Goal: Task Accomplishment & Management: Use online tool/utility

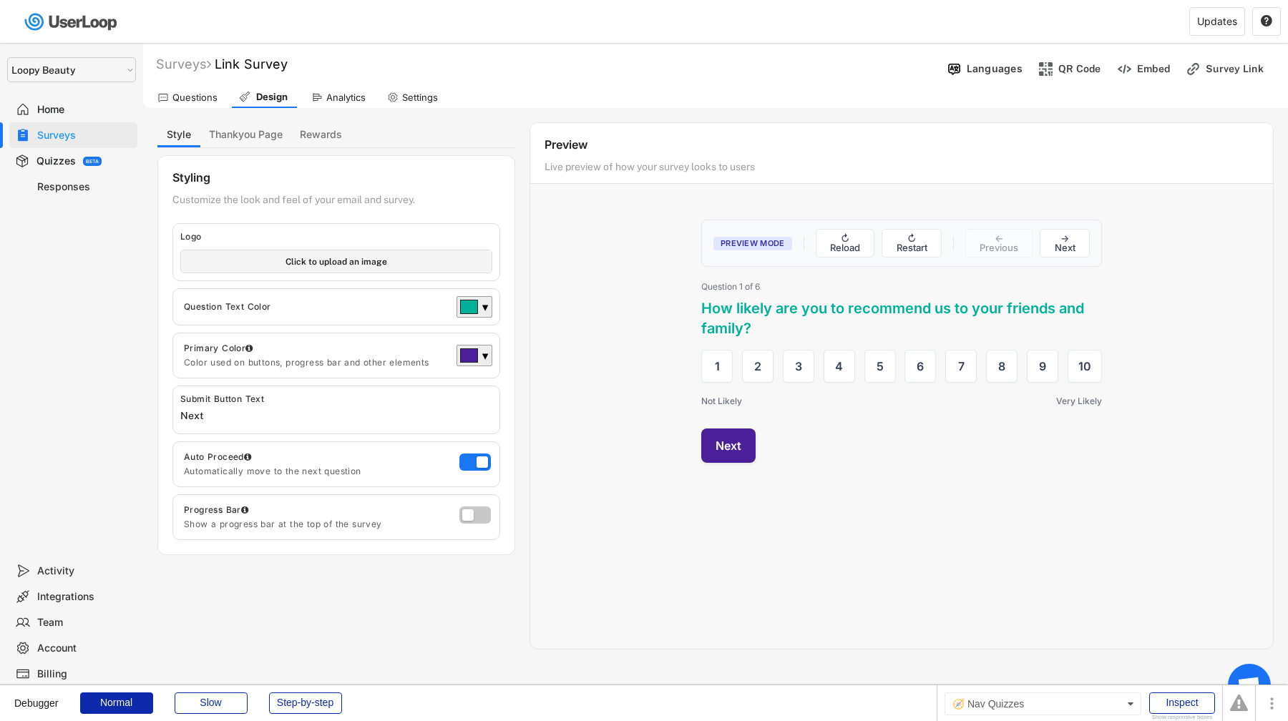
select select ""1348695171700984260__LOOKUP__1621425969652x687239840058835000""
drag, startPoint x: 0, startPoint y: 0, endPoint x: 79, endPoint y: 166, distance: 183.7
click at [79, 166] on div "Quizzes BETA" at bounding box center [73, 161] width 128 height 26
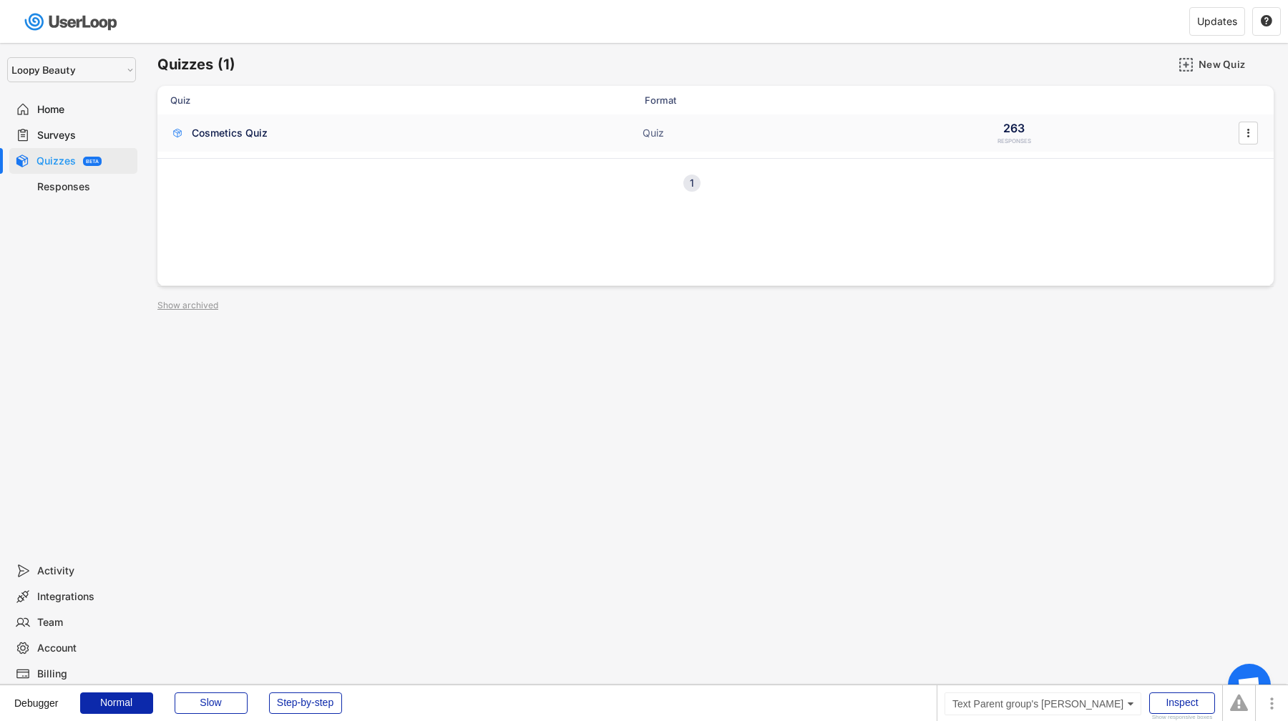
click at [231, 135] on div "Cosmetics Quiz" at bounding box center [230, 133] width 76 height 14
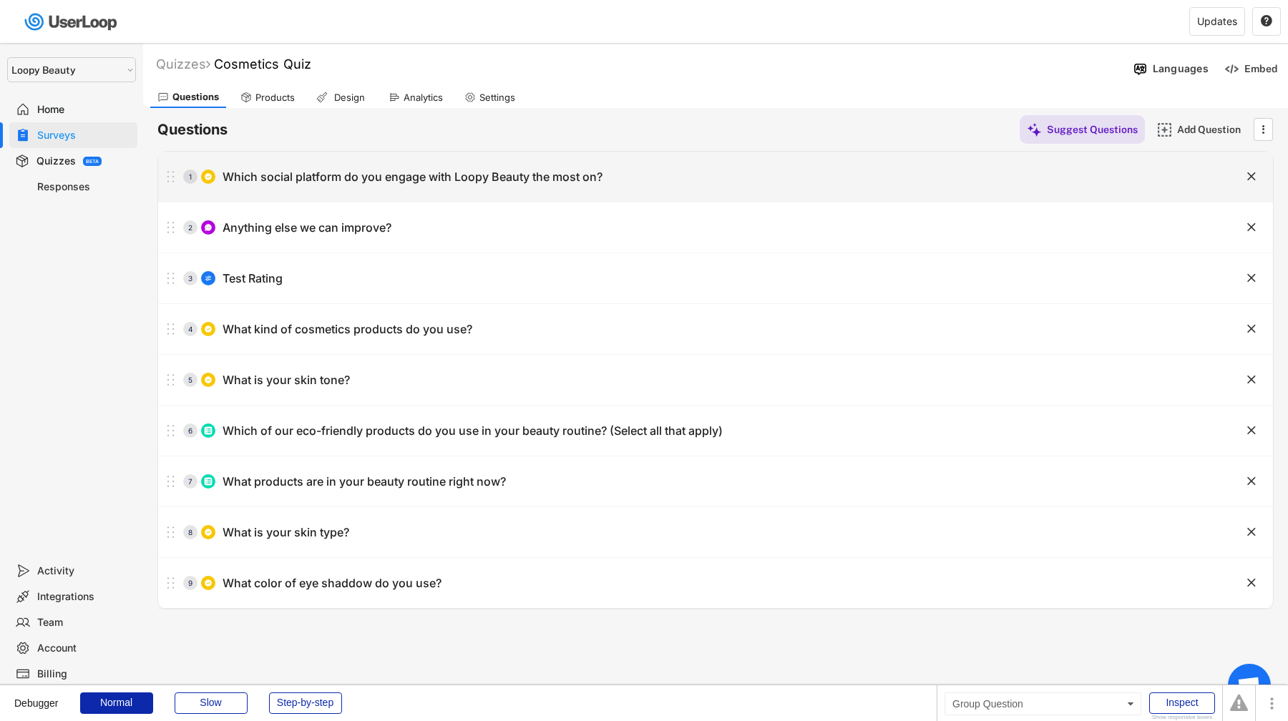
click at [356, 190] on div "1 Which social platform do you engage with Loopy Beauty the most on?" at bounding box center [679, 176] width 1043 height 29
type input "Which social platform do you engage with Loopy Beauty the most on?"
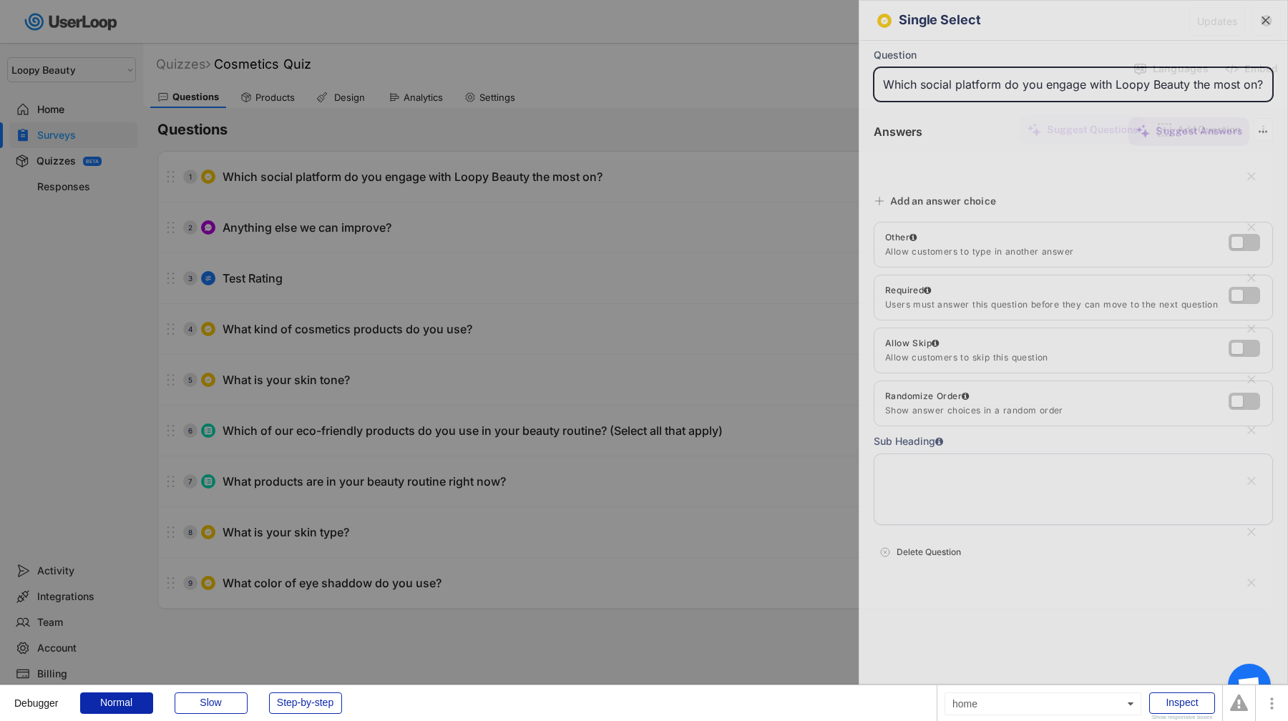
type input "Pinterest"
type input "YouTube"
type input "TikTok"
type input "Instagram"
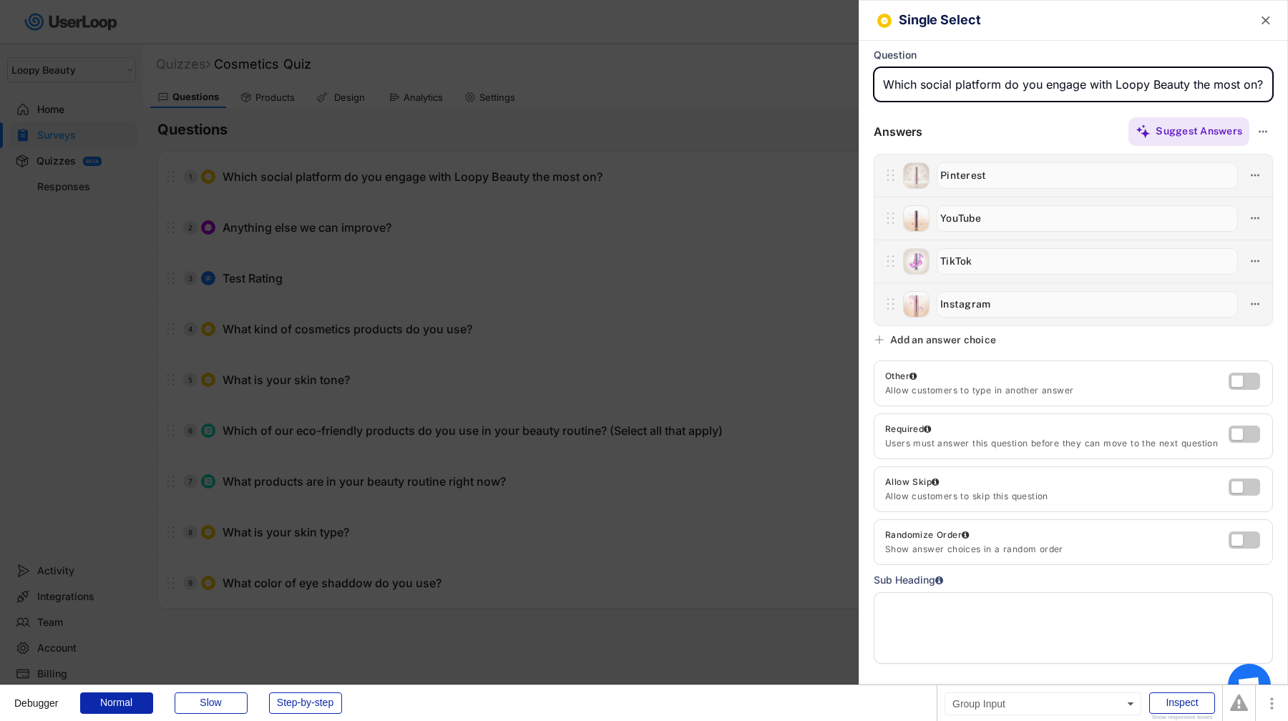
click at [1058, 78] on input "input" at bounding box center [1073, 84] width 399 height 34
click at [1264, 133] on icon at bounding box center [1263, 131] width 13 height 13
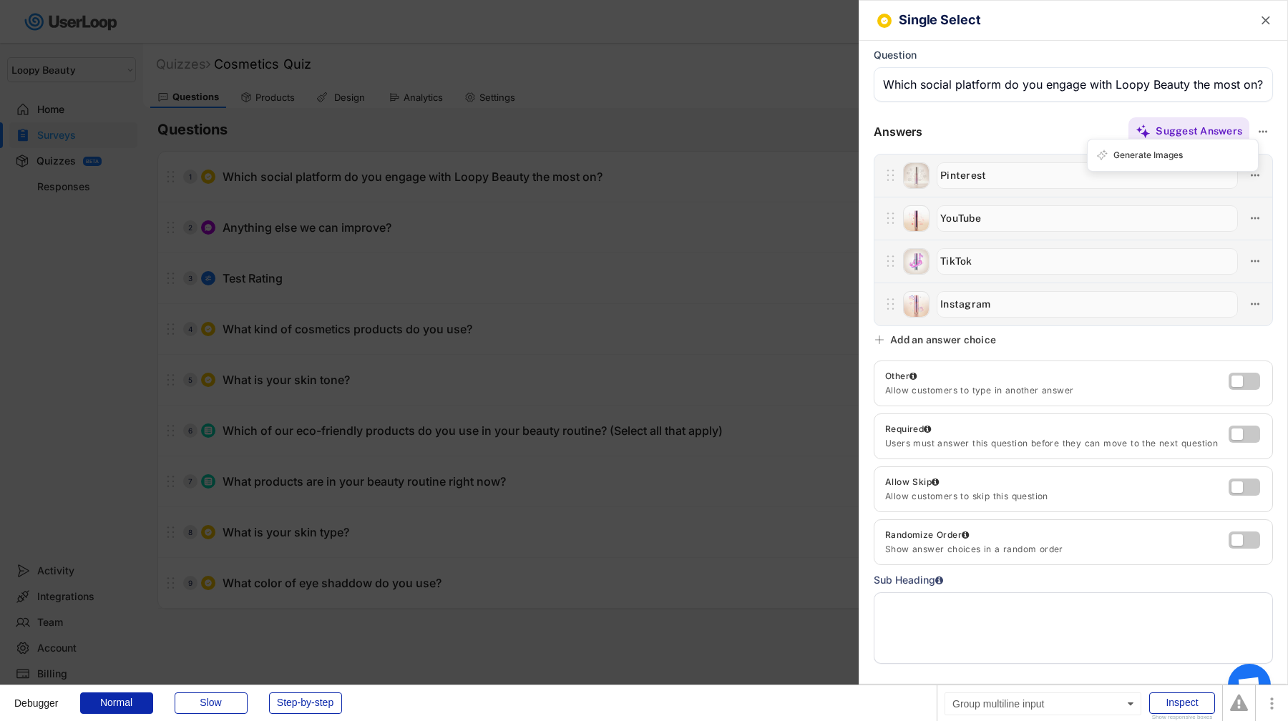
click at [1048, 580] on div "Sub Heading" at bounding box center [1073, 618] width 399 height 92
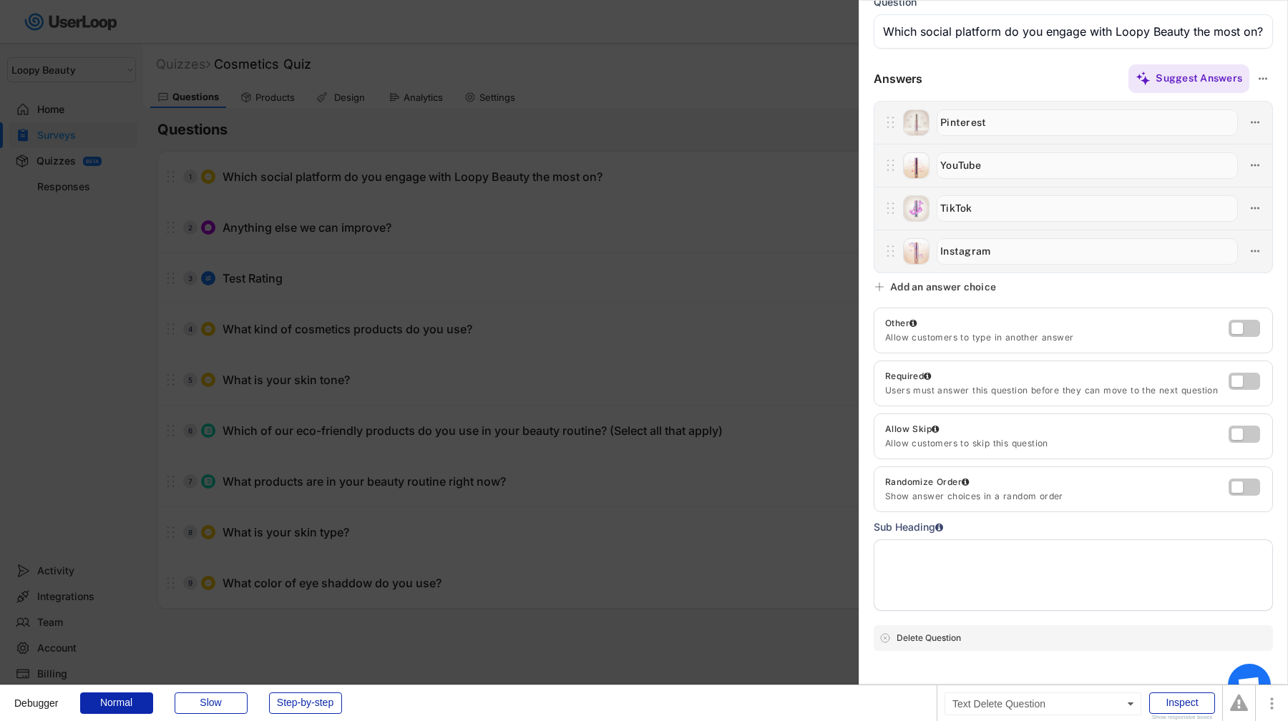
click at [929, 637] on div "Delete Question" at bounding box center [1082, 638] width 371 height 13
click at [947, 639] on div "Are you sure? Click to confirm." at bounding box center [1082, 638] width 371 height 13
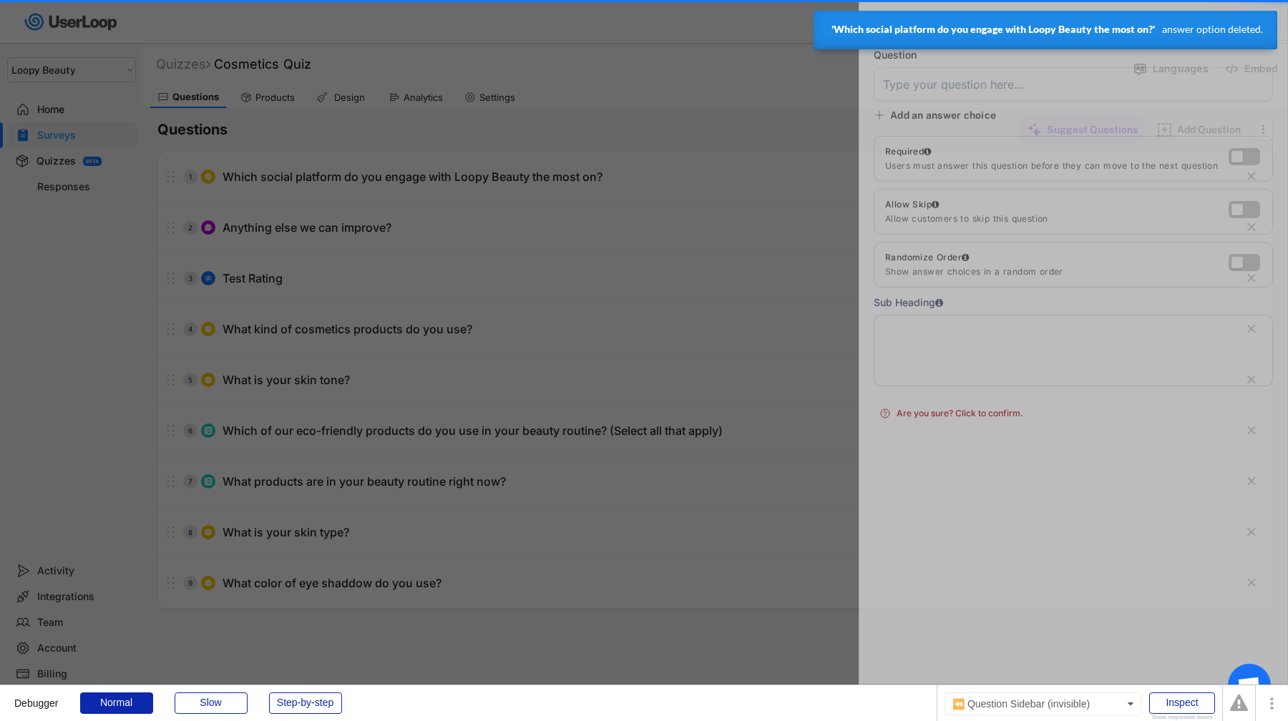
scroll to position [0, 0]
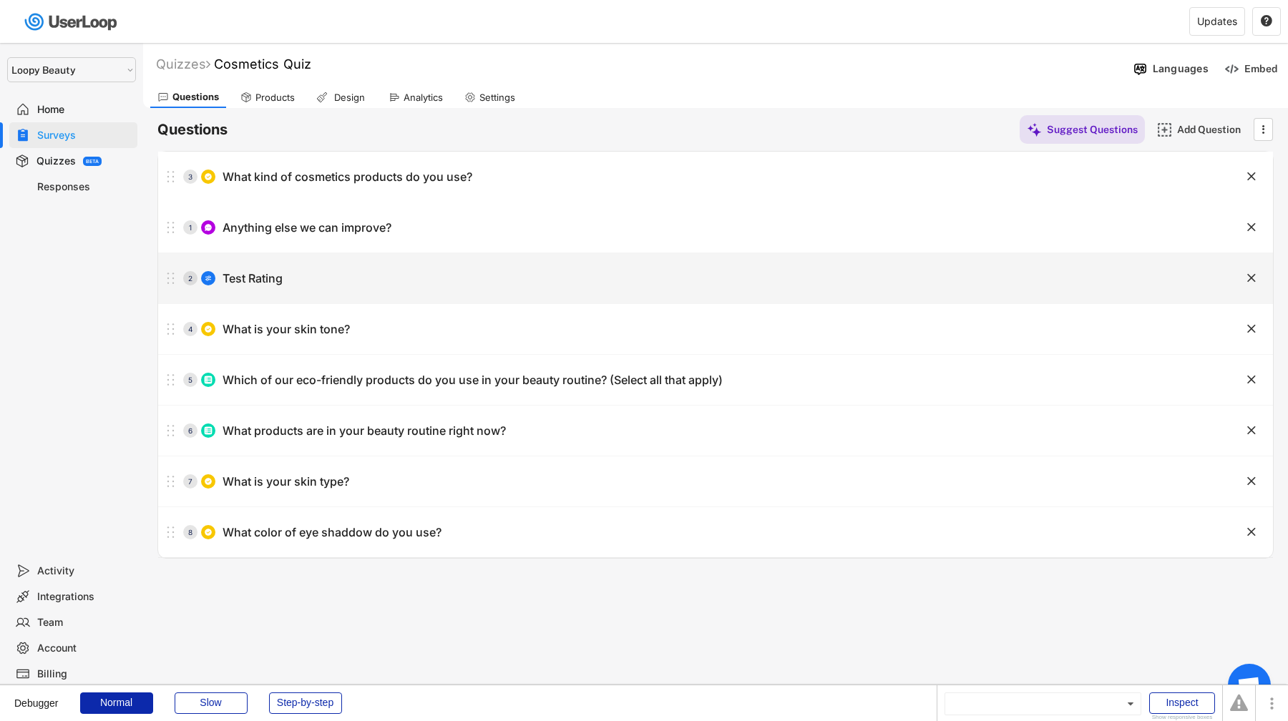
drag, startPoint x: 175, startPoint y: 278, endPoint x: 185, endPoint y: 180, distance: 99.3
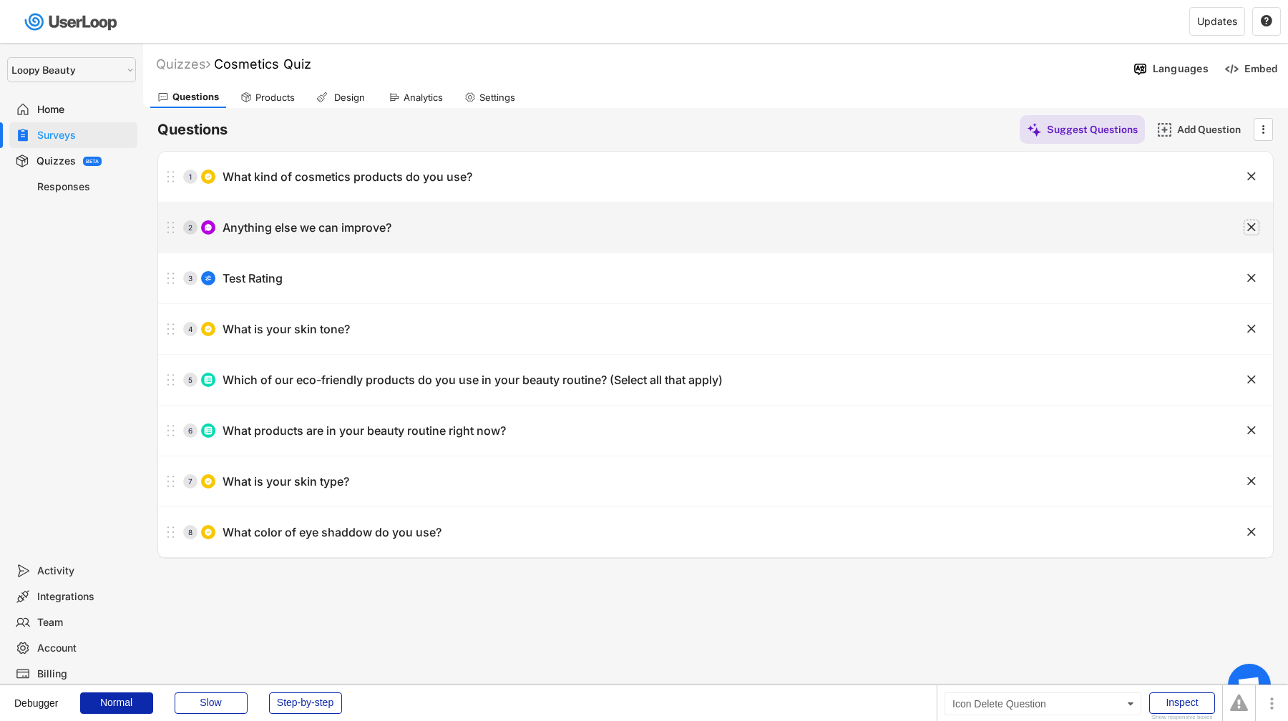
click at [1254, 223] on text "" at bounding box center [1251, 227] width 9 height 15
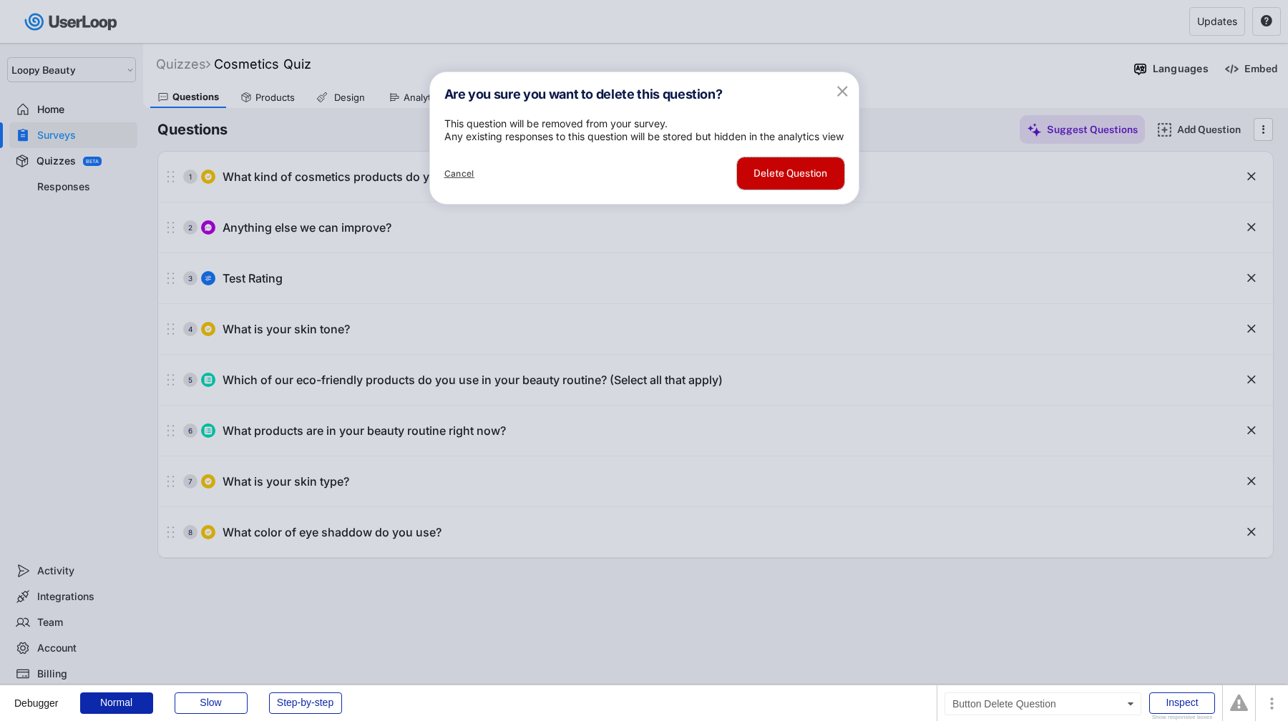
click at [794, 190] on button "Delete Question" at bounding box center [790, 173] width 107 height 32
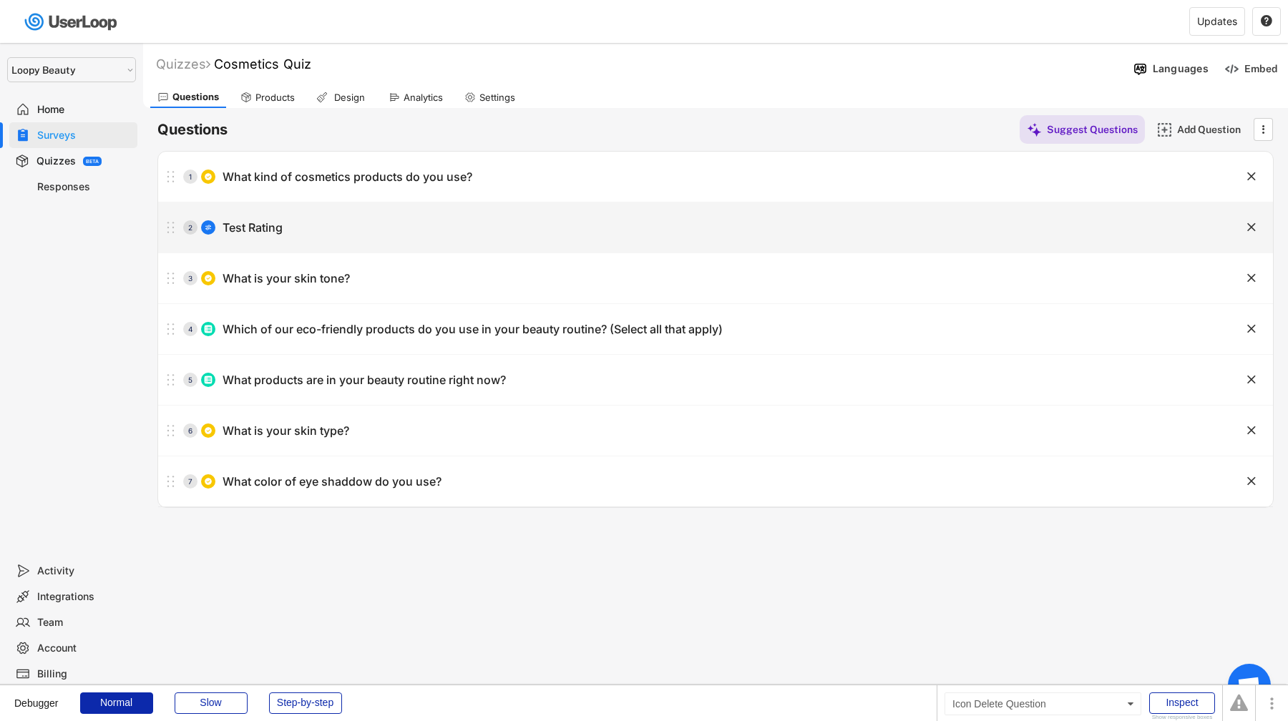
click at [1248, 223] on text "" at bounding box center [1251, 227] width 9 height 15
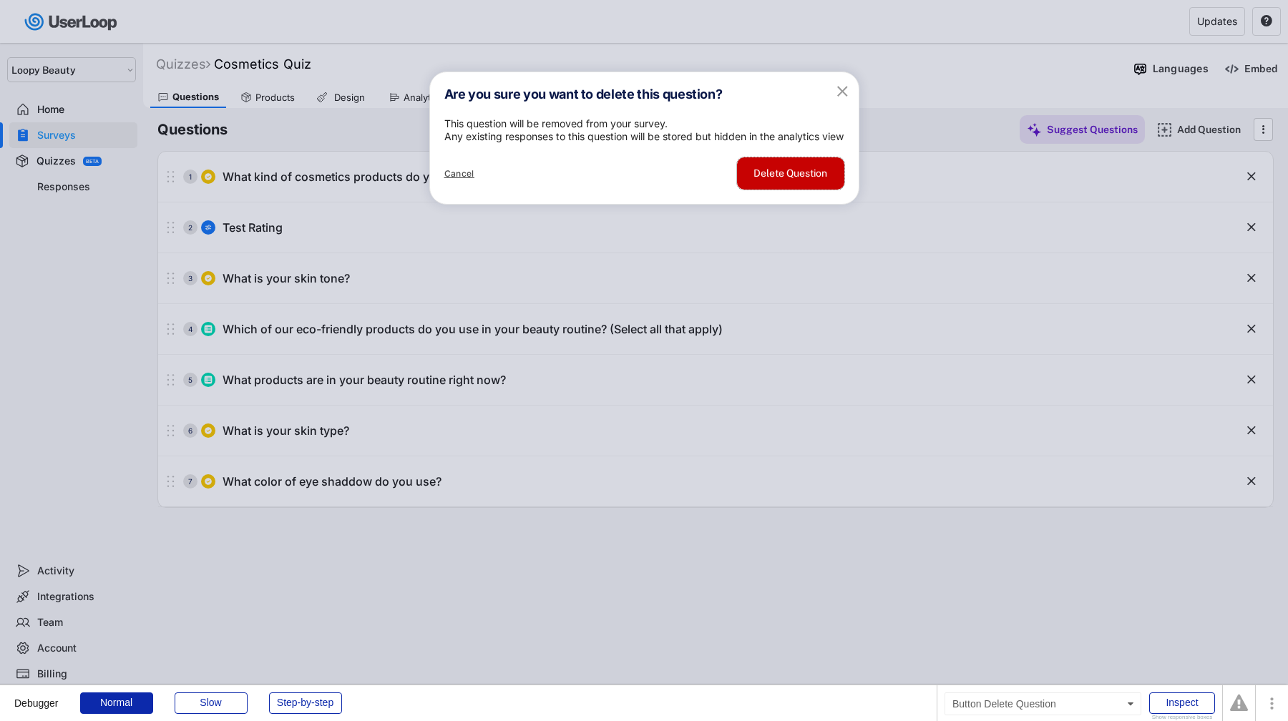
click at [829, 190] on button "Delete Question" at bounding box center [790, 173] width 107 height 32
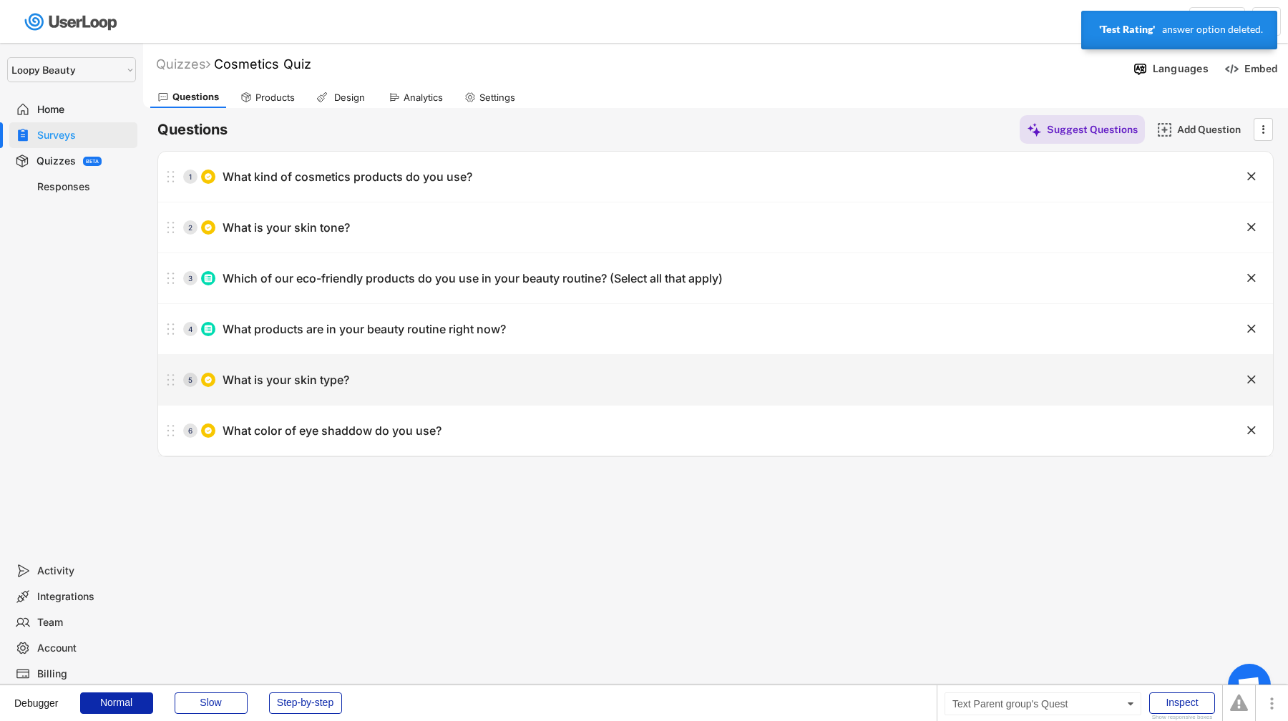
click at [273, 386] on div "What is your skin type?" at bounding box center [286, 380] width 127 height 15
type input "What is your skin type?"
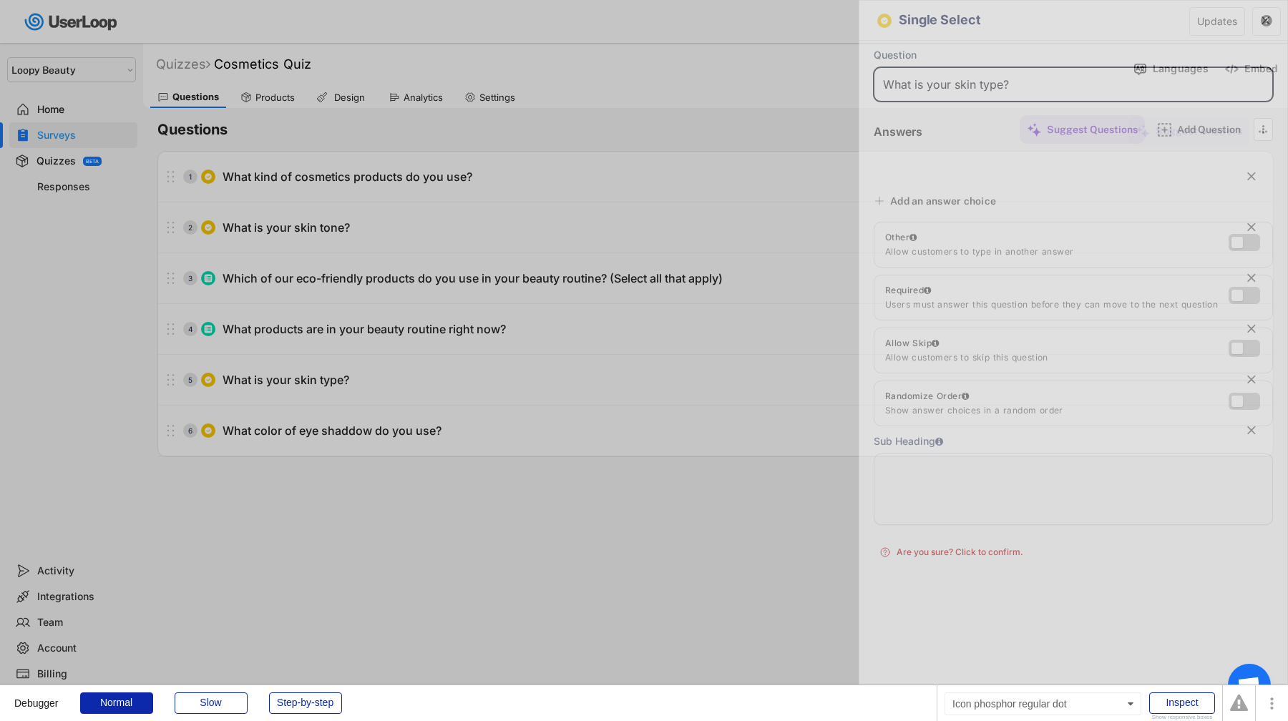
type input "Oily"
type input "Dry"
type input "Combination"
type input "Normal"
type input "Sensitive"
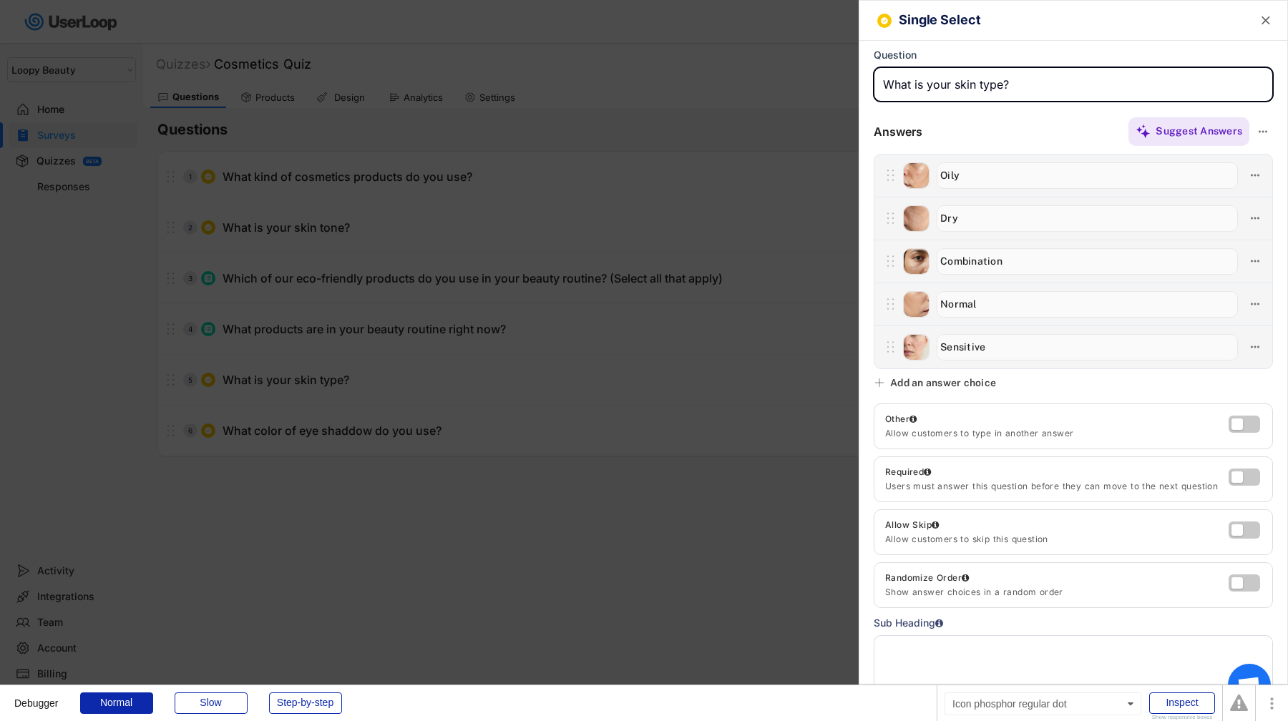
click at [273, 386] on div at bounding box center [644, 360] width 1288 height 721
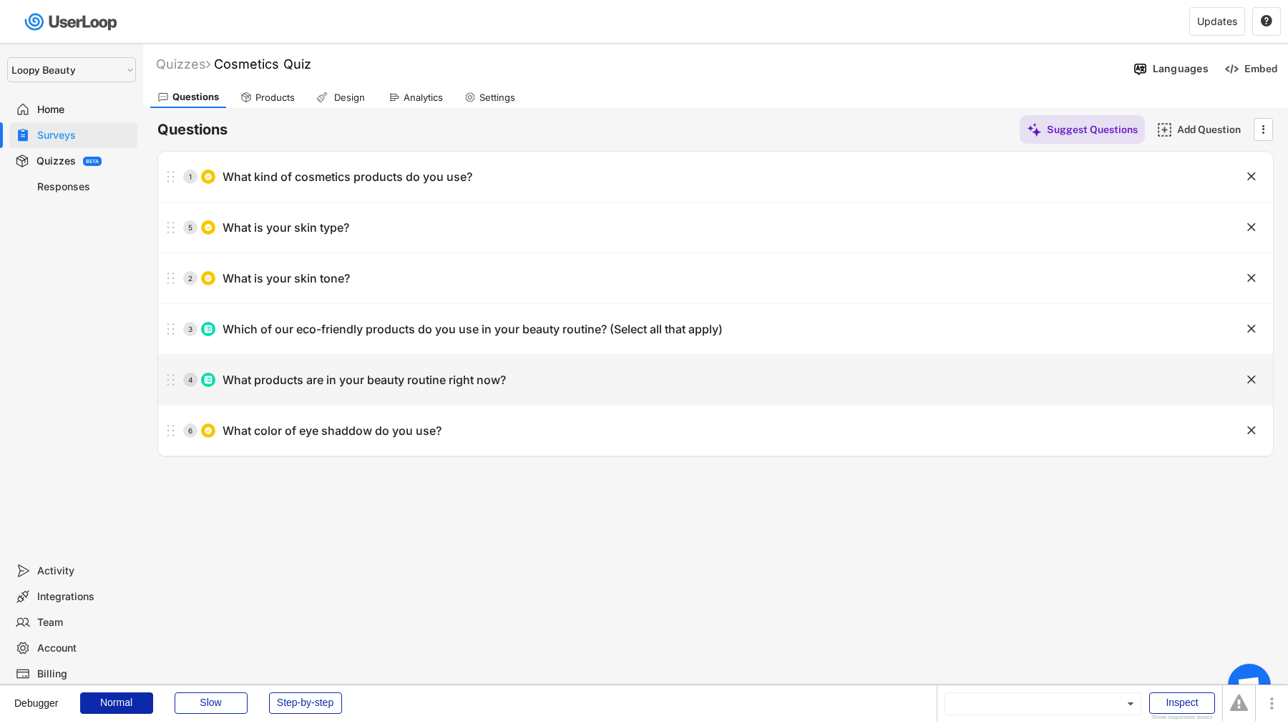
drag, startPoint x: 170, startPoint y: 381, endPoint x: 174, endPoint y: 223, distance: 158.9
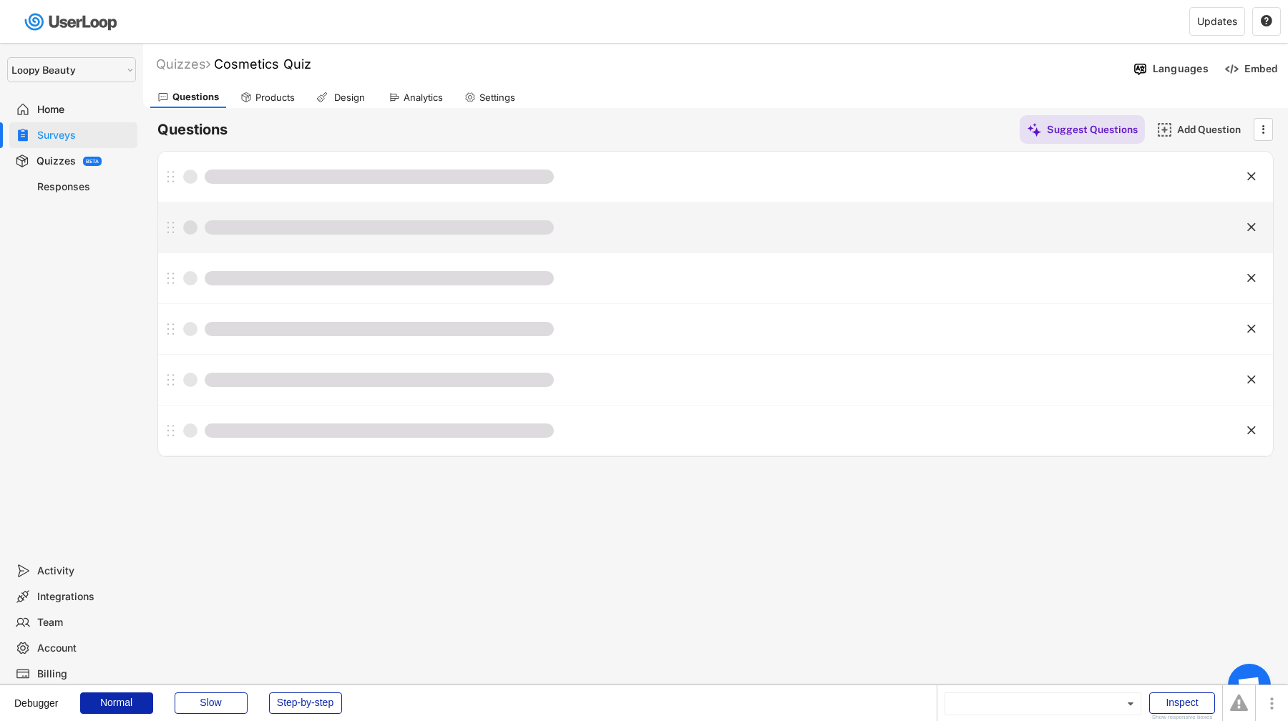
click at [343, 239] on div "Reordering the list of questions, this will take only just a moment" at bounding box center [679, 227] width 1043 height 29
type input "What is your skin type?"
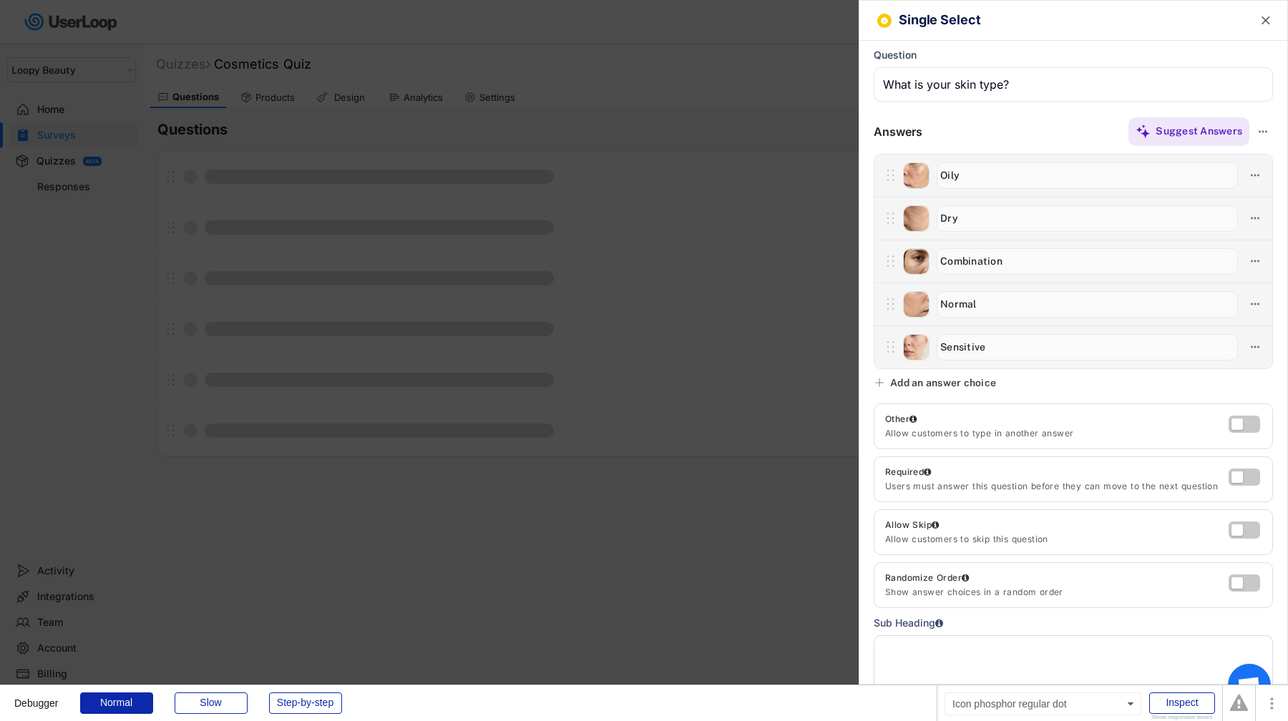
click at [343, 239] on div at bounding box center [644, 360] width 1288 height 721
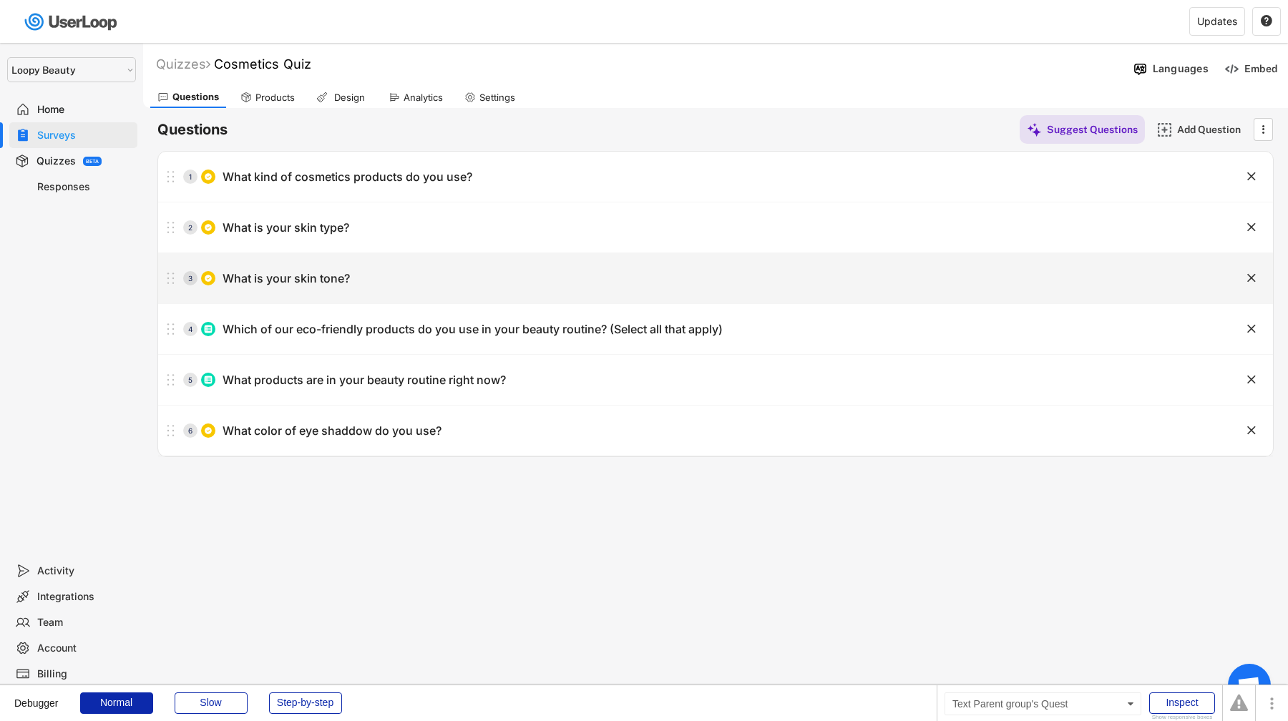
click at [340, 279] on div "What is your skin tone?" at bounding box center [286, 278] width 127 height 15
type input "What is your skin tone?"
type textarea "this is a test"
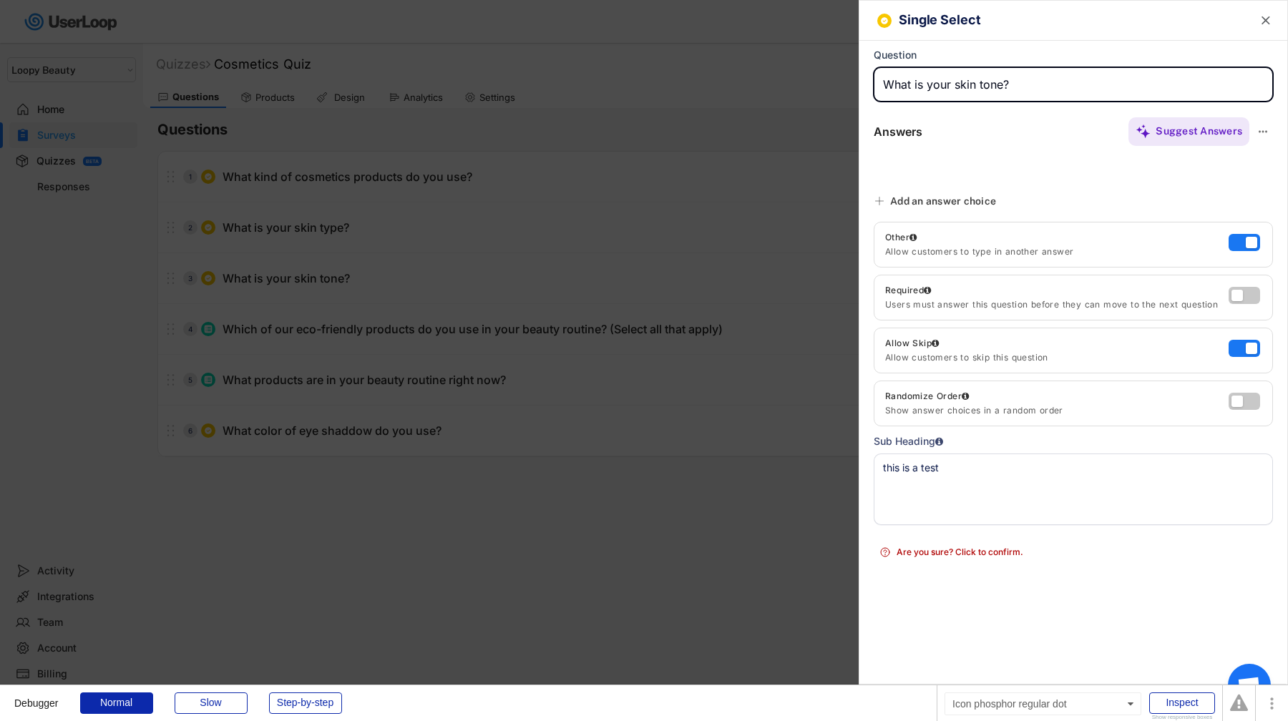
type input "Light"
type input "Fair"
type input "Medium"
type input "Olive"
type input "Mixed"
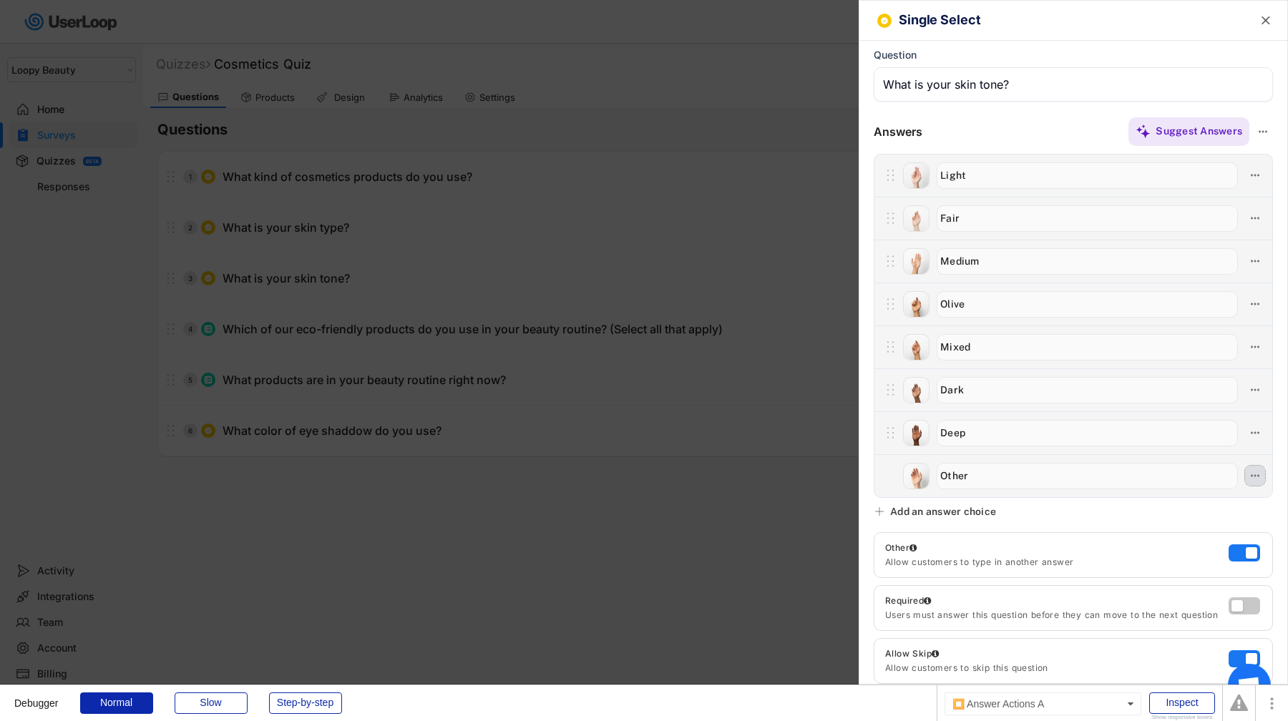
click at [1259, 477] on icon at bounding box center [1255, 475] width 13 height 13
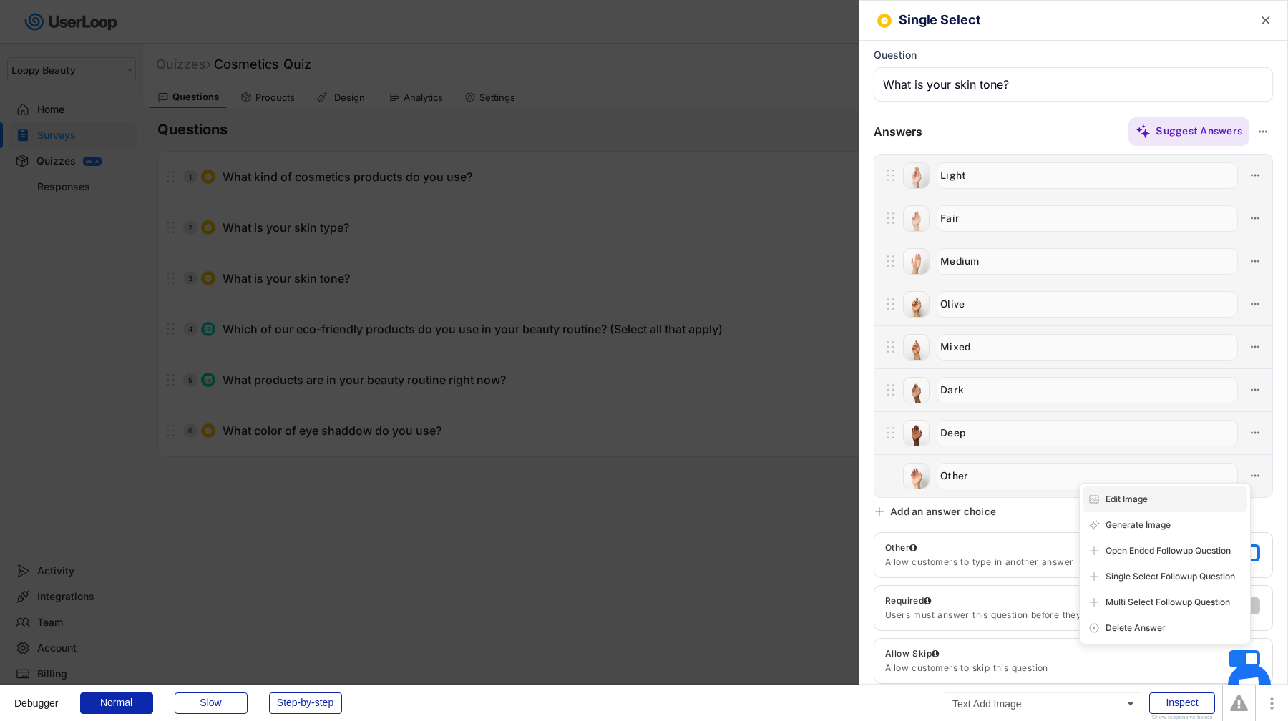
click at [1211, 499] on div "Edit Image" at bounding box center [1174, 499] width 136 height 13
click at [1146, 590] on div "Delete Image" at bounding box center [1174, 592] width 136 height 13
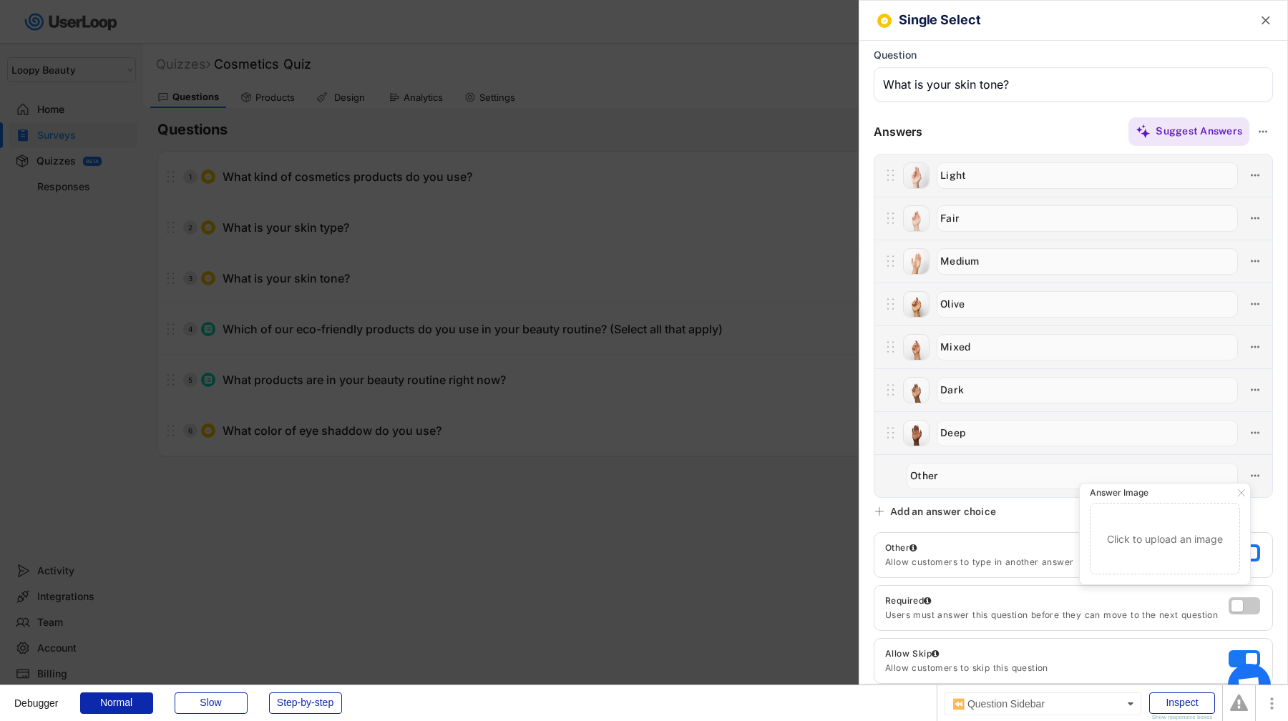
click at [1064, 517] on div "Single Select  Question Answers Suggest Answers Add an answer choice Target cu…" at bounding box center [1073, 360] width 429 height 721
click at [1213, 137] on div "Suggest Answers" at bounding box center [1199, 131] width 87 height 13
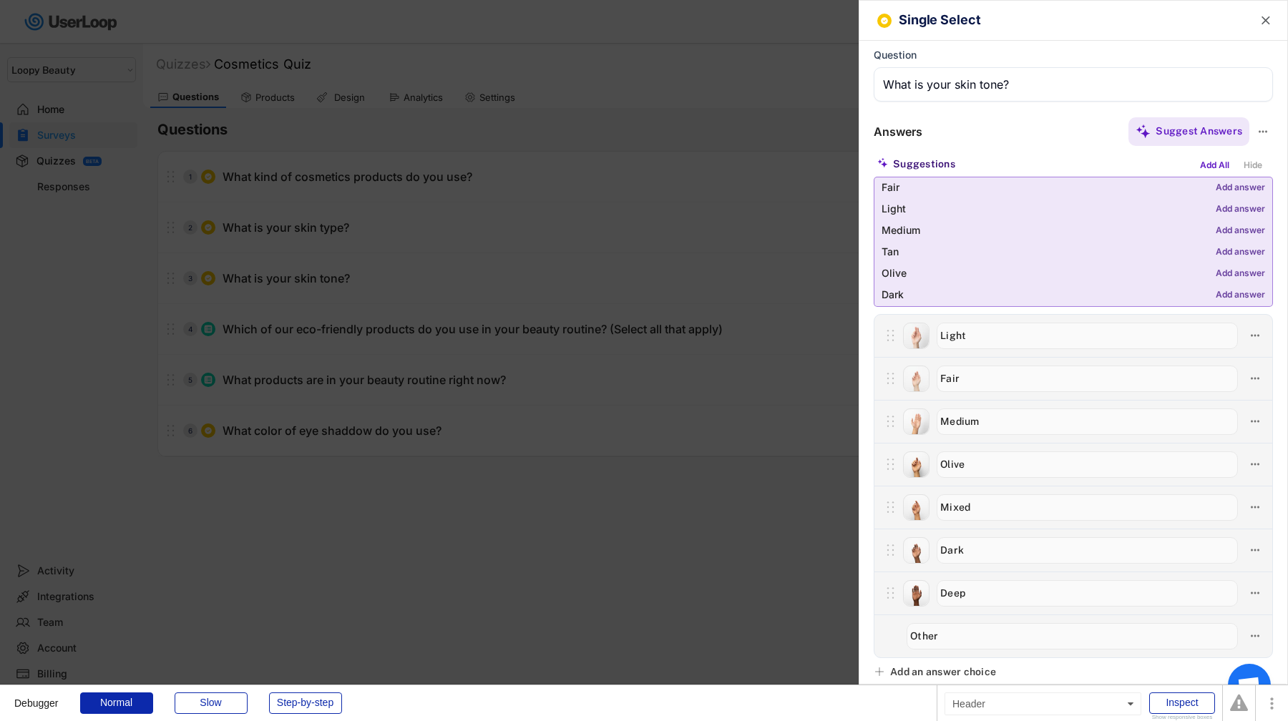
click at [1261, 27] on div "Single Select " at bounding box center [1073, 21] width 428 height 40
click at [1262, 21] on text "" at bounding box center [1266, 20] width 9 height 15
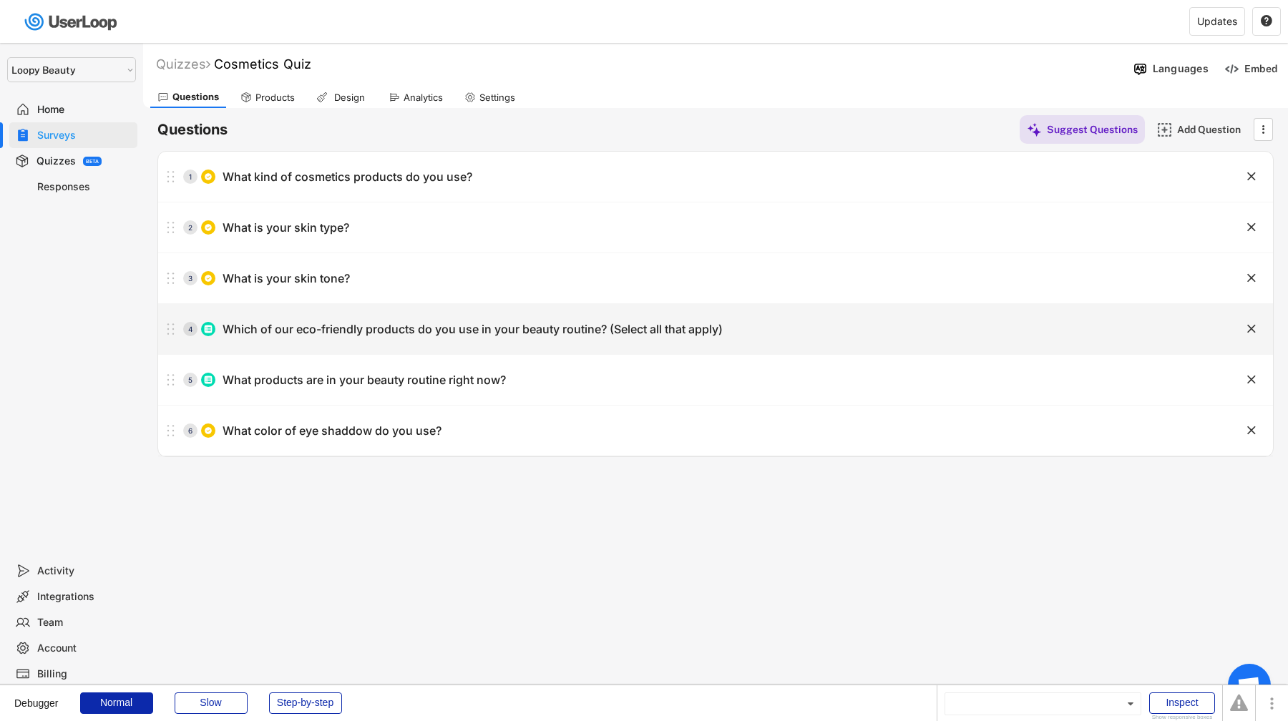
click at [636, 300] on div "3 What is your skin tone? " at bounding box center [715, 278] width 1115 height 50
type input "What is your skin tone?"
type textarea "this is a test"
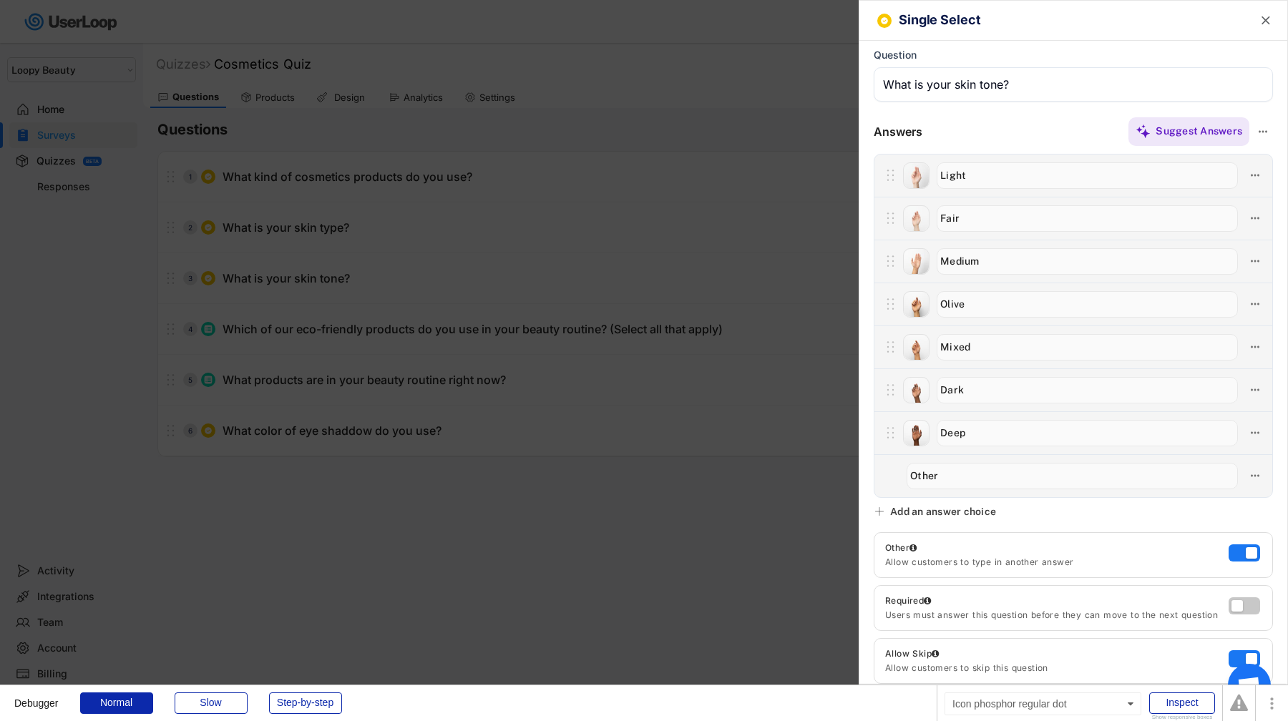
click at [637, 300] on div at bounding box center [644, 360] width 1288 height 721
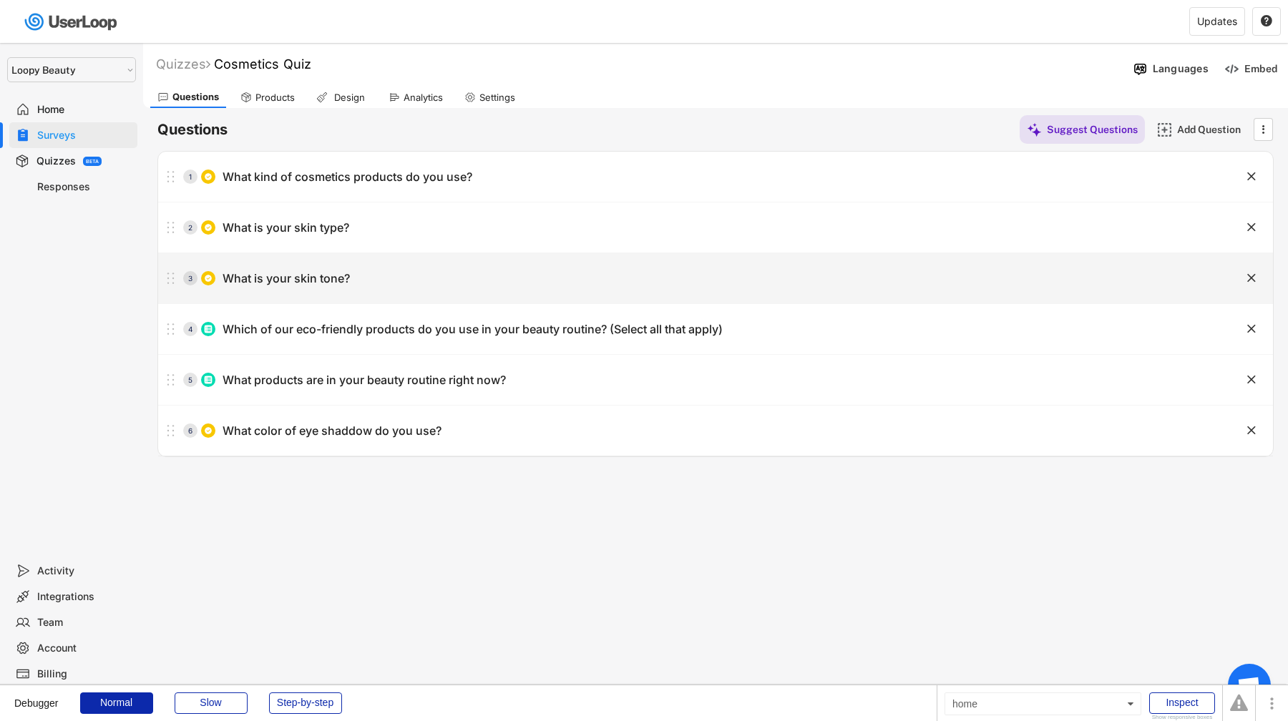
click at [633, 260] on div "3 What is your skin tone? " at bounding box center [715, 278] width 1115 height 50
type input "What is your skin tone?"
type textarea "this is a test"
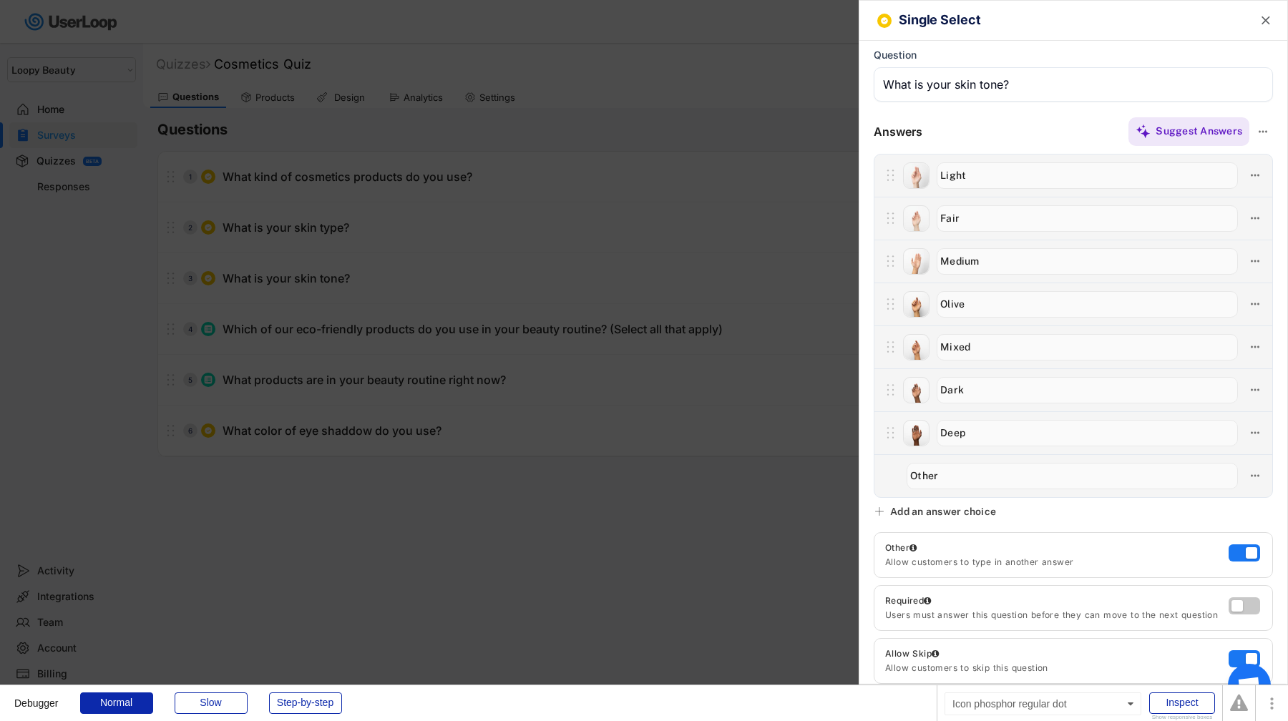
click at [633, 251] on div at bounding box center [644, 360] width 1288 height 721
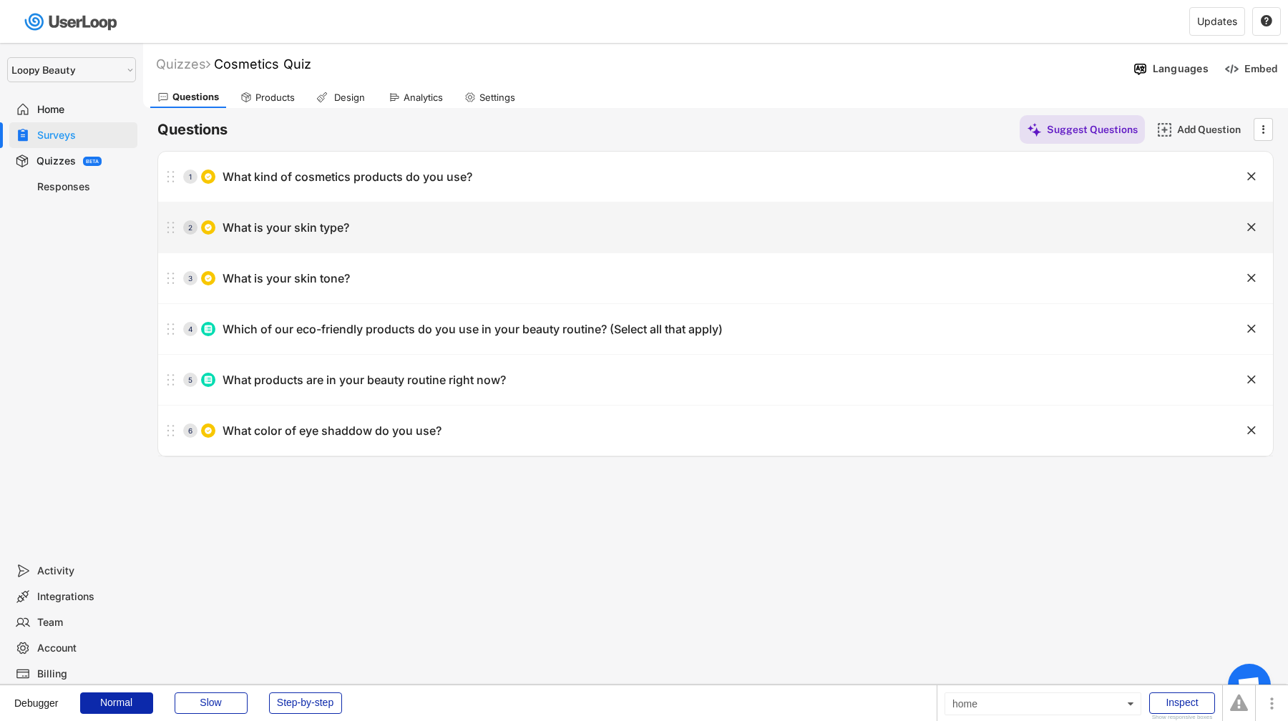
click at [640, 209] on div "2 What is your skin type? " at bounding box center [715, 228] width 1115 height 50
type input "What is your skin type?"
type input "Oily"
type input "Dry"
type input "Combination"
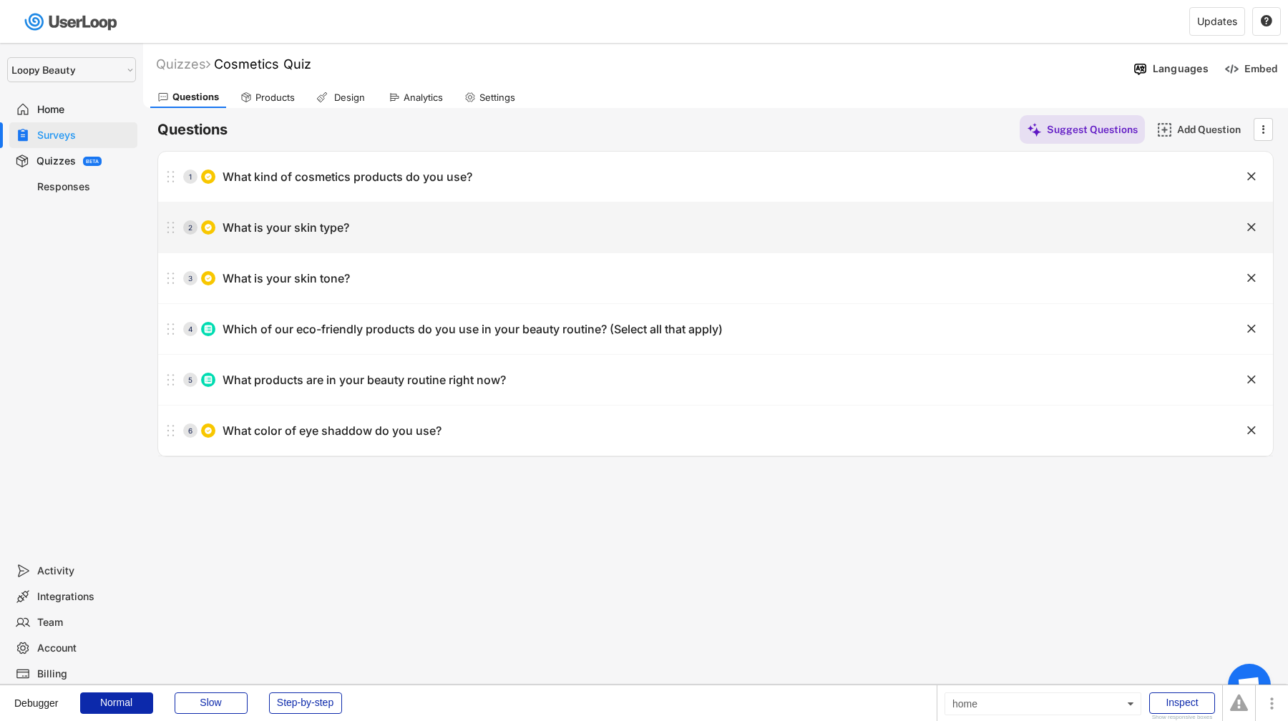
type input "Normal"
type input "Sensitive"
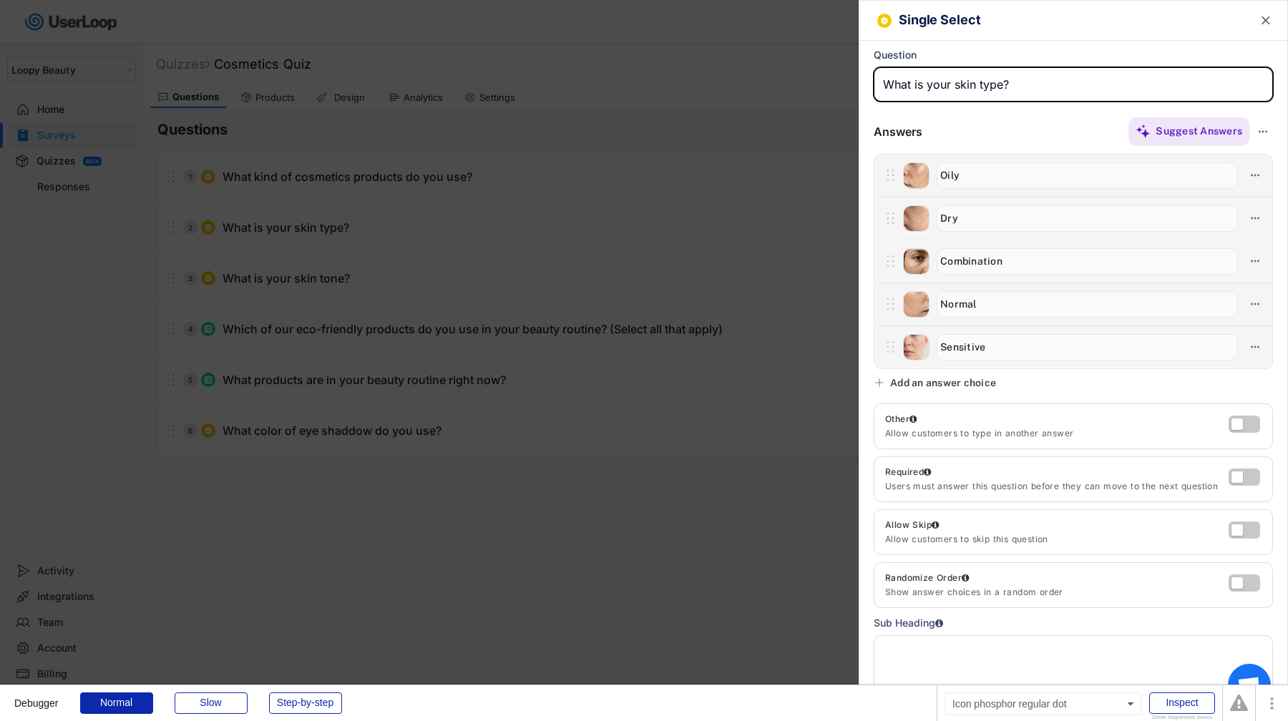
click at [640, 209] on div at bounding box center [644, 359] width 1288 height 721
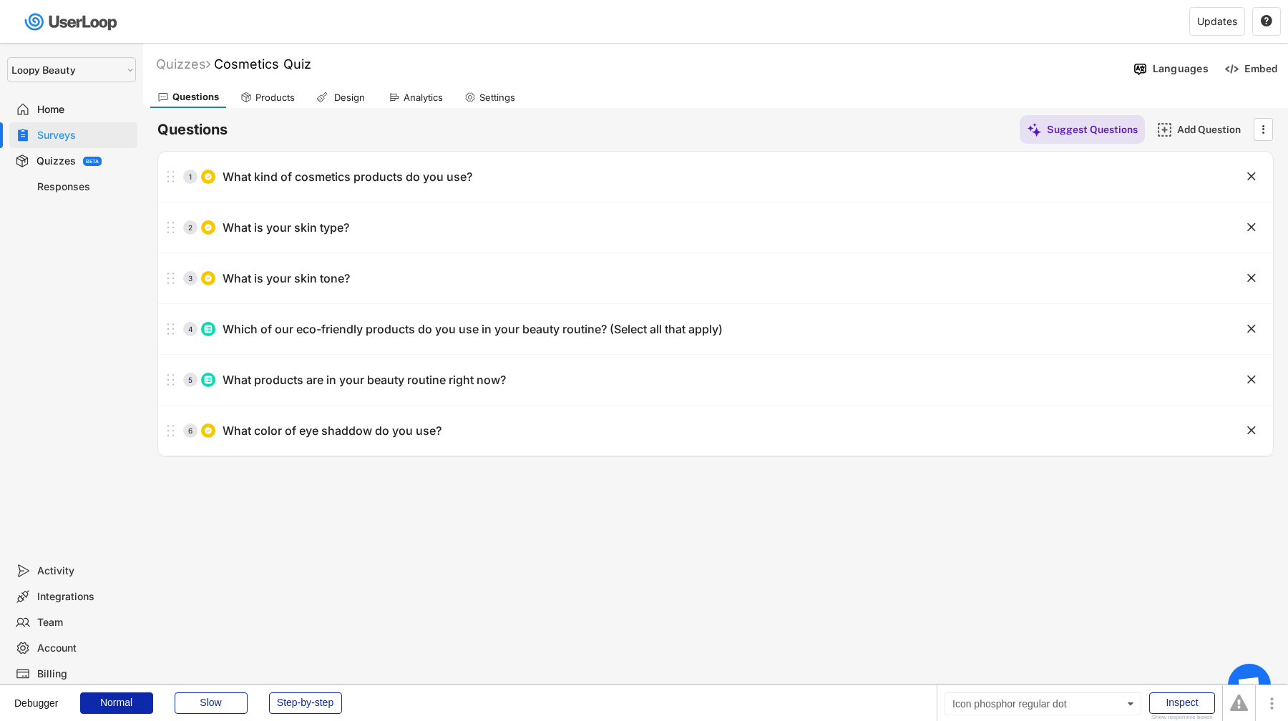
click at [644, 165] on div "1 What kind of cosmetics products do you use?" at bounding box center [679, 176] width 1043 height 29
type input "What kind of cosmetics products do you use?"
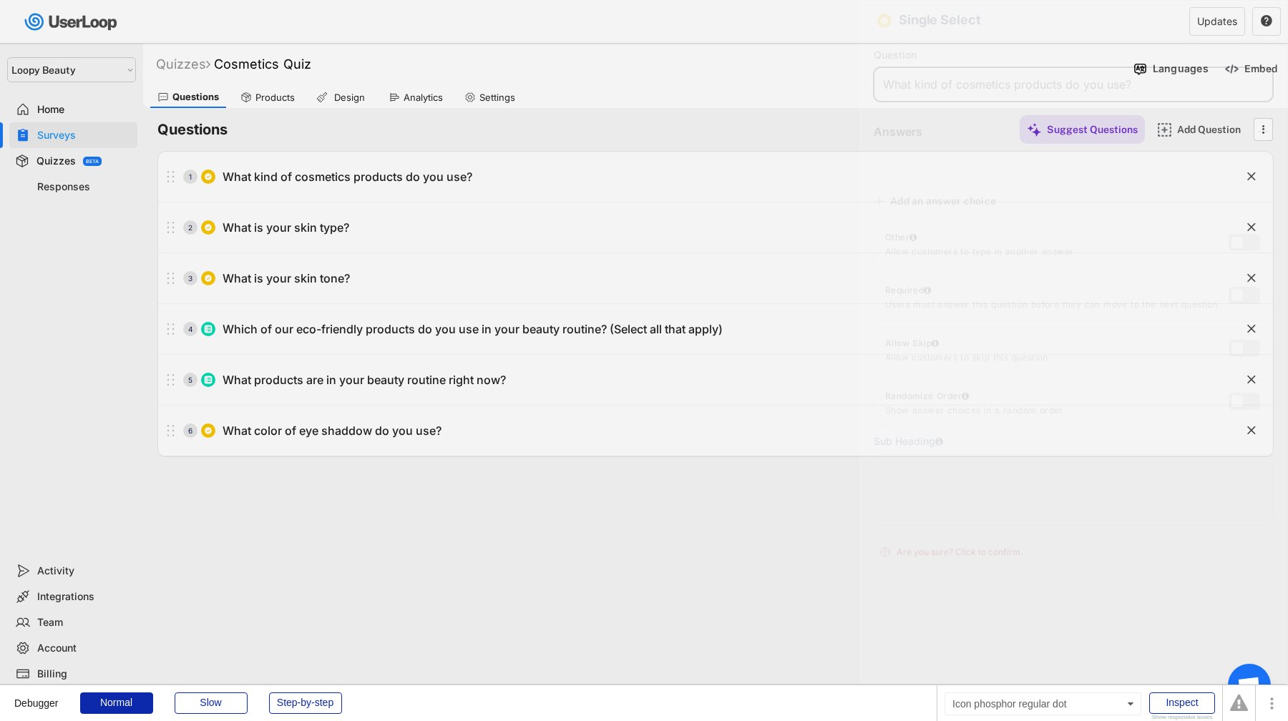
type input "Highlighter"
type input "Bold makeup items"
type input "Skincare essentials"
type input "Lip gloss"
type input "Eco-friendly beauty tools"
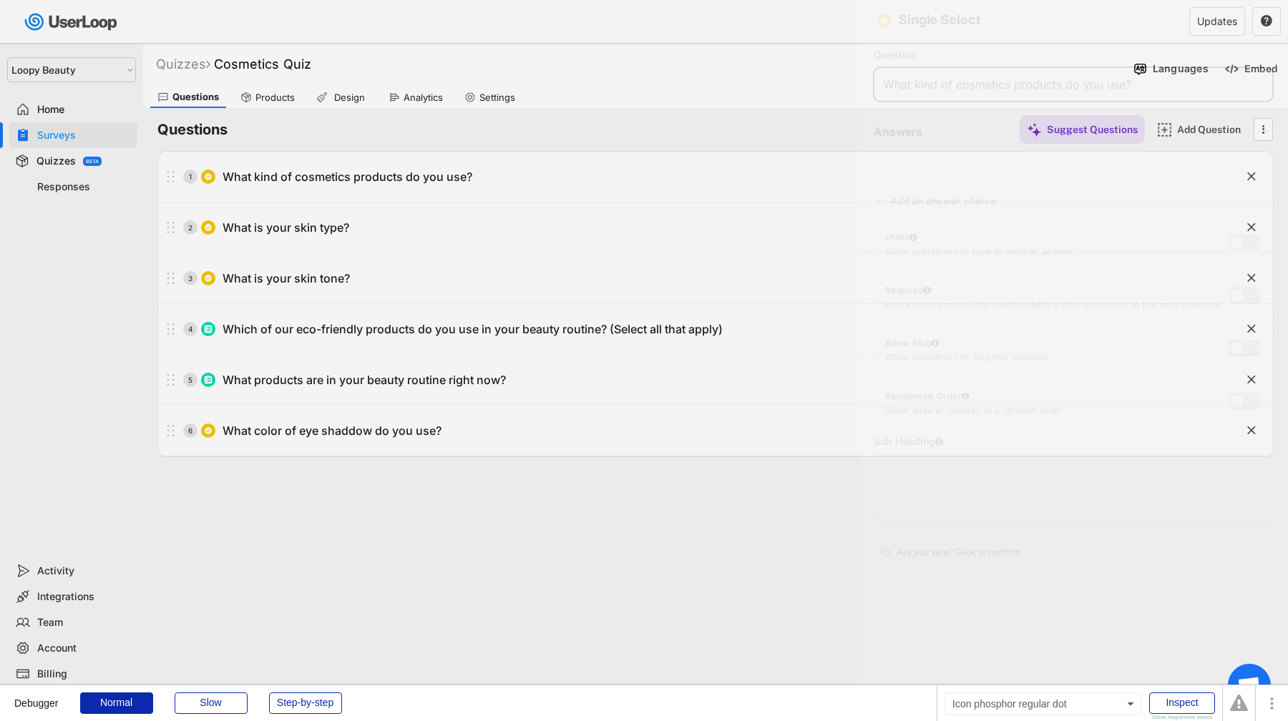
type input "Limited-edition collections"
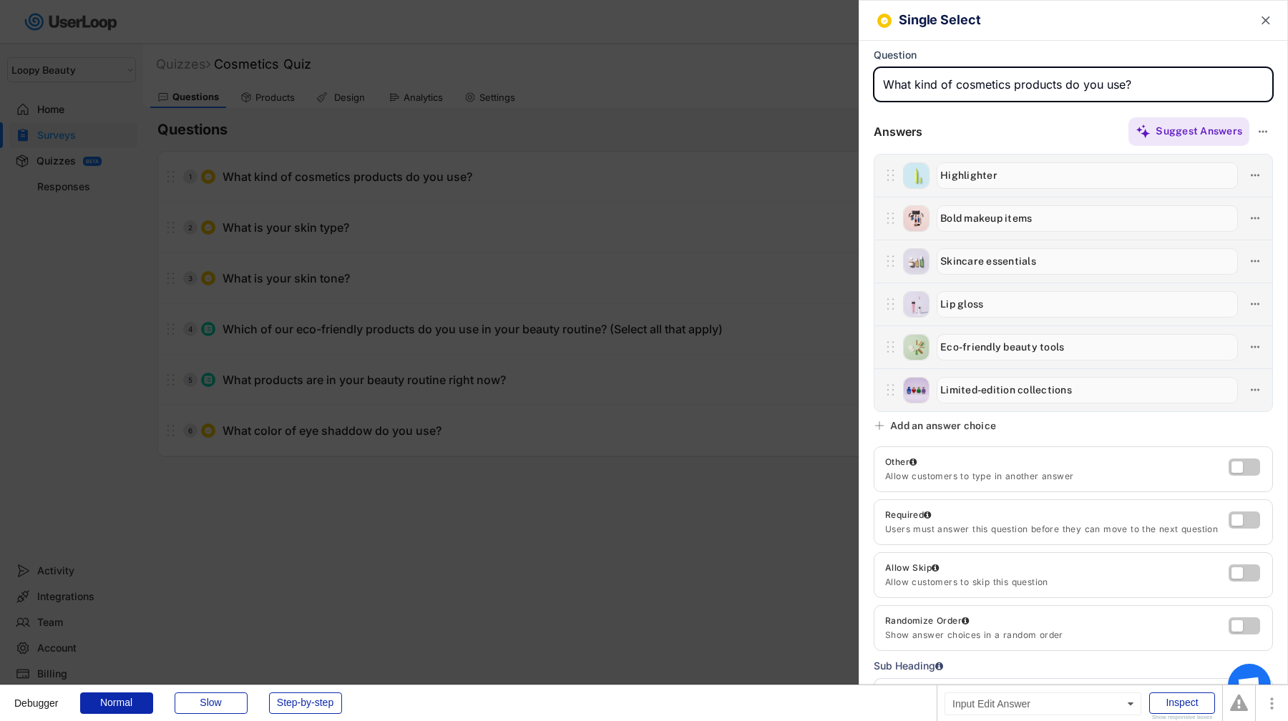
click at [967, 217] on input "input" at bounding box center [1087, 218] width 301 height 26
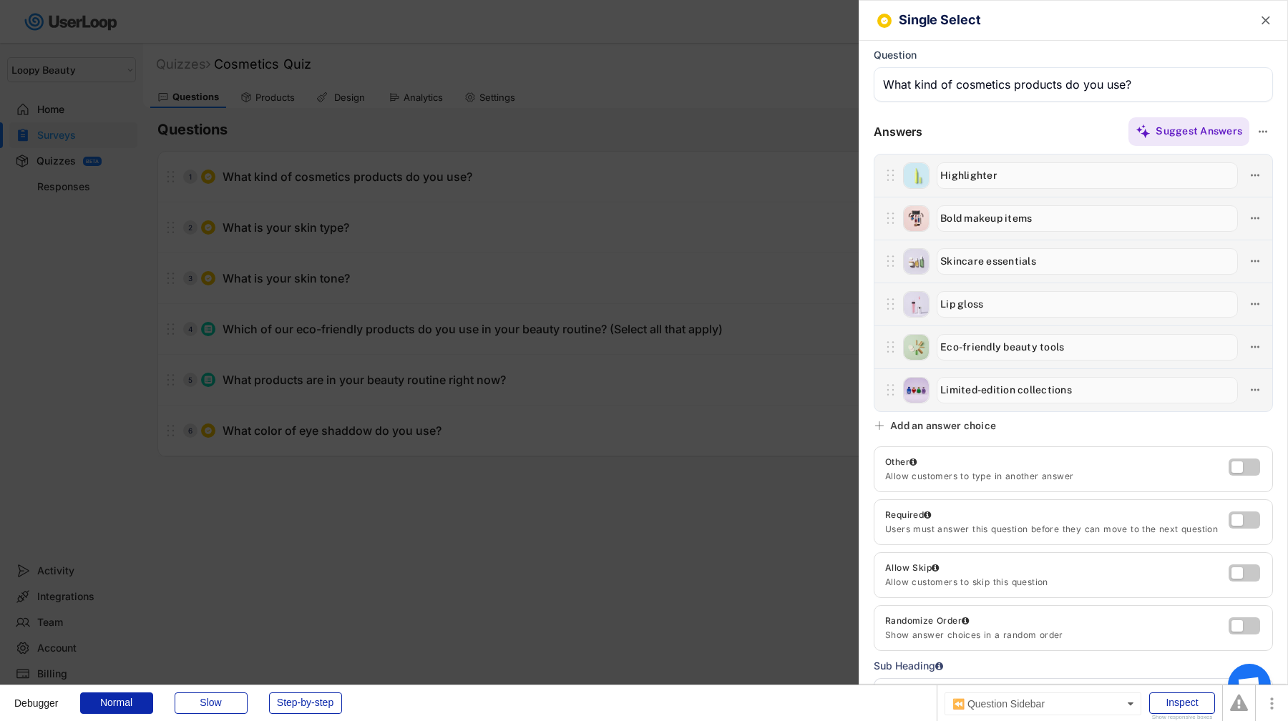
click at [967, 217] on input "input" at bounding box center [1087, 218] width 301 height 26
click at [574, 267] on div at bounding box center [644, 360] width 1288 height 721
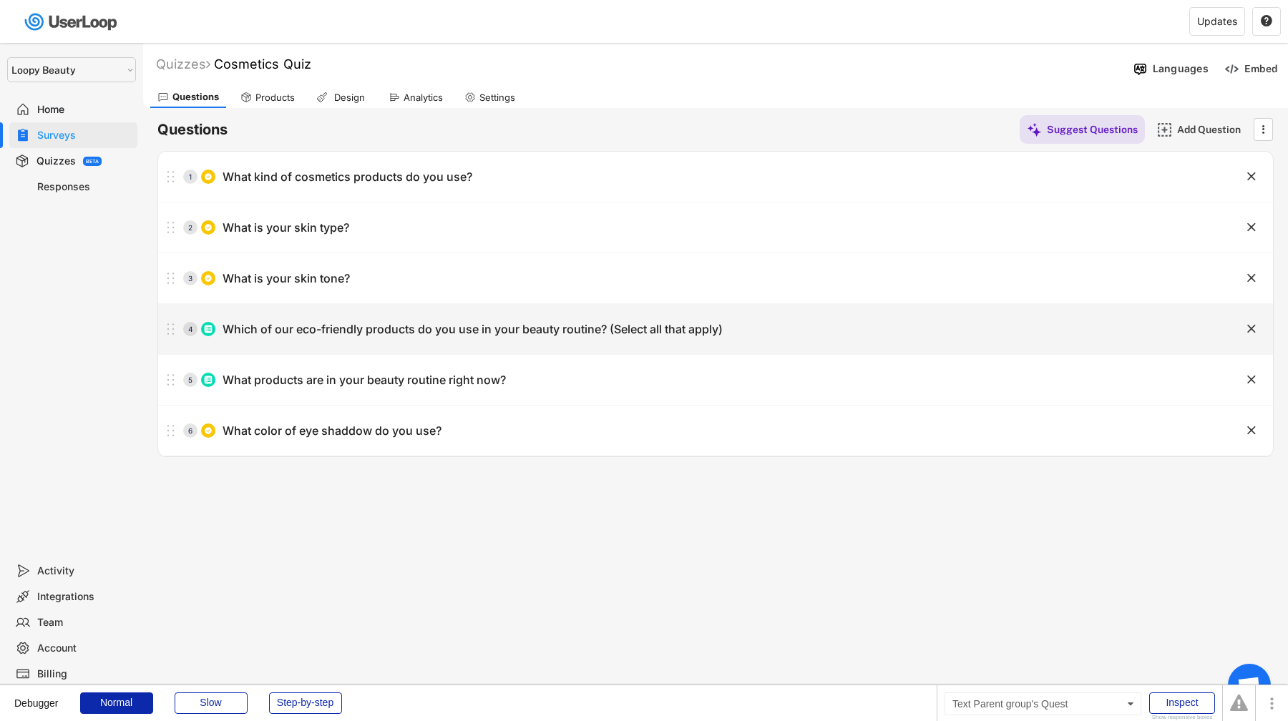
click at [545, 326] on div "Which of our eco-friendly products do you use in your beauty routine? (Select a…" at bounding box center [473, 329] width 500 height 15
type input "Which of our eco-friendly products do you use in your beauty routine? (Select a…"
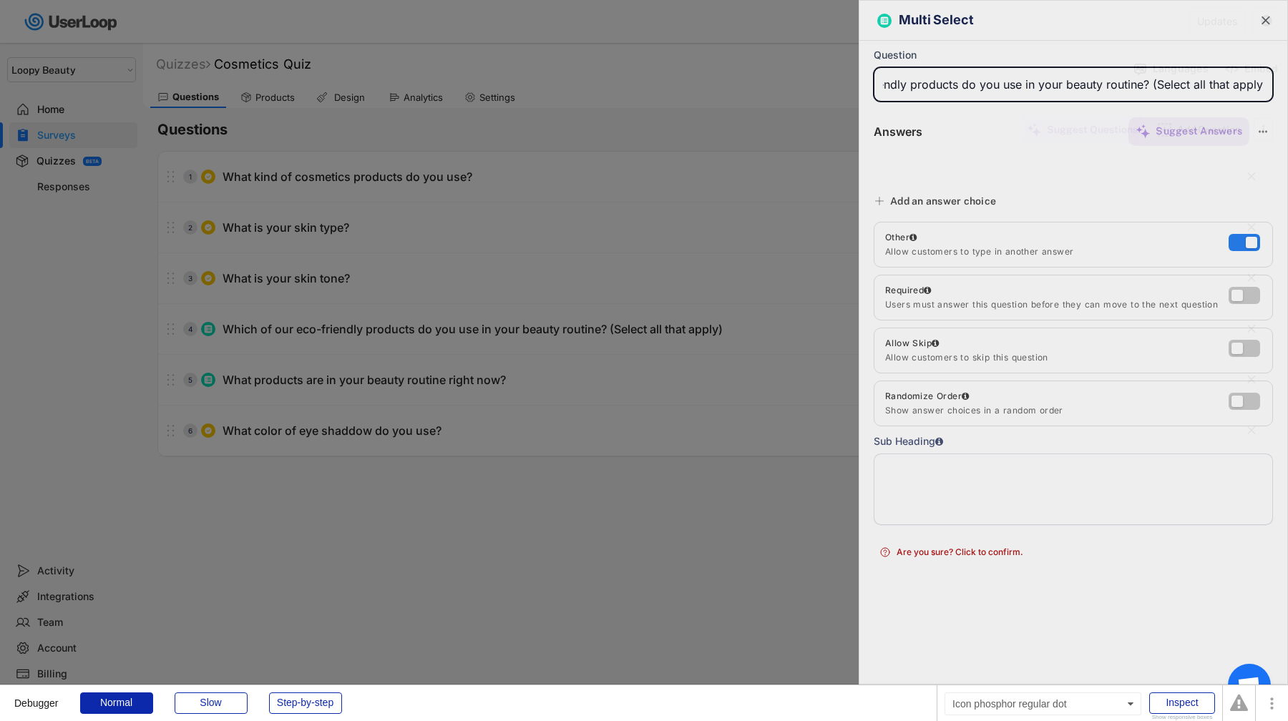
type input "Playful Pout Lip Gloss"
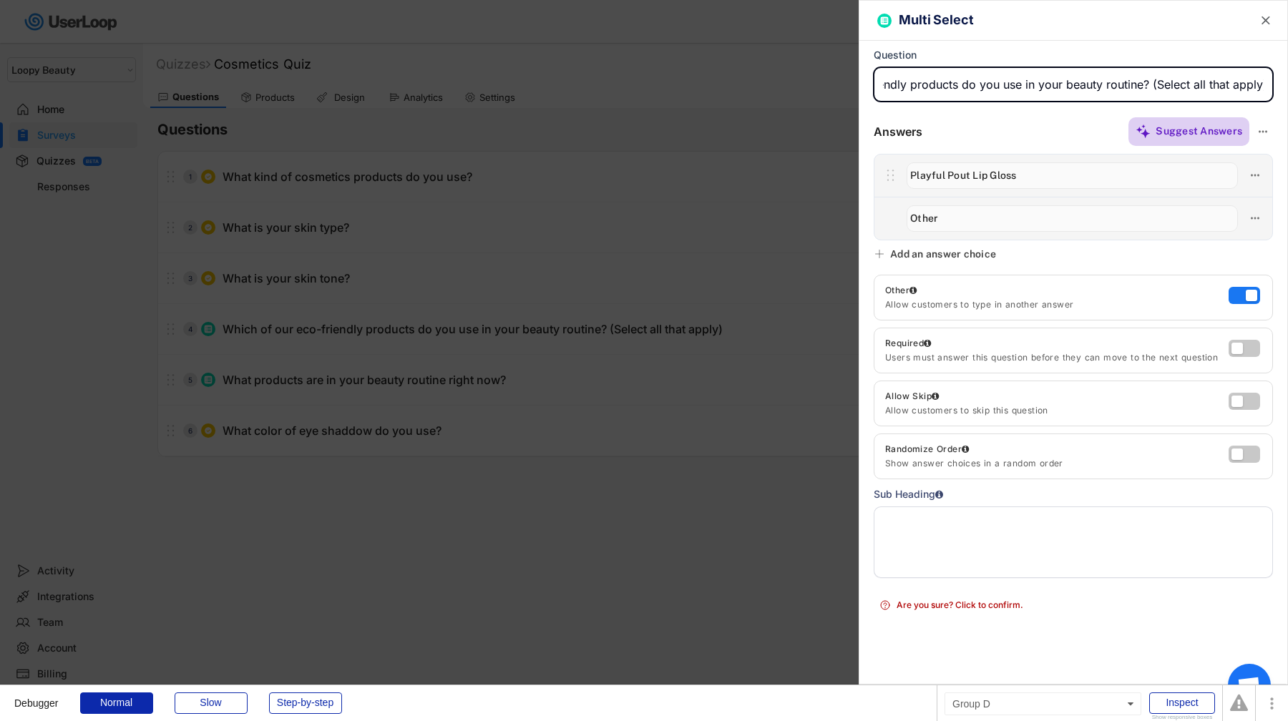
scroll to position [0, 0]
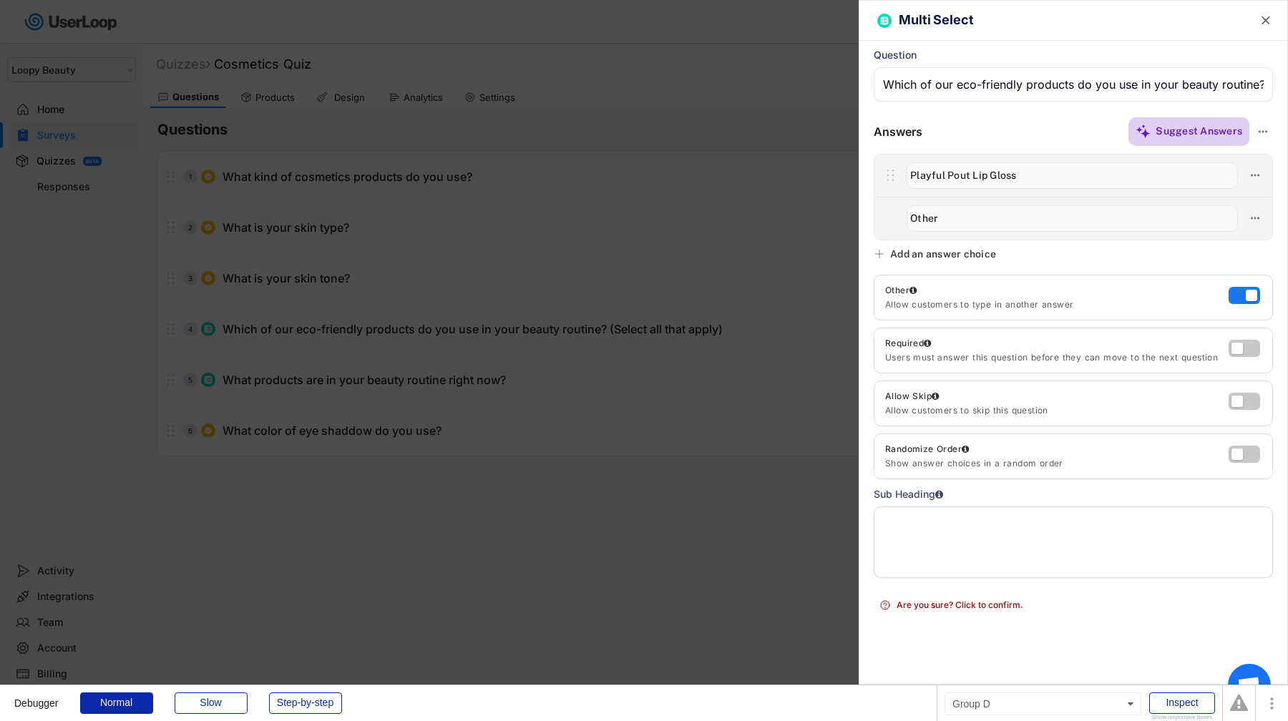
click at [1188, 128] on div "Suggest Answers" at bounding box center [1199, 131] width 87 height 13
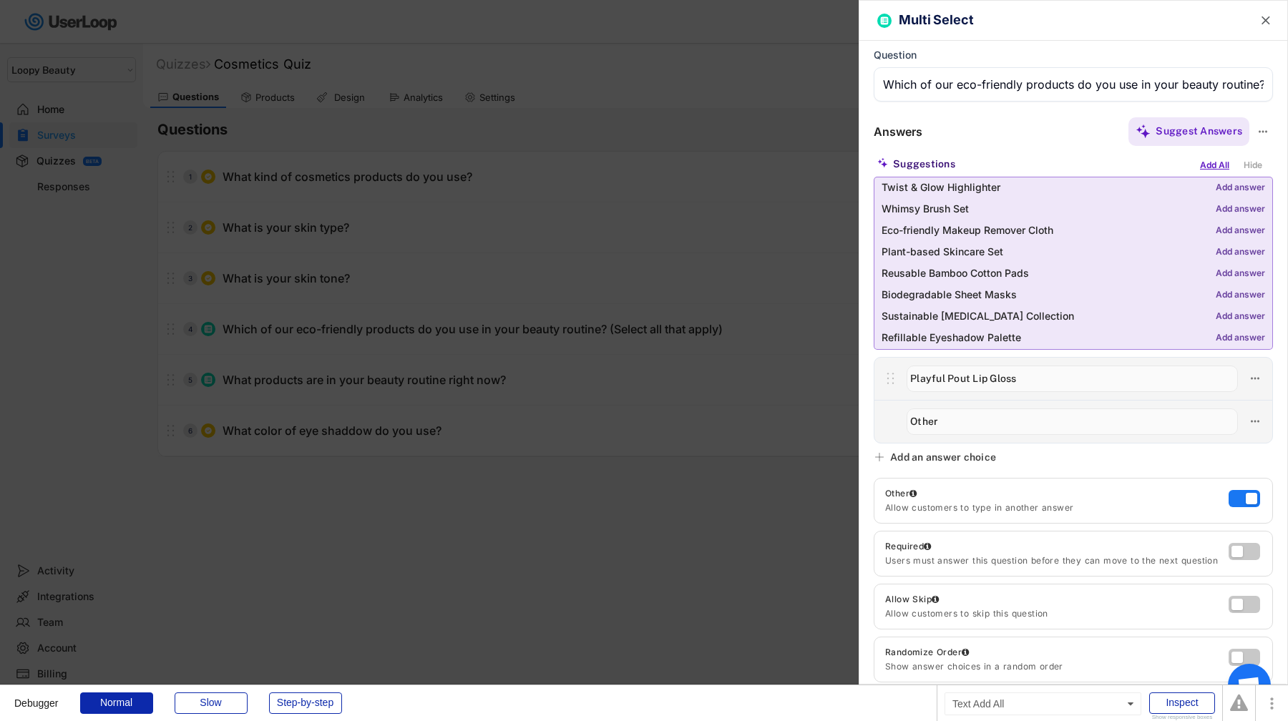
click at [1214, 165] on div "Add All" at bounding box center [1214, 165] width 36 height 16
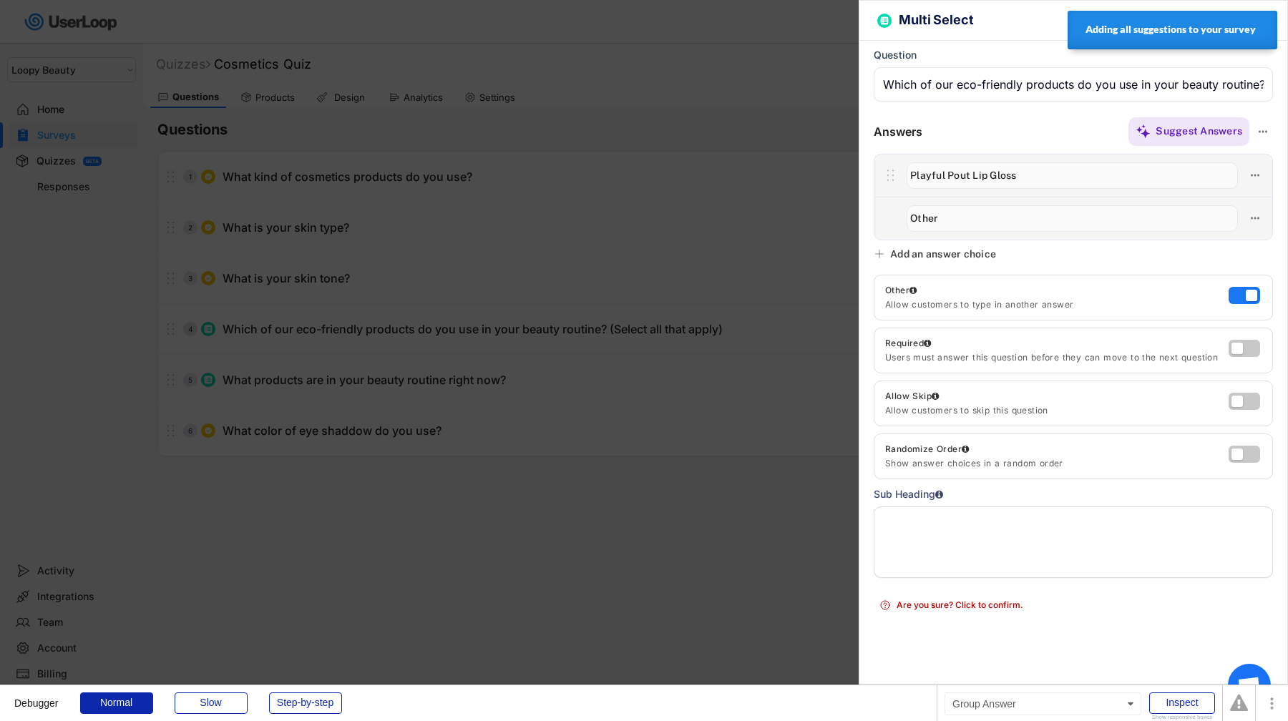
type input "Twist & Glow Highlighter"
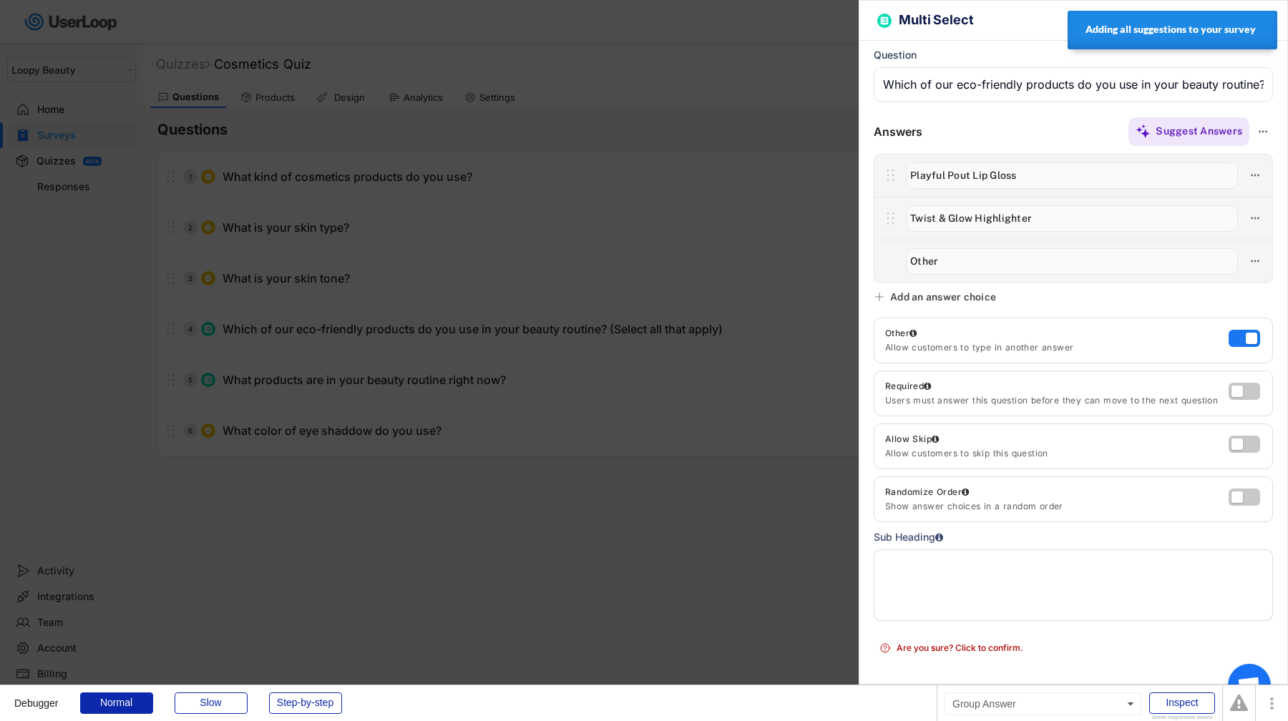
type input "Whimsy Brush Set"
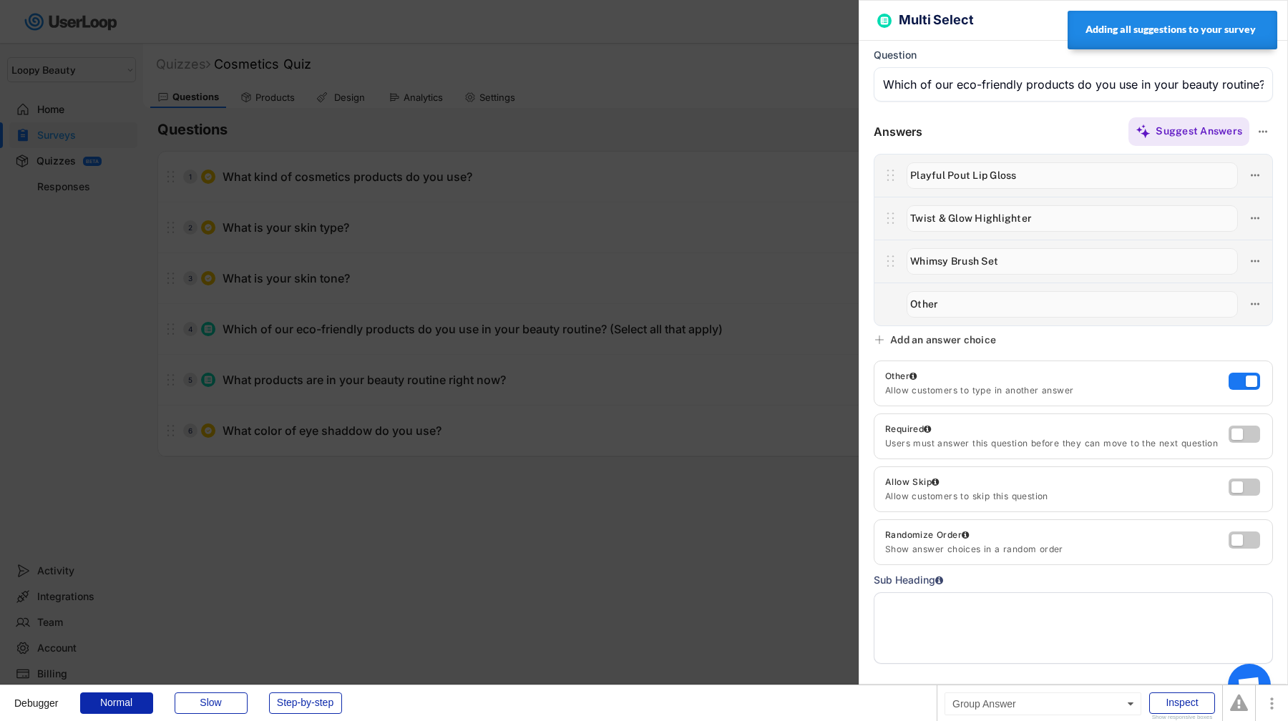
type input "Eco-friendly Makeup Remover Cloth"
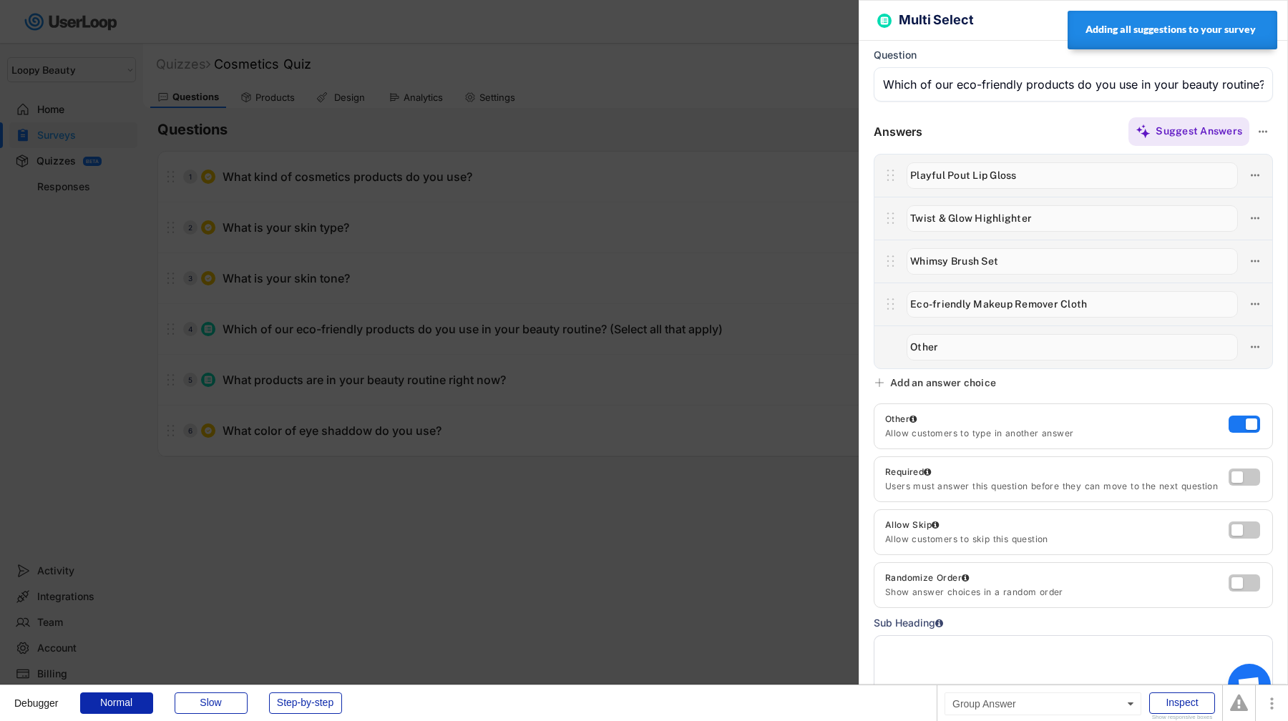
type input "Plant-based Skincare Set"
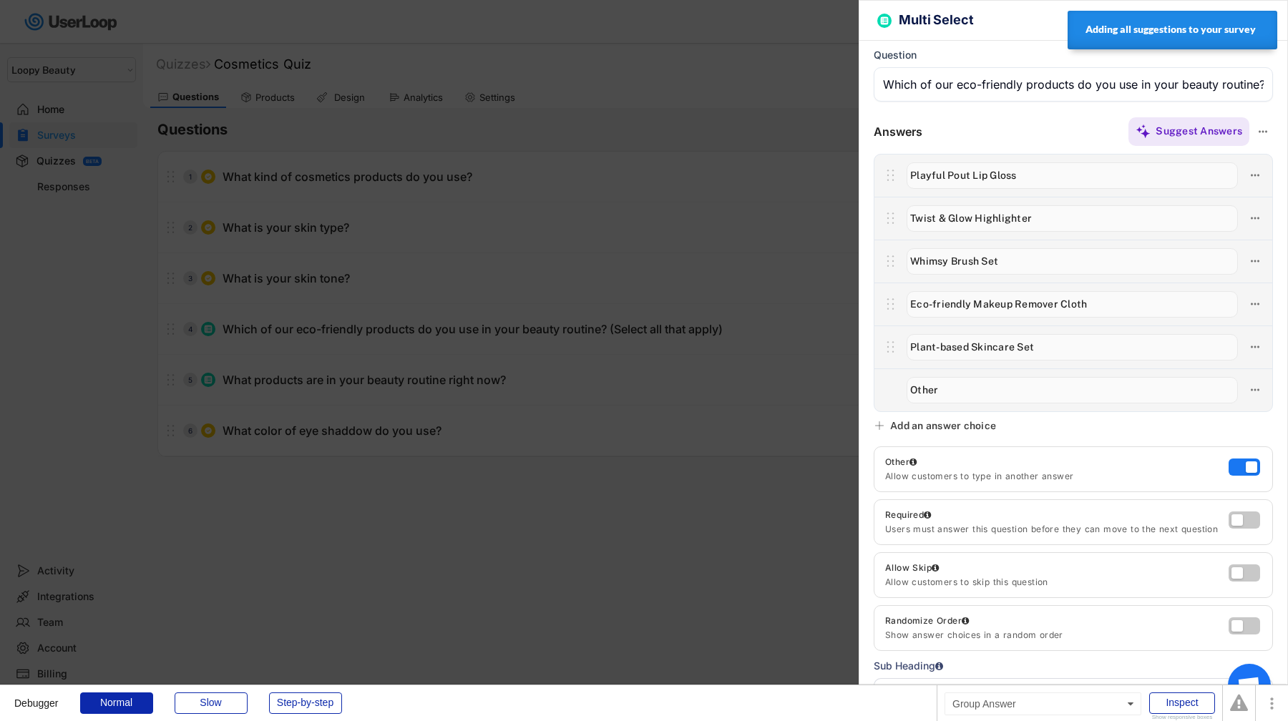
type input "Reusable Bamboo Cotton Pads"
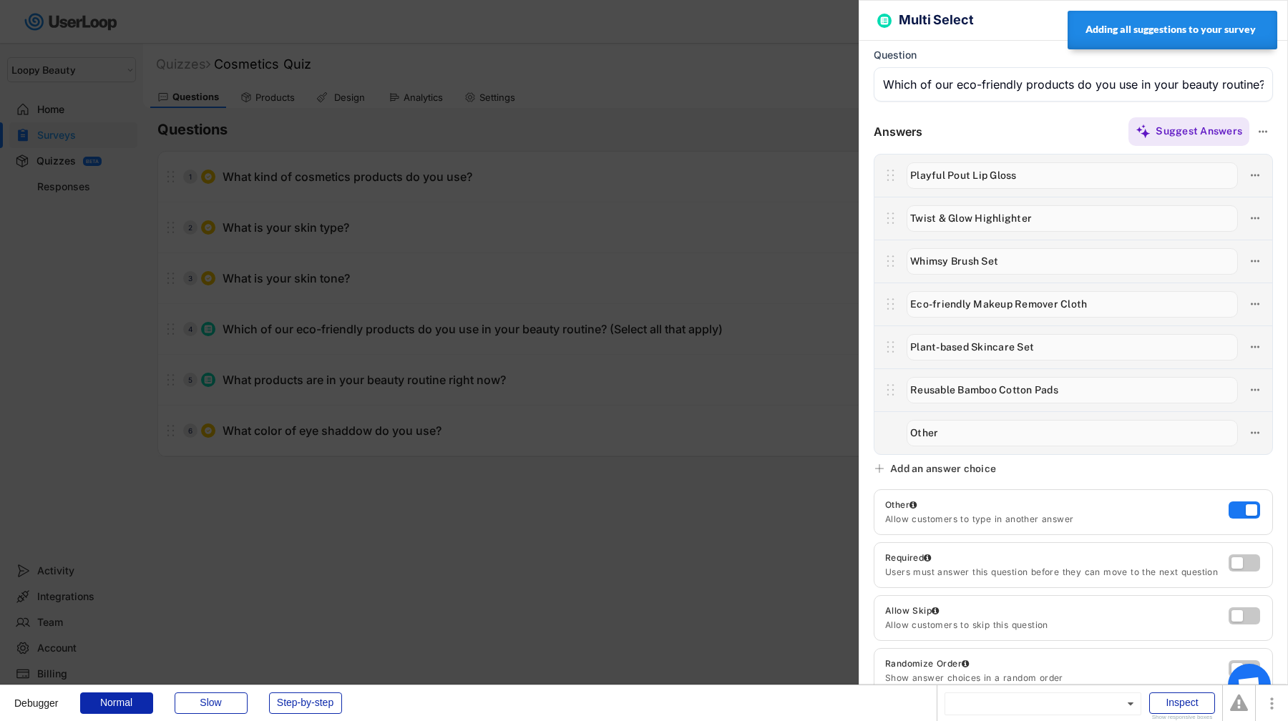
type input "Biodegradable Sheet Masks"
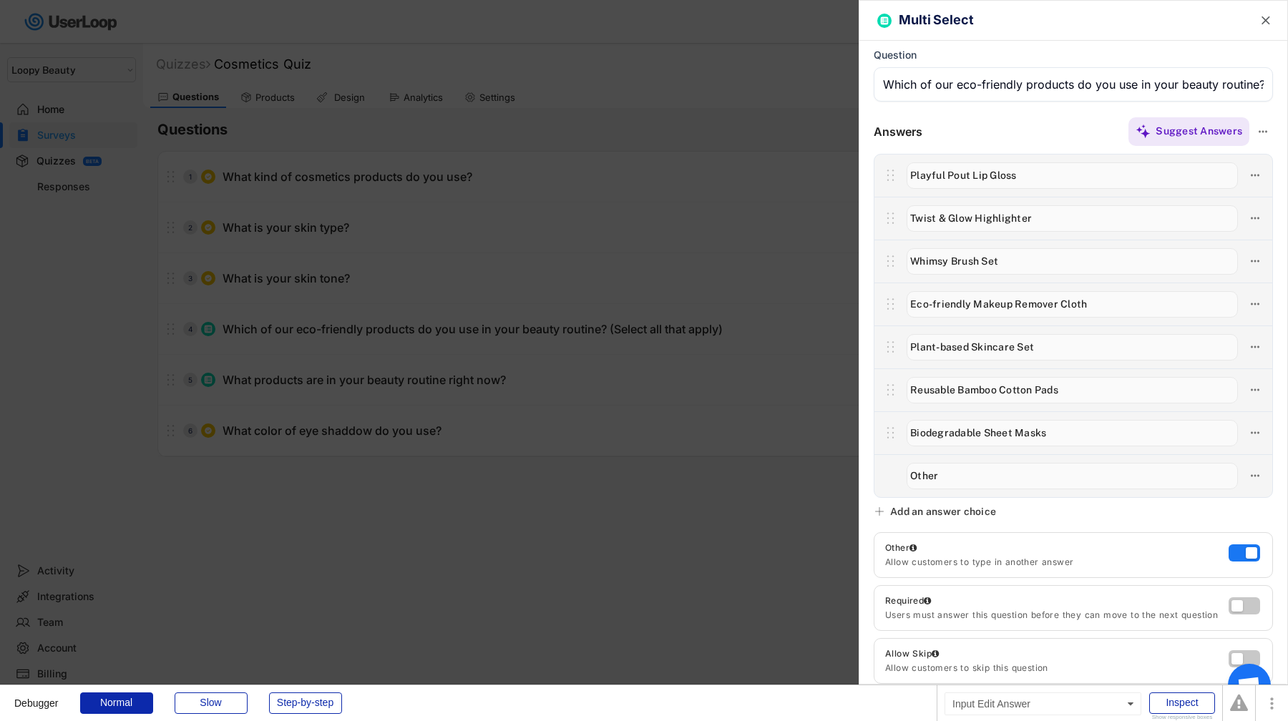
type input "Sustainable [MEDICAL_DATA] Collection"
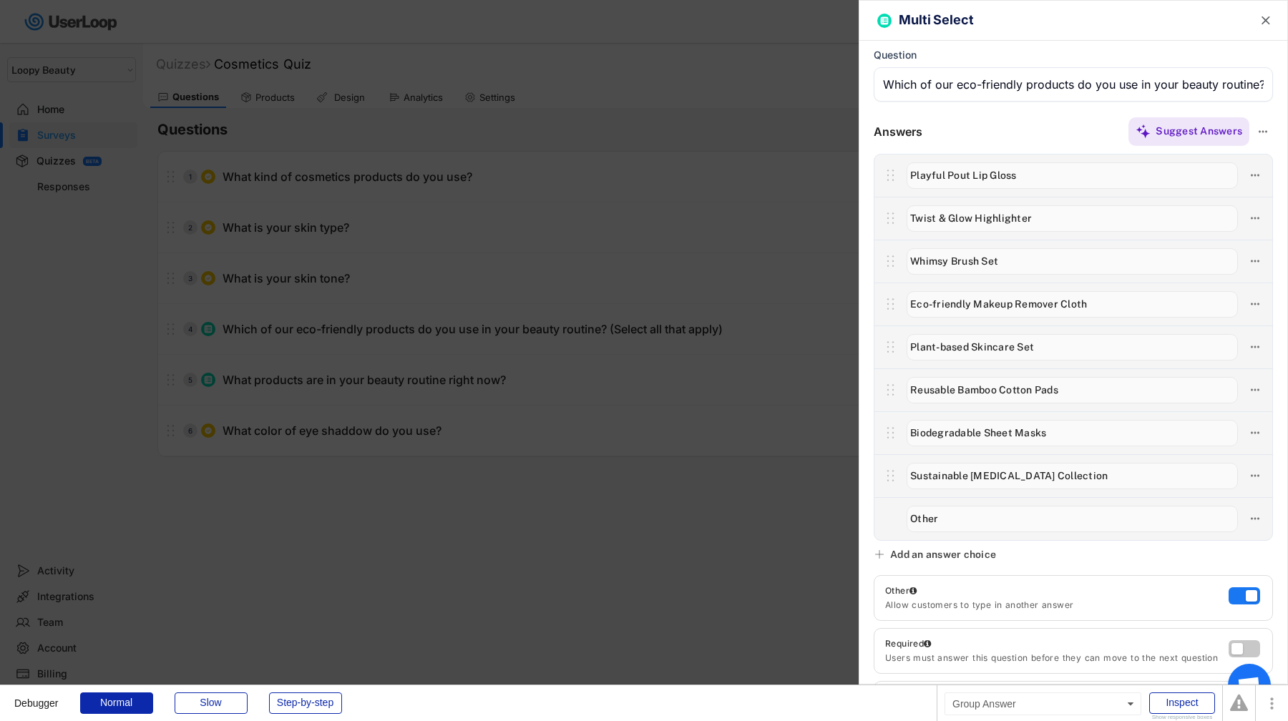
type input "Refillable Eyeshadow Palette"
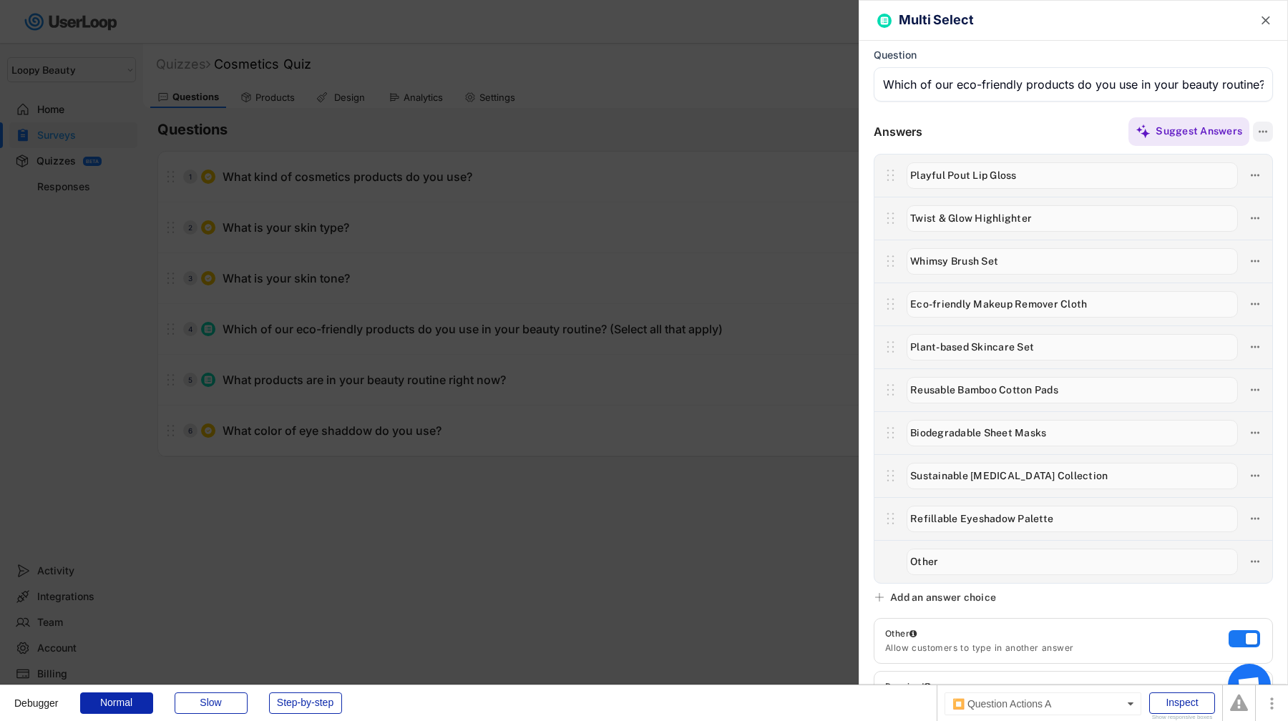
click at [1267, 134] on icon at bounding box center [1263, 131] width 13 height 13
click at [1205, 156] on div "Generate Images" at bounding box center [1181, 155] width 136 height 13
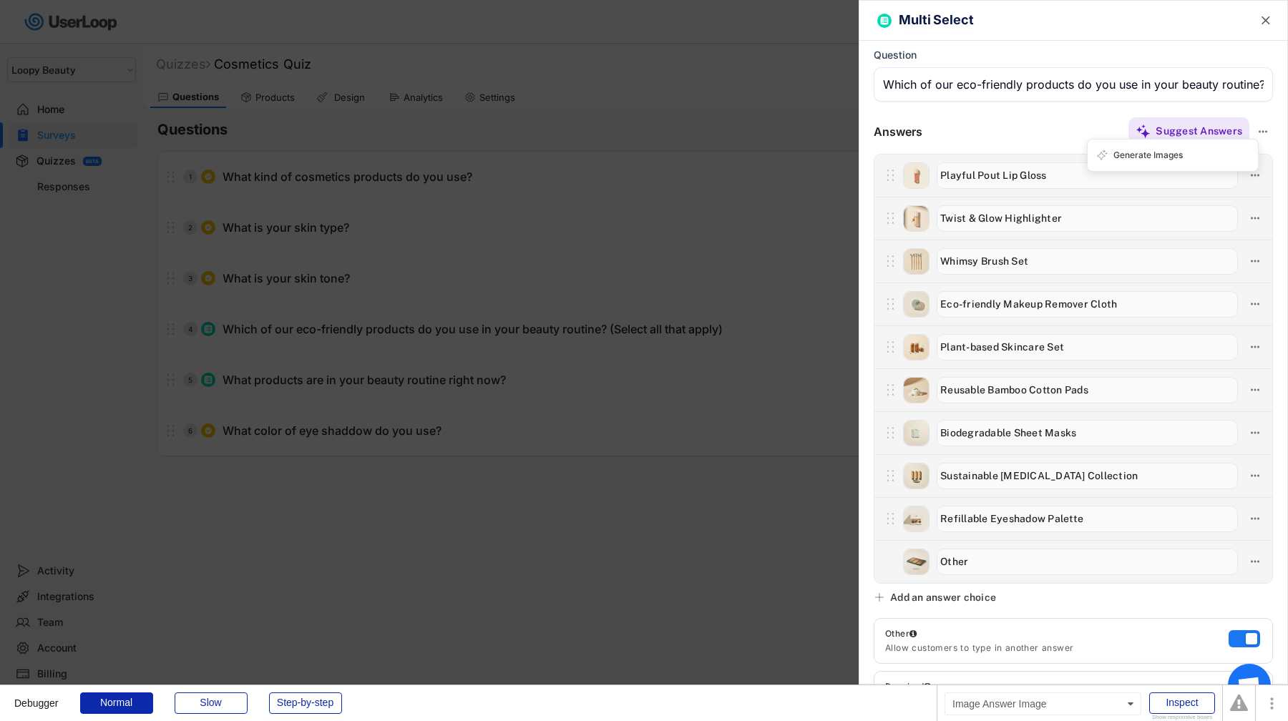
click at [919, 565] on img at bounding box center [916, 562] width 25 height 25
click at [654, 404] on div at bounding box center [644, 360] width 1288 height 721
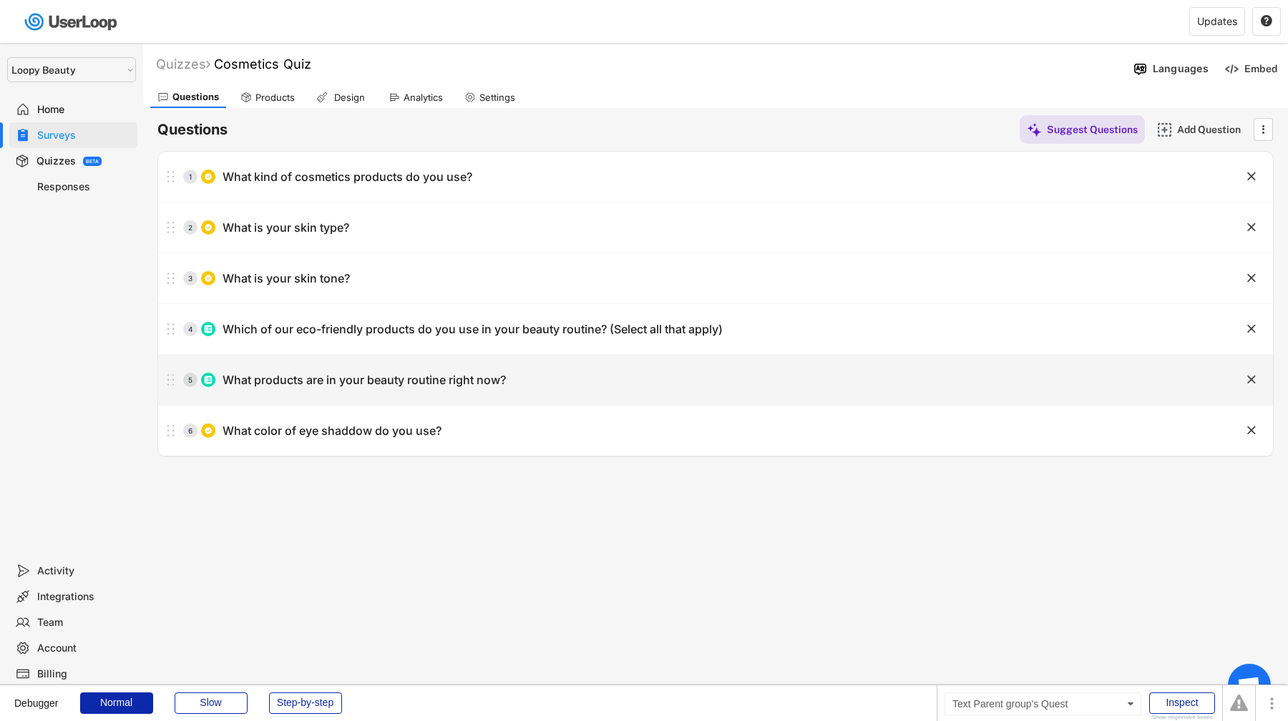
click at [447, 389] on div "5 What products are in your beauty routine right now?" at bounding box center [679, 380] width 1043 height 29
type input "What products are in your beauty routine right now?"
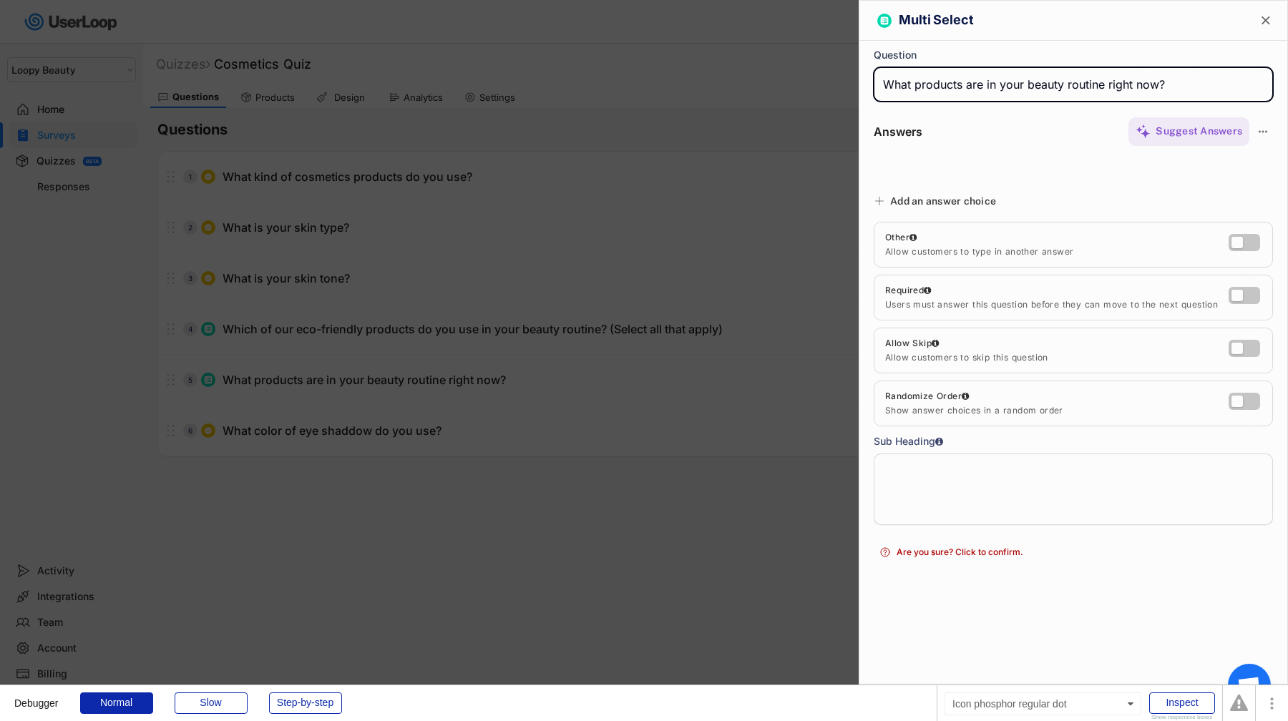
type input "Skincare products"
type input "Lip gloss"
type input "Highlighter"
type input "Makeup brushes"
type input "Foundation"
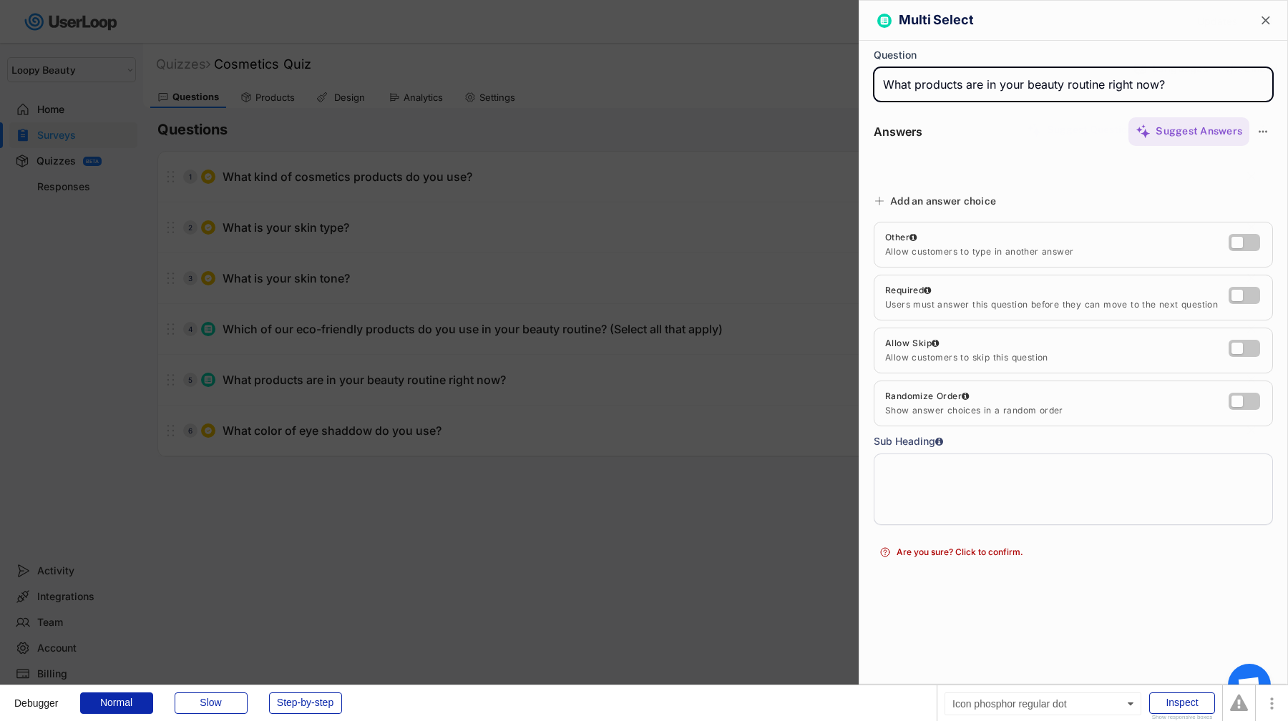
type input "Eye shadow"
type input "Mascara"
type input "Blush"
type input "Lipstick"
type input "Face masks"
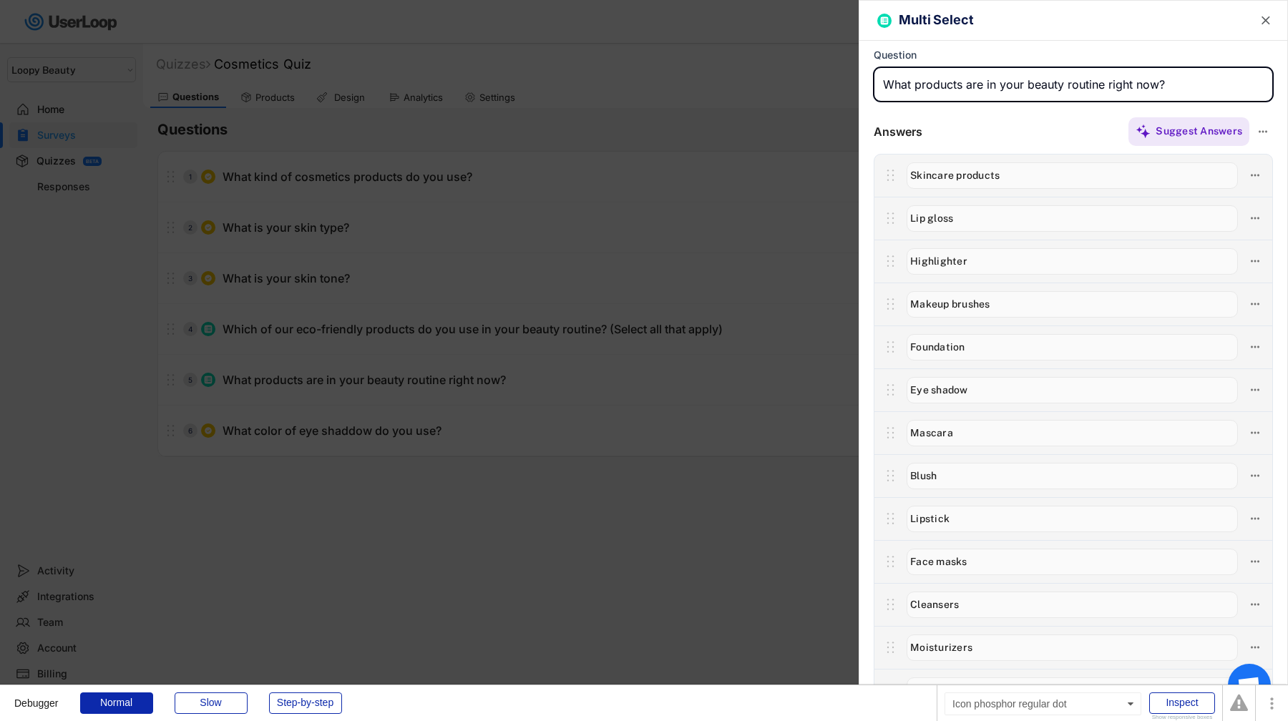
click at [447, 389] on div at bounding box center [644, 360] width 1288 height 721
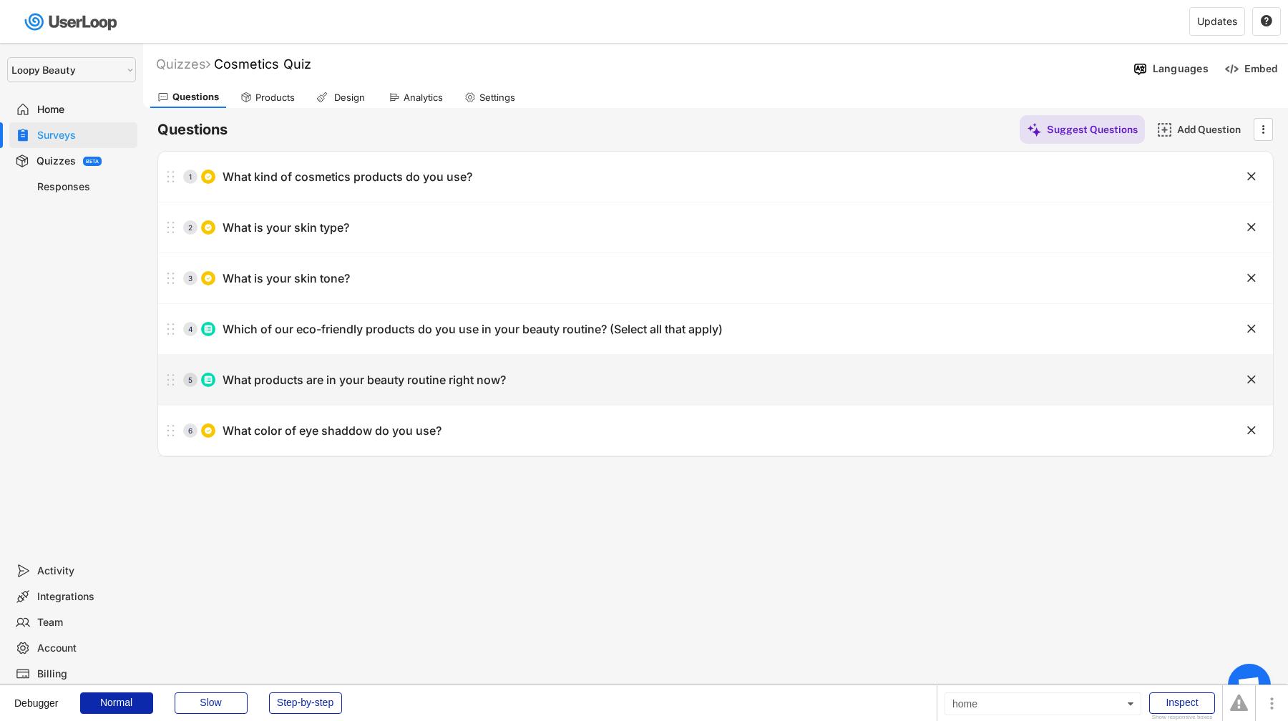
click at [447, 389] on div "5 What products are in your beauty routine right now?" at bounding box center [679, 380] width 1043 height 29
type input "What products are in your beauty routine right now?"
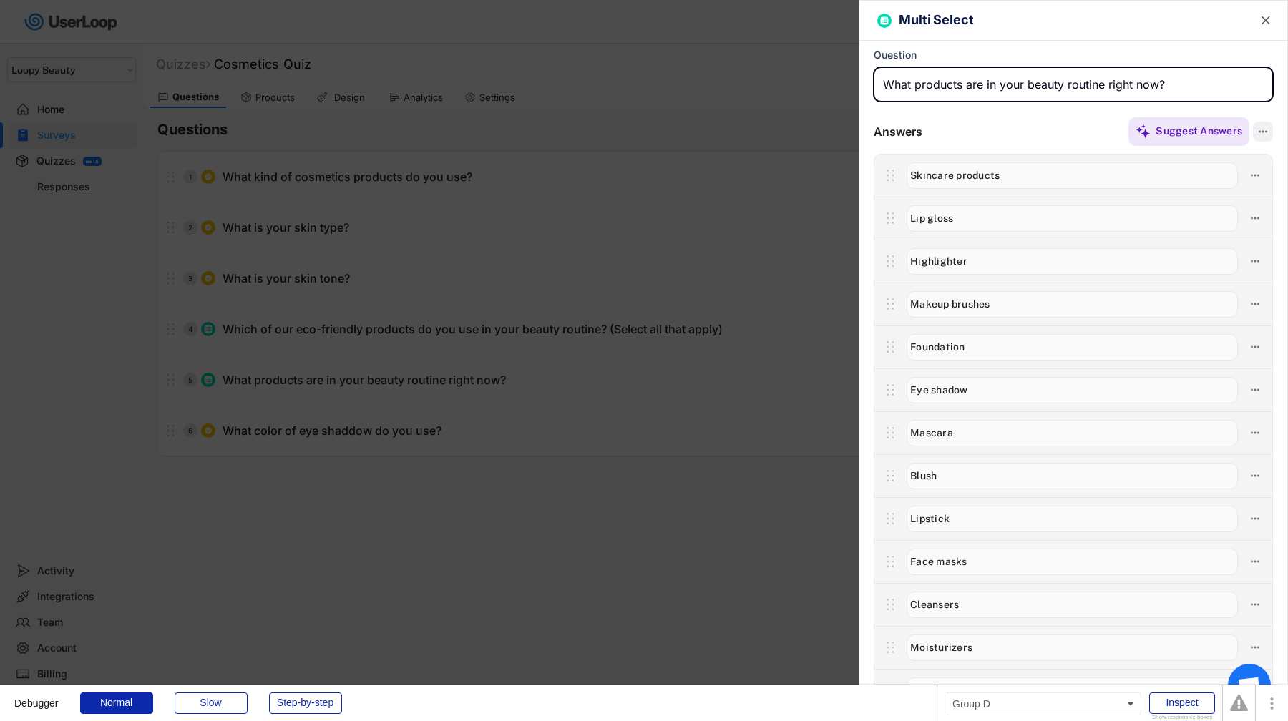
click at [1265, 133] on icon at bounding box center [1263, 131] width 13 height 13
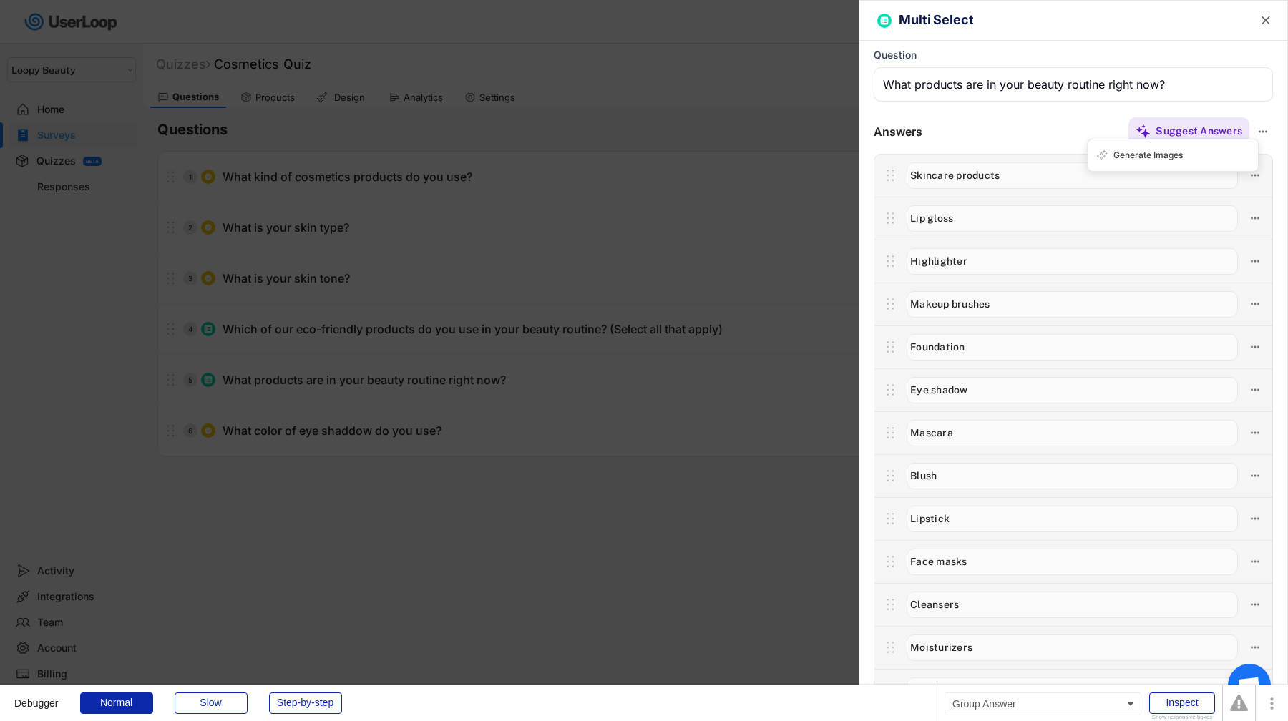
click at [1172, 309] on input "input" at bounding box center [1072, 304] width 331 height 26
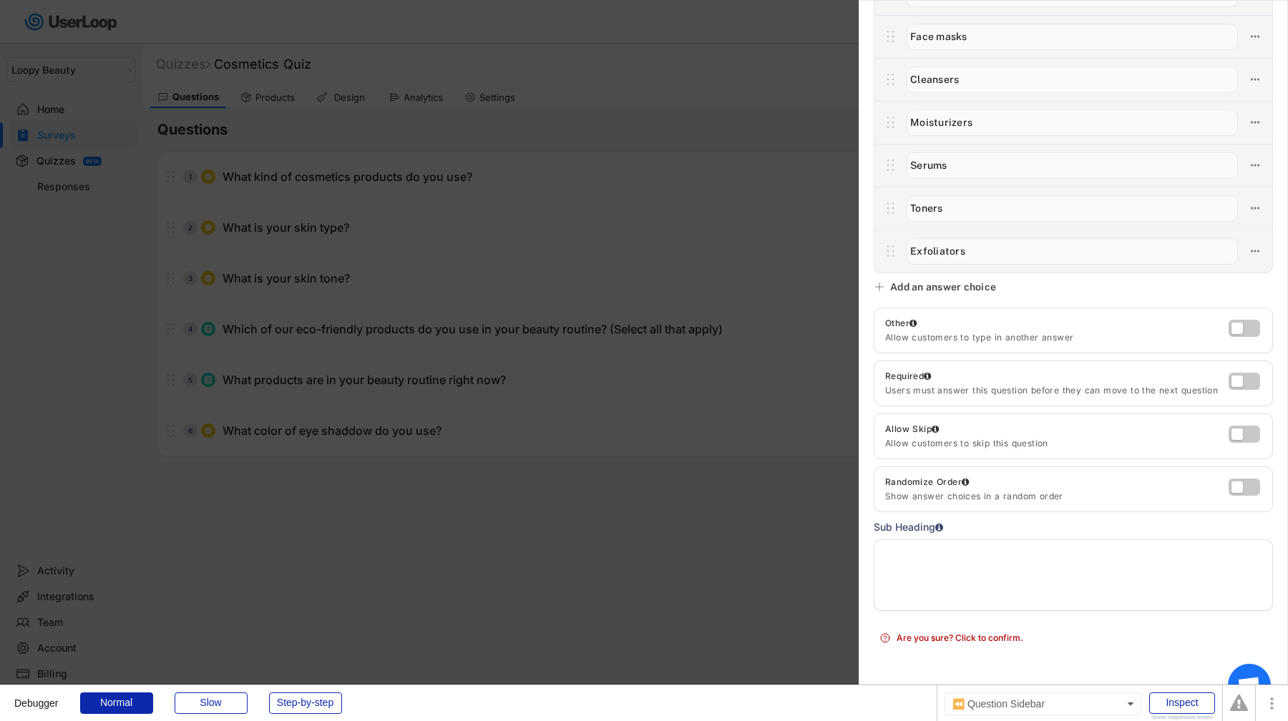
scroll to position [226, 0]
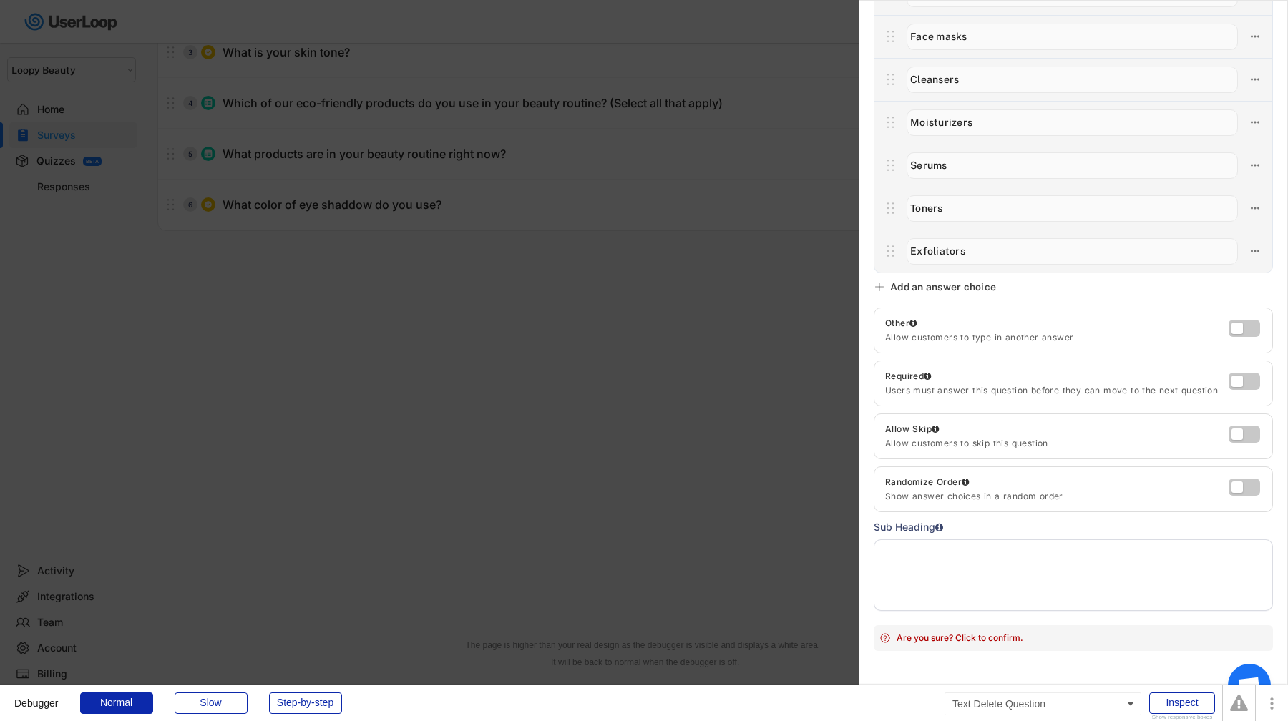
click at [990, 638] on div "Are you sure? Click to confirm." at bounding box center [1082, 638] width 371 height 13
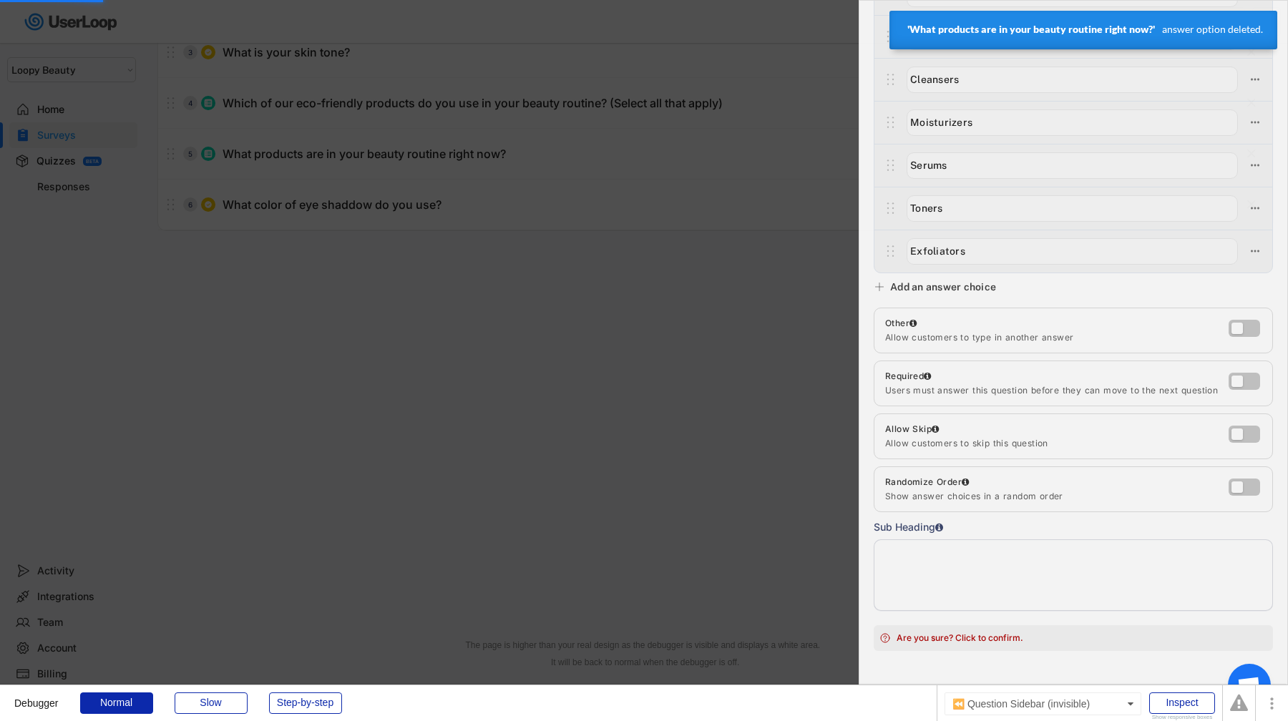
scroll to position [0, 0]
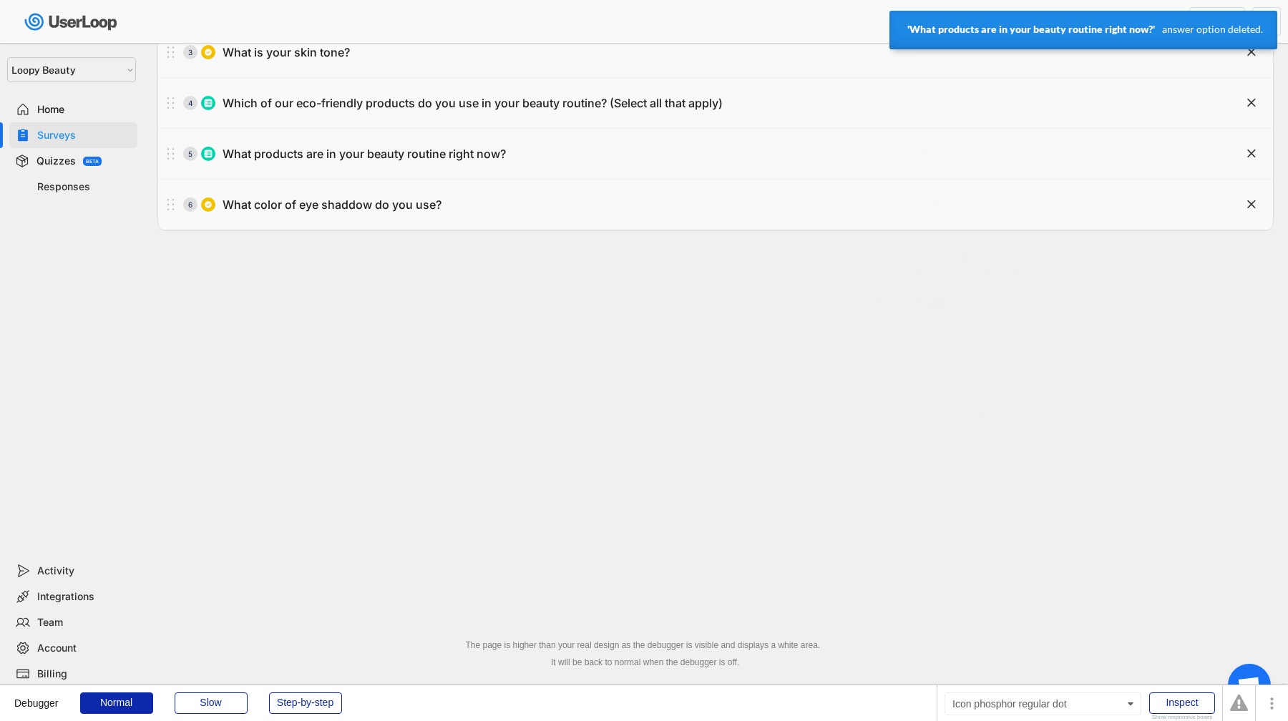
click at [769, 582] on div "Welcome, James  Last 30 days SURVEYS 24 RESPONSES 470 Your surveys Link Survey…" at bounding box center [644, 247] width 1288 height 947
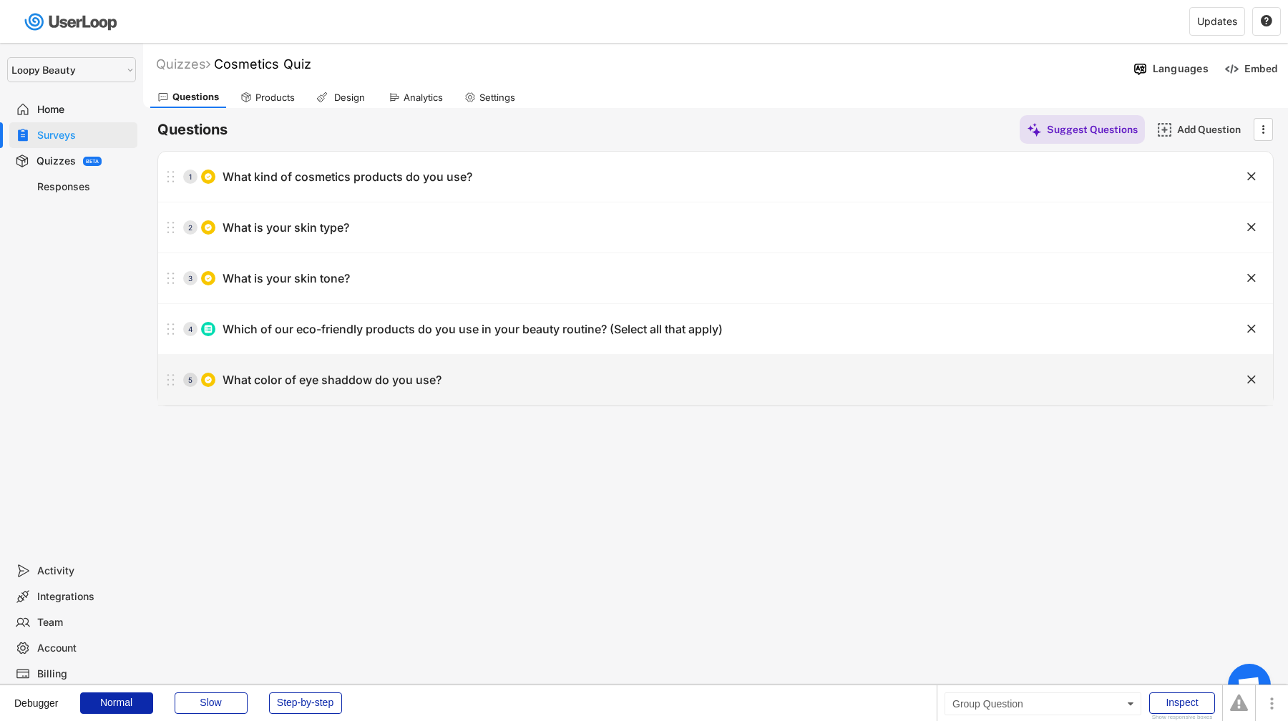
click at [716, 374] on div "5 What color of eye shaddow do you use?" at bounding box center [679, 380] width 1043 height 29
type input "What color of eye shaddow do you use?"
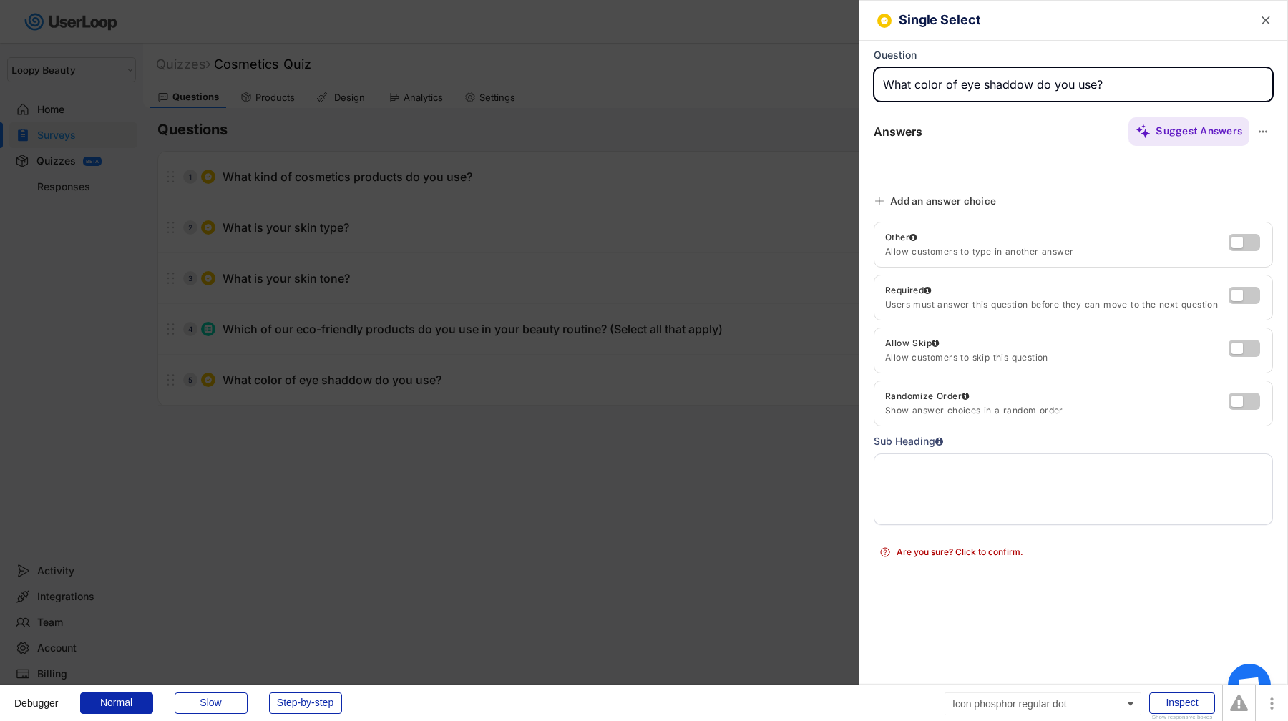
type input "Red"
type input "Black"
type input "Purple"
type input "Orange"
type input "Glitter"
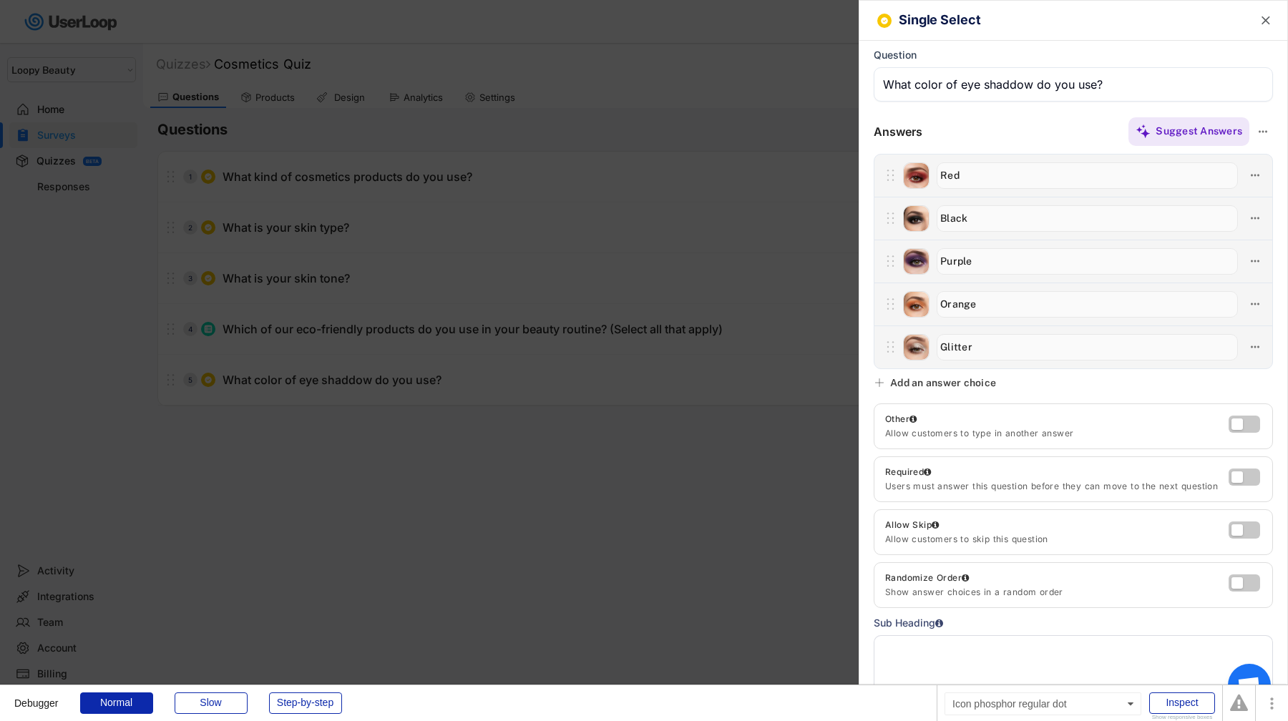
click at [706, 351] on div at bounding box center [644, 360] width 1288 height 721
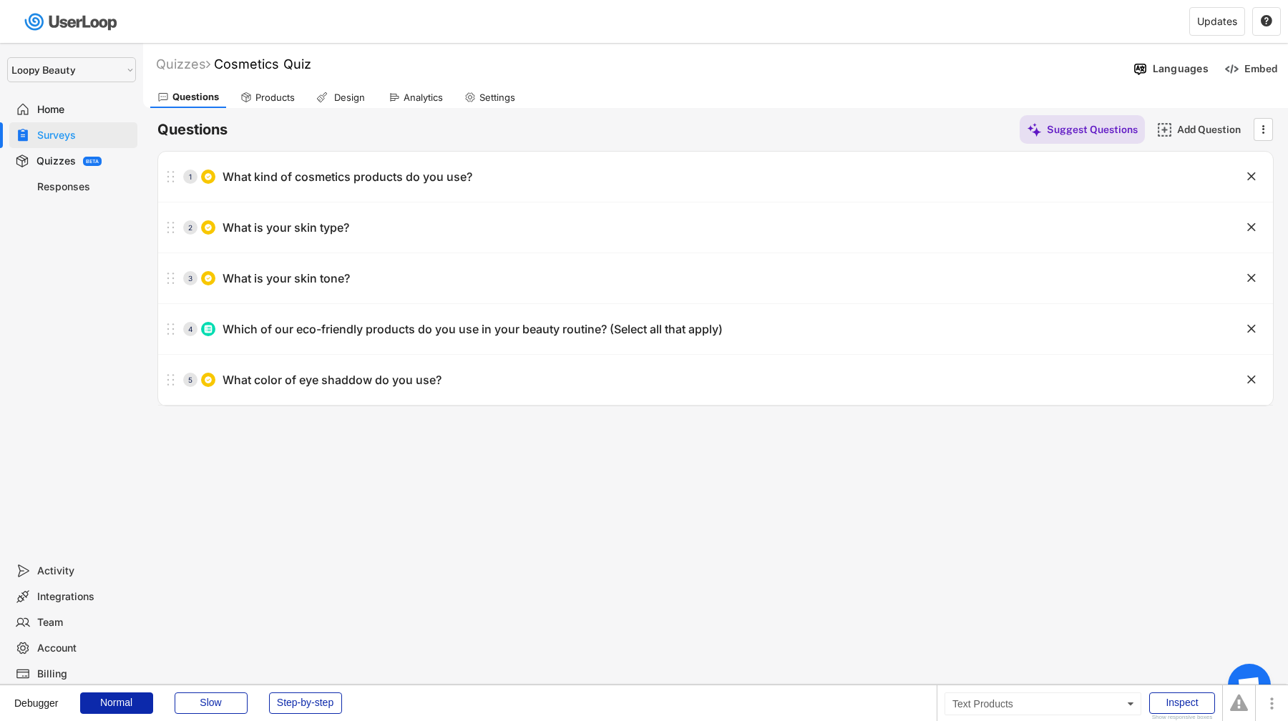
click at [273, 94] on div "Products" at bounding box center [274, 98] width 39 height 12
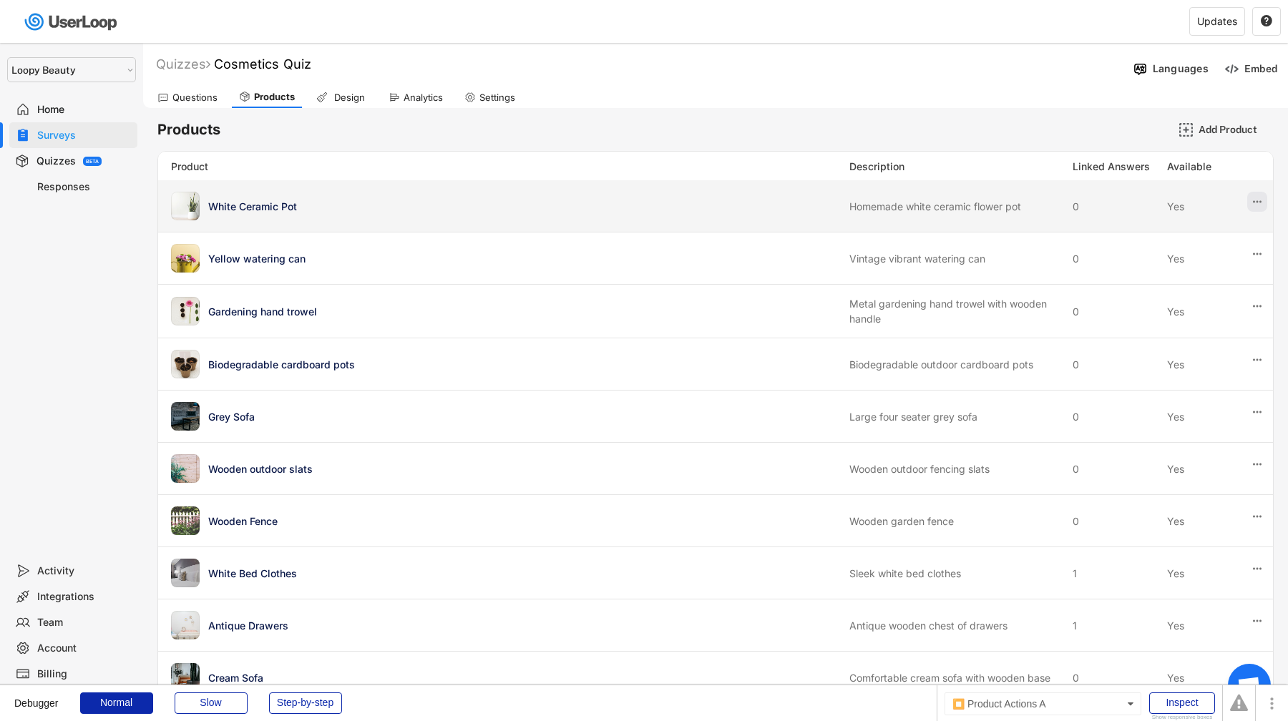
click at [1256, 200] on icon at bounding box center [1257, 201] width 13 height 13
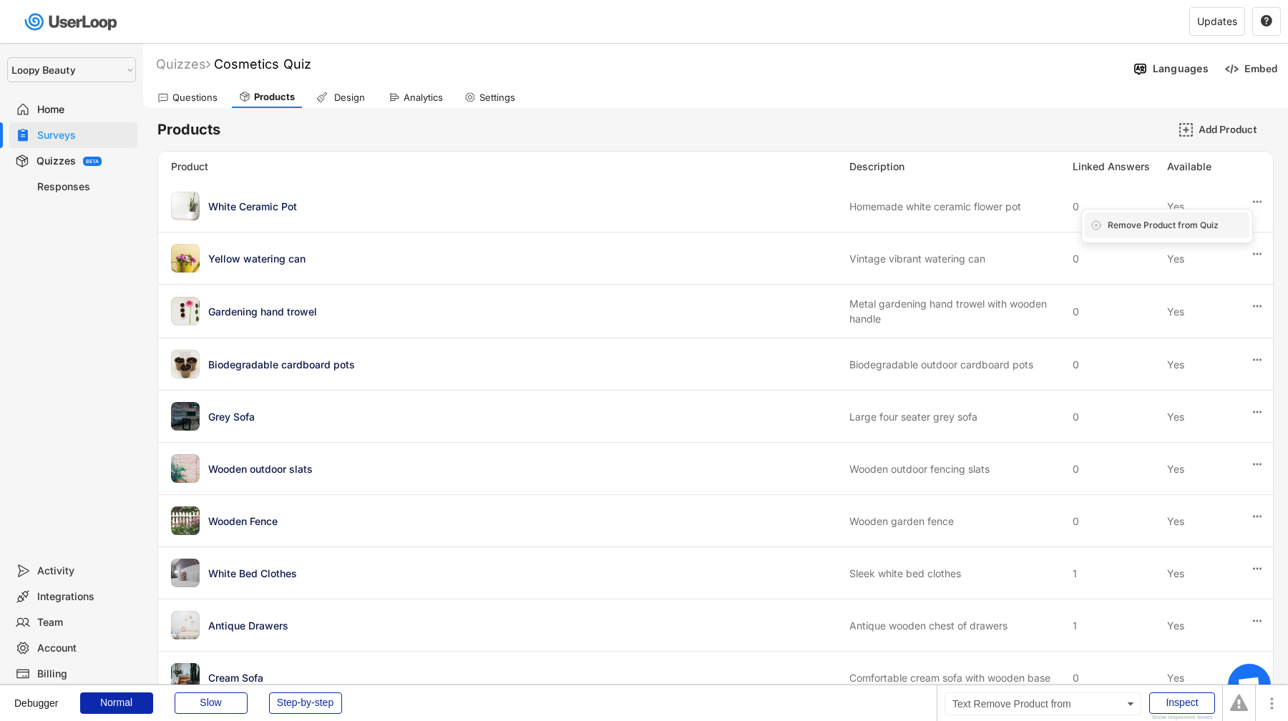
click at [1228, 230] on div "Remove Product from Quiz" at bounding box center [1176, 225] width 136 height 13
click at [1228, 230] on div "Are you sure? Click to confirm." at bounding box center [1176, 225] width 136 height 13
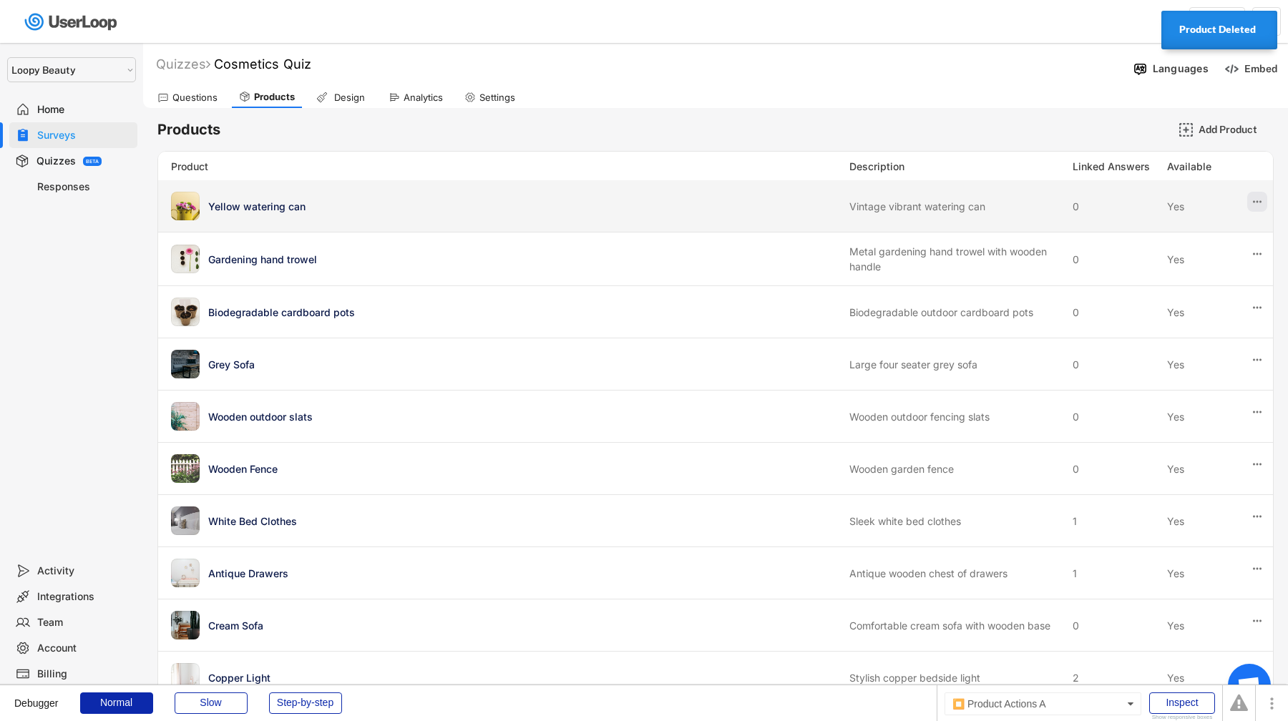
click at [1261, 207] on icon at bounding box center [1257, 201] width 13 height 13
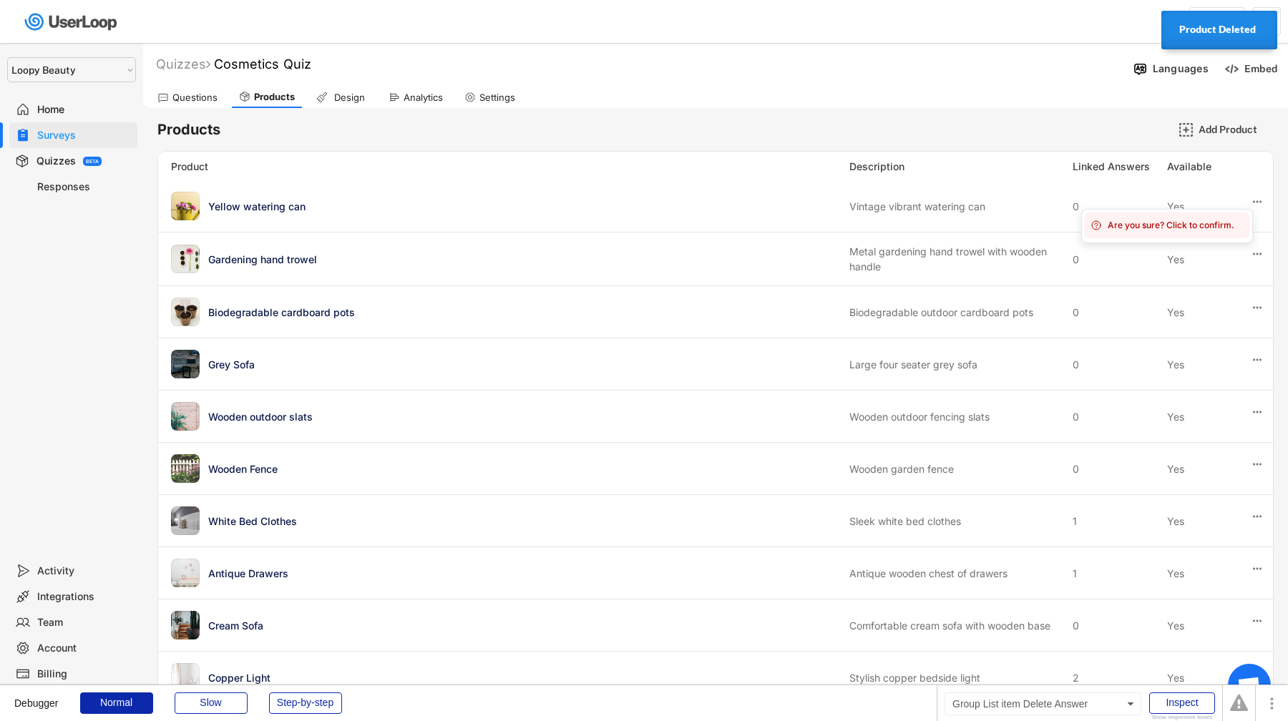
click at [1226, 235] on div "Are you sure? Click to confirm." at bounding box center [1167, 226] width 165 height 26
click at [1226, 235] on div "Gardening hand trowel Metal gardening hand trowel with wooden handle 0 Yes" at bounding box center [715, 259] width 1115 height 53
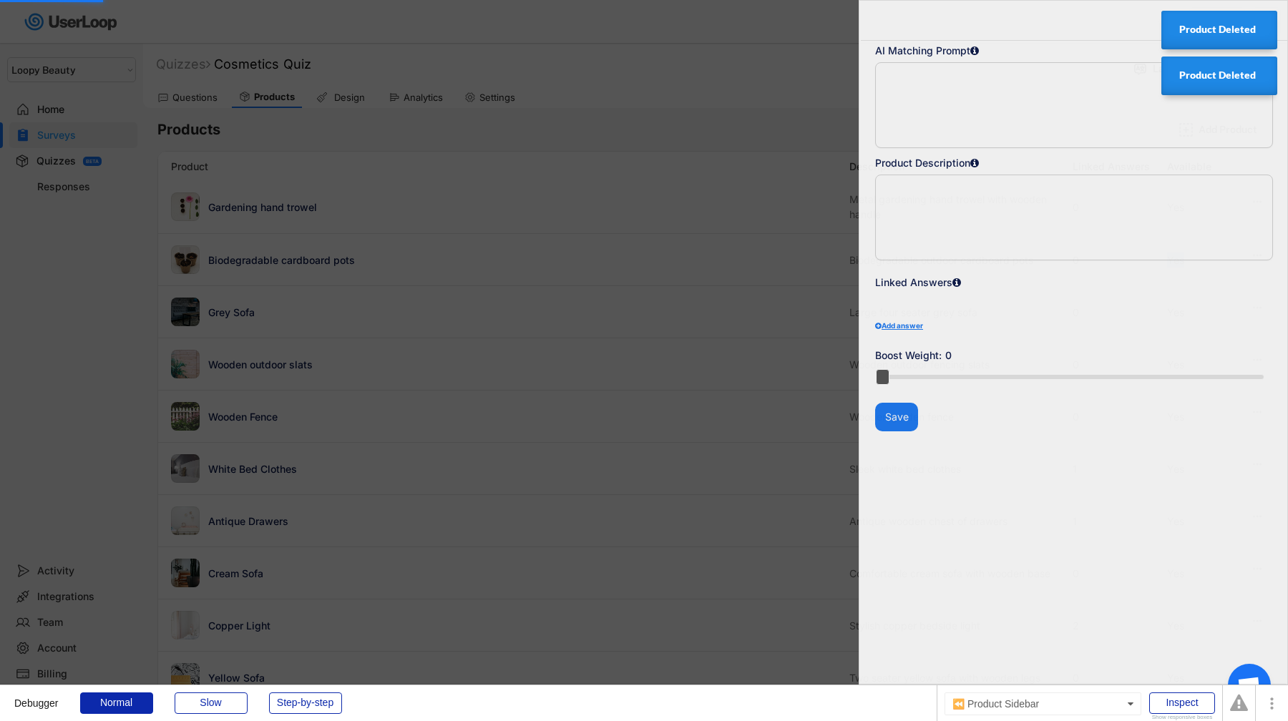
type textarea "Metal gardening hand trowel with wooden handle"
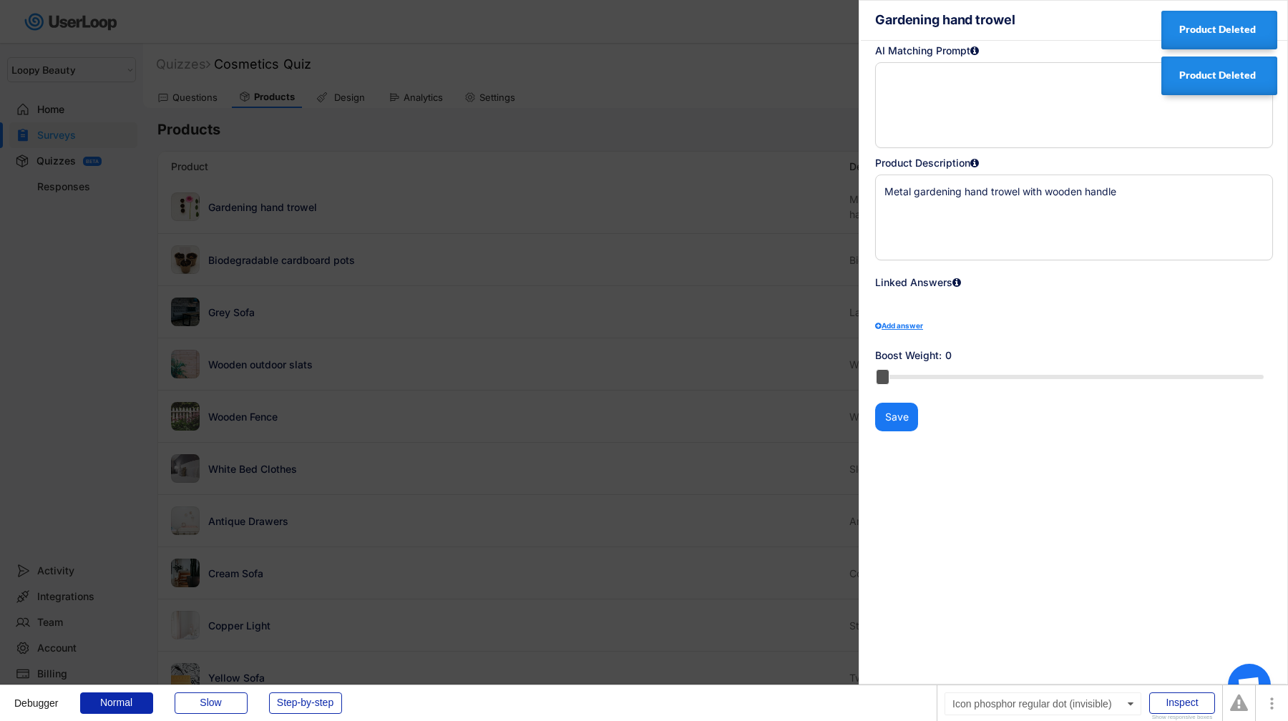
click at [823, 315] on div at bounding box center [644, 360] width 1288 height 721
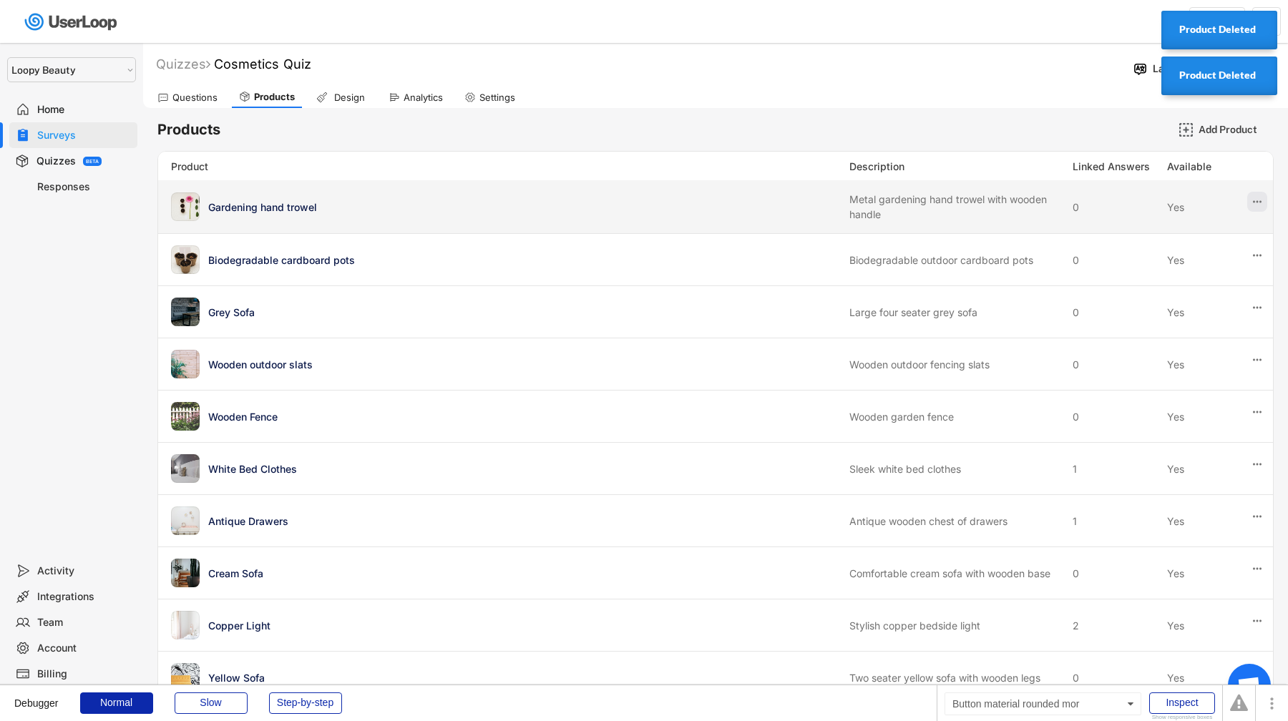
click at [1263, 202] on icon at bounding box center [1257, 201] width 13 height 13
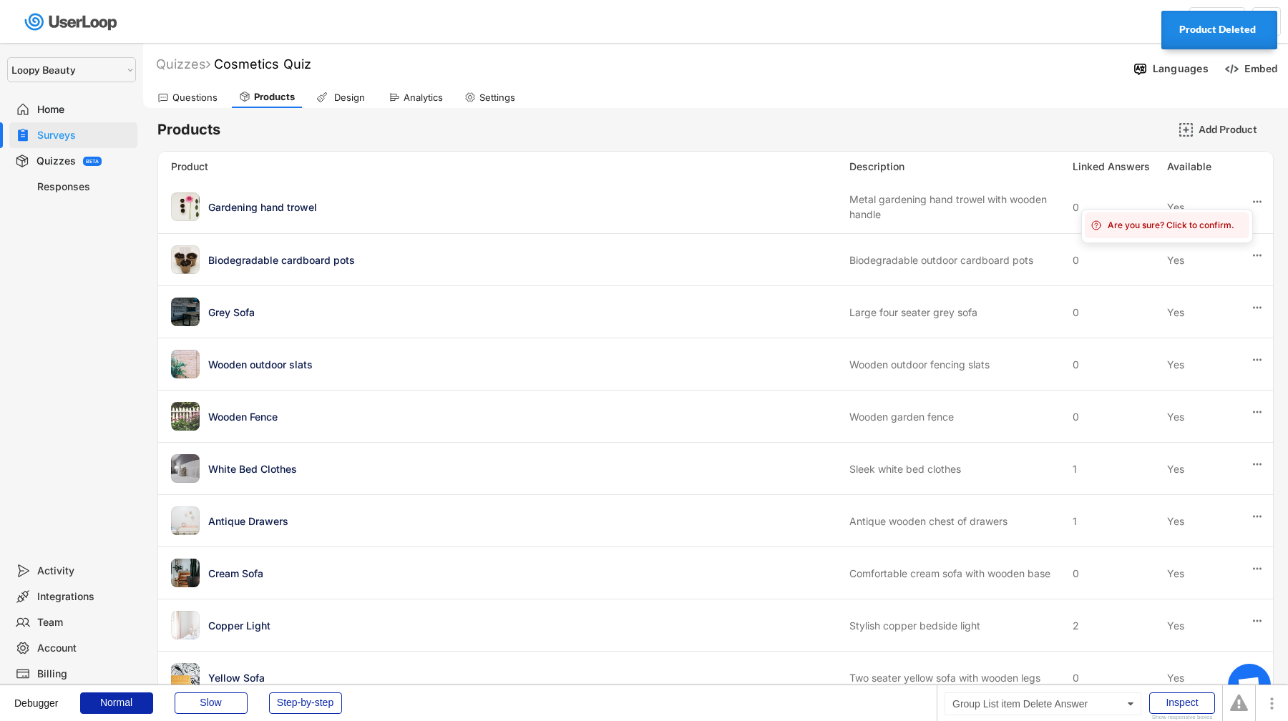
click at [1206, 227] on div "Are you sure? Click to confirm." at bounding box center [1176, 225] width 136 height 13
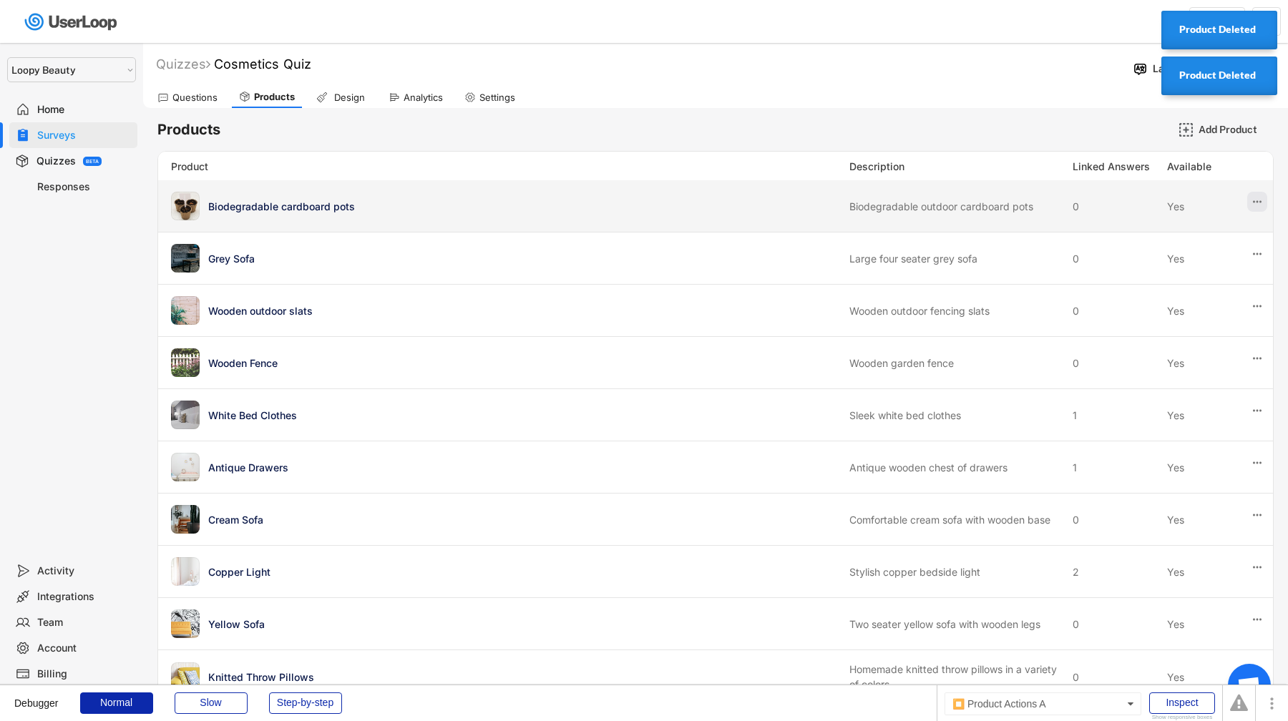
drag, startPoint x: 1254, startPoint y: 200, endPoint x: 1246, endPoint y: 200, distance: 7.9
click at [1254, 200] on icon at bounding box center [1257, 201] width 13 height 13
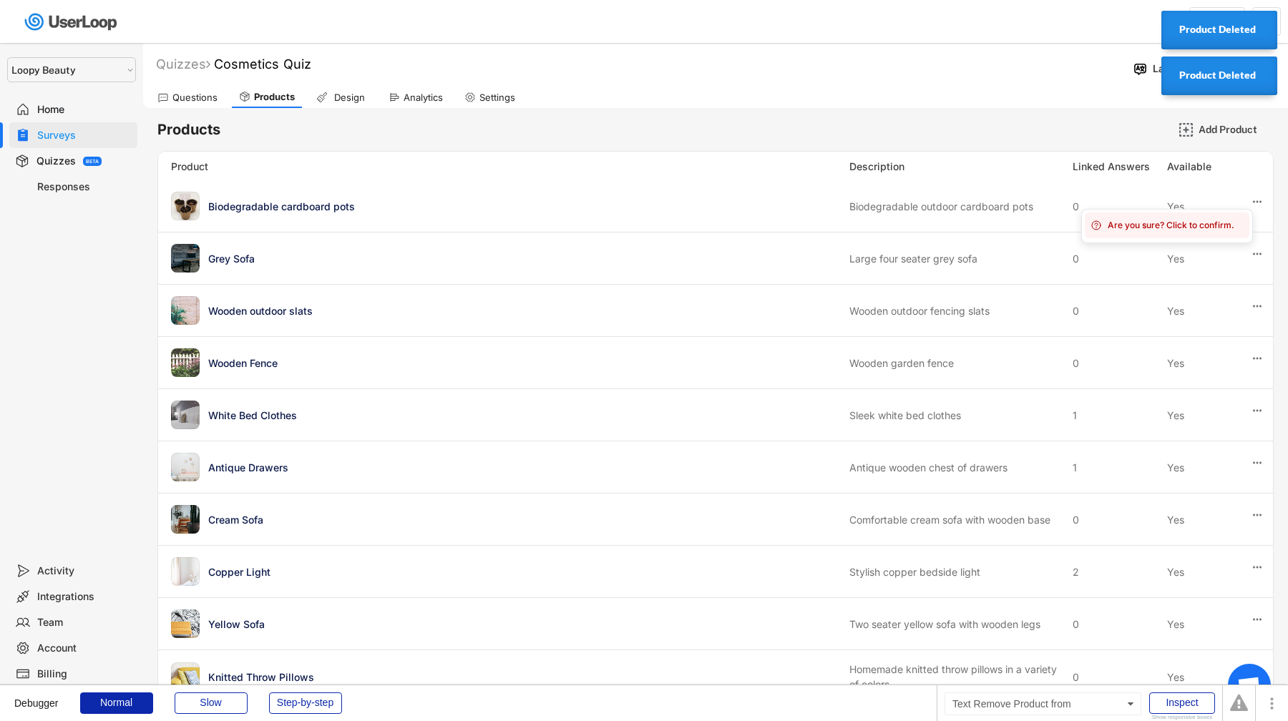
click at [1186, 228] on div "Are you sure? Click to confirm." at bounding box center [1176, 225] width 136 height 13
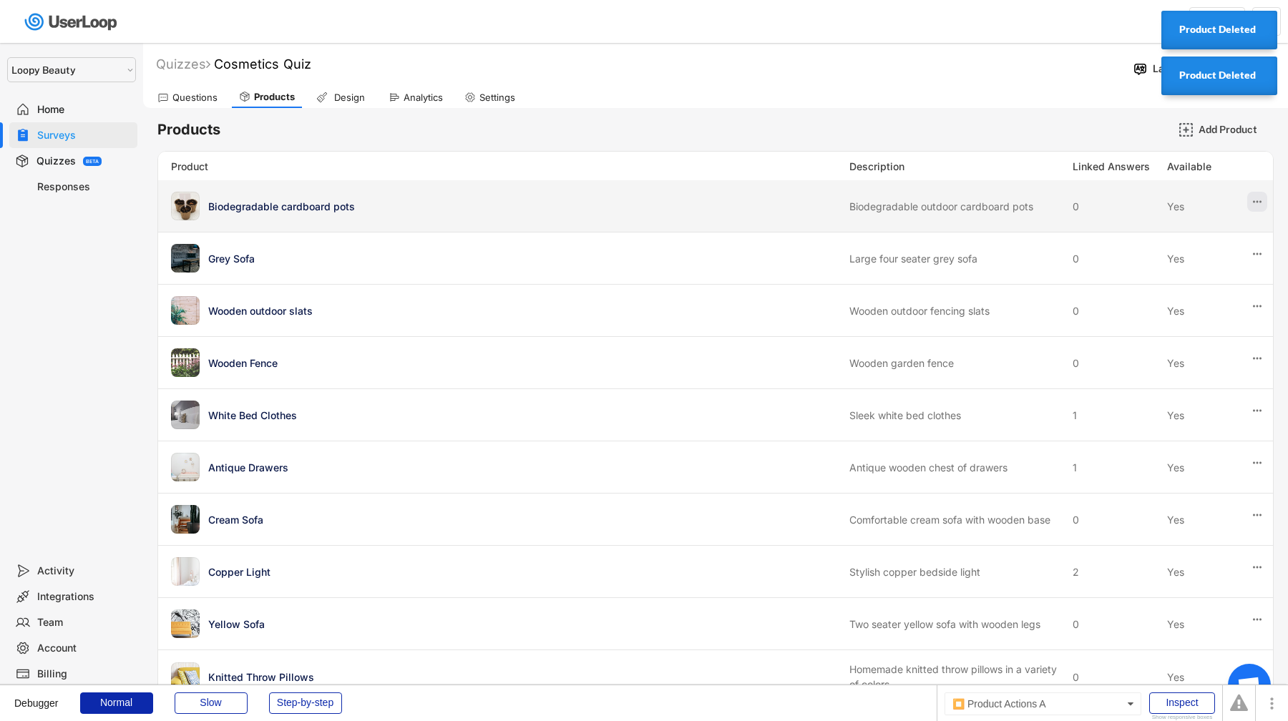
click at [1248, 199] on button at bounding box center [1257, 202] width 20 height 20
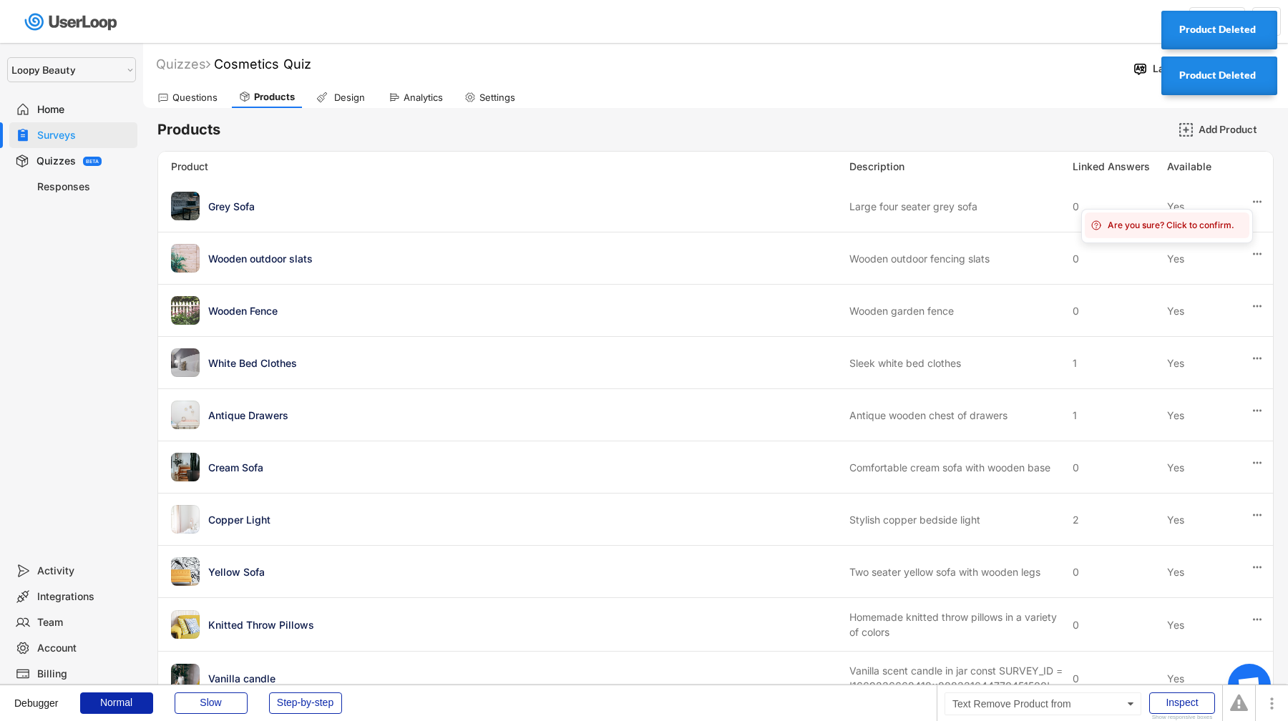
click at [1184, 225] on div "Are you sure? Click to confirm." at bounding box center [1176, 225] width 136 height 13
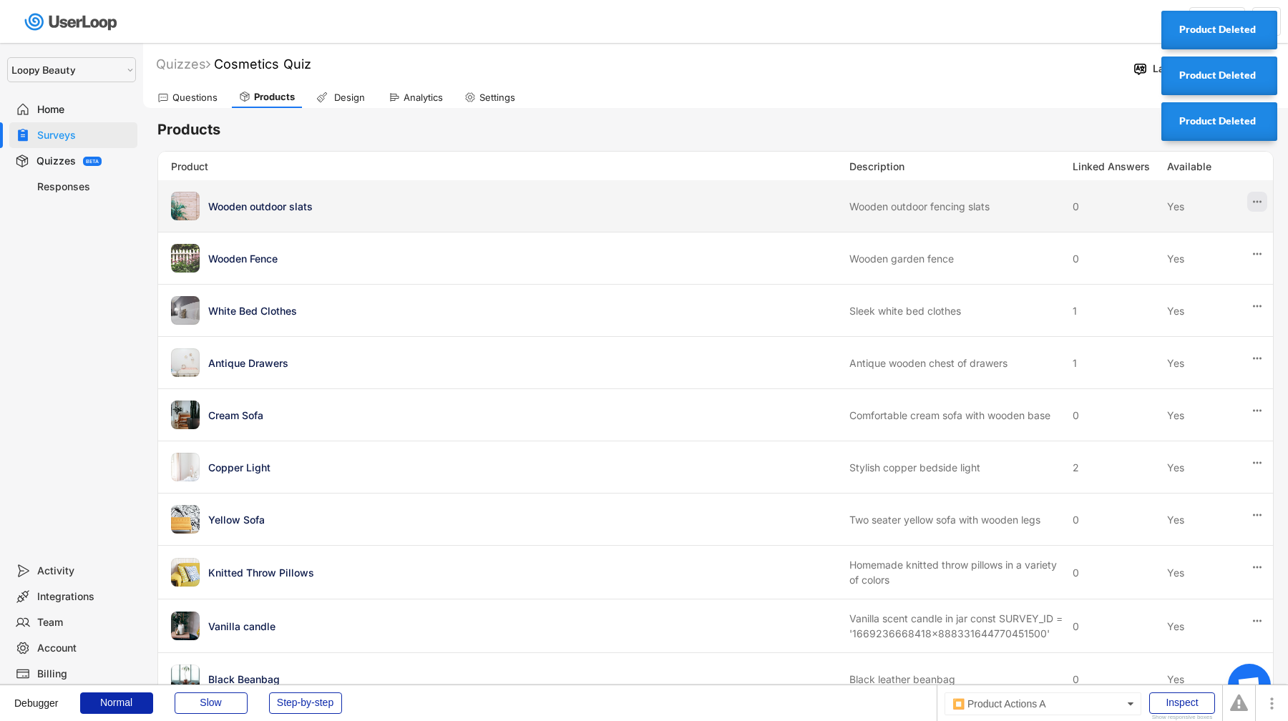
click at [1257, 201] on use at bounding box center [1257, 202] width 9 height 2
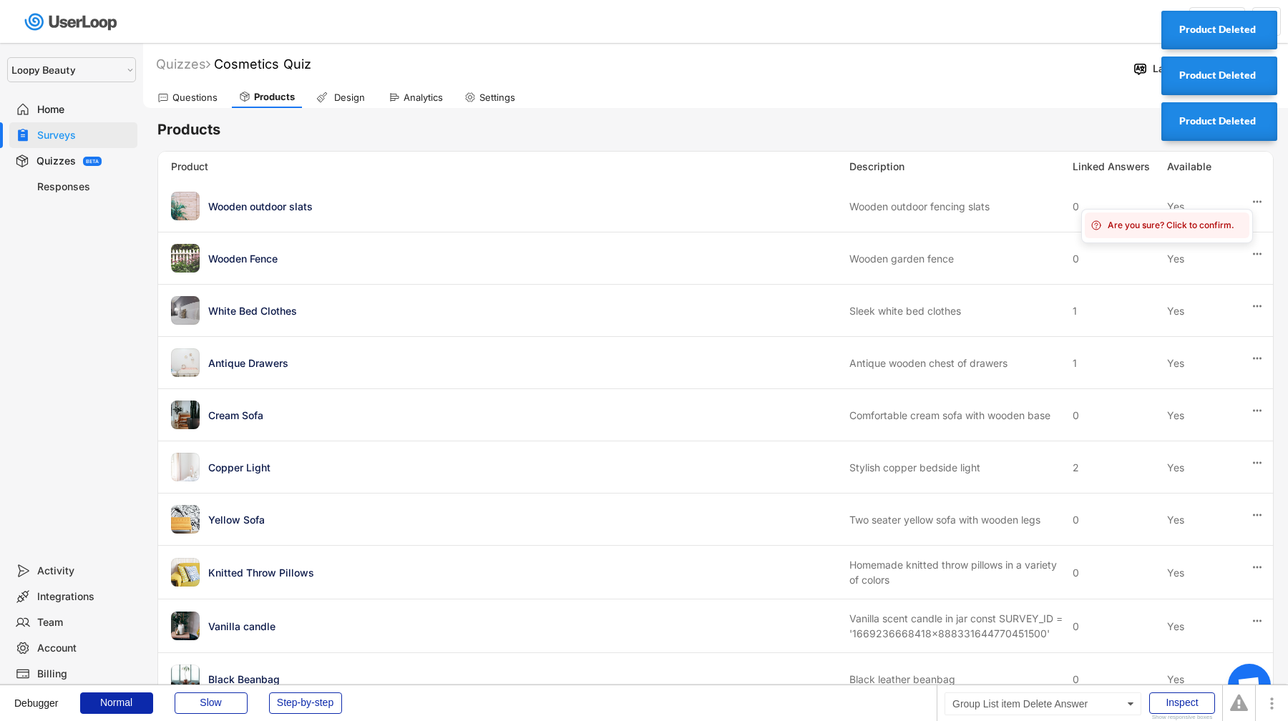
click at [1184, 234] on div "Are you sure? Click to confirm." at bounding box center [1167, 226] width 165 height 26
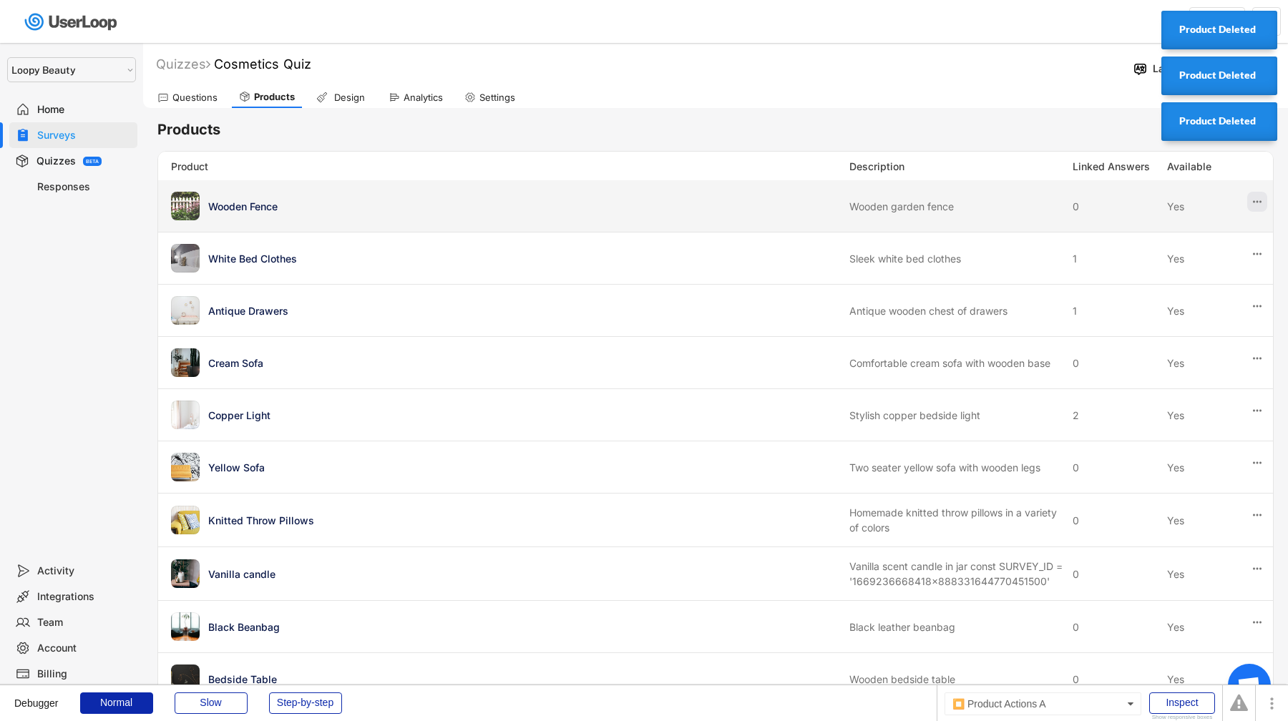
click at [1257, 206] on icon at bounding box center [1257, 201] width 13 height 13
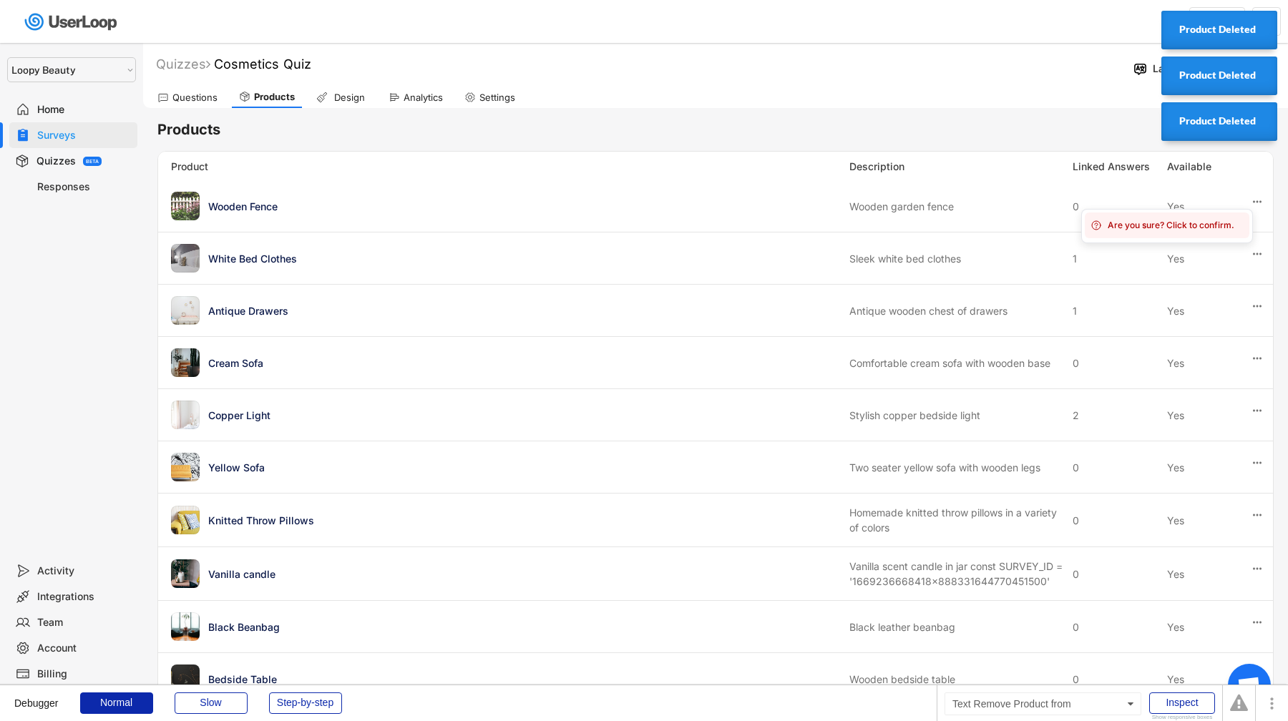
click at [1194, 226] on div "Are you sure? Click to confirm." at bounding box center [1176, 225] width 136 height 13
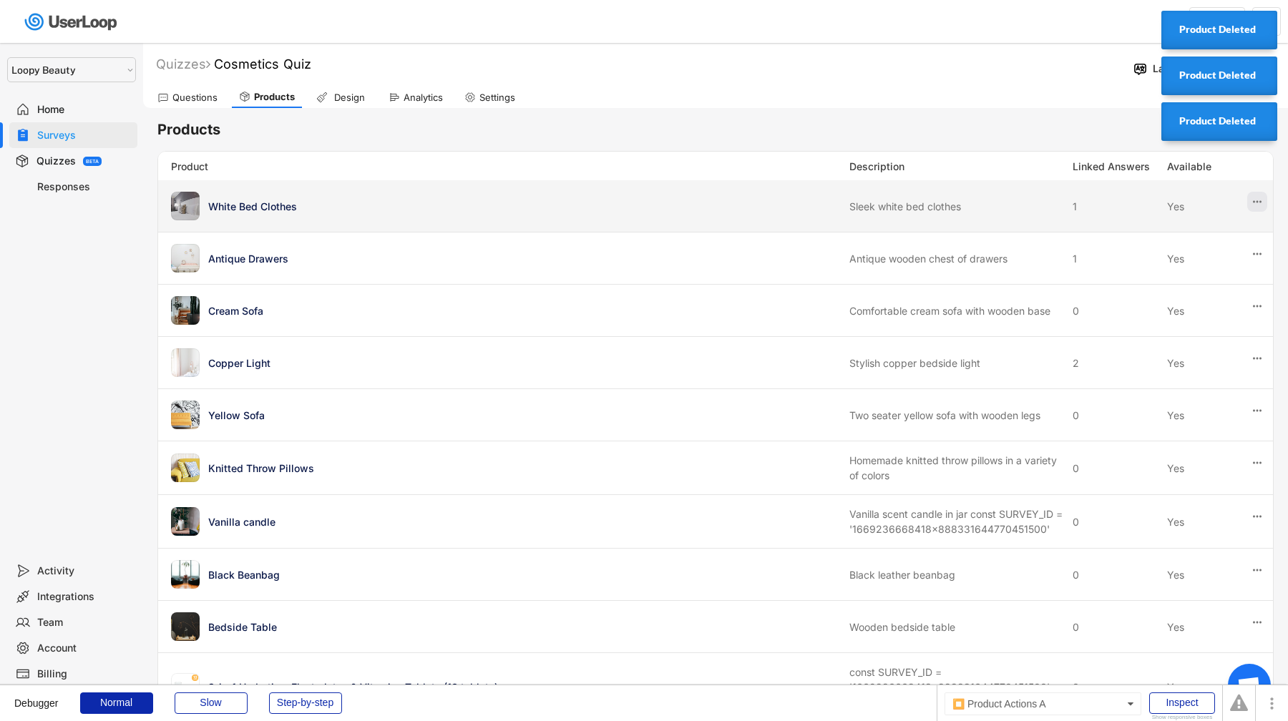
click at [1262, 204] on icon at bounding box center [1257, 201] width 13 height 13
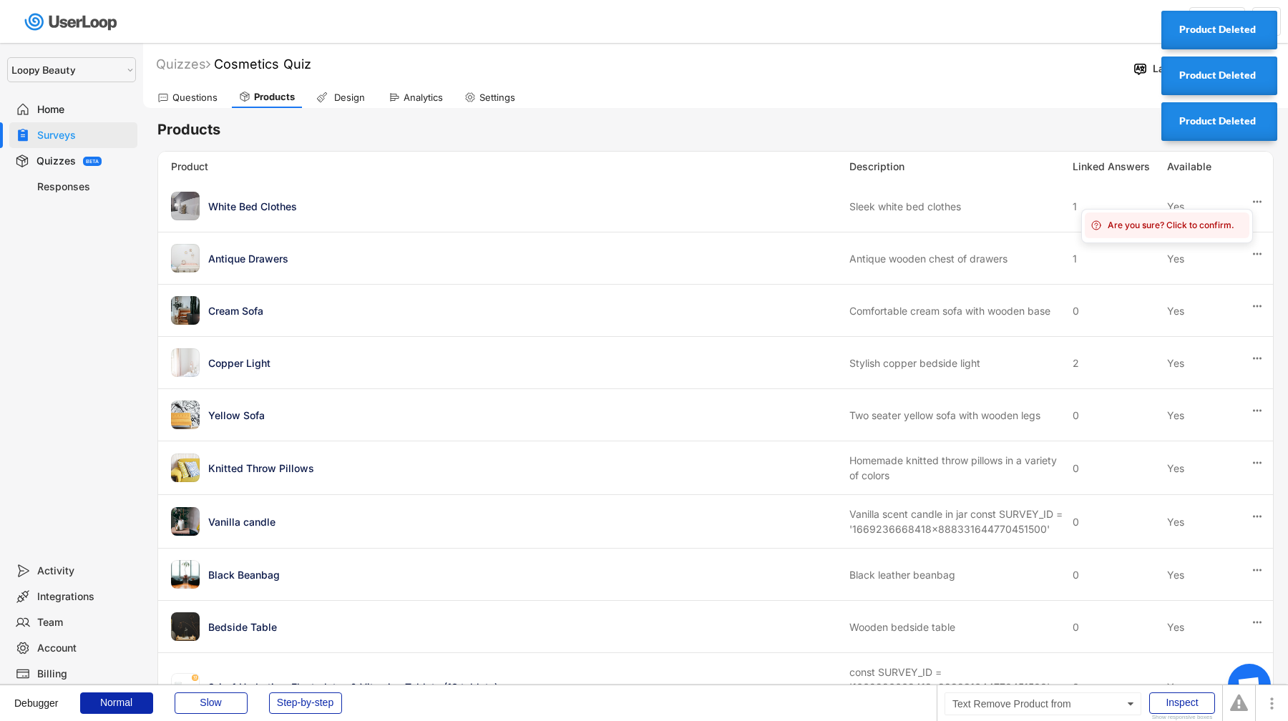
click at [1189, 223] on div "Are you sure? Click to confirm." at bounding box center [1176, 225] width 136 height 13
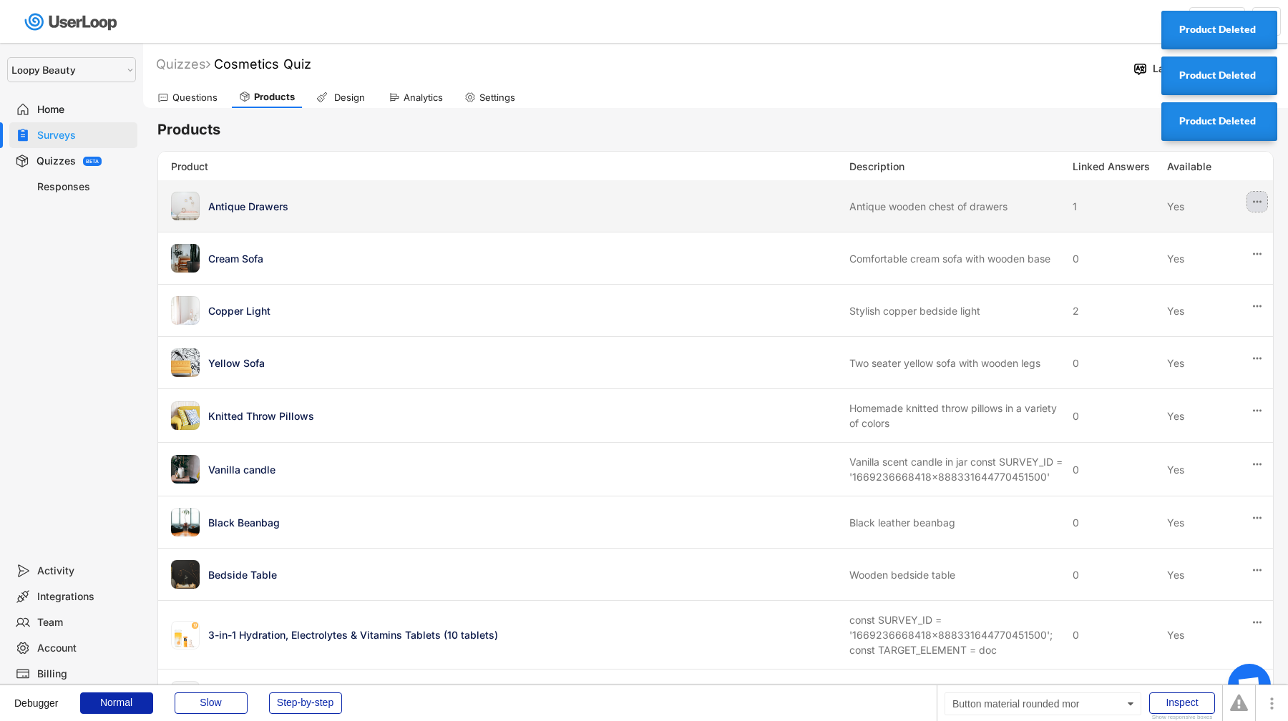
click at [1264, 207] on button at bounding box center [1257, 202] width 20 height 20
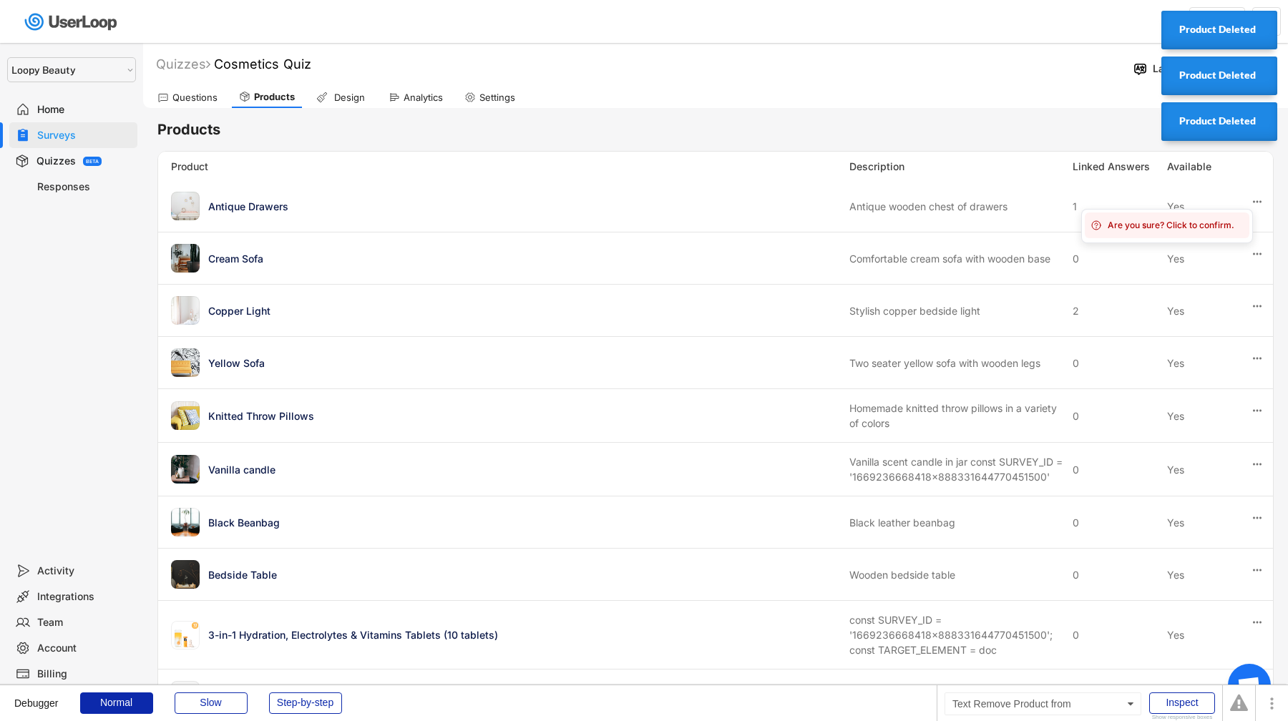
click at [1199, 225] on div "Are you sure? Click to confirm." at bounding box center [1176, 225] width 136 height 13
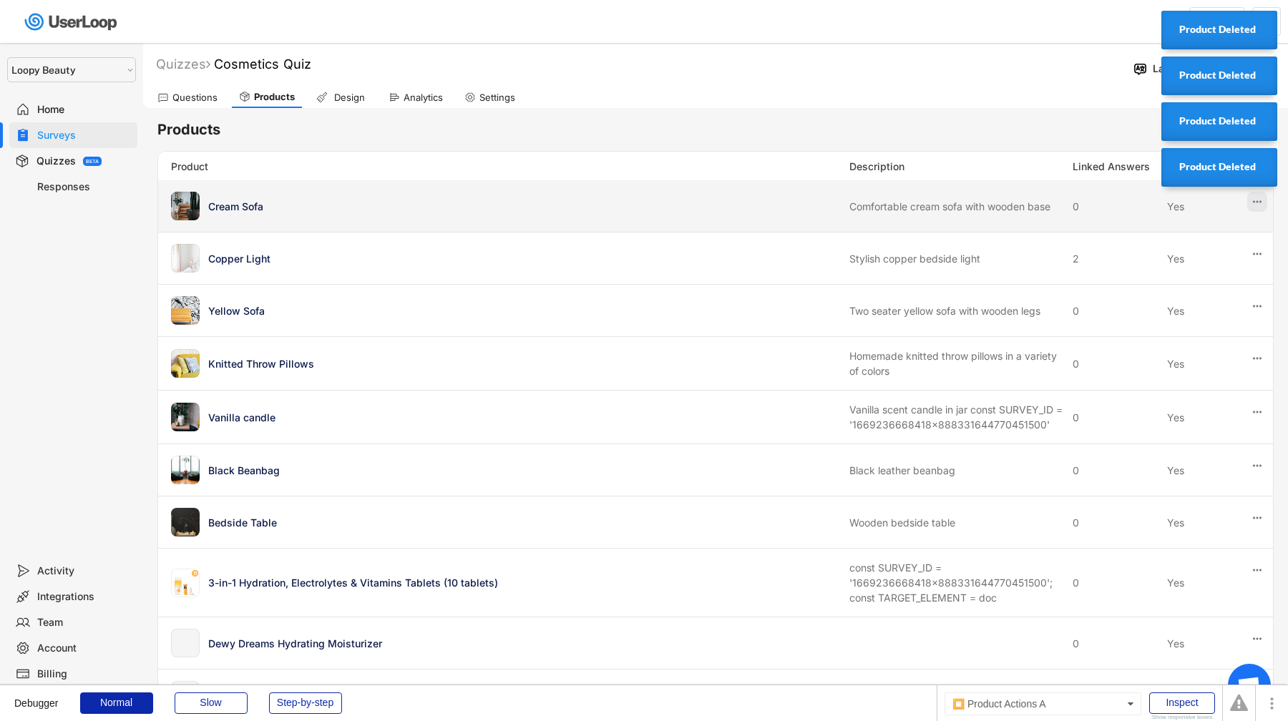
click at [1263, 203] on icon at bounding box center [1257, 201] width 13 height 13
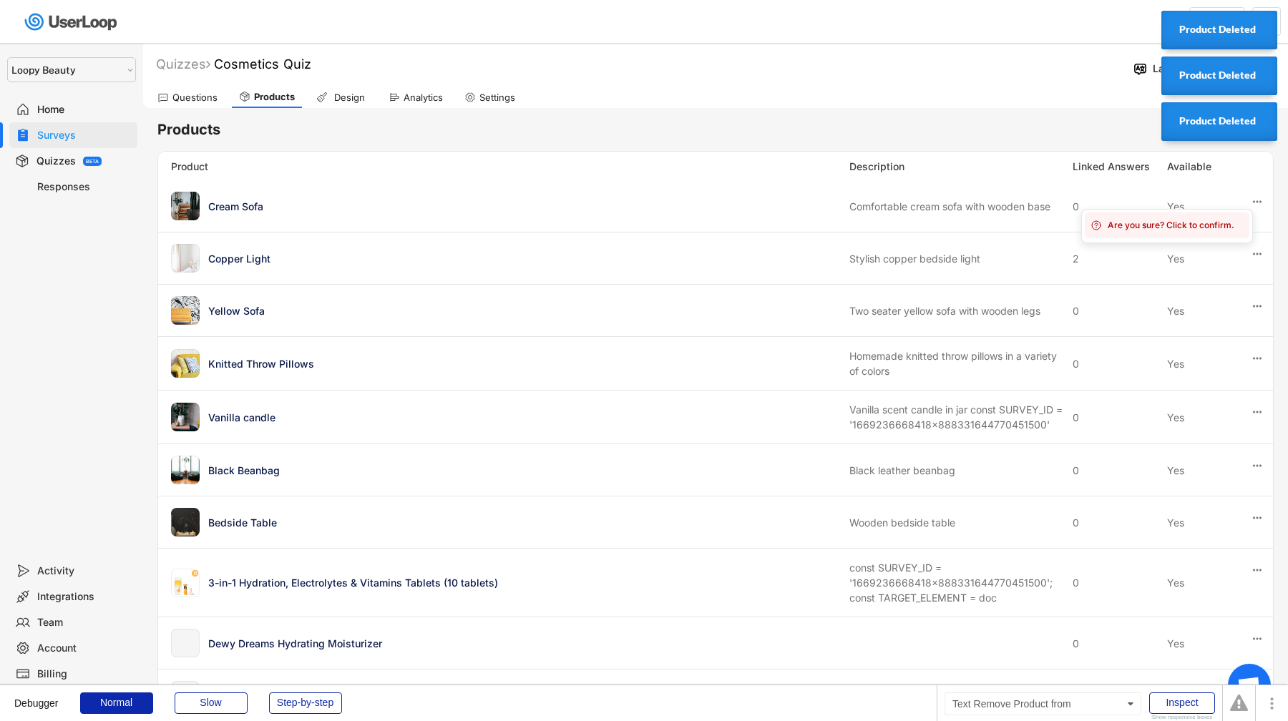
click at [1194, 232] on div "Are you sure? Click to confirm." at bounding box center [1167, 226] width 165 height 26
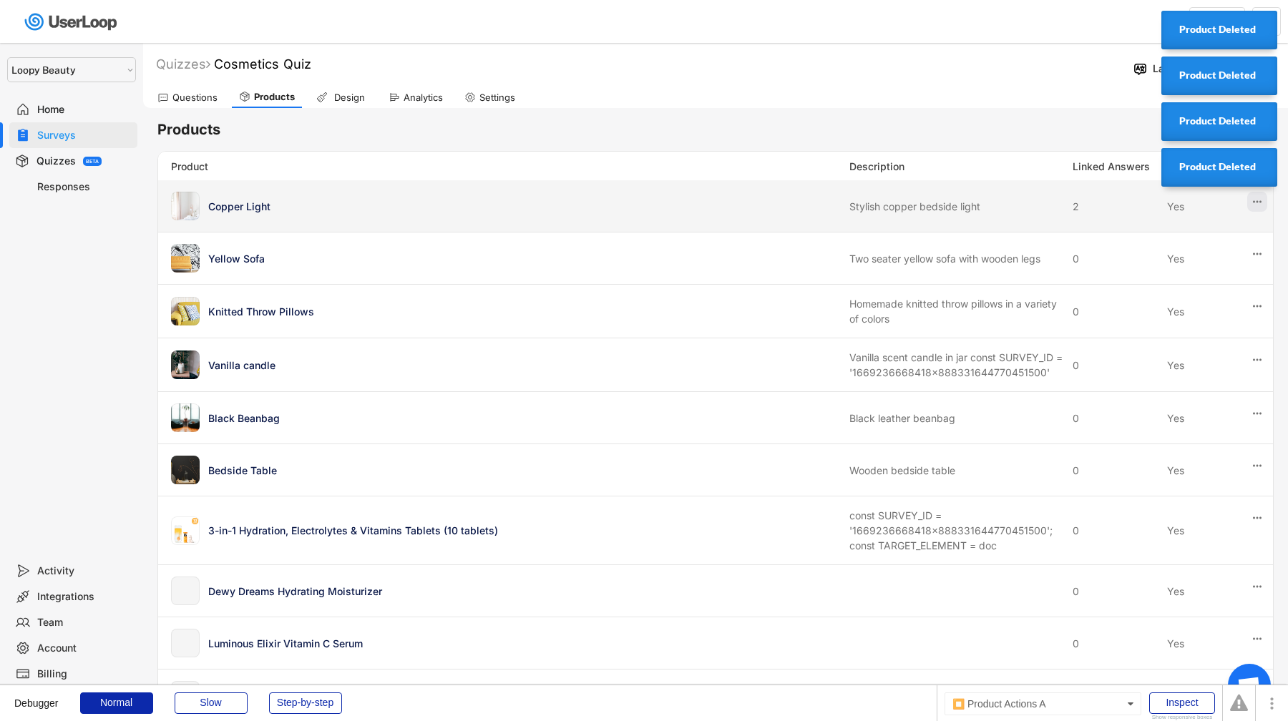
click at [1259, 203] on icon at bounding box center [1257, 201] width 13 height 13
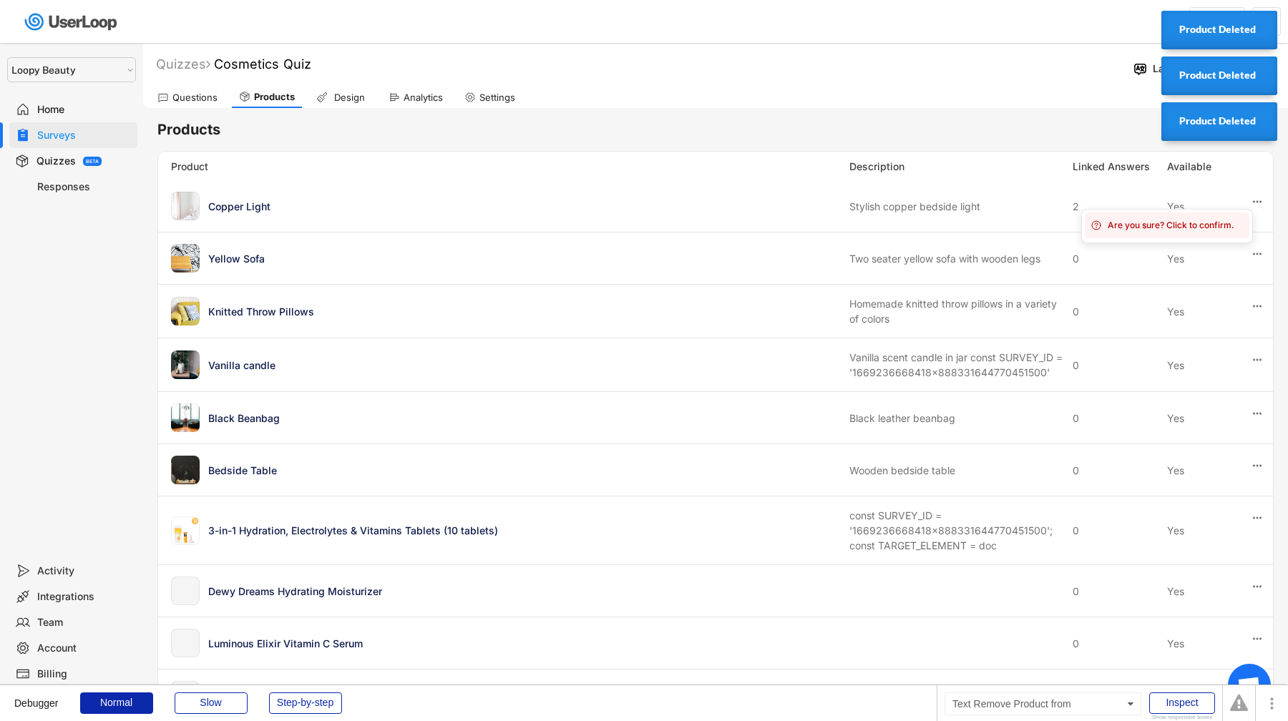
click at [1211, 228] on div "Are you sure? Click to confirm." at bounding box center [1176, 225] width 136 height 13
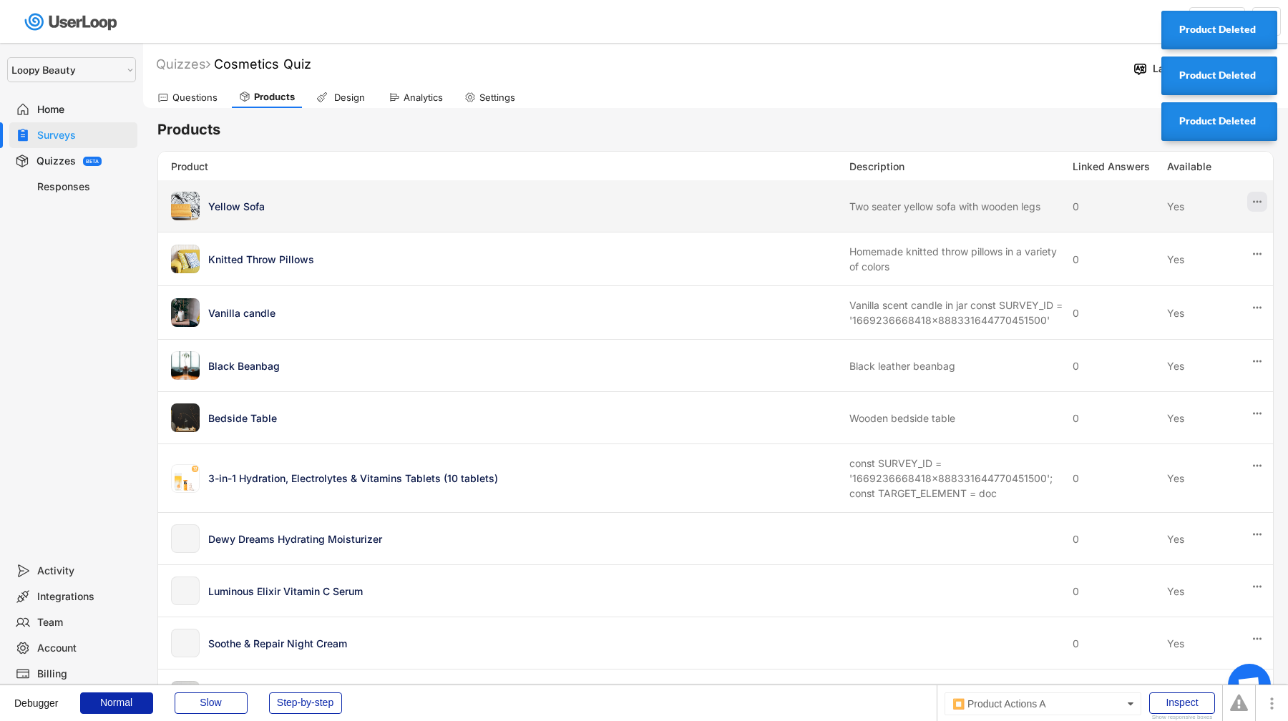
click at [1261, 204] on icon at bounding box center [1257, 201] width 13 height 13
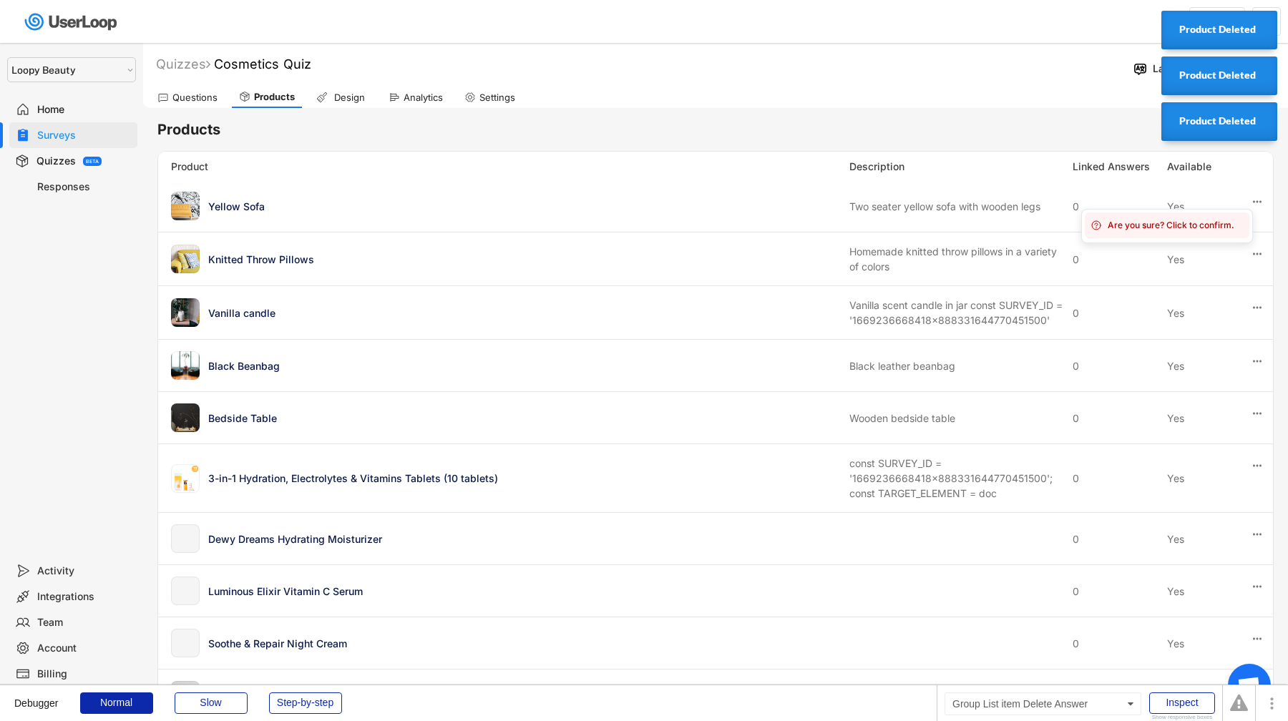
click at [1213, 218] on div "Are you sure? Click to confirm." at bounding box center [1167, 226] width 165 height 26
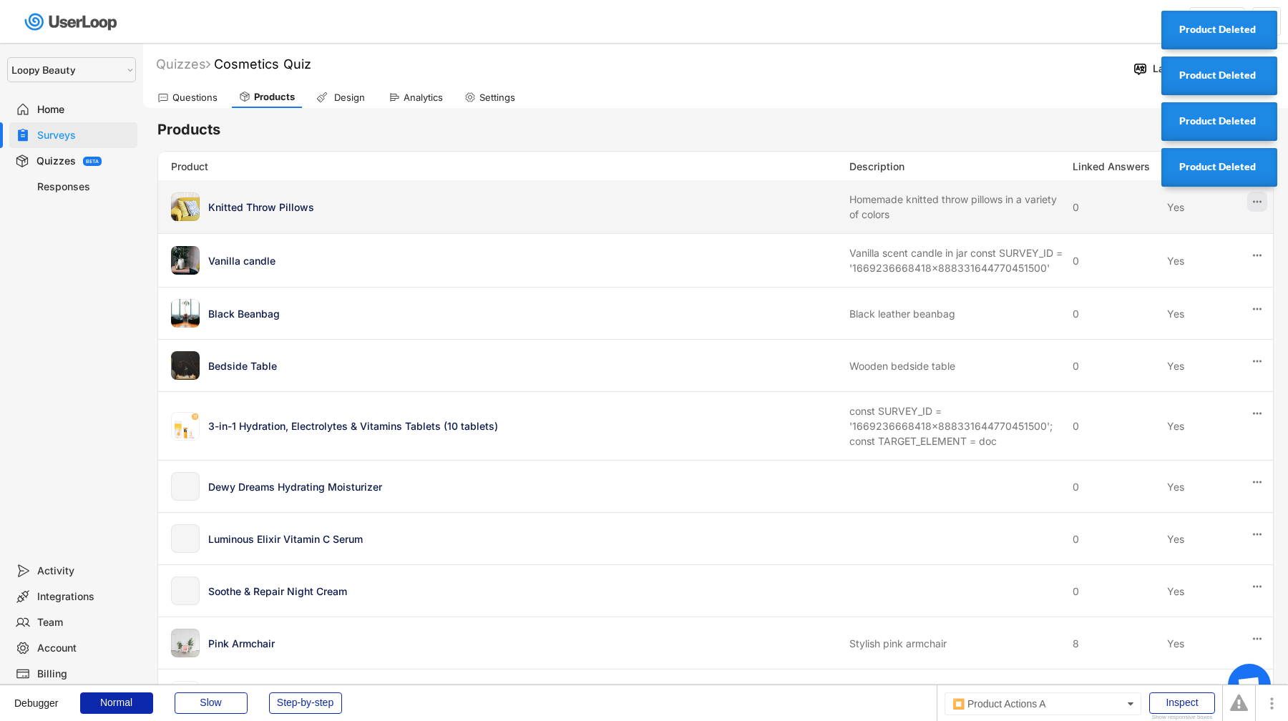
click at [1254, 203] on icon at bounding box center [1257, 201] width 13 height 13
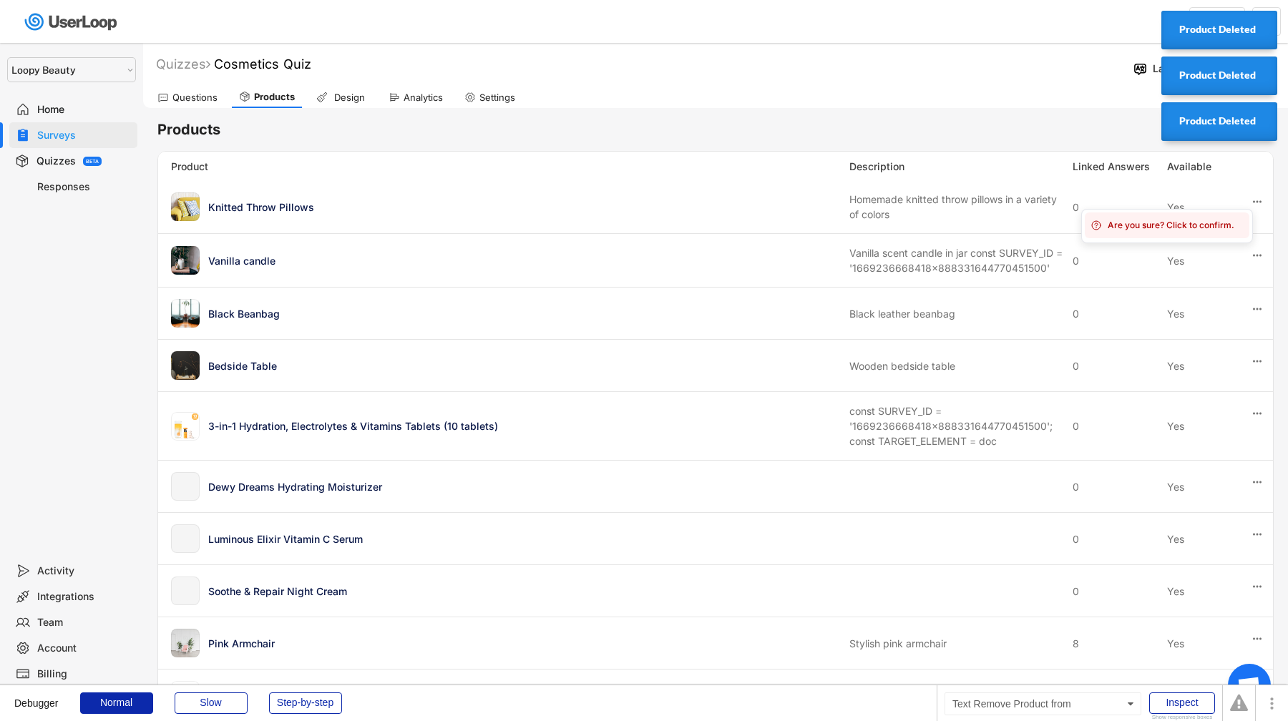
click at [1213, 231] on div "Are you sure? Click to confirm." at bounding box center [1176, 225] width 136 height 13
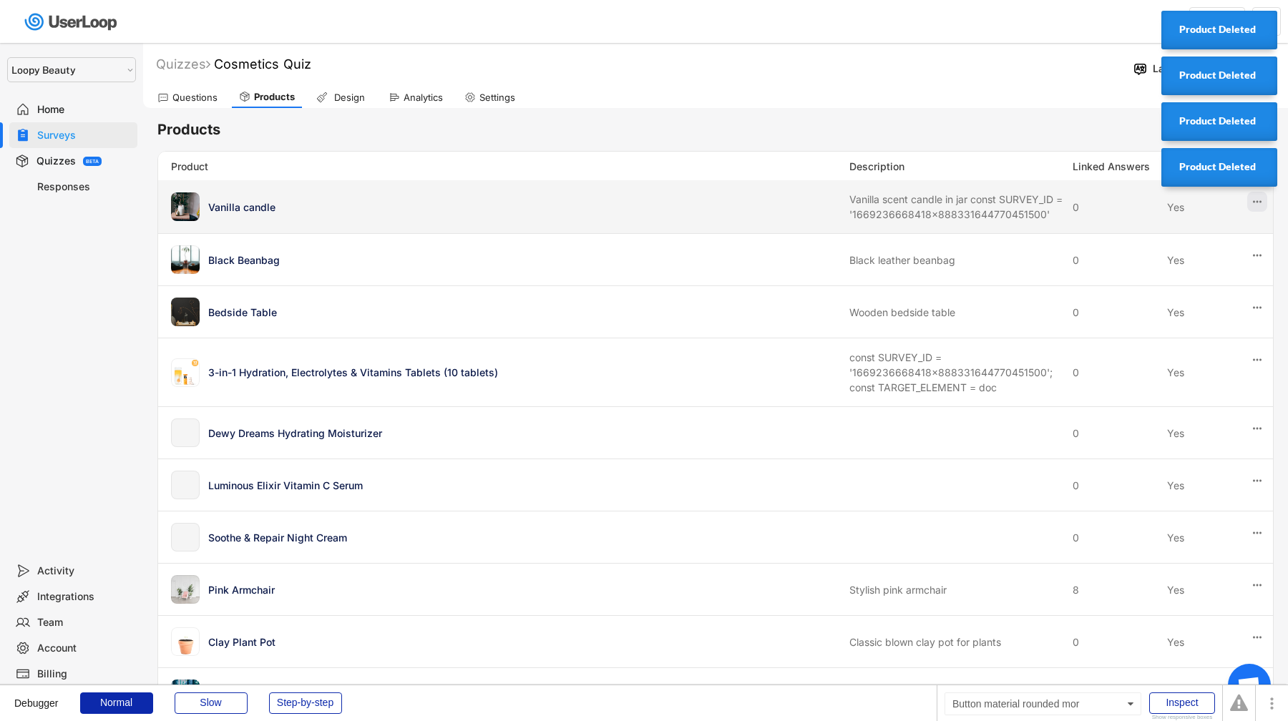
click at [1252, 205] on icon at bounding box center [1257, 201] width 13 height 13
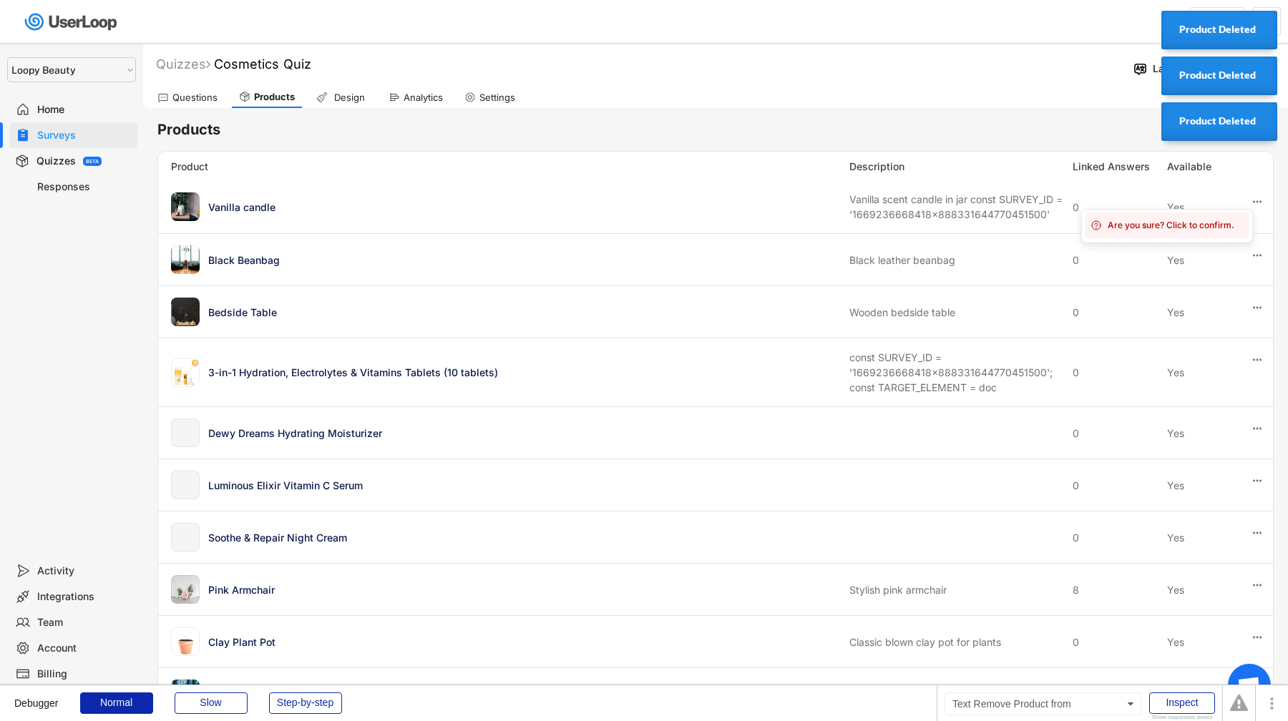
click at [1207, 220] on div "Are you sure? Click to confirm." at bounding box center [1176, 225] width 136 height 13
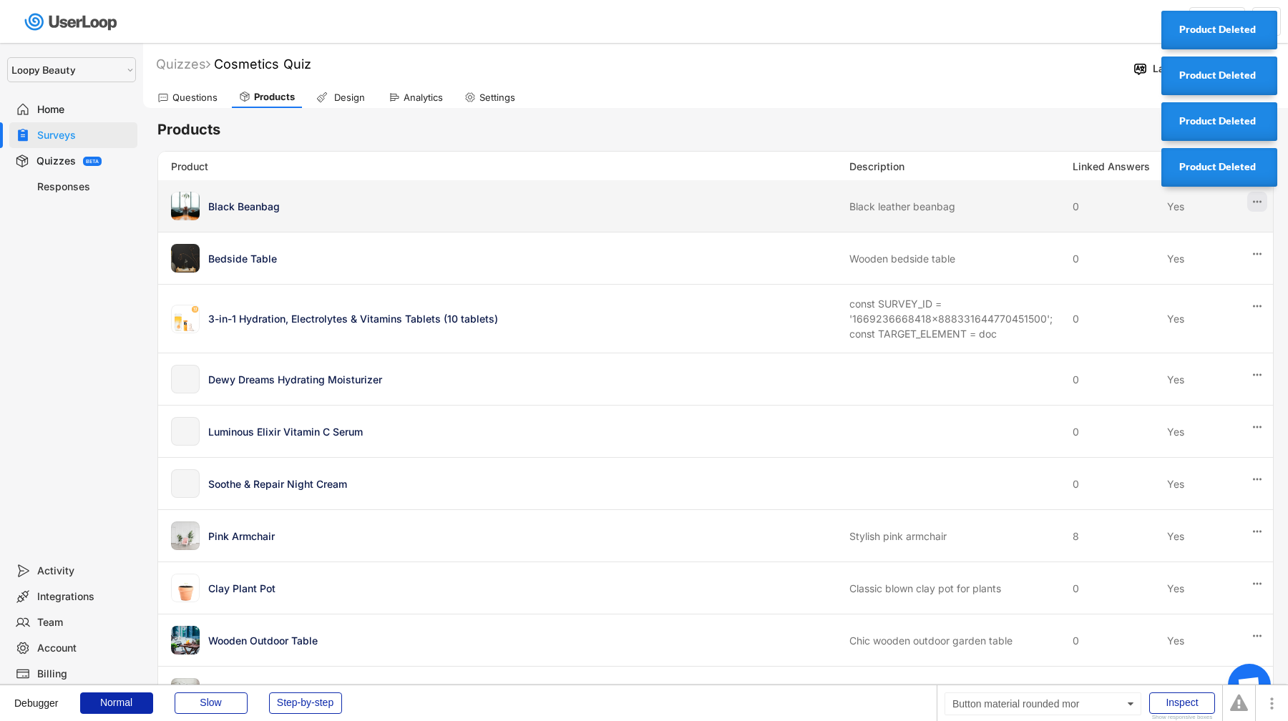
click at [1262, 205] on icon at bounding box center [1257, 201] width 13 height 13
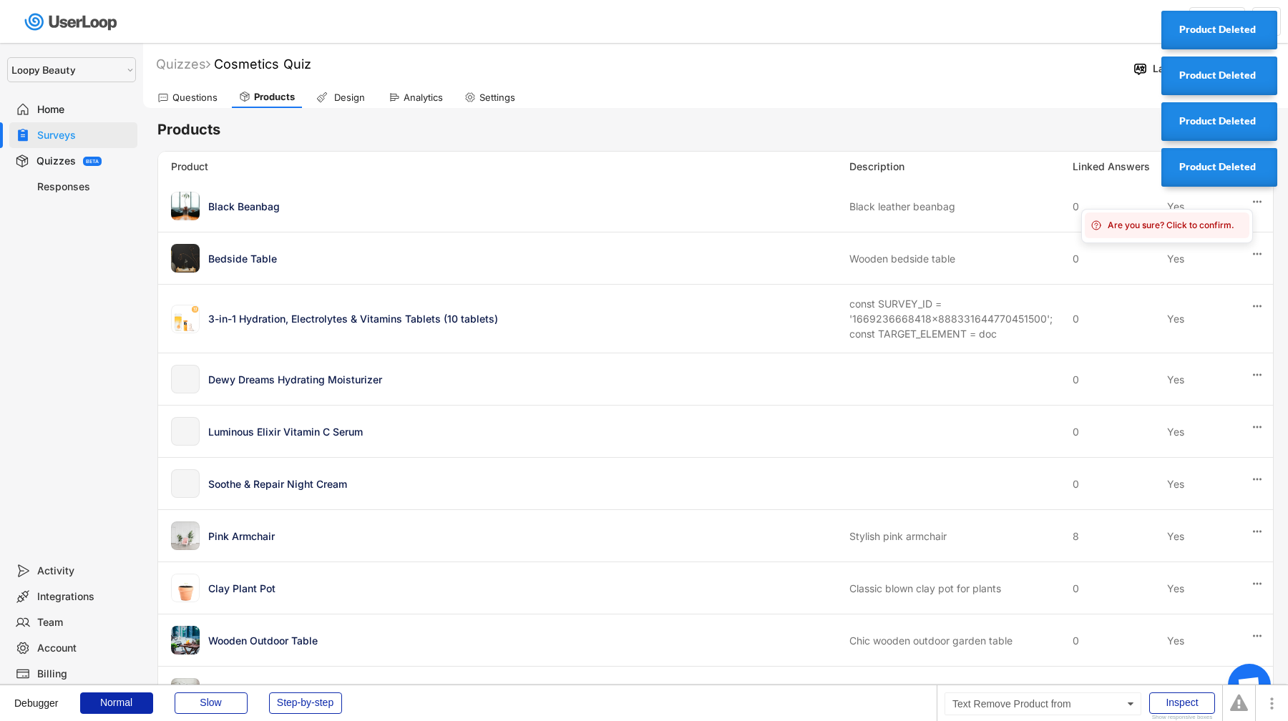
click at [1214, 233] on div "Are you sure? Click to confirm." at bounding box center [1167, 226] width 165 height 26
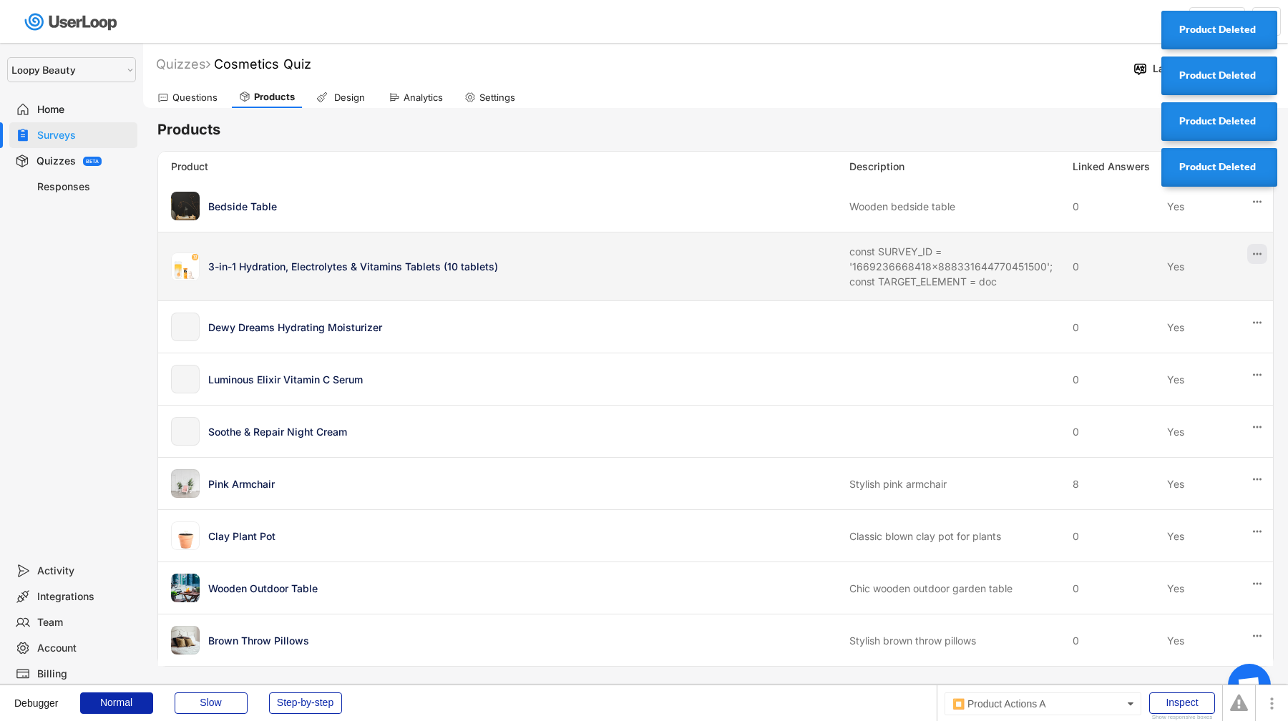
click at [1259, 247] on button at bounding box center [1257, 254] width 20 height 20
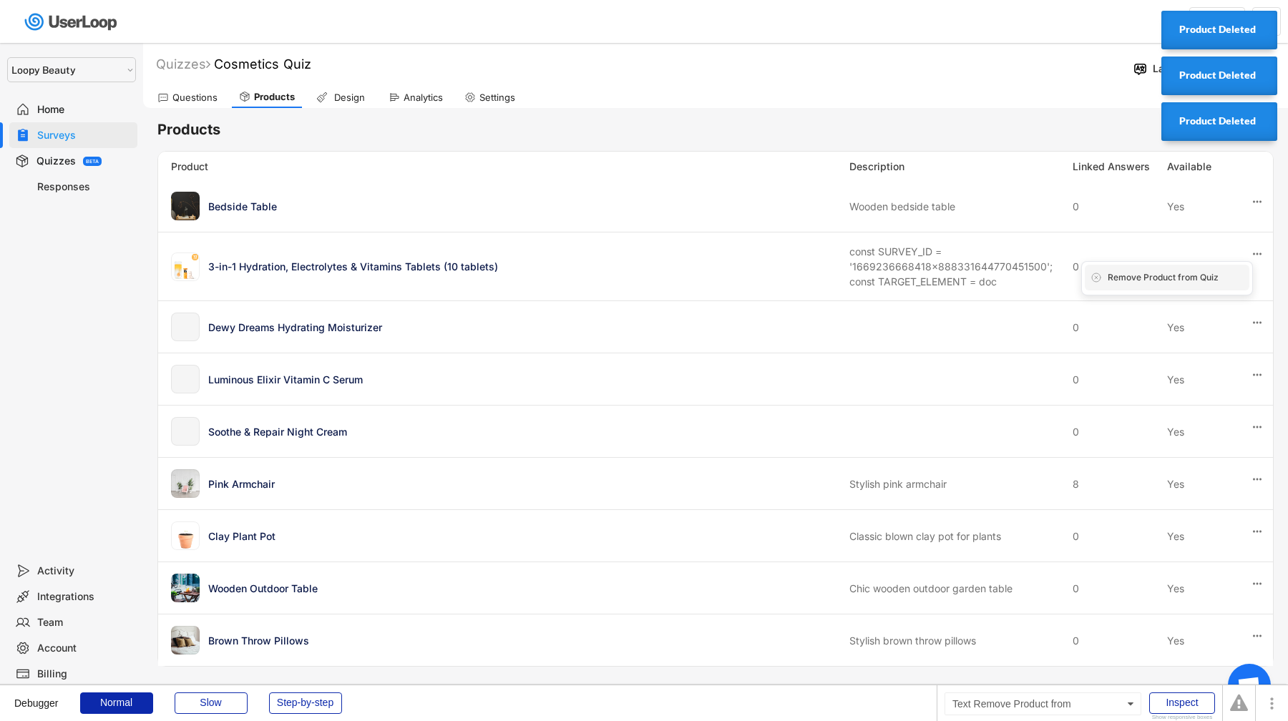
click at [1216, 280] on div "Remove Product from Quiz" at bounding box center [1176, 277] width 136 height 13
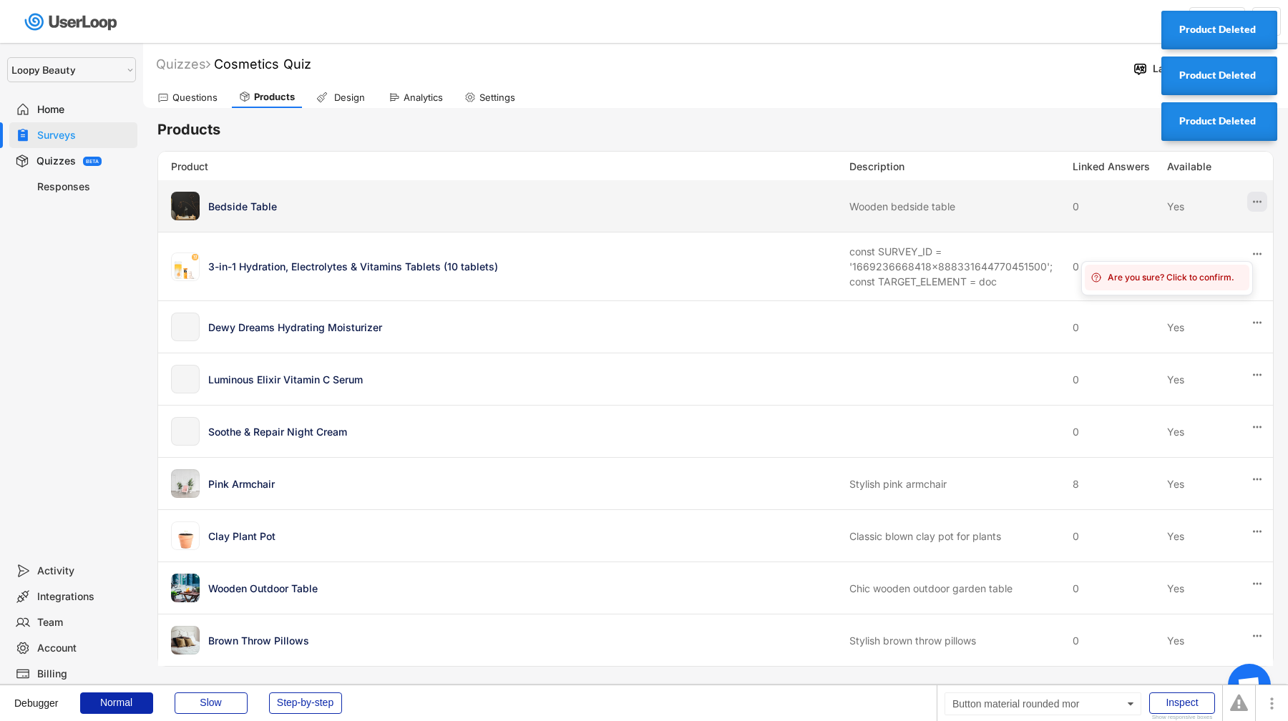
click at [1259, 204] on icon at bounding box center [1257, 201] width 13 height 13
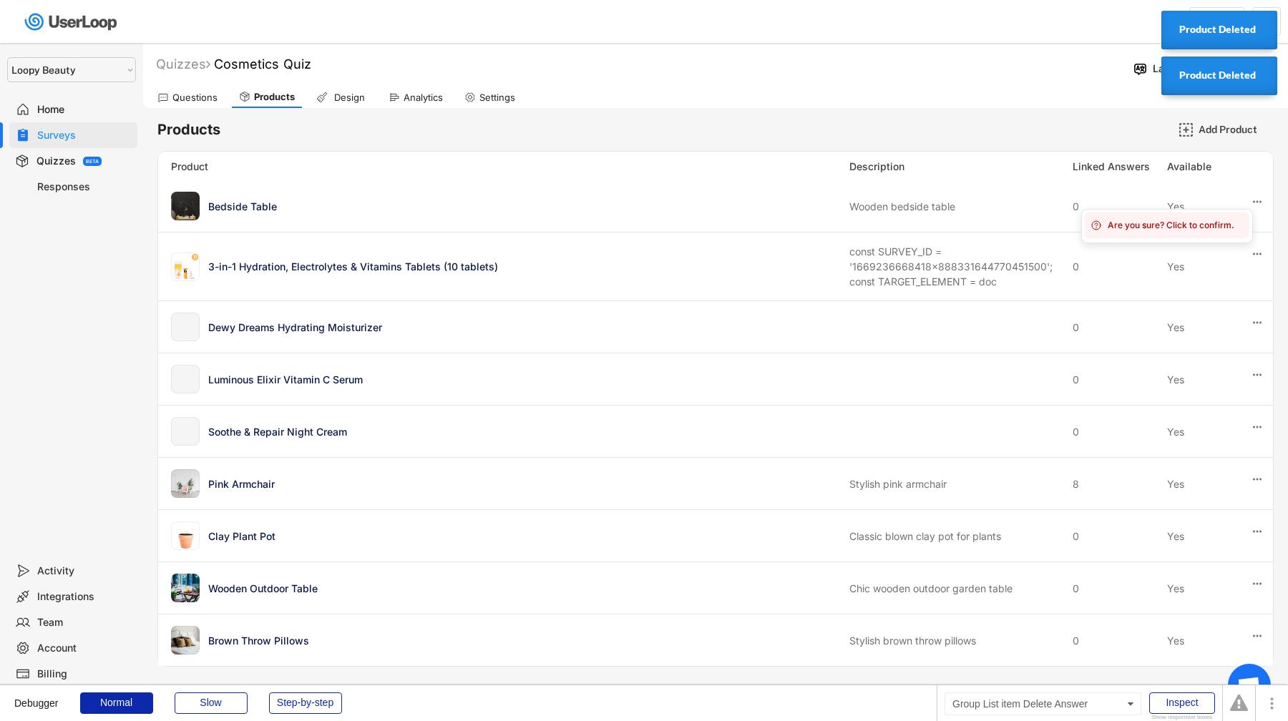
click at [1209, 233] on div "Are you sure? Click to confirm." at bounding box center [1167, 226] width 165 height 26
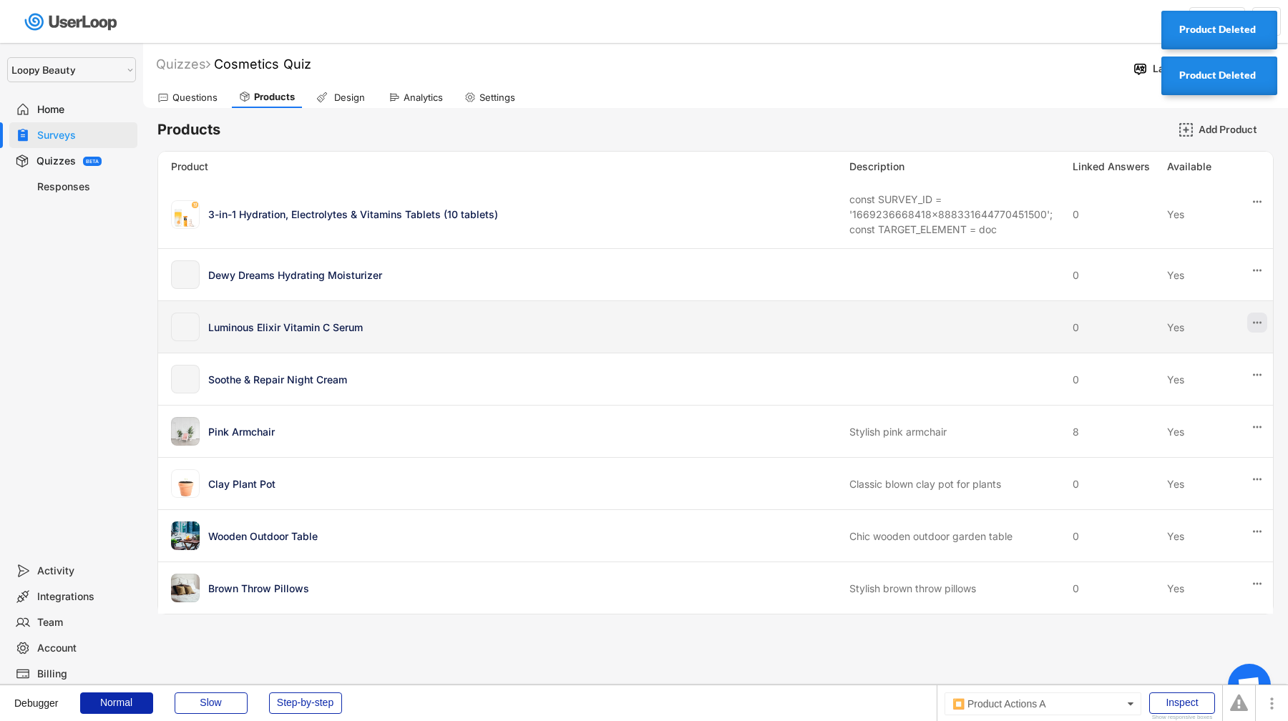
click at [1254, 320] on icon at bounding box center [1257, 322] width 13 height 13
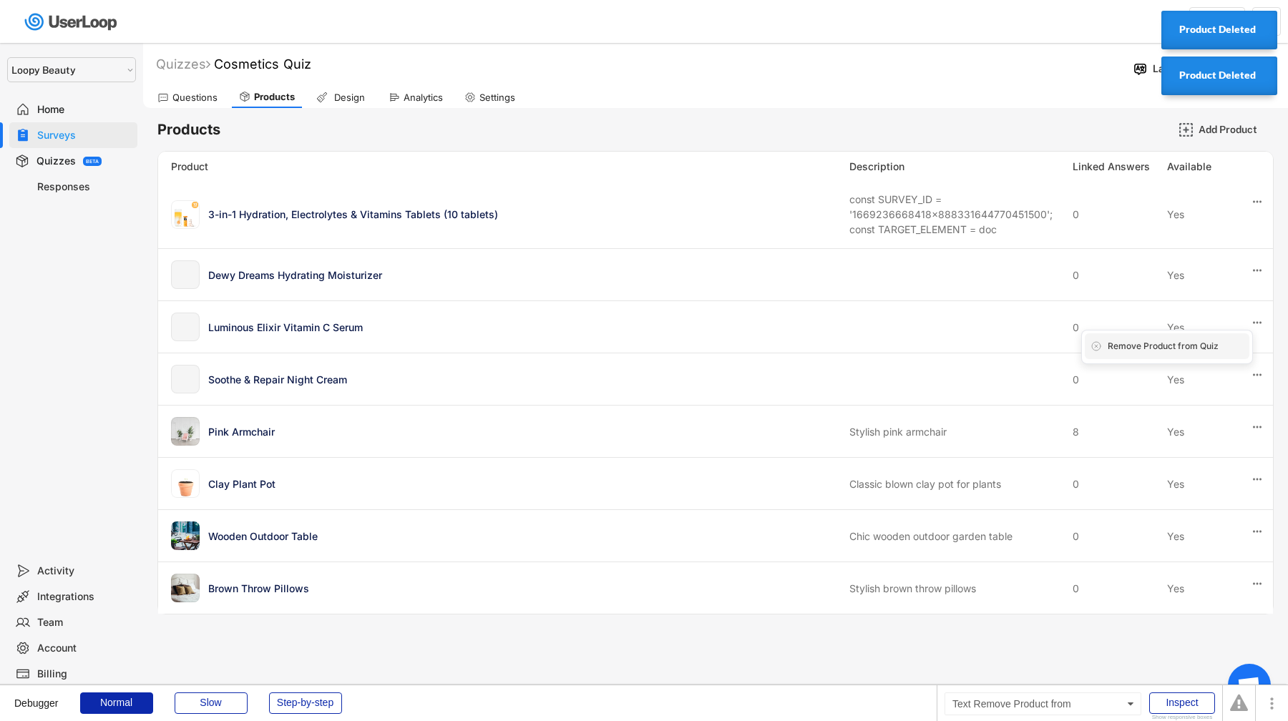
click at [1222, 347] on div "Remove Product from Quiz" at bounding box center [1176, 346] width 136 height 13
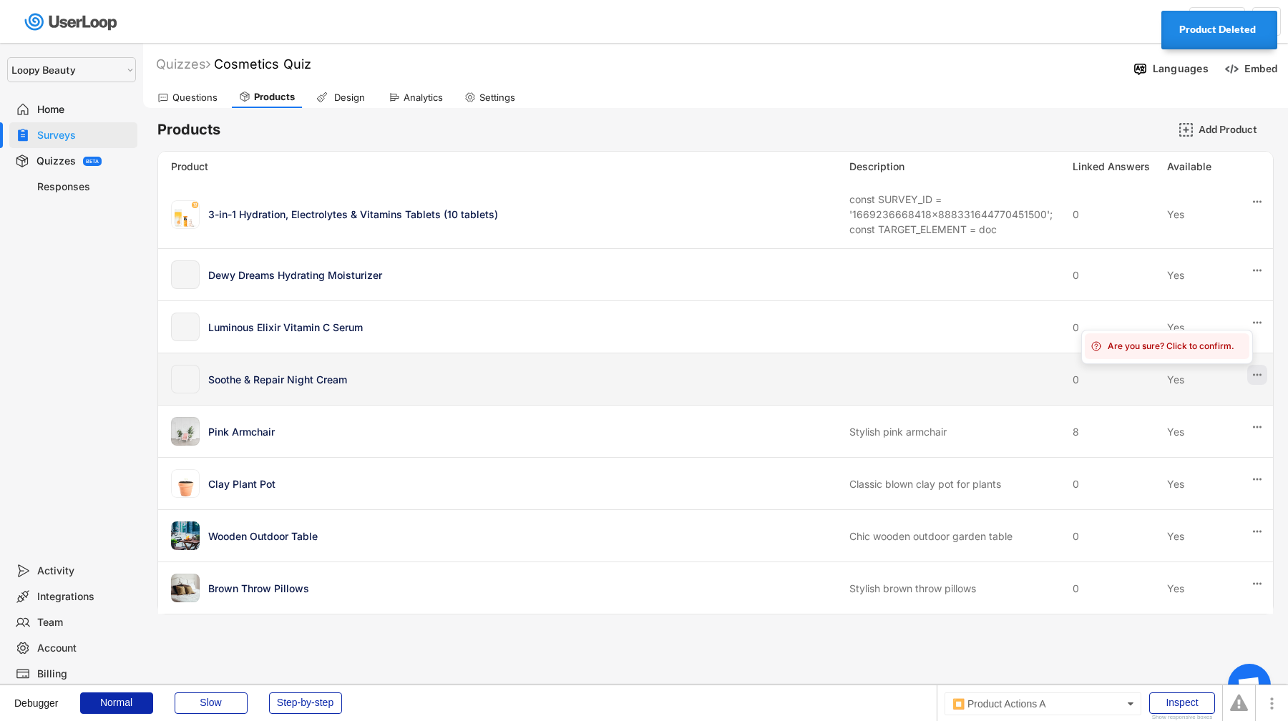
click at [1260, 369] on icon at bounding box center [1257, 375] width 13 height 13
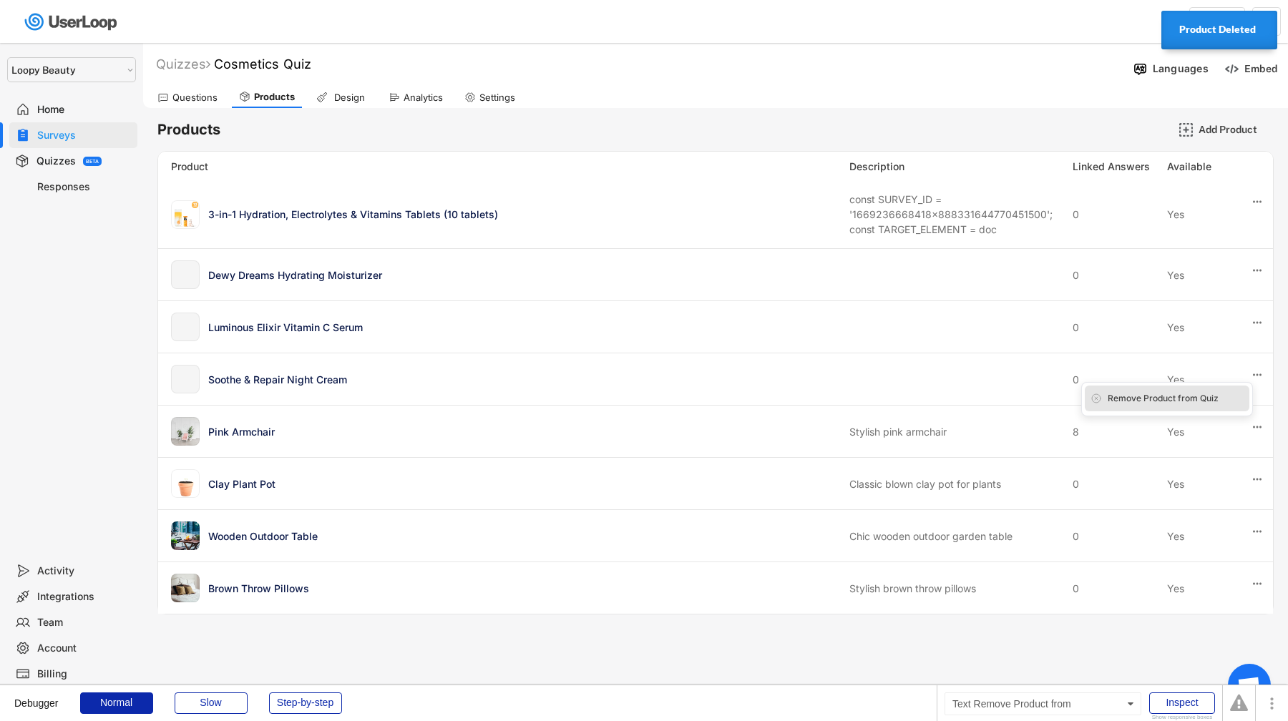
click at [1226, 394] on div "Remove Product from Quiz" at bounding box center [1176, 398] width 136 height 13
click at [1231, 406] on div "Are you sure? Click to confirm." at bounding box center [1167, 399] width 165 height 26
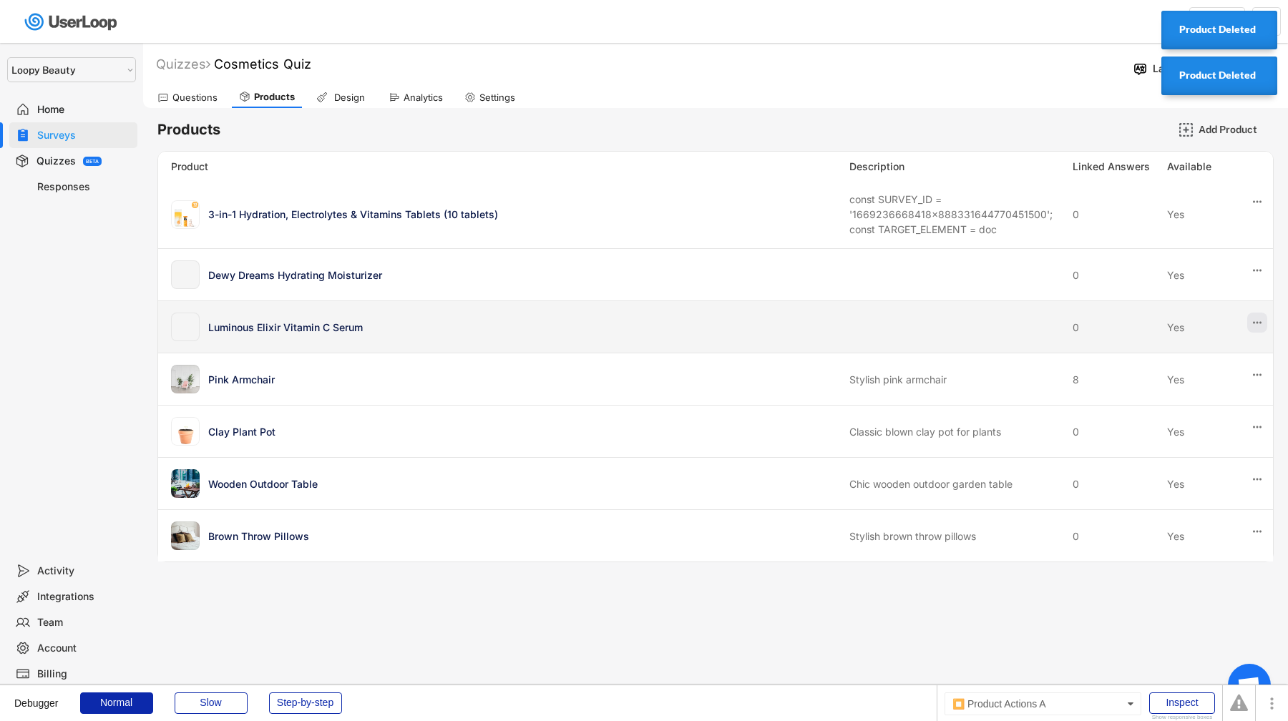
click at [1256, 323] on icon at bounding box center [1257, 322] width 13 height 13
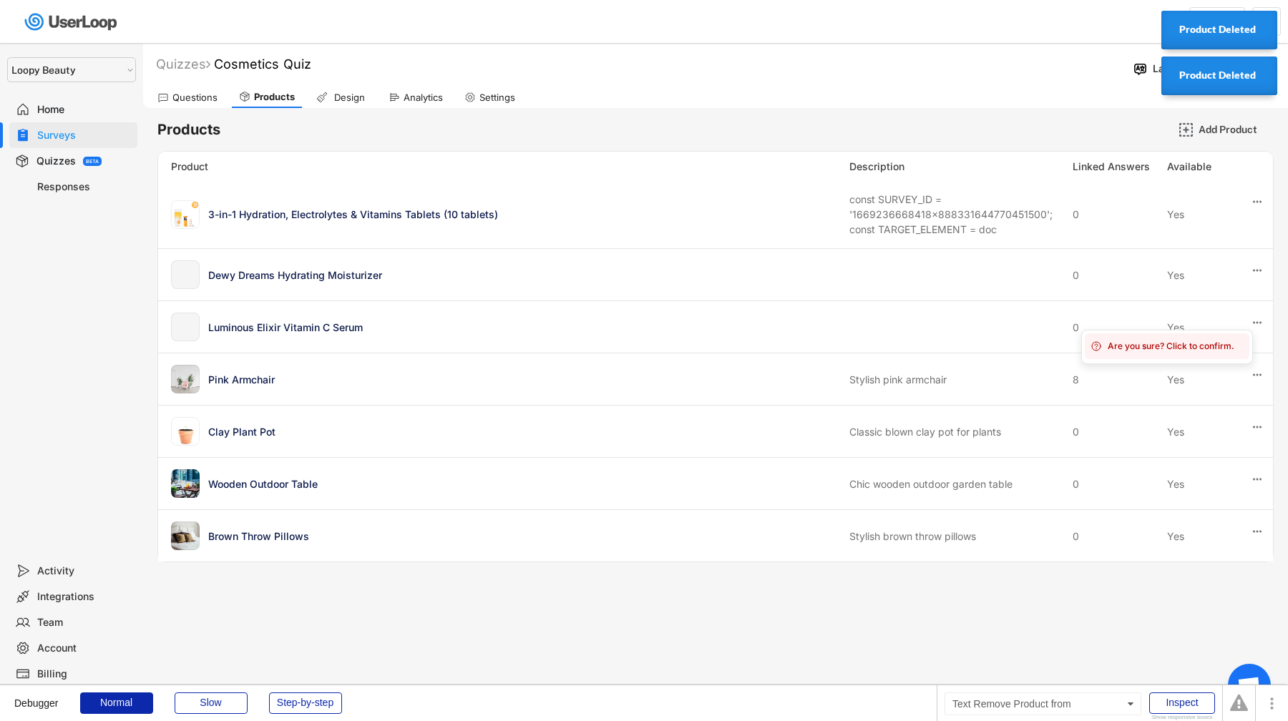
click at [1215, 351] on div "Are you sure? Click to confirm." at bounding box center [1176, 346] width 136 height 13
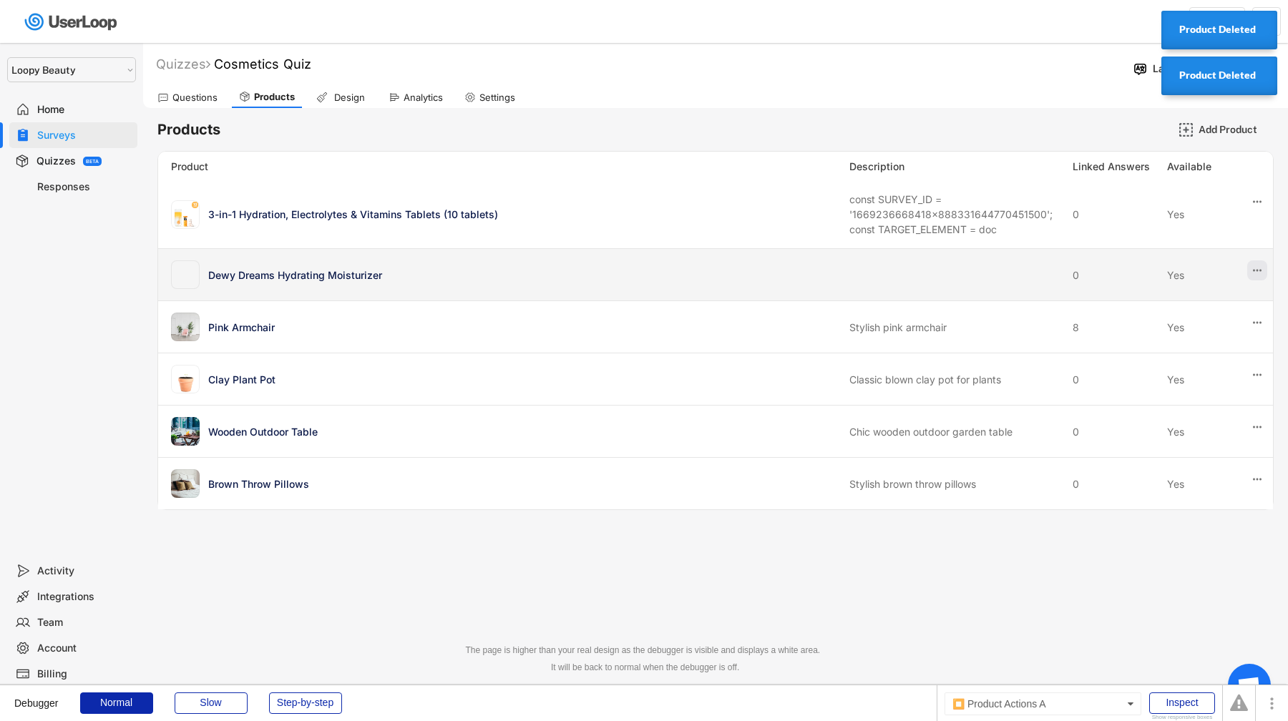
click at [1256, 270] on use at bounding box center [1257, 271] width 9 height 2
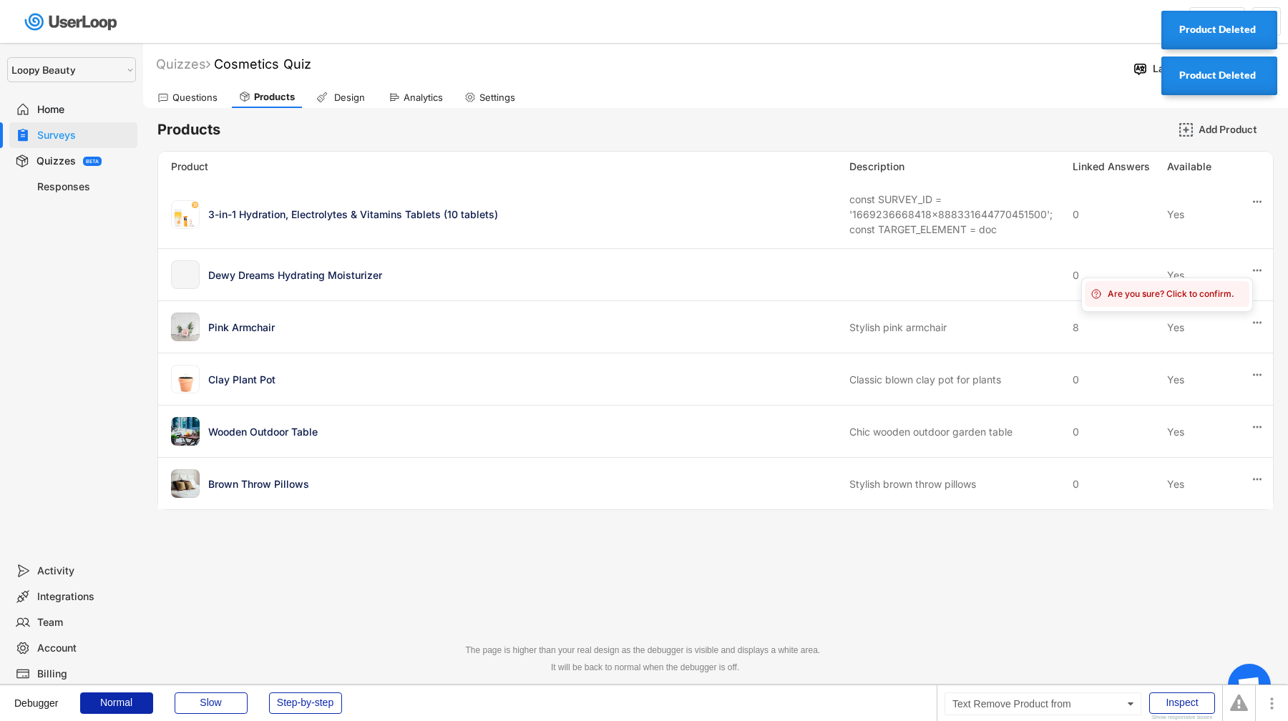
click at [1232, 296] on div "Are you sure? Click to confirm." at bounding box center [1176, 294] width 136 height 13
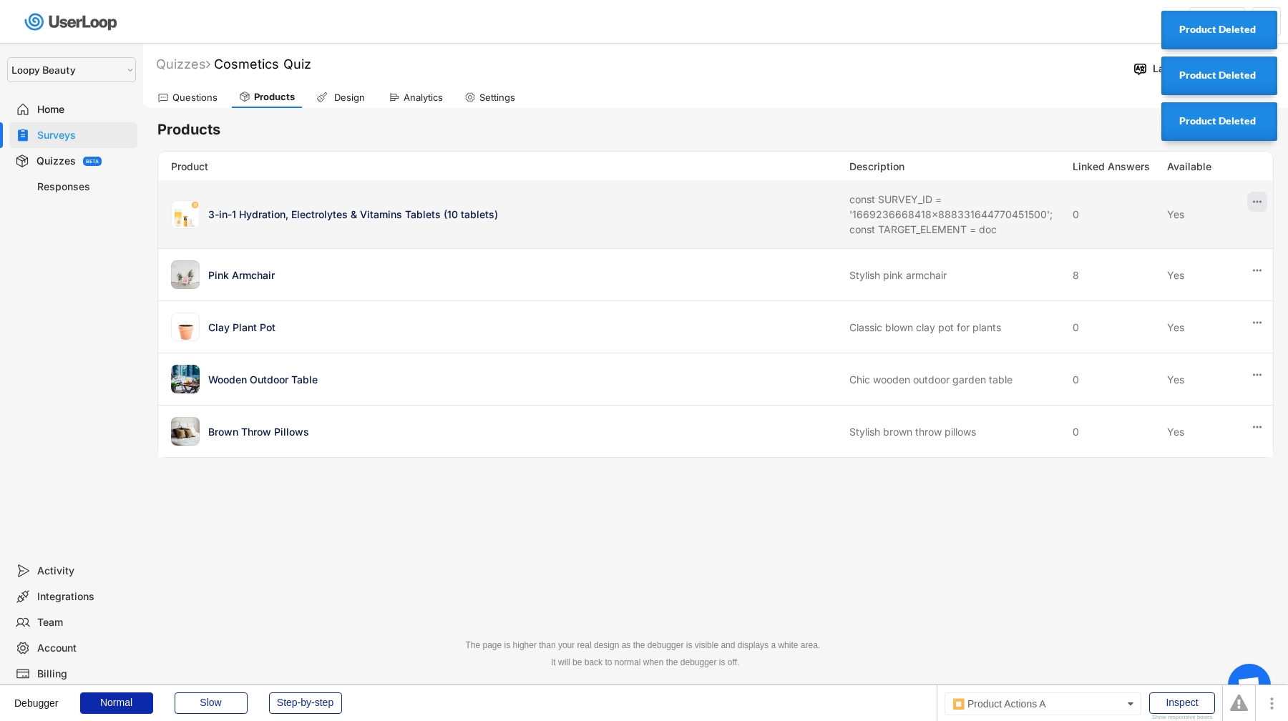
click at [1254, 197] on icon at bounding box center [1257, 201] width 13 height 13
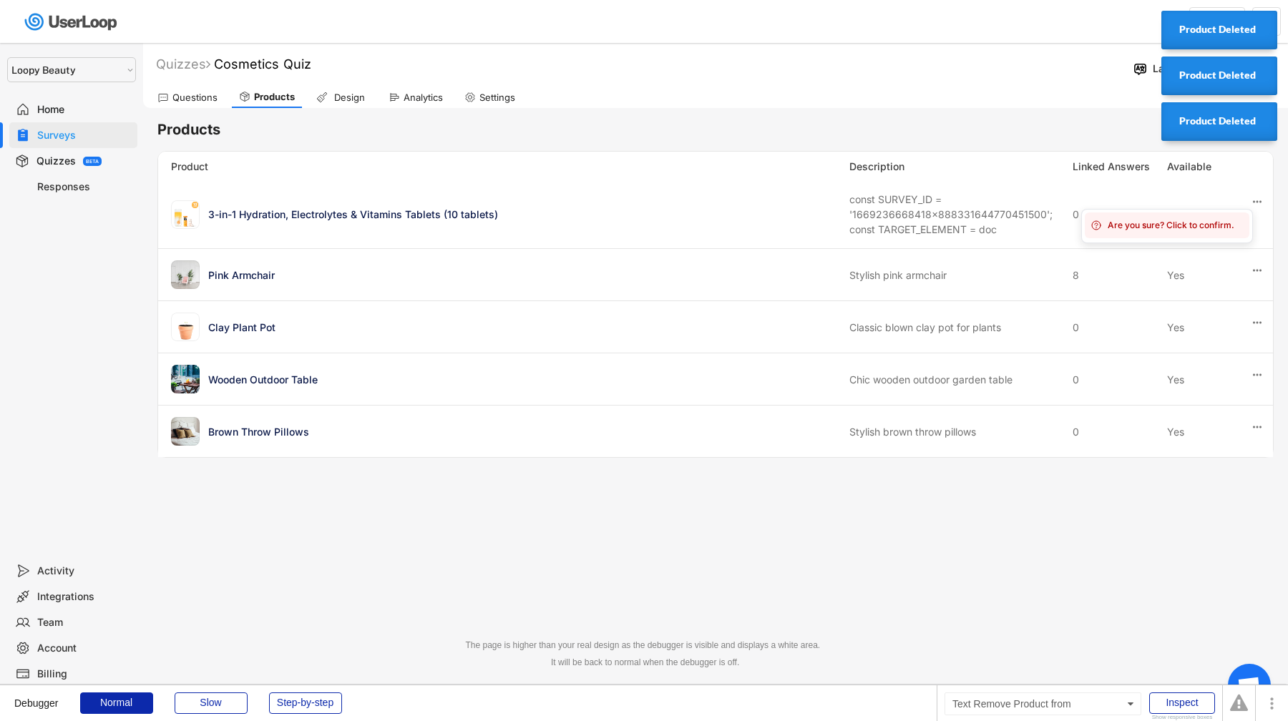
click at [1203, 228] on div "Are you sure? Click to confirm." at bounding box center [1176, 225] width 136 height 13
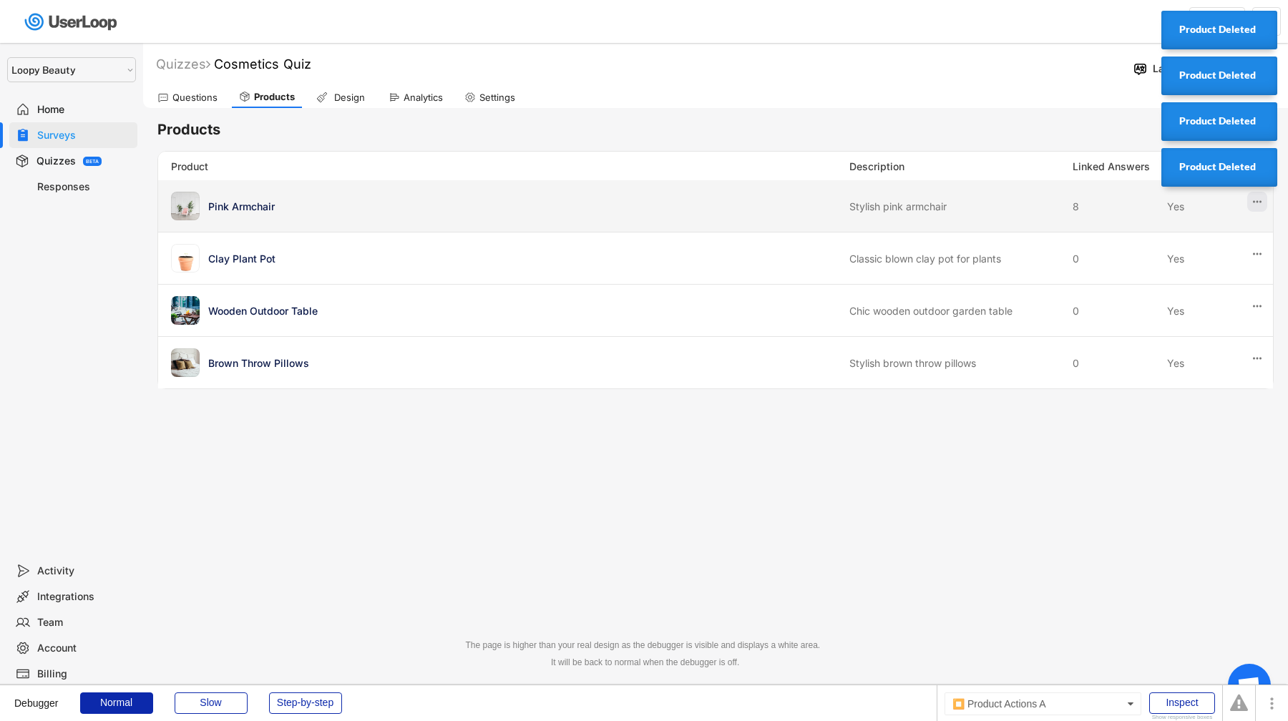
click at [1249, 203] on button at bounding box center [1257, 202] width 20 height 20
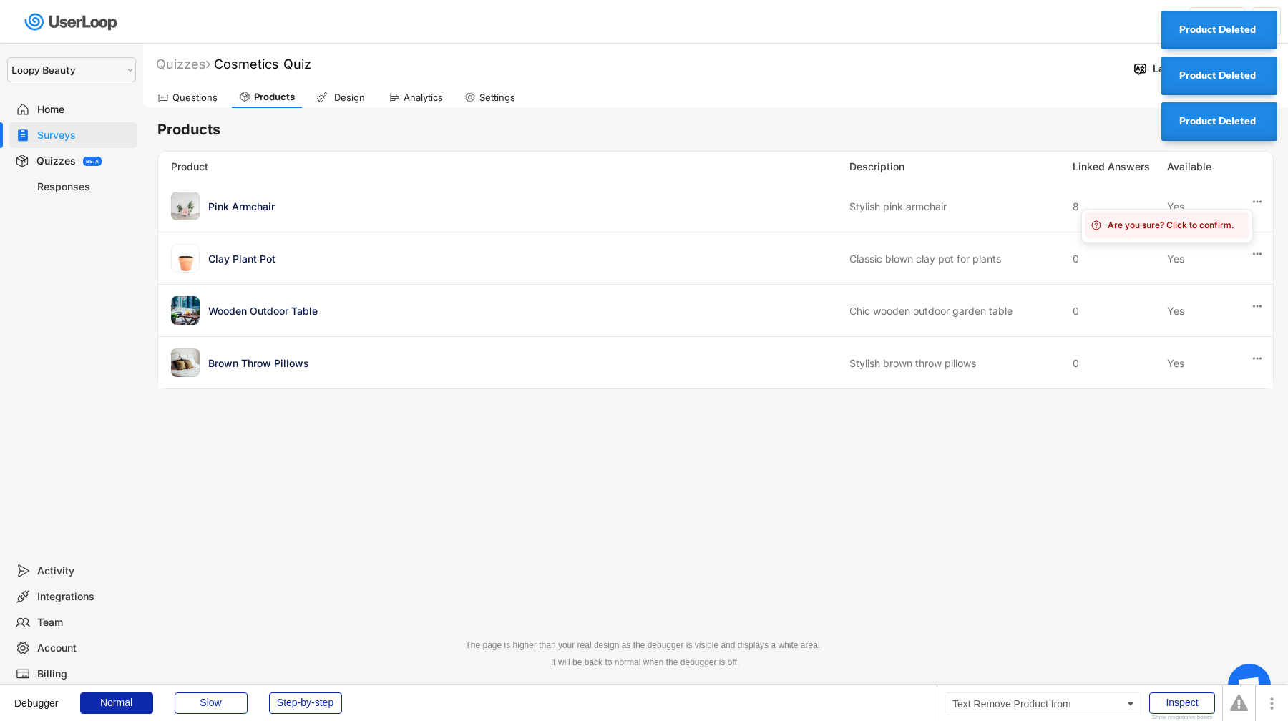
click at [1196, 232] on div "Are you sure? Click to confirm." at bounding box center [1167, 226] width 165 height 26
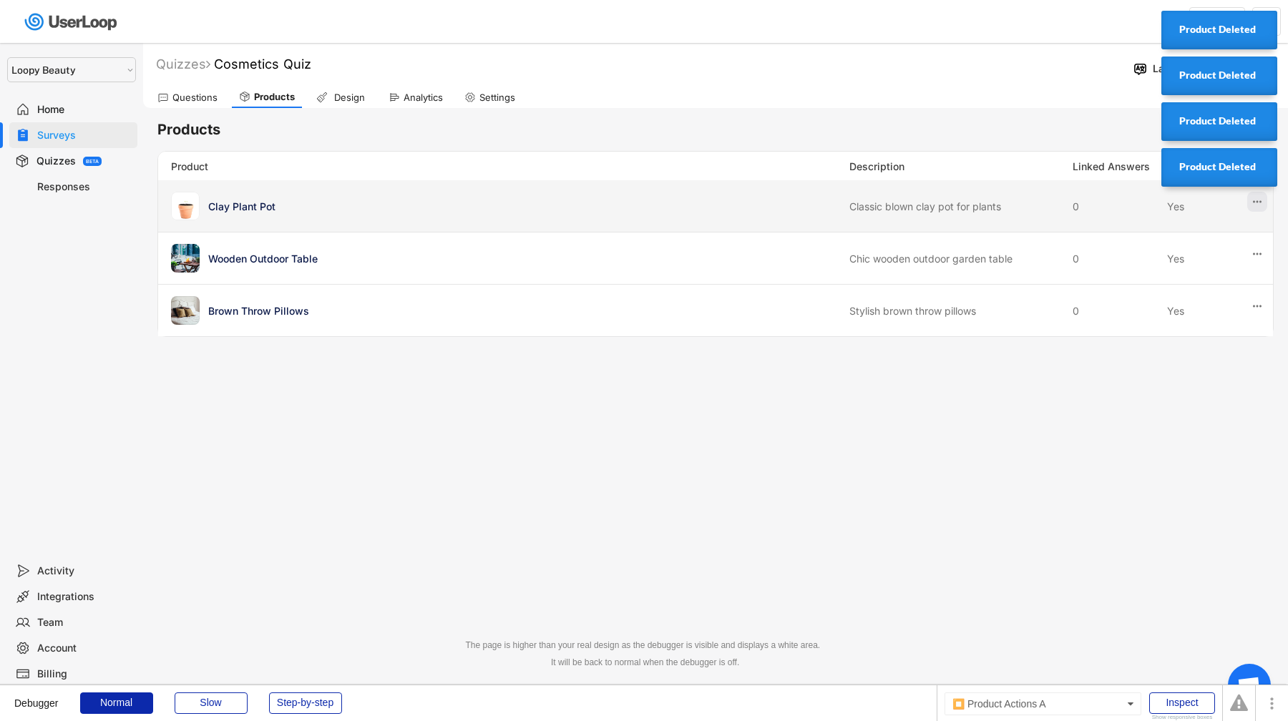
click at [1254, 209] on button at bounding box center [1257, 202] width 20 height 20
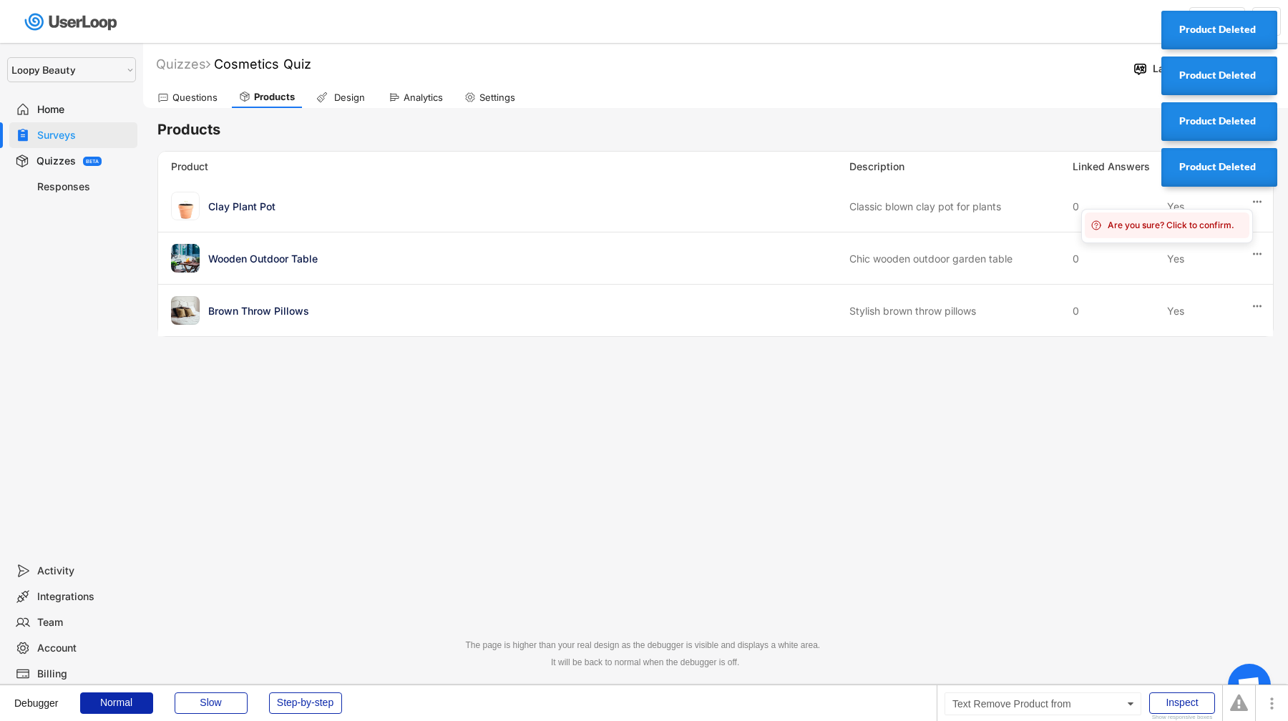
drag, startPoint x: 1199, startPoint y: 227, endPoint x: 1219, endPoint y: 227, distance: 20.8
click at [1199, 227] on div "Are you sure? Click to confirm." at bounding box center [1176, 225] width 136 height 13
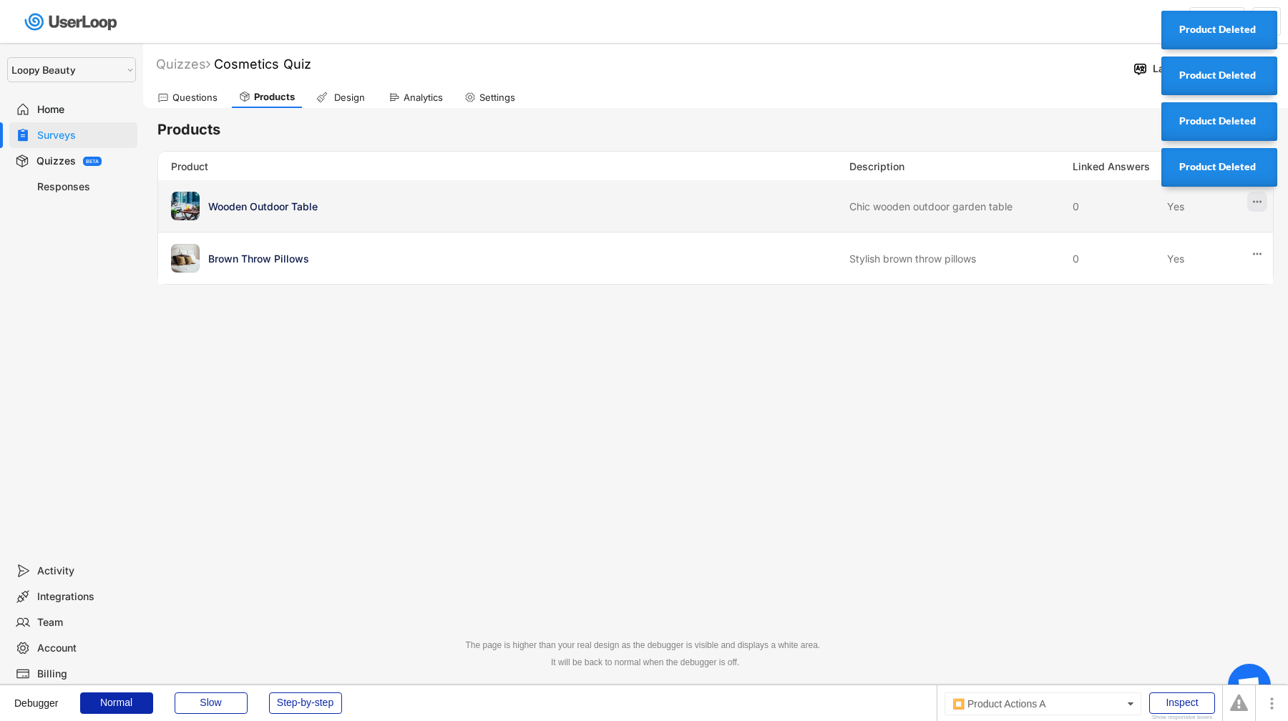
click at [1254, 205] on icon at bounding box center [1257, 201] width 13 height 13
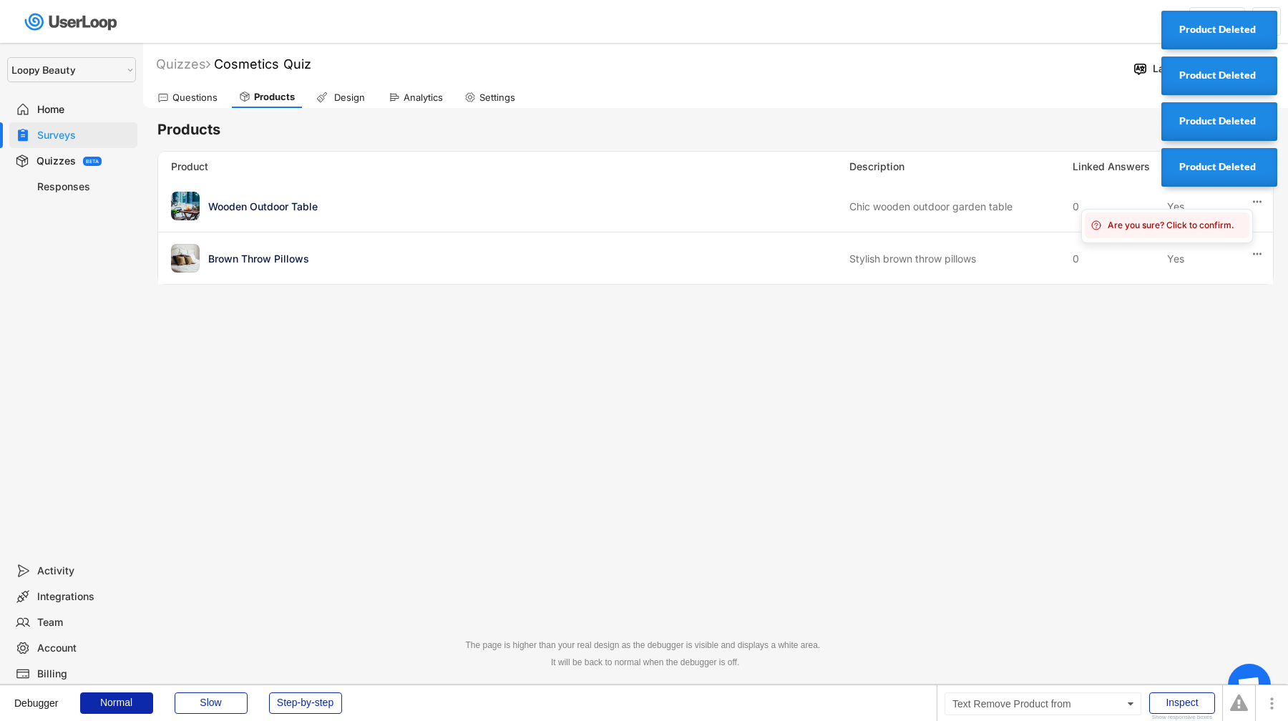
click at [1206, 225] on div "Are you sure? Click to confirm." at bounding box center [1176, 225] width 136 height 13
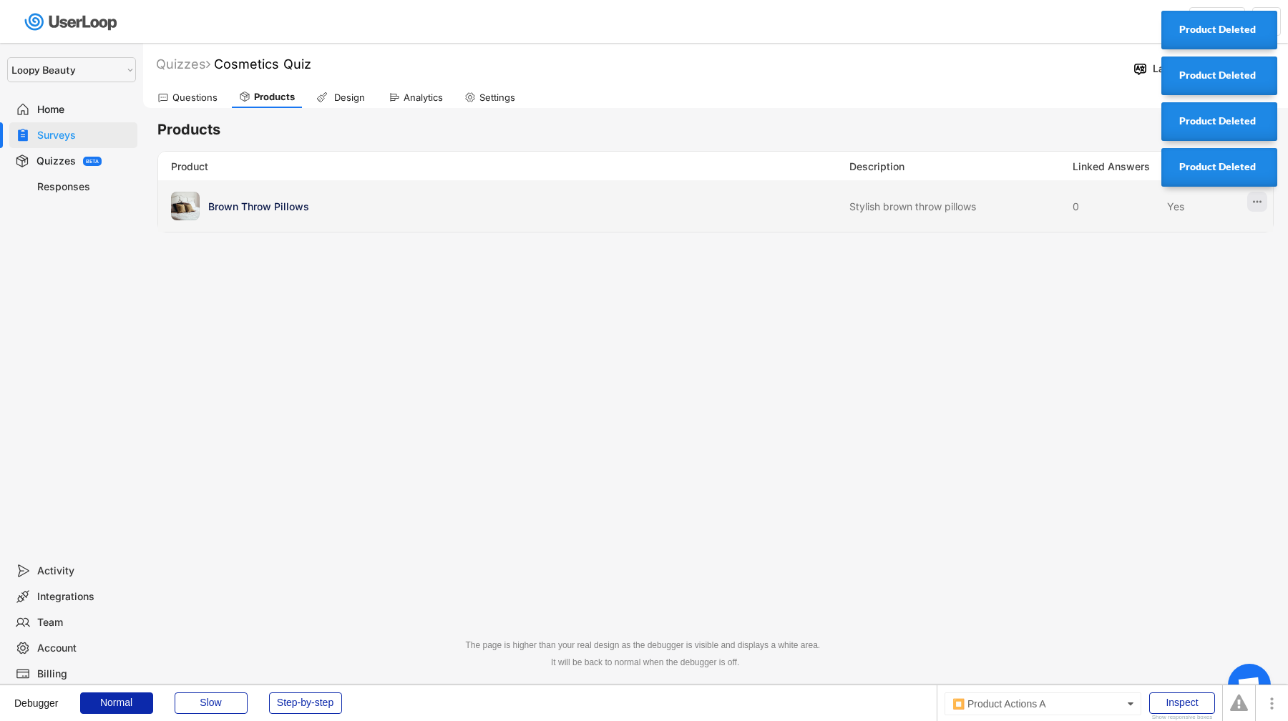
click at [1254, 209] on button at bounding box center [1257, 202] width 20 height 20
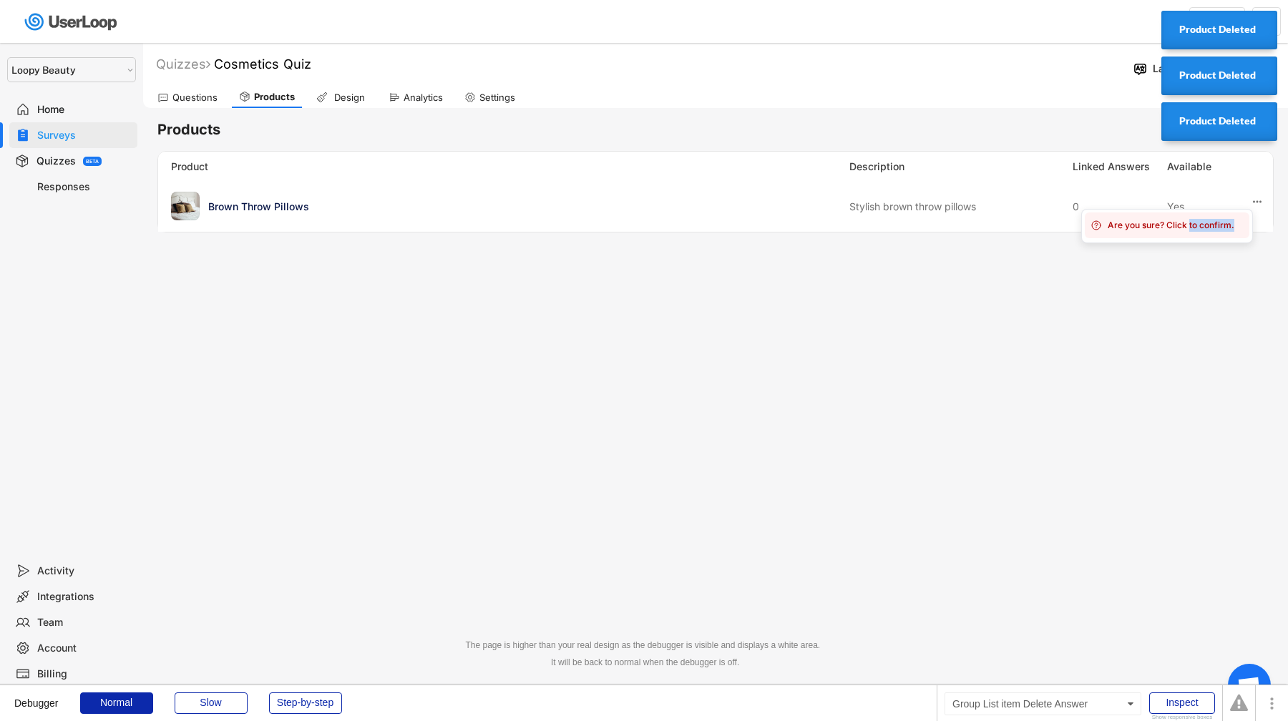
click at [1189, 231] on div "Are you sure? Click to confirm." at bounding box center [1167, 226] width 165 height 26
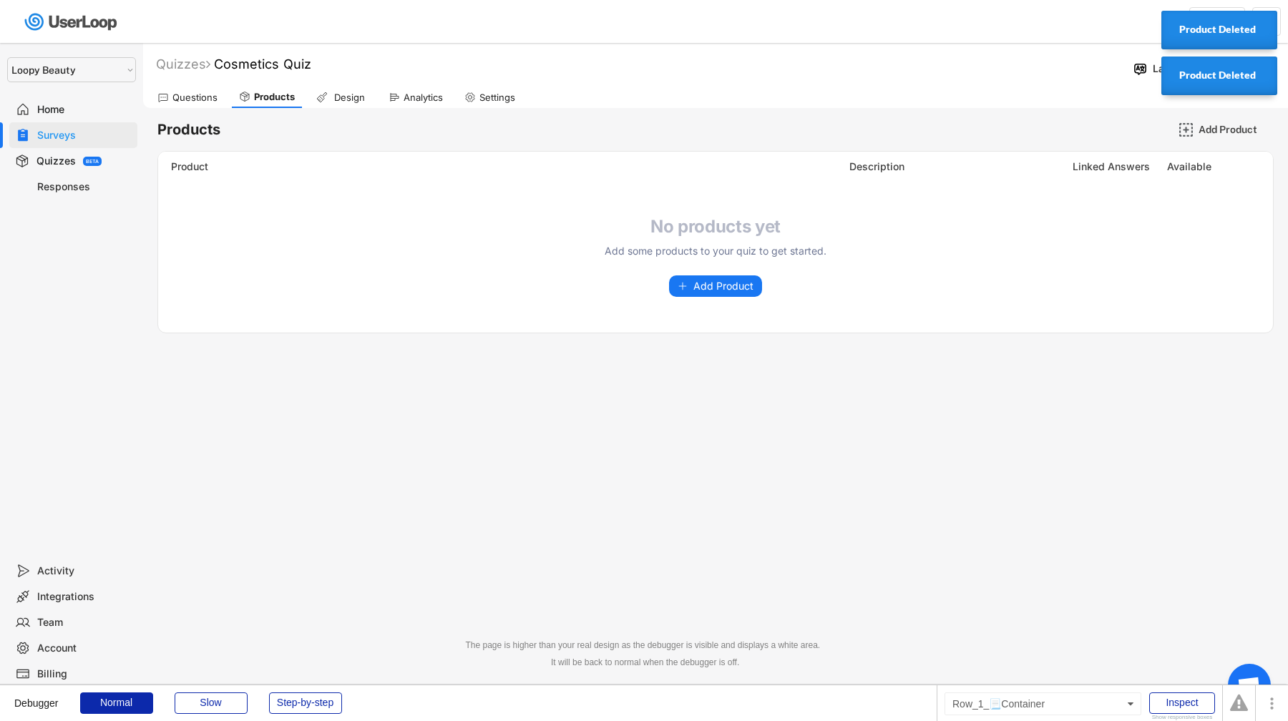
click at [1052, 130] on div "Products Add Product" at bounding box center [715, 129] width 1116 height 29
click at [746, 284] on span "Add Product" at bounding box center [723, 286] width 60 height 10
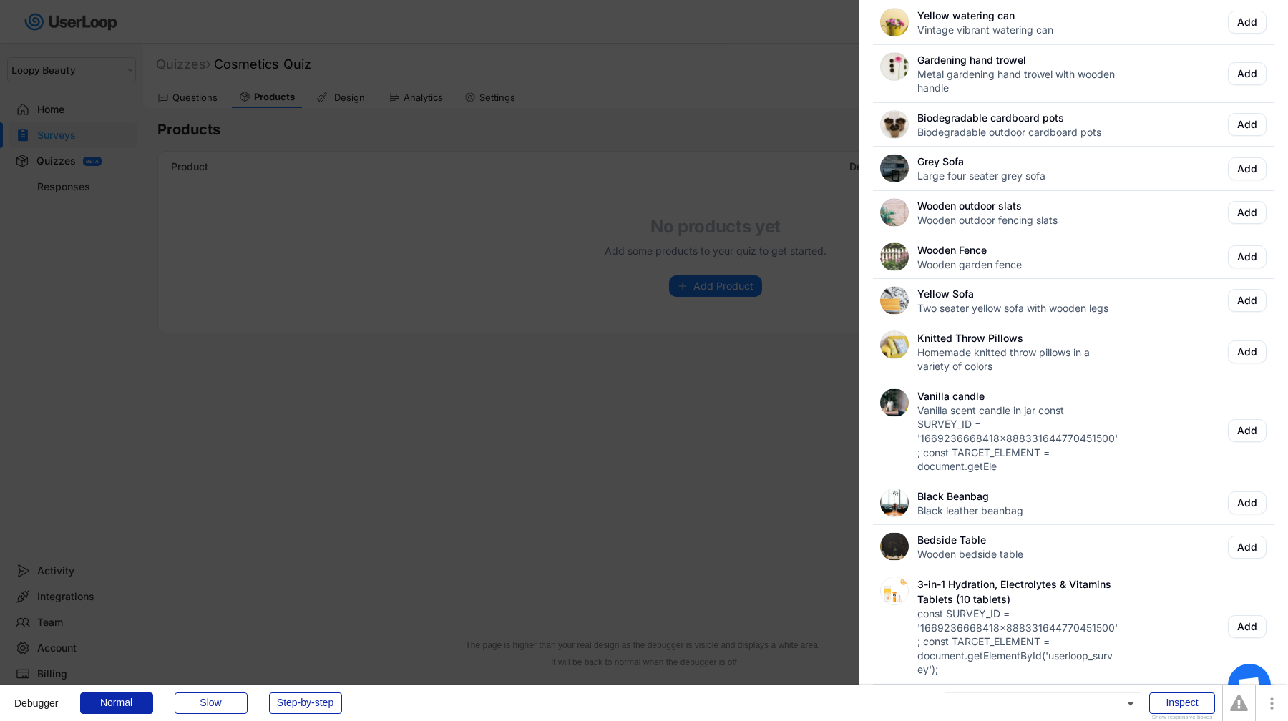
scroll to position [648, 0]
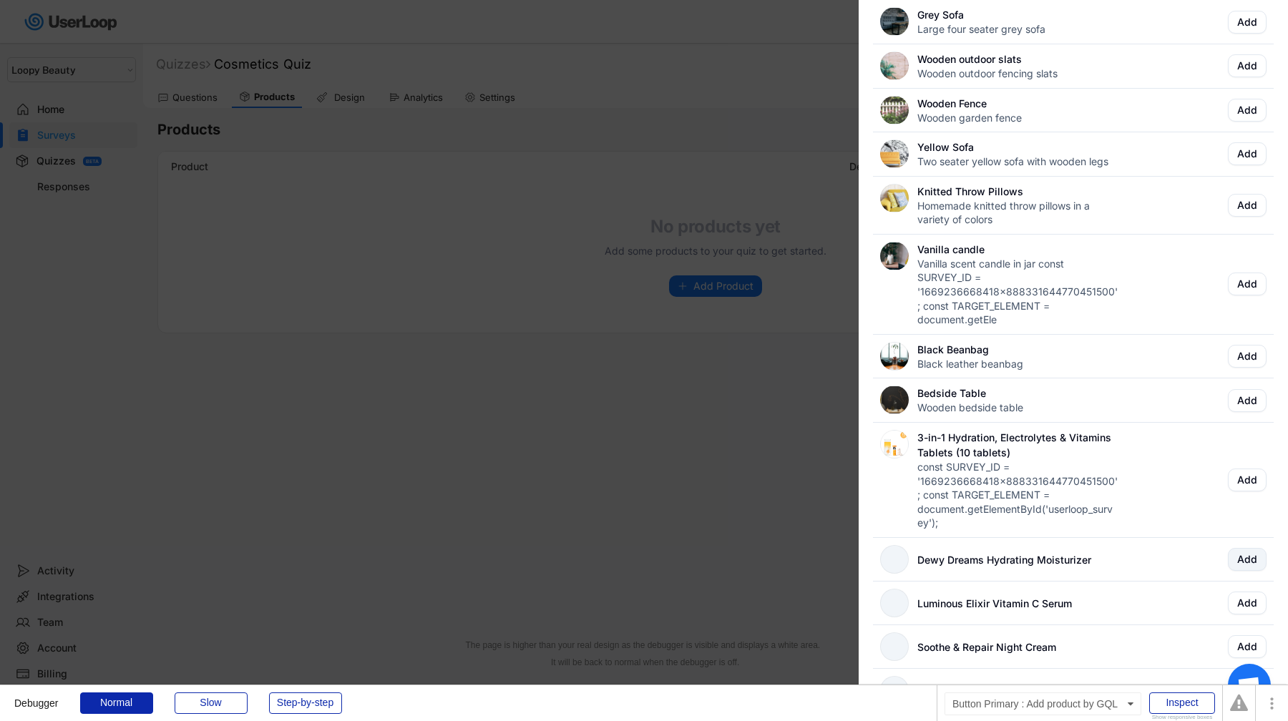
click at [1245, 552] on button "Add" at bounding box center [1247, 559] width 39 height 23
click at [675, 508] on div at bounding box center [644, 360] width 1288 height 721
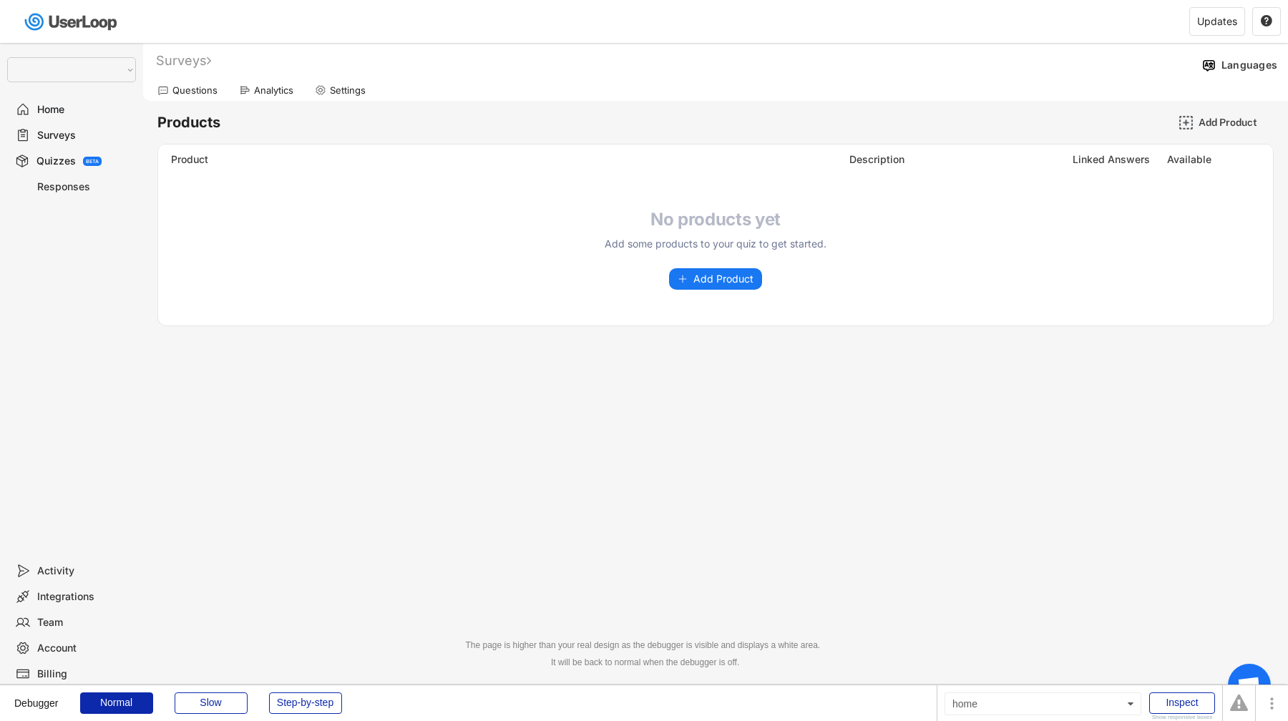
select select ""1348695171700984260__LOOKUP__1621425969652x687239840058835000""
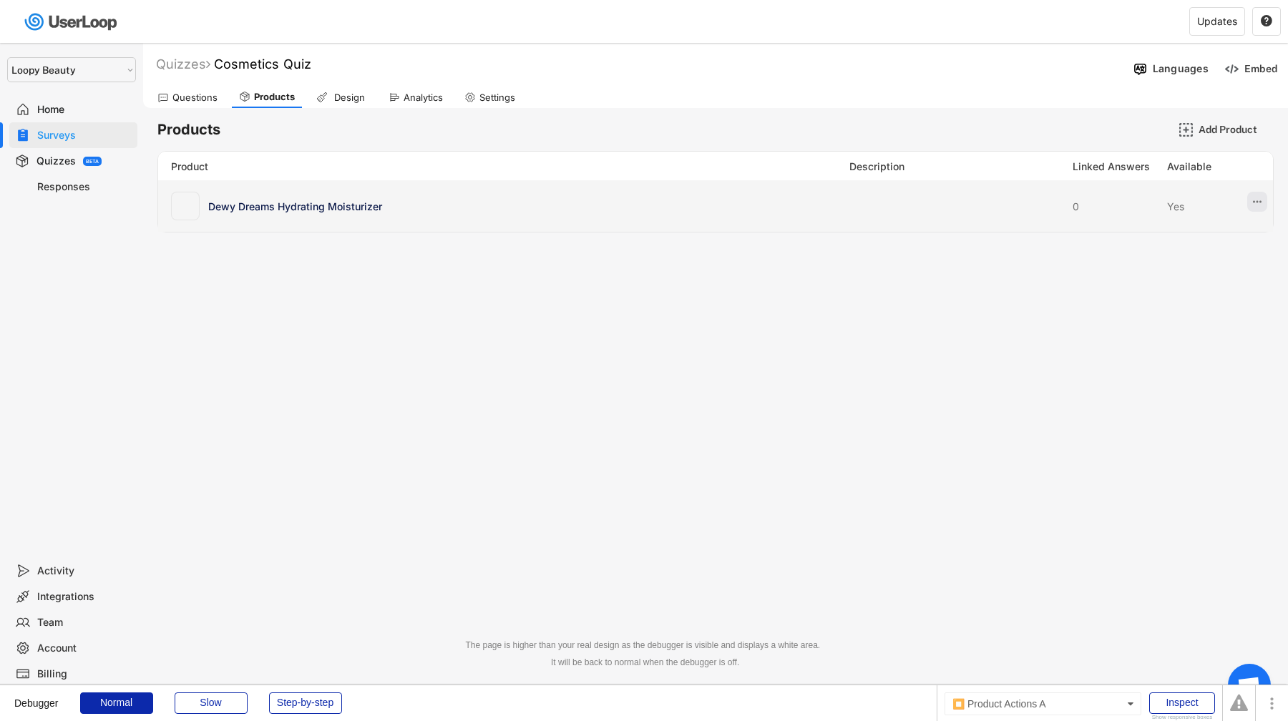
click at [1255, 203] on icon at bounding box center [1257, 201] width 13 height 13
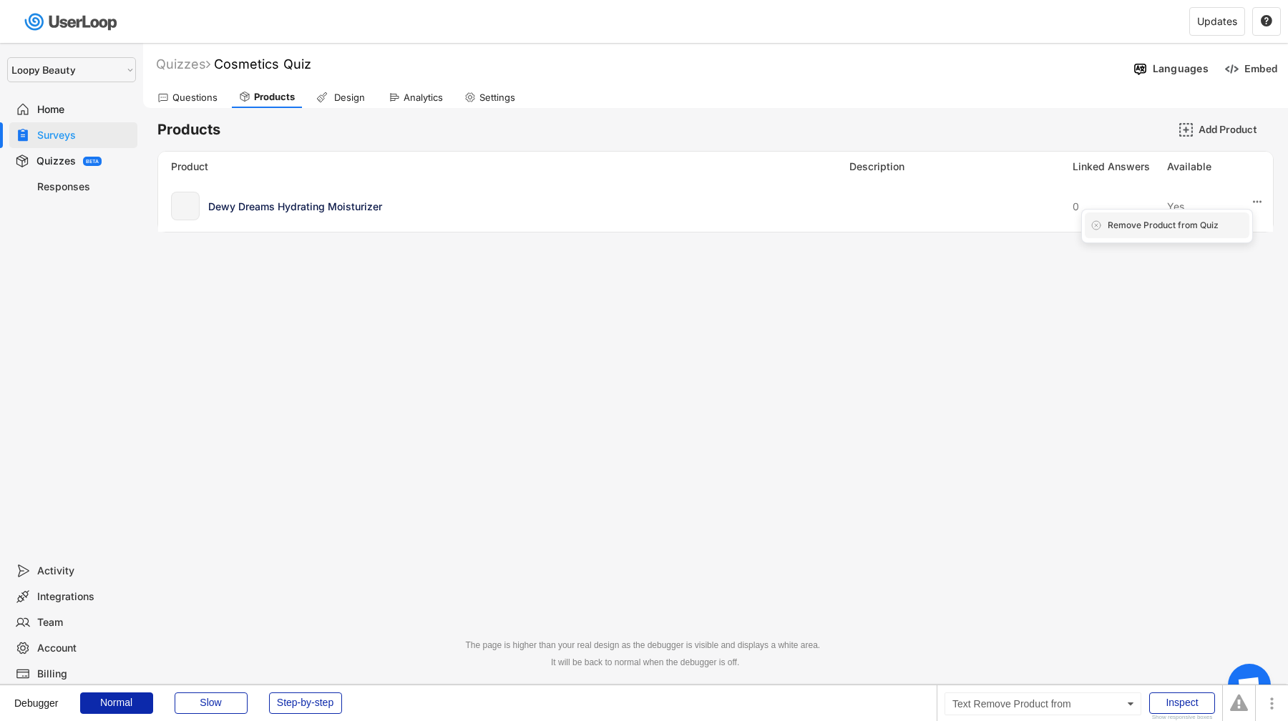
click at [1230, 227] on div "Remove Product from Quiz" at bounding box center [1176, 225] width 136 height 13
click at [1230, 227] on div "Are you sure? Click to confirm." at bounding box center [1176, 225] width 136 height 13
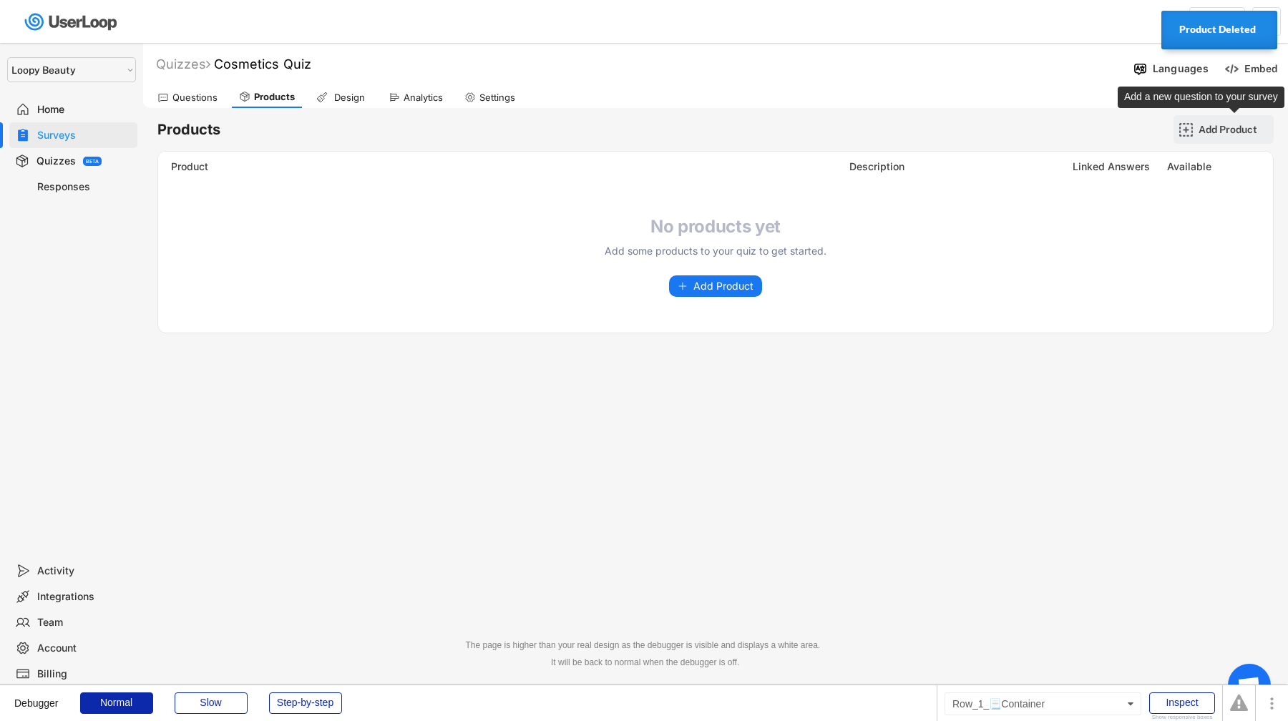
click at [1249, 128] on div "Add Product" at bounding box center [1235, 129] width 72 height 13
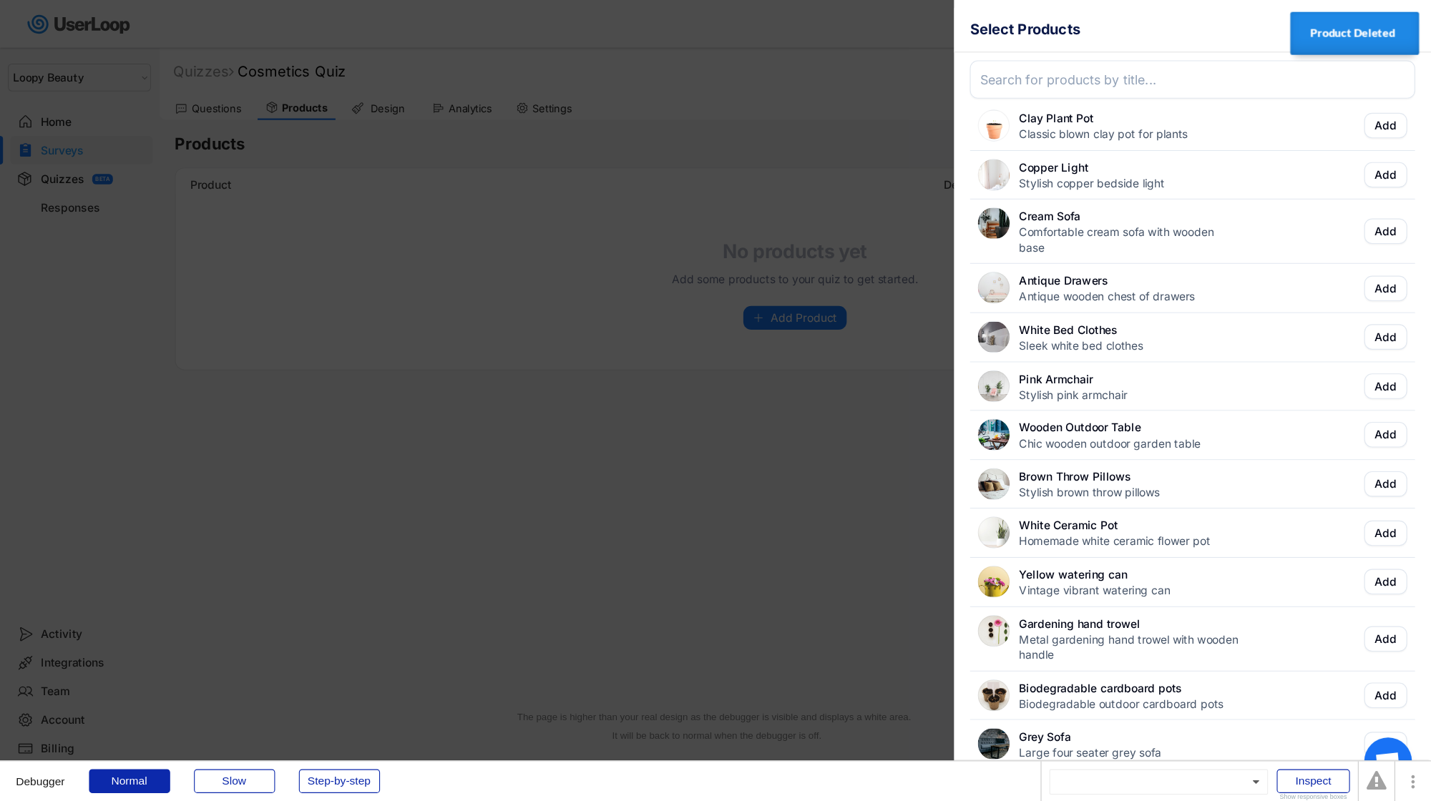
scroll to position [648, 0]
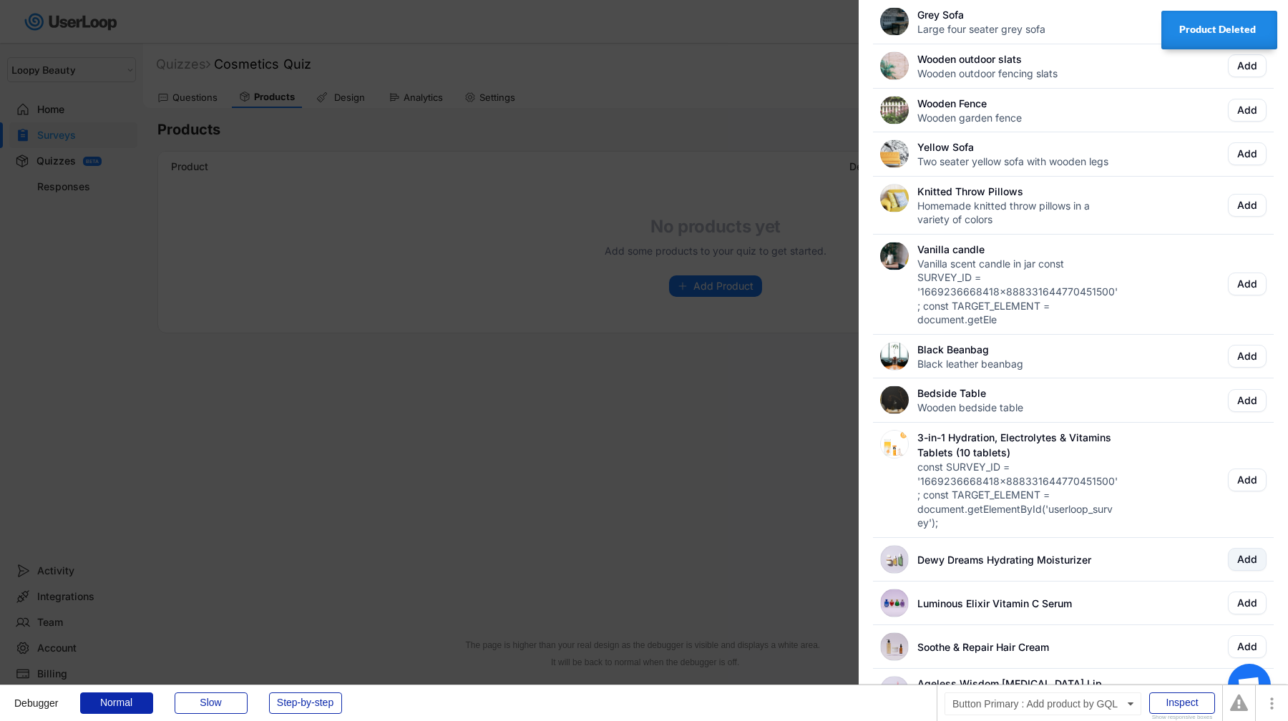
click at [1239, 560] on button "Add" at bounding box center [1247, 559] width 39 height 23
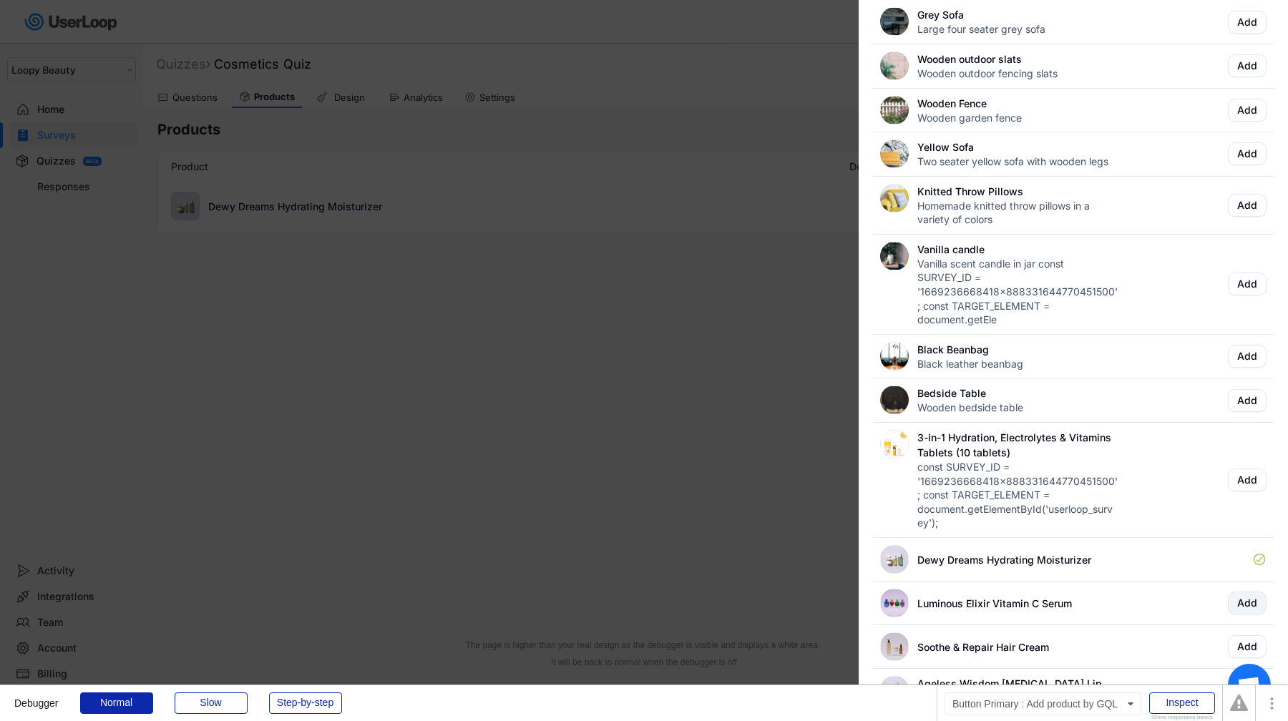
click at [1252, 614] on button "Add" at bounding box center [1247, 603] width 39 height 23
click at [1251, 658] on button "Add" at bounding box center [1247, 646] width 39 height 23
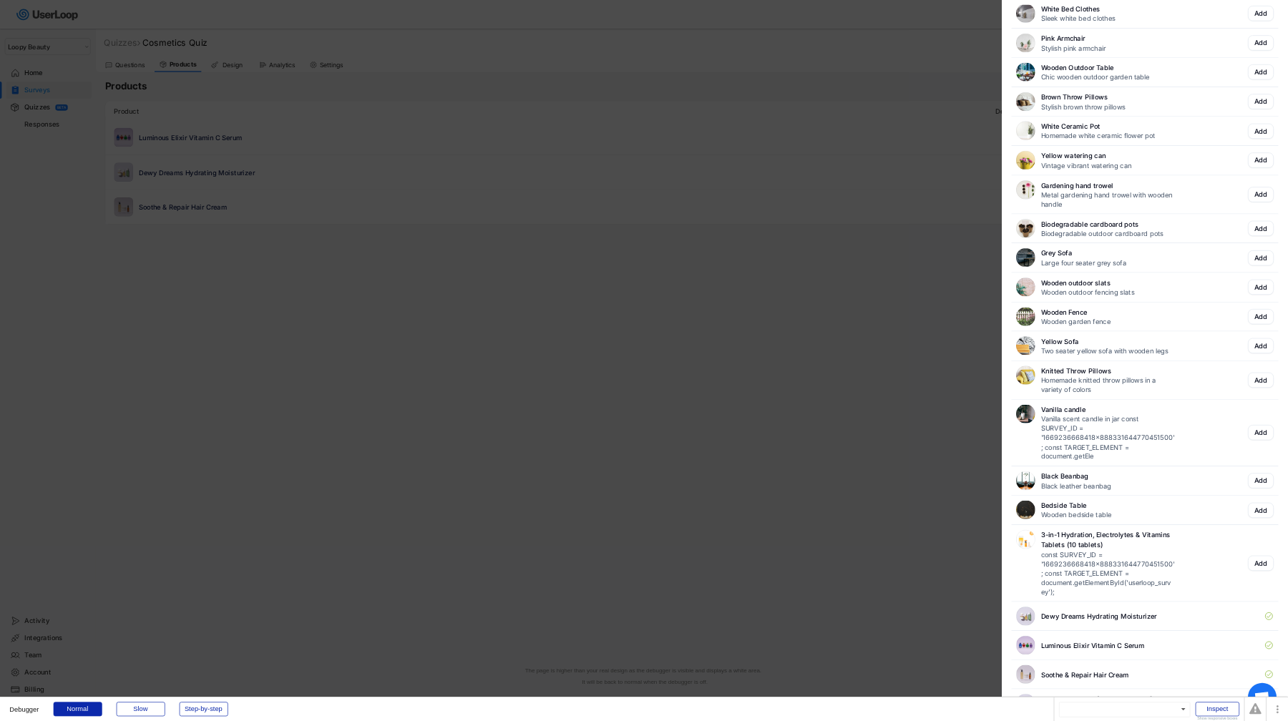
scroll to position [0, 0]
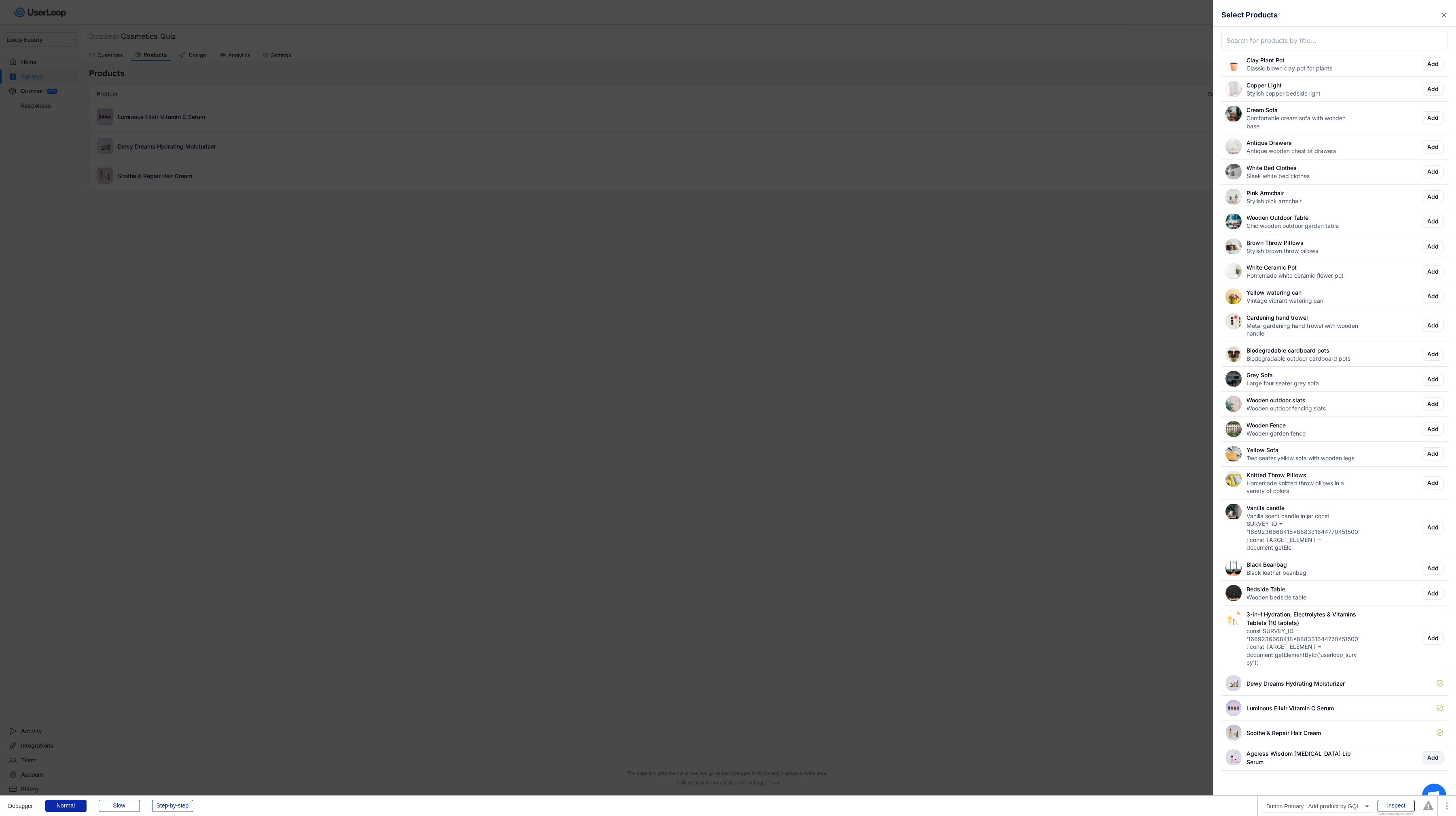
click at [727, 408] on button "Add" at bounding box center [1433, 757] width 22 height 13
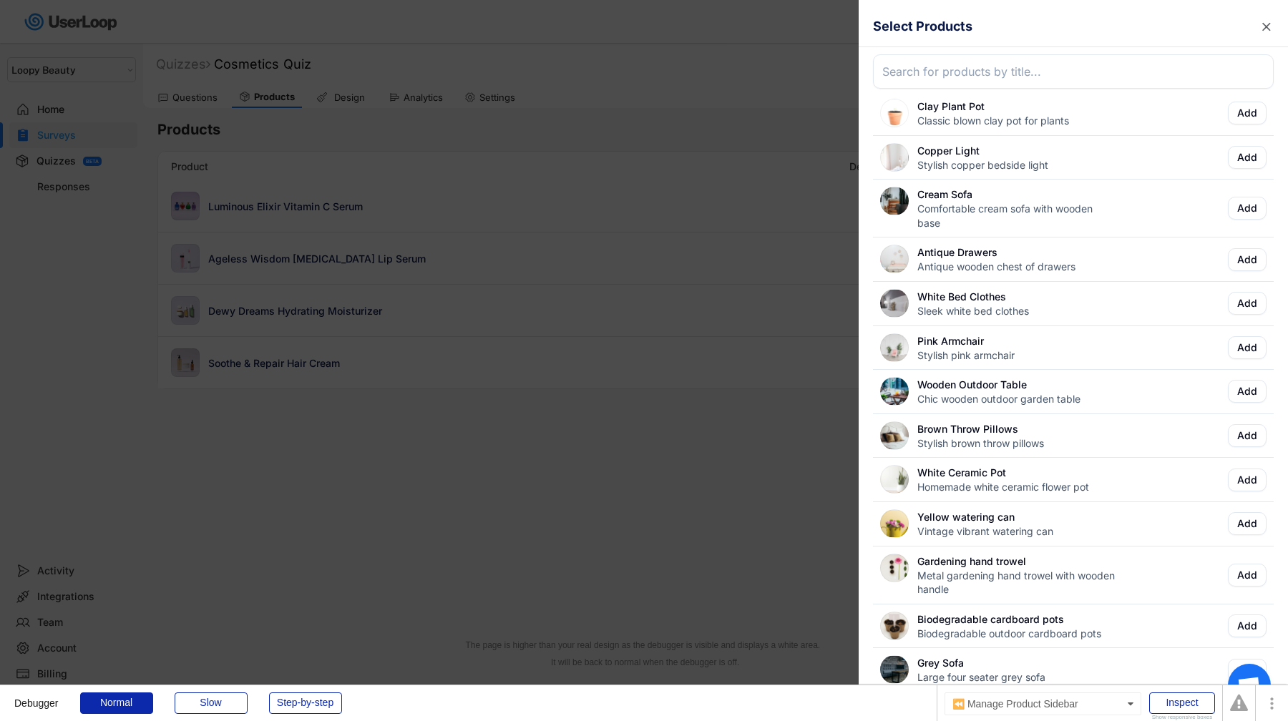
click at [733, 575] on div at bounding box center [644, 360] width 1288 height 721
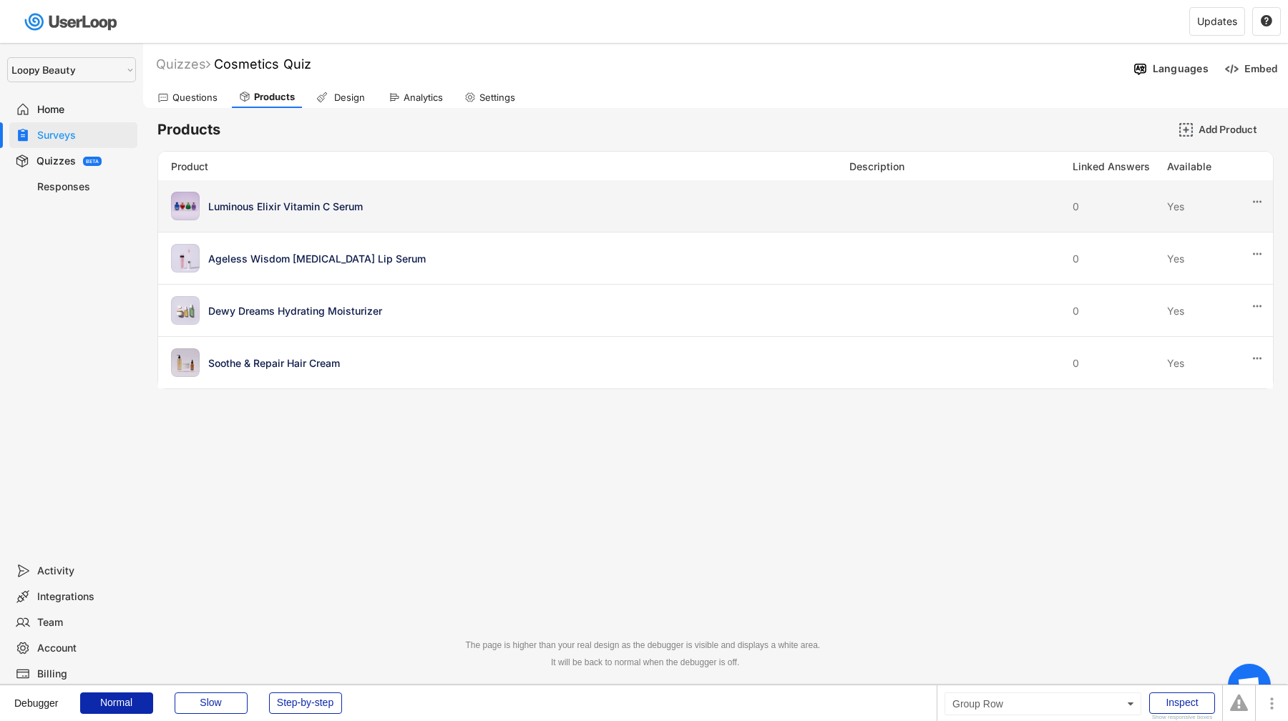
click at [708, 215] on div "Luminous Elixir Vitamin C Serum" at bounding box center [506, 206] width 670 height 29
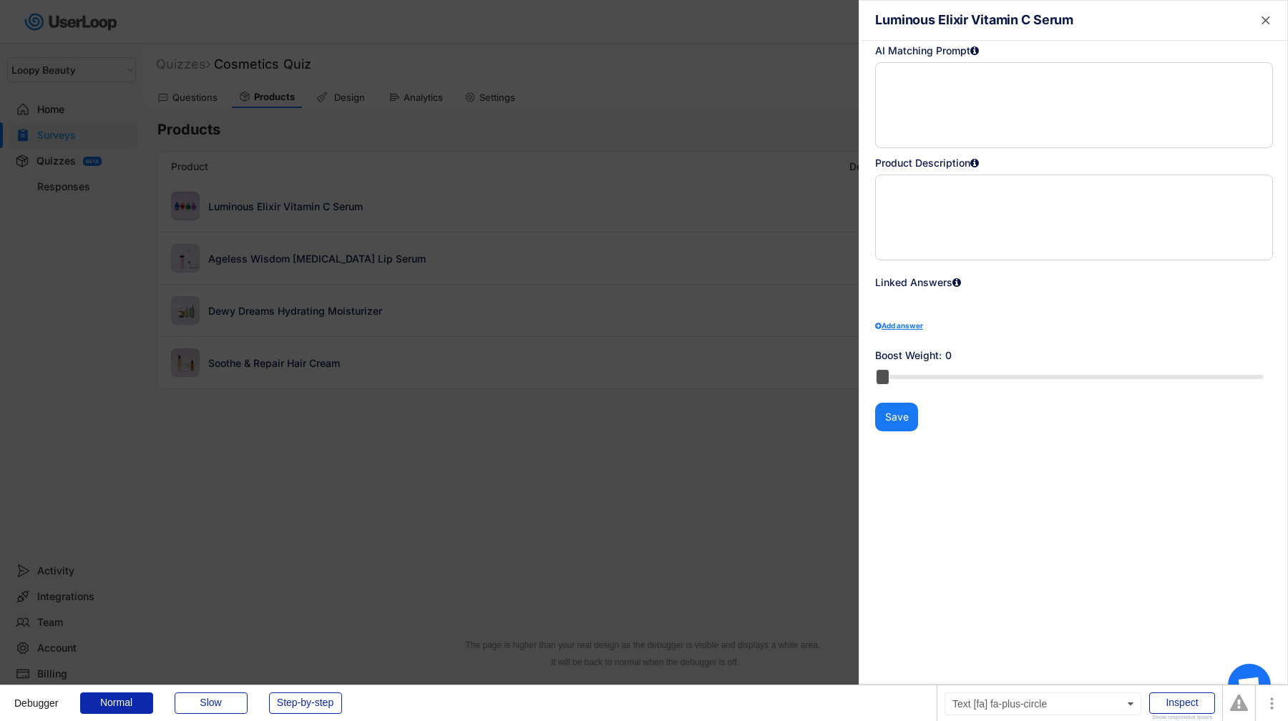
click at [900, 325] on div "Add answer" at bounding box center [1074, 325] width 398 height 7
click at [930, 372] on select "How often do you do gardening? | Never How often do you do gardening? | Rarely …" at bounding box center [1025, 374] width 301 height 29
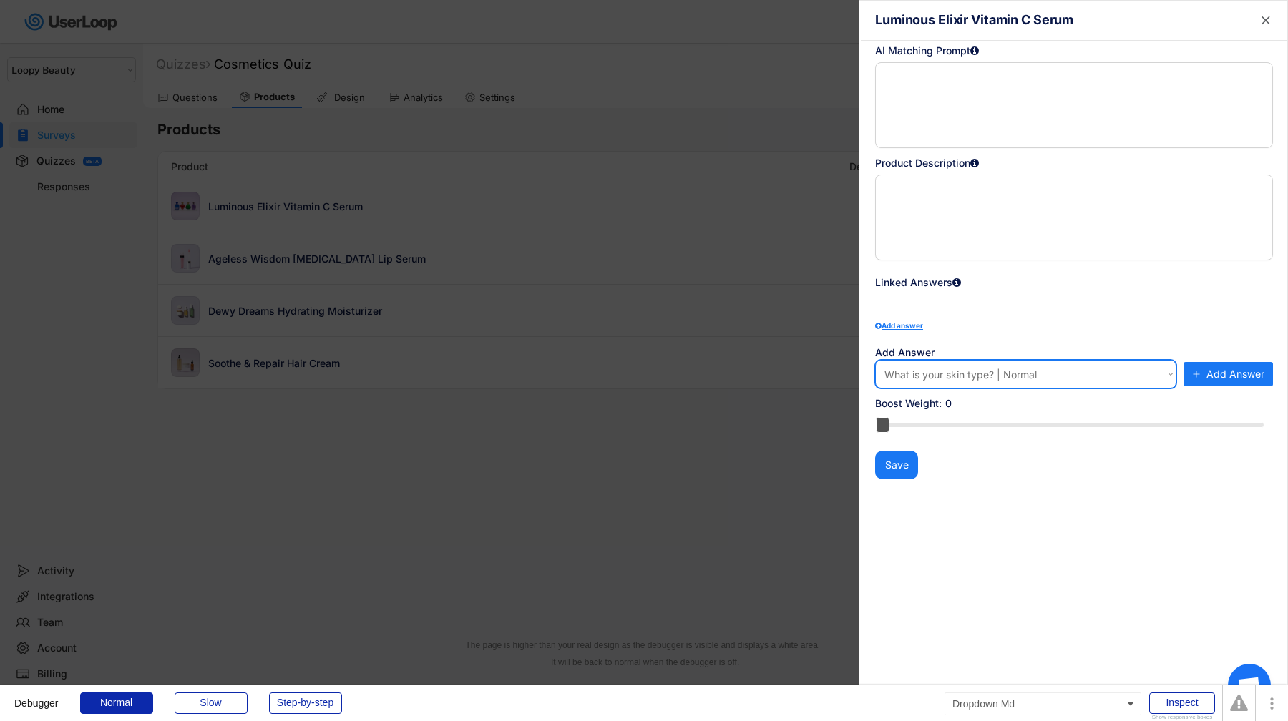
click at [875, 360] on select "How often do you do gardening? | Never How often do you do gardening? | Rarely …" at bounding box center [1025, 374] width 301 height 29
click at [1211, 374] on span "Add Answer" at bounding box center [1235, 374] width 58 height 10
select select ""PLACEHOLDER_1427118222253""
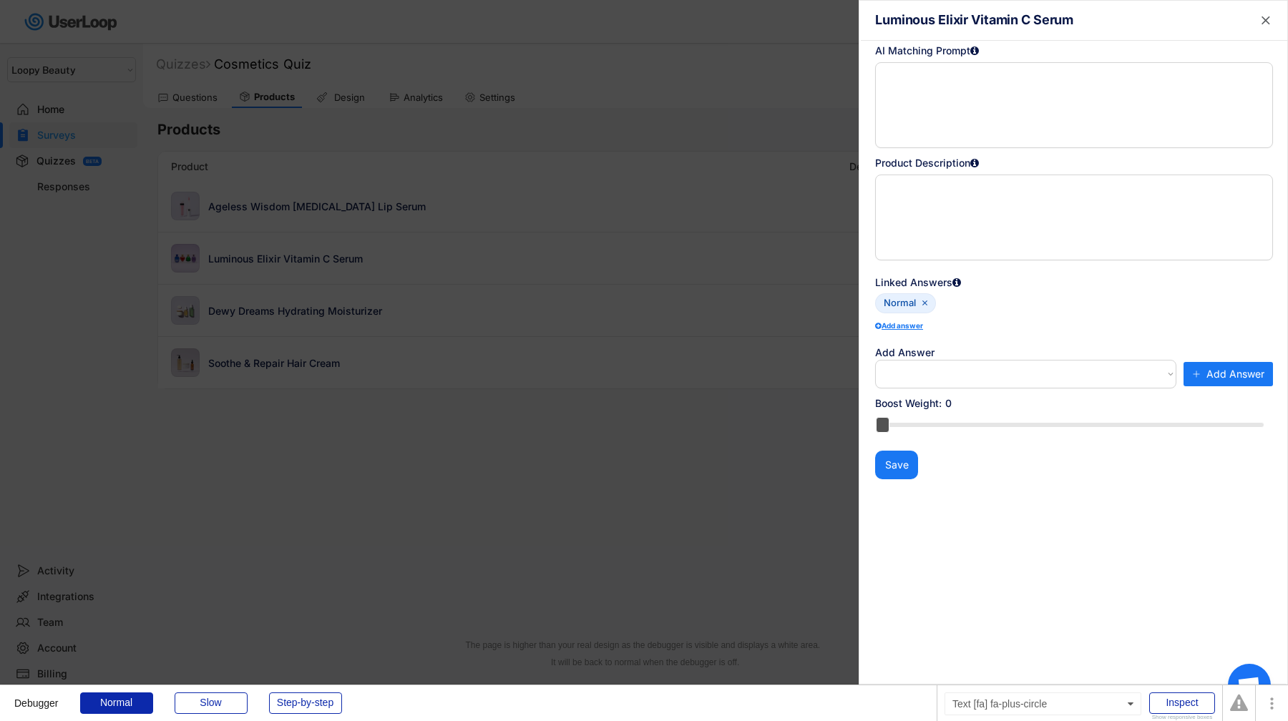
click at [917, 326] on div "Add answer" at bounding box center [1074, 325] width 398 height 7
click at [902, 325] on div "Add answer" at bounding box center [1074, 325] width 398 height 7
click at [955, 146] on textarea at bounding box center [1074, 105] width 398 height 86
click at [955, 209] on textarea at bounding box center [1074, 218] width 398 height 86
click at [536, 399] on div at bounding box center [644, 360] width 1288 height 721
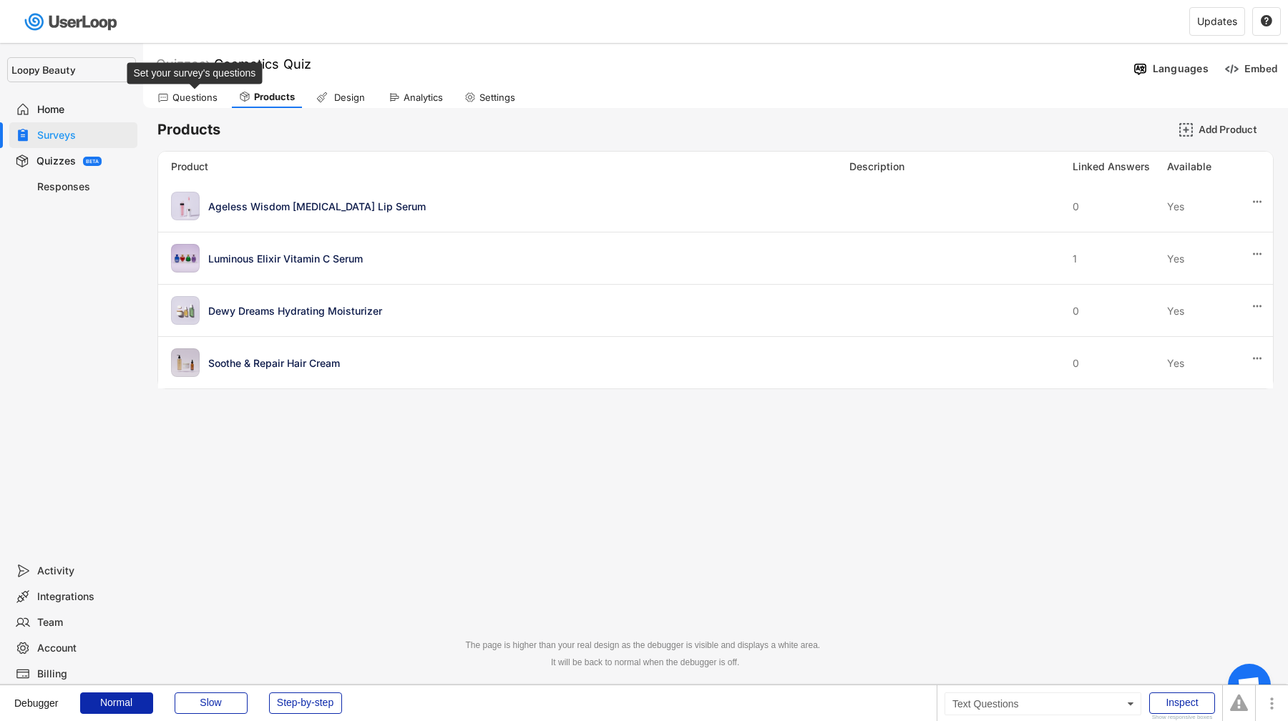
click at [186, 97] on div "Questions" at bounding box center [194, 98] width 45 height 12
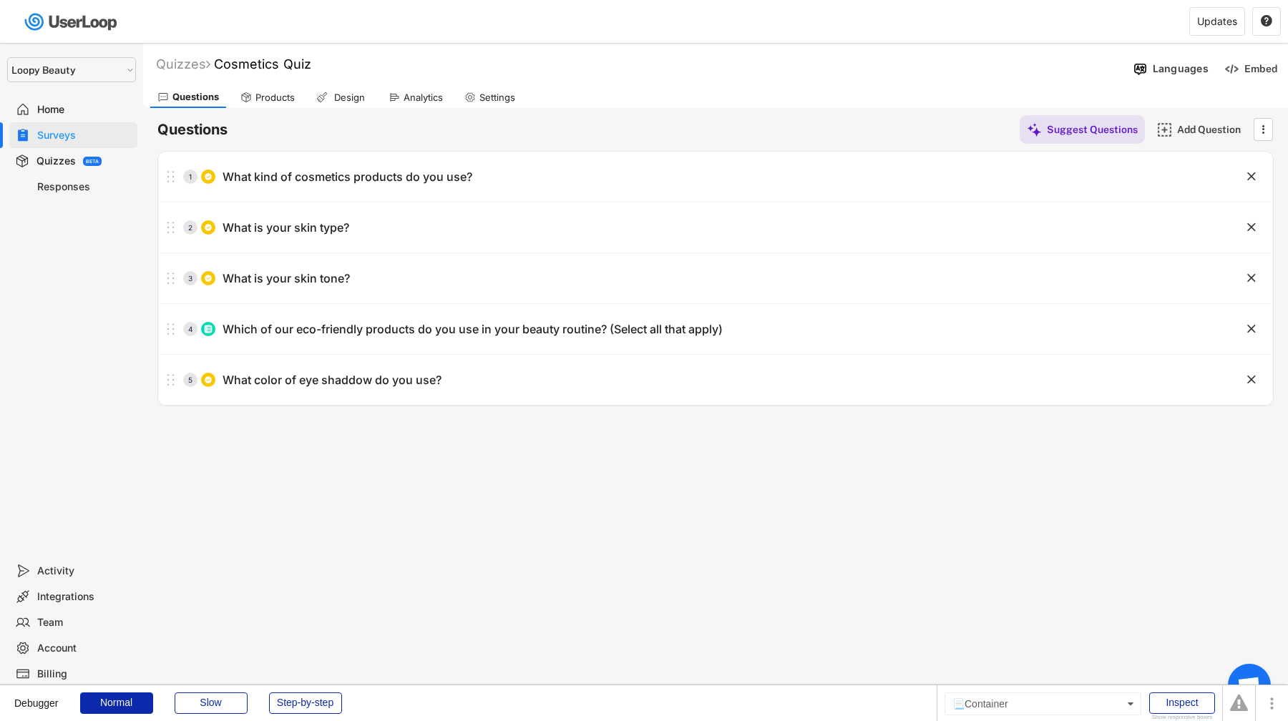
click at [247, 109] on div "Questions Suggest Questions Add Question  1 What kind of cosmetics products do…" at bounding box center [715, 257] width 1116 height 298
click at [344, 101] on div "Design" at bounding box center [349, 98] width 36 height 12
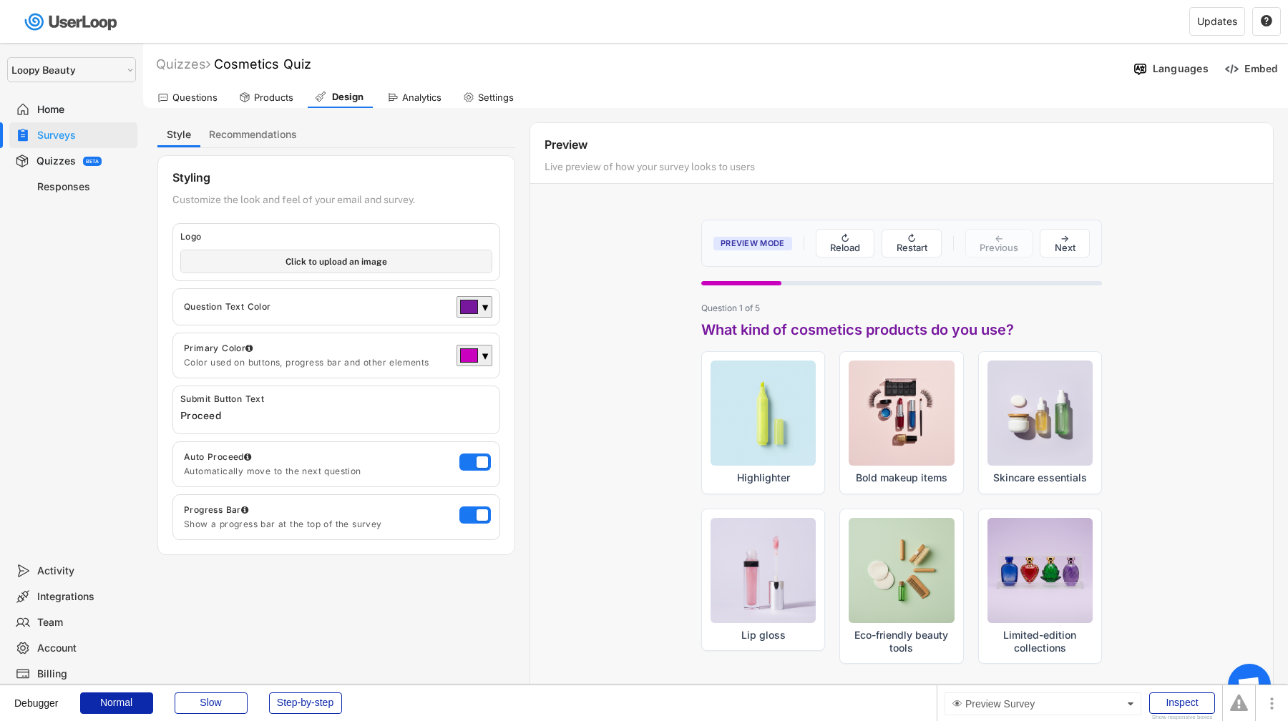
click at [826, 416] on ul "Highlighter Bold makeup items Skincare essentials Lip gloss Eco-friendly beauty…" at bounding box center [901, 507] width 401 height 313
click at [804, 418] on div at bounding box center [763, 412] width 105 height 105
click at [701, 351] on input "Highlighter" at bounding box center [701, 351] width 1 height 1
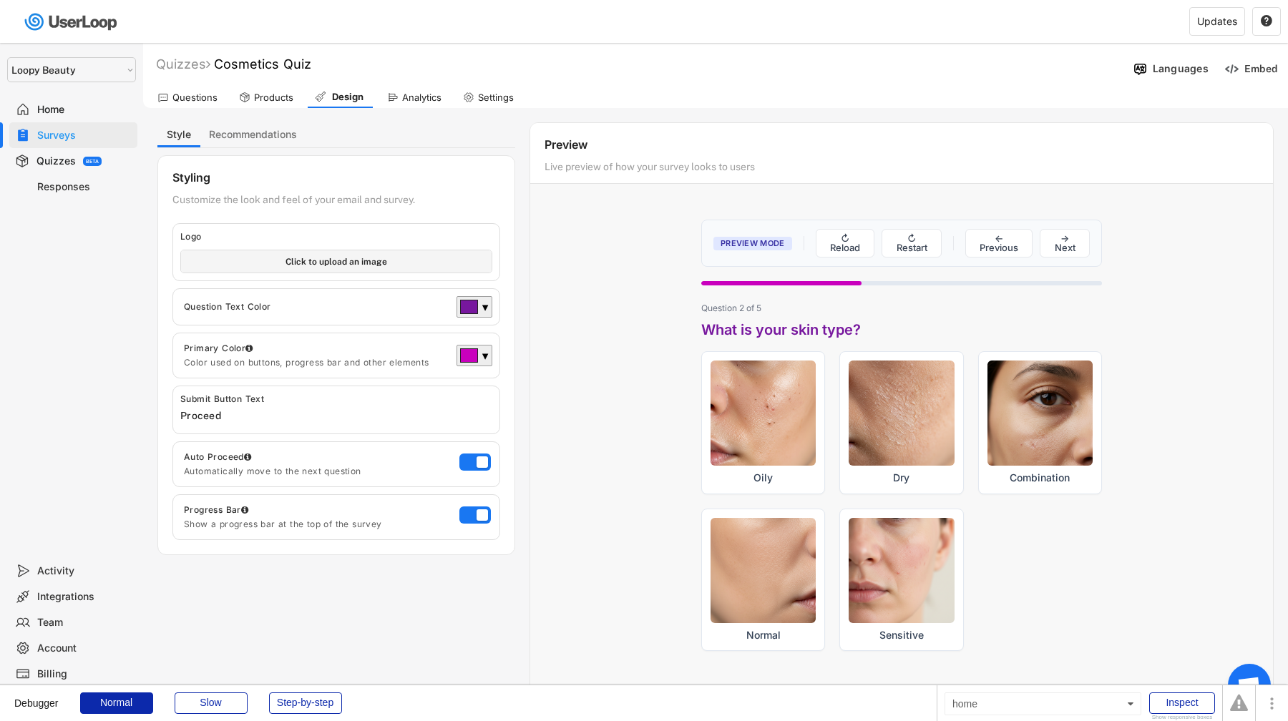
click at [804, 418] on div at bounding box center [763, 413] width 105 height 105
click at [701, 351] on input "Oily" at bounding box center [701, 351] width 1 height 1
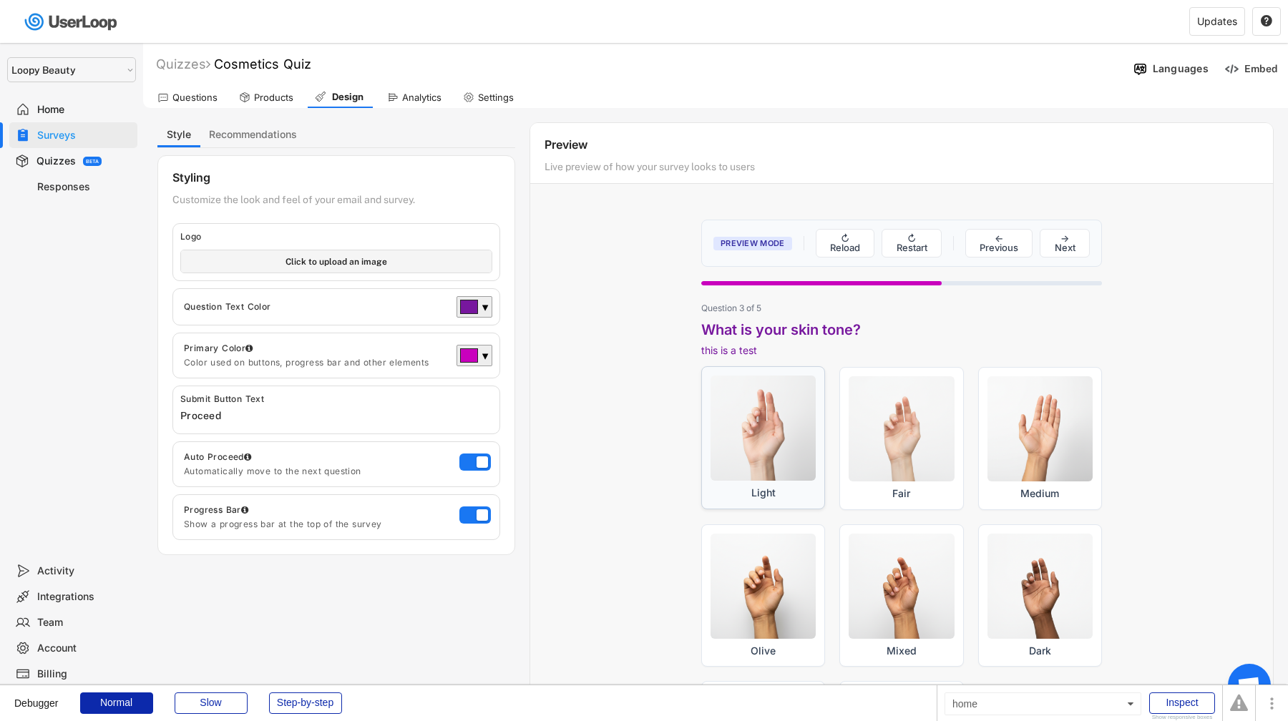
click at [807, 464] on div at bounding box center [763, 428] width 105 height 105
click at [701, 367] on input "Light" at bounding box center [701, 366] width 1 height 1
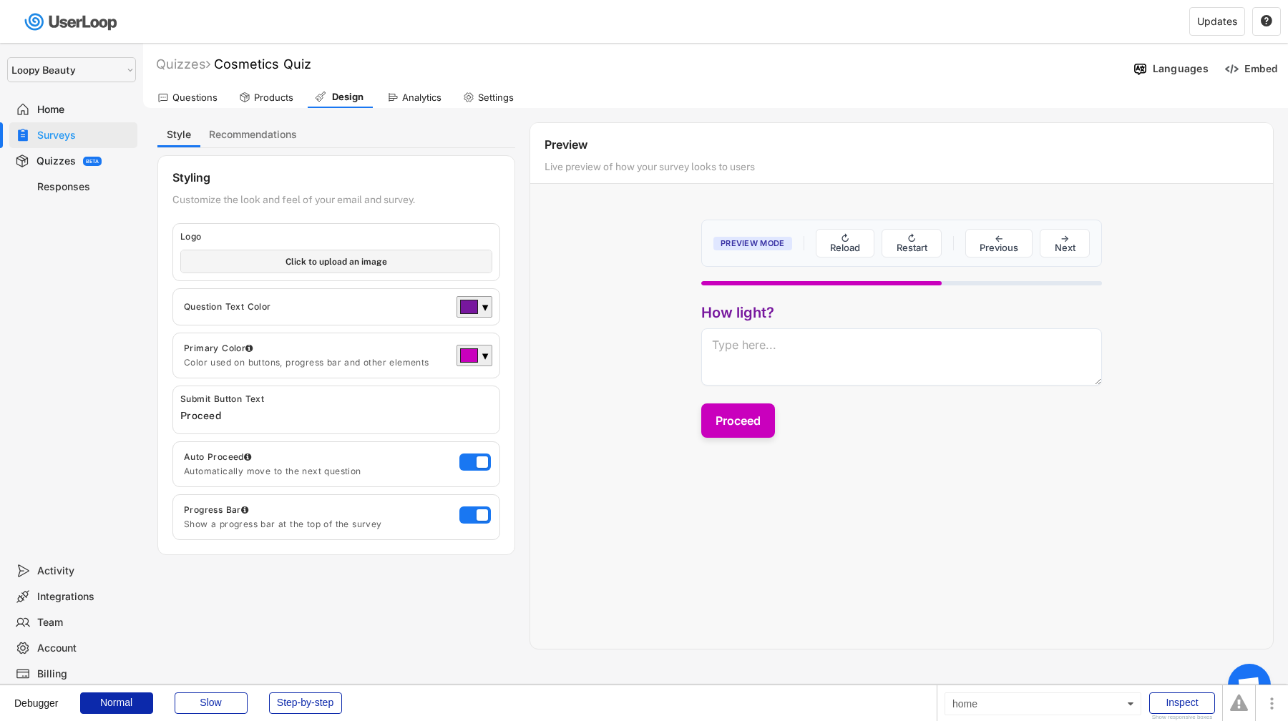
click at [744, 411] on button "Proceed" at bounding box center [738, 421] width 74 height 34
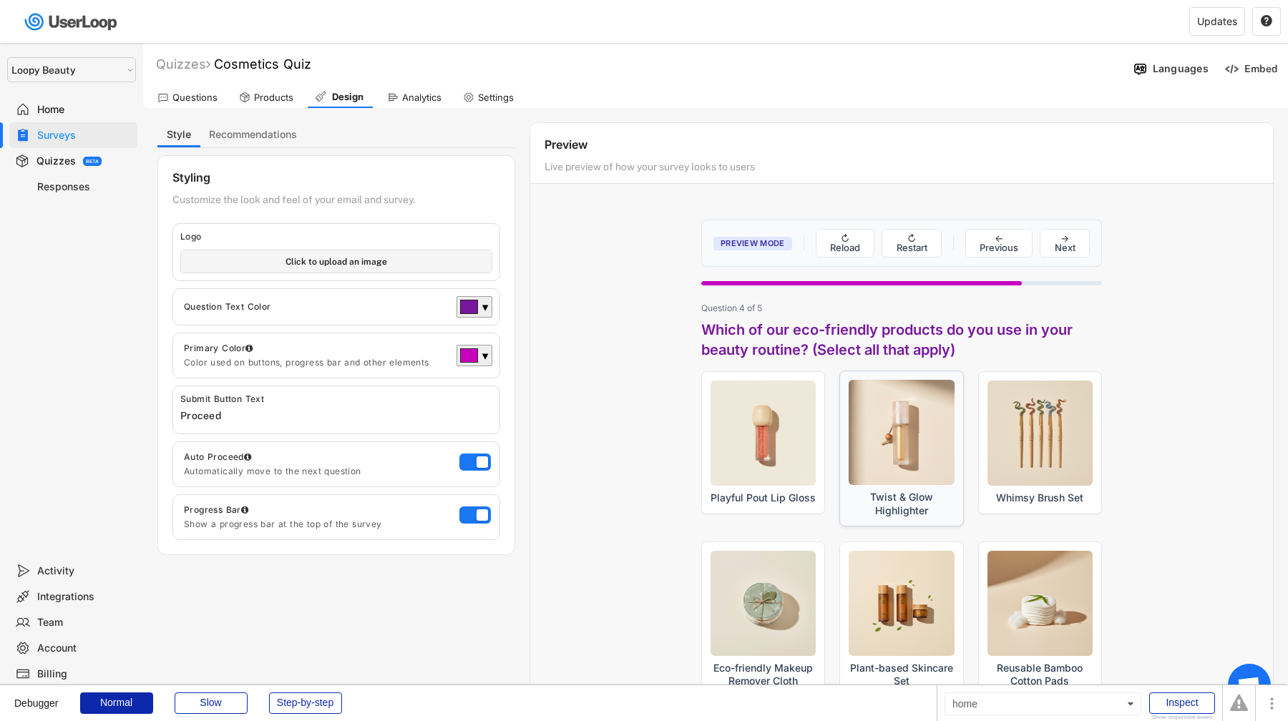
click at [887, 405] on div at bounding box center [901, 432] width 105 height 105
click at [839, 371] on input "Twist & Glow Highlighter" at bounding box center [839, 371] width 1 height 1
checkbox input "true"
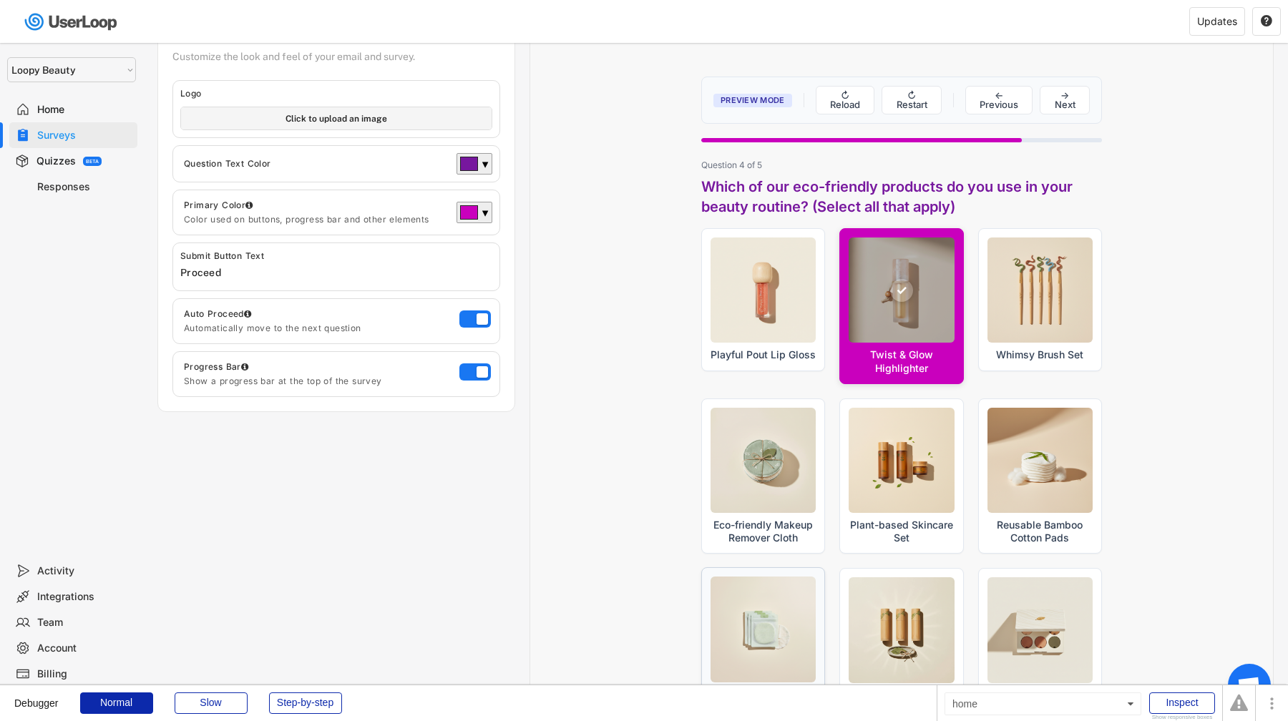
scroll to position [591, 0]
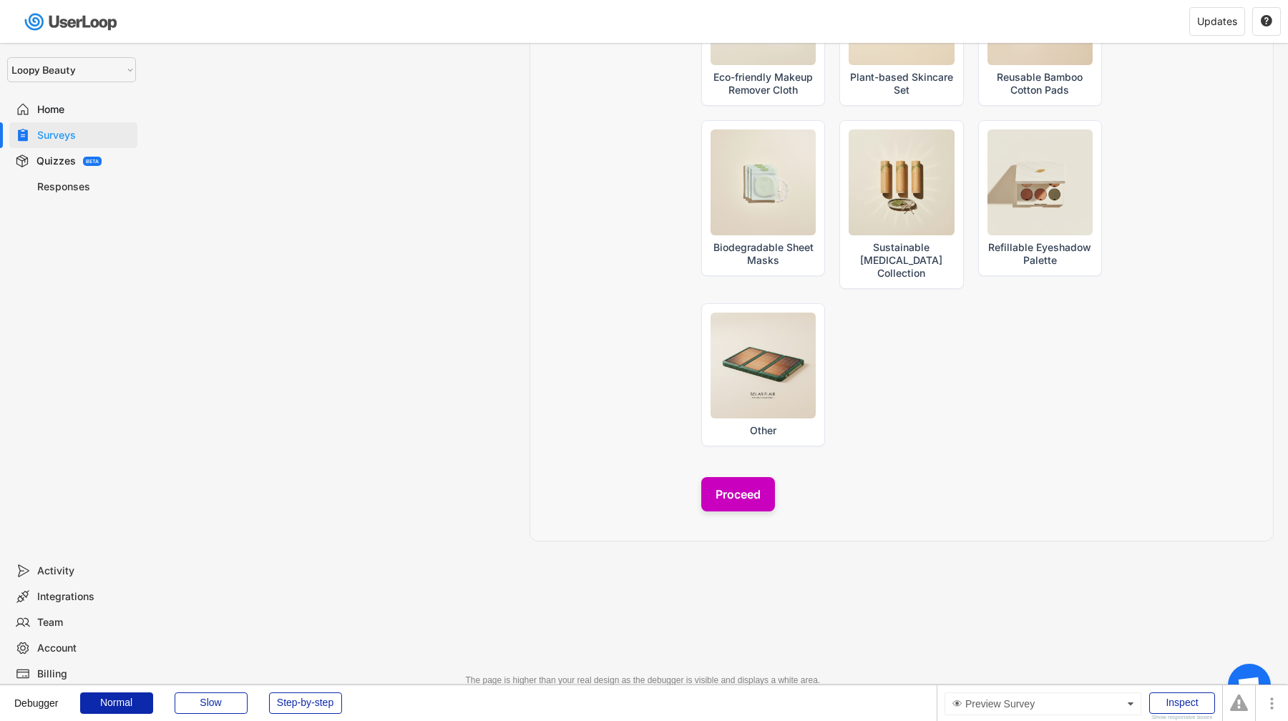
click at [742, 477] on button "Proceed" at bounding box center [738, 494] width 74 height 34
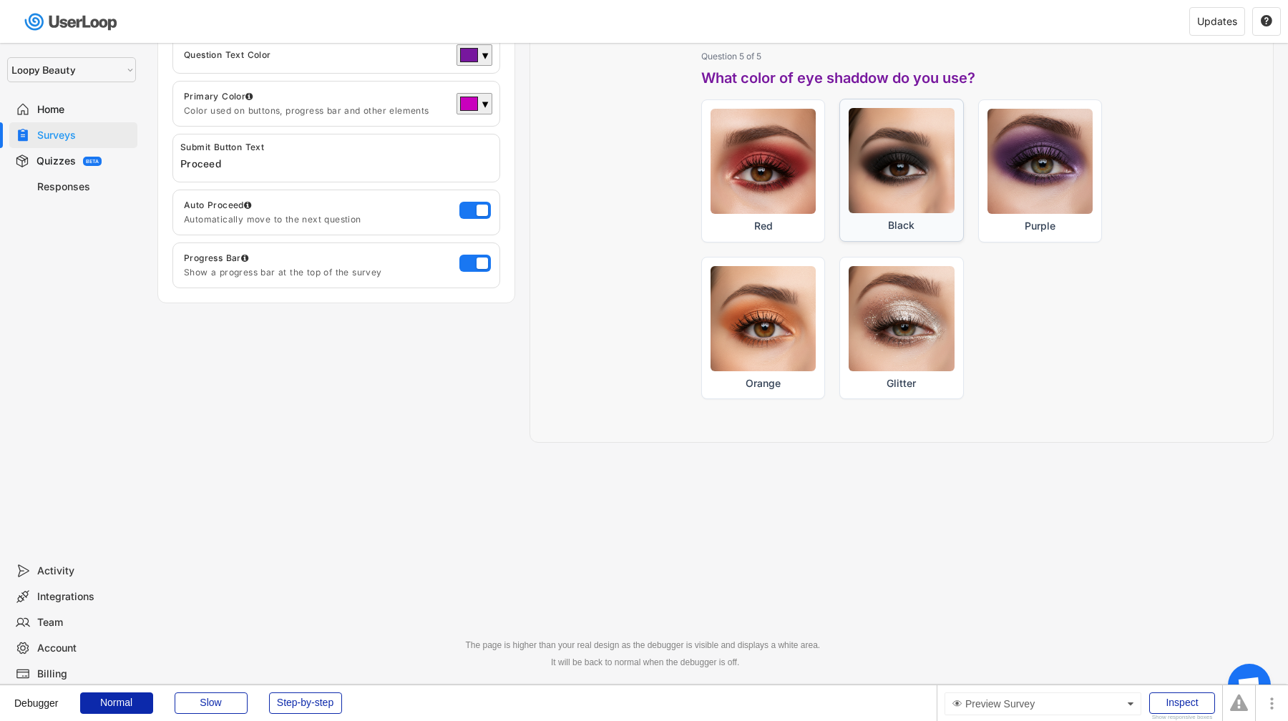
click at [887, 194] on div at bounding box center [901, 160] width 105 height 105
click at [839, 99] on input "Black" at bounding box center [839, 99] width 1 height 1
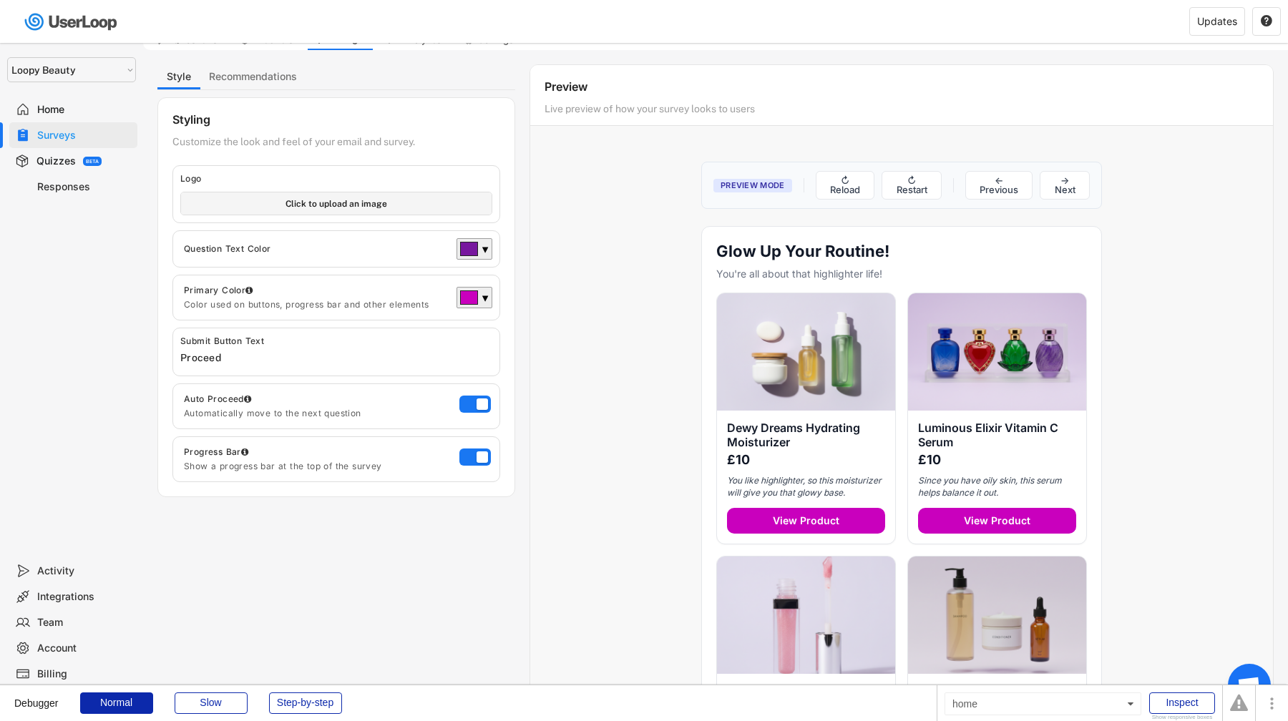
scroll to position [59, 0]
click at [224, 80] on button "Recommendations" at bounding box center [252, 76] width 105 height 25
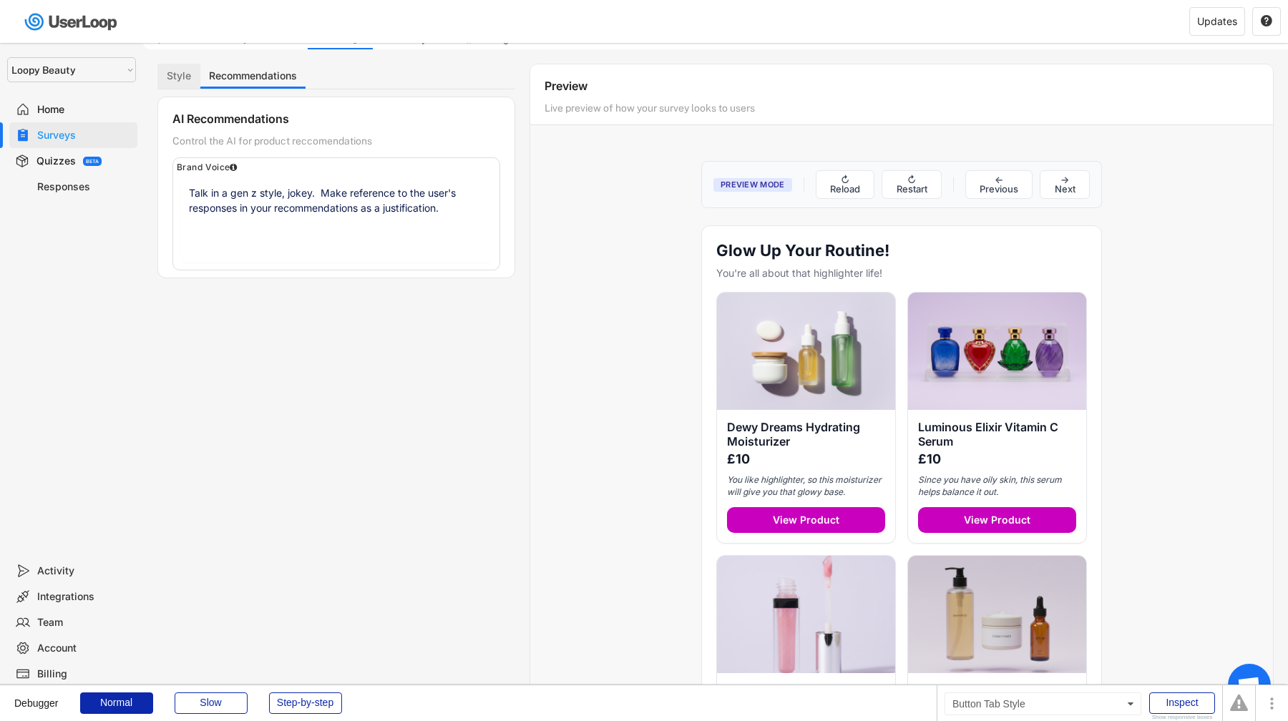
click at [188, 79] on button "Style" at bounding box center [178, 76] width 43 height 25
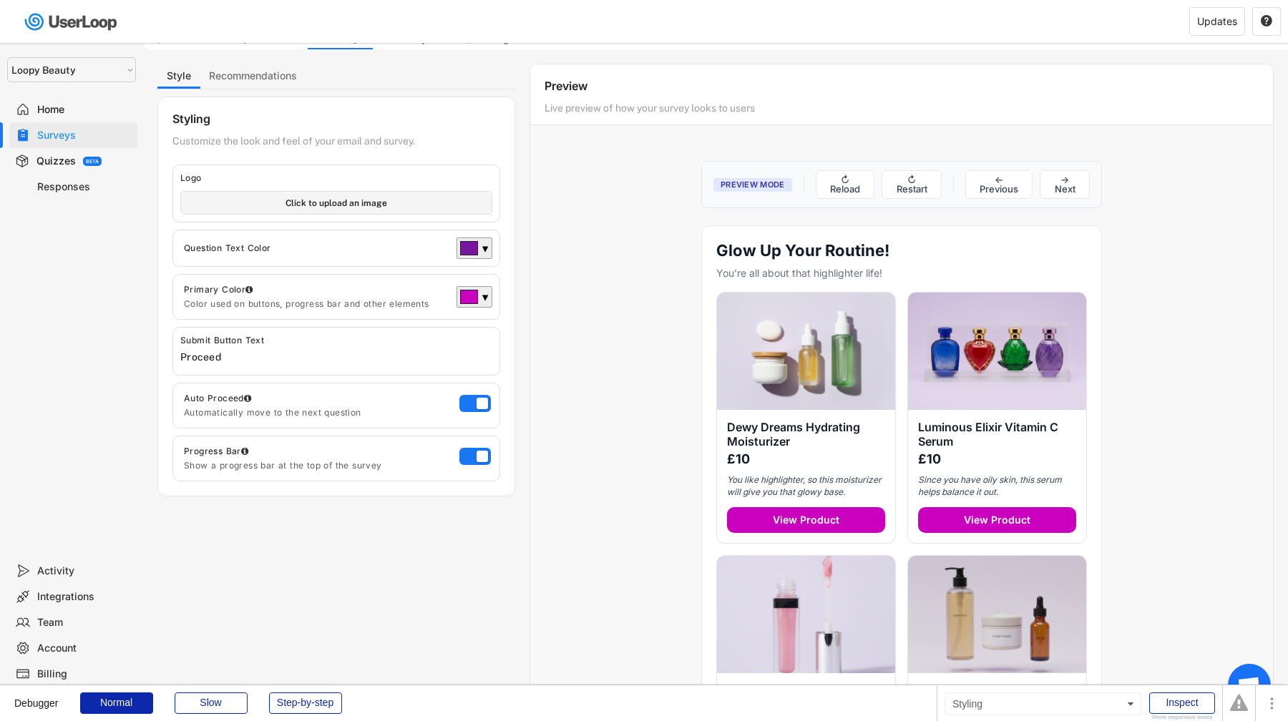
scroll to position [0, 0]
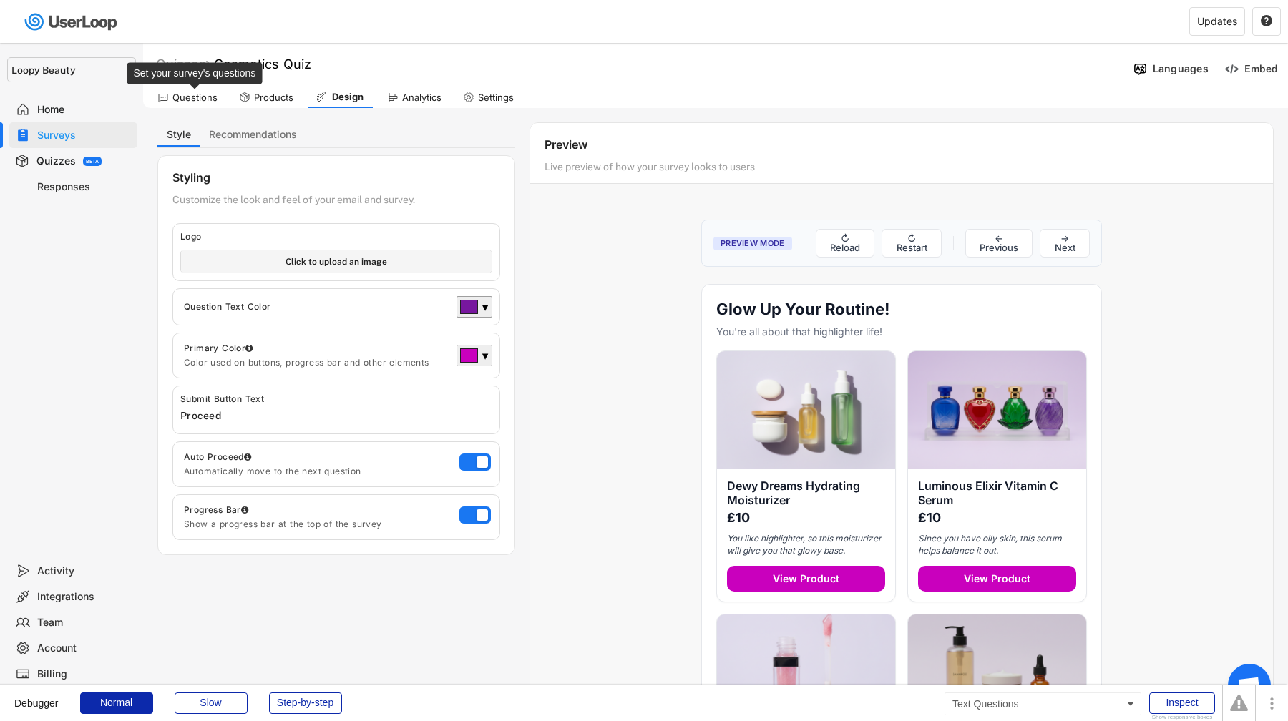
click at [197, 92] on div "Questions" at bounding box center [194, 98] width 45 height 12
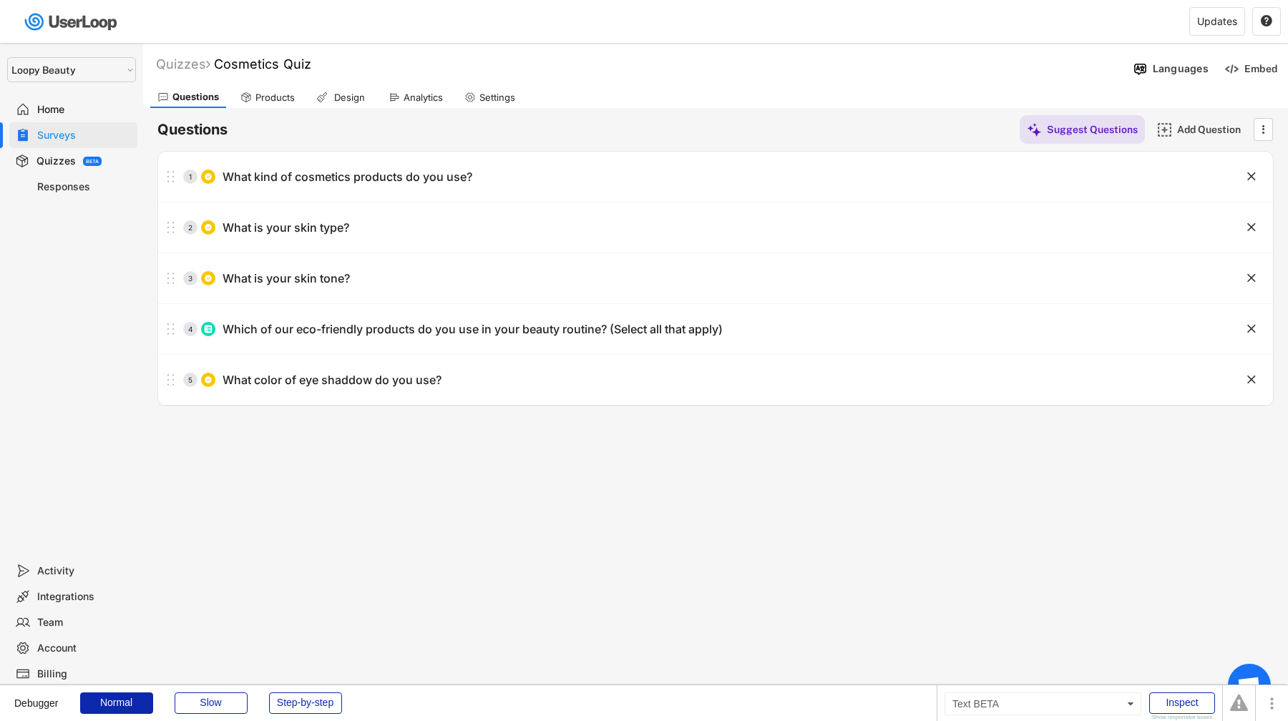
click at [88, 162] on div "BETA" at bounding box center [92, 161] width 13 height 5
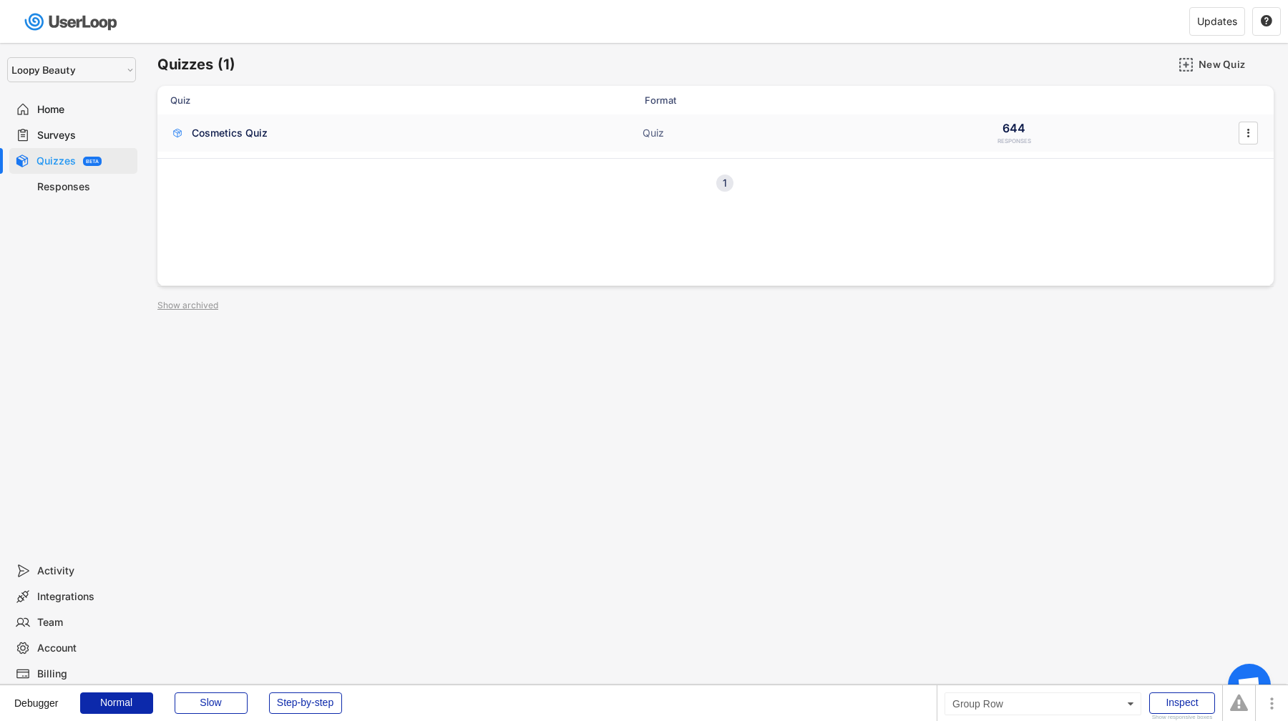
click at [206, 138] on div "Cosmetics Quiz" at bounding box center [230, 133] width 76 height 14
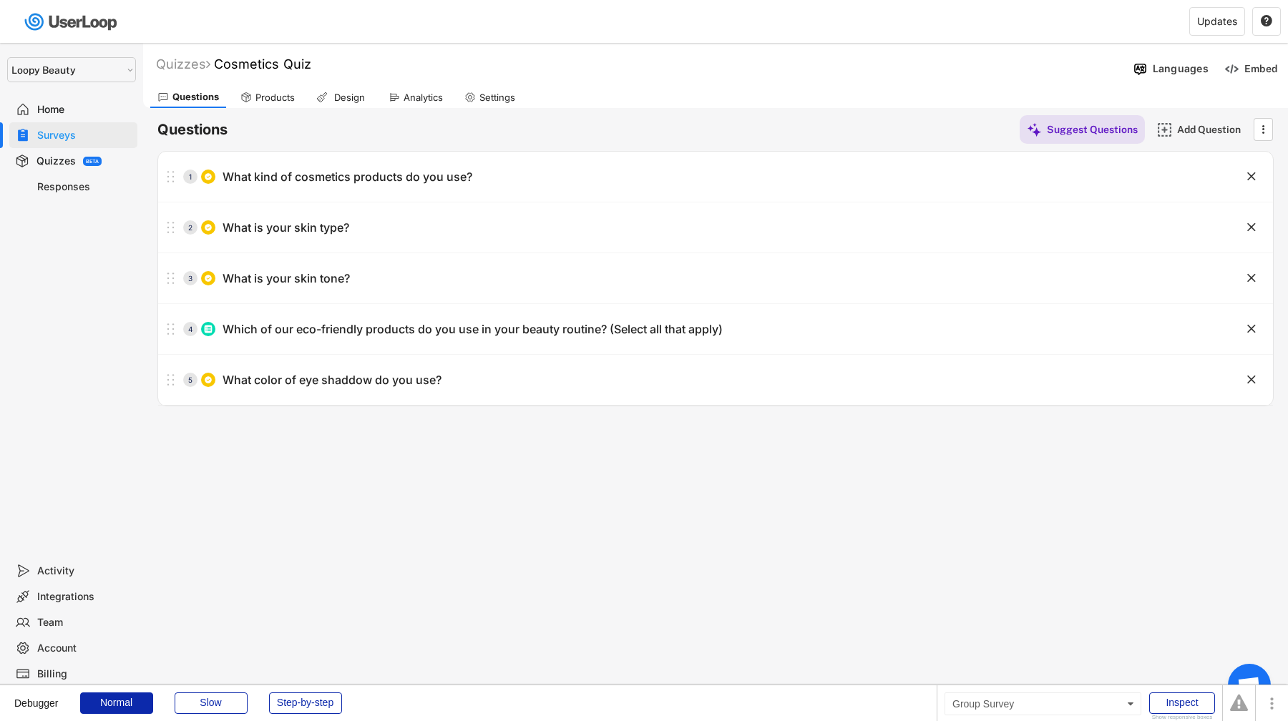
click at [366, 56] on div "Quizzes Cosmetics Quiz" at bounding box center [635, 64] width 985 height 16
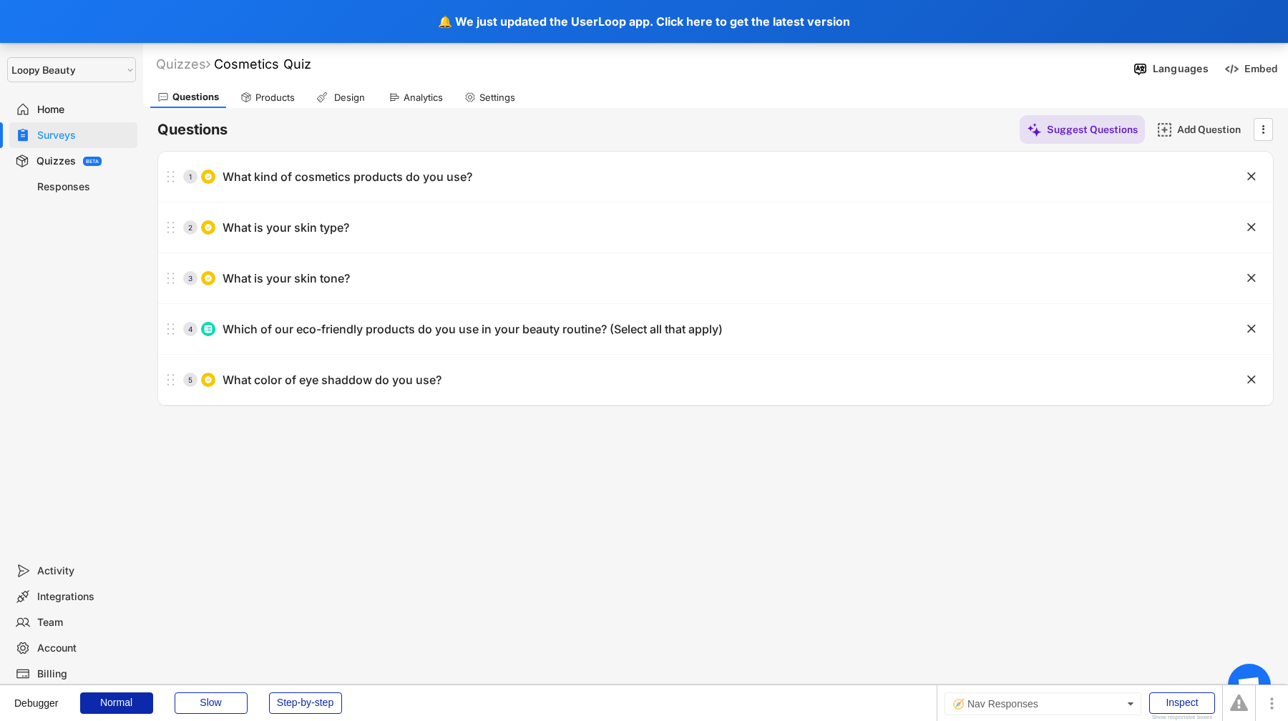
click at [73, 193] on div "Responses" at bounding box center [73, 187] width 128 height 26
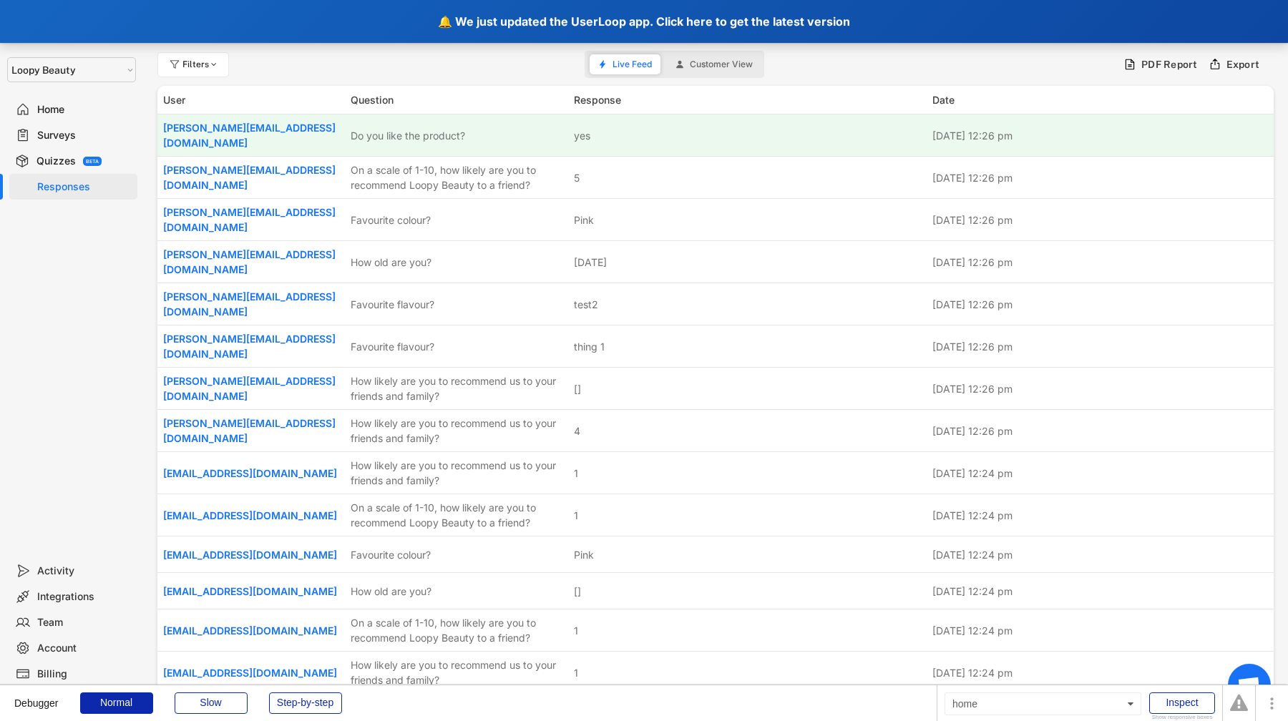
click at [303, 21] on div "🔔 We just updated the UserLoop app. Click here to get the latest version" at bounding box center [644, 21] width 1288 height 43
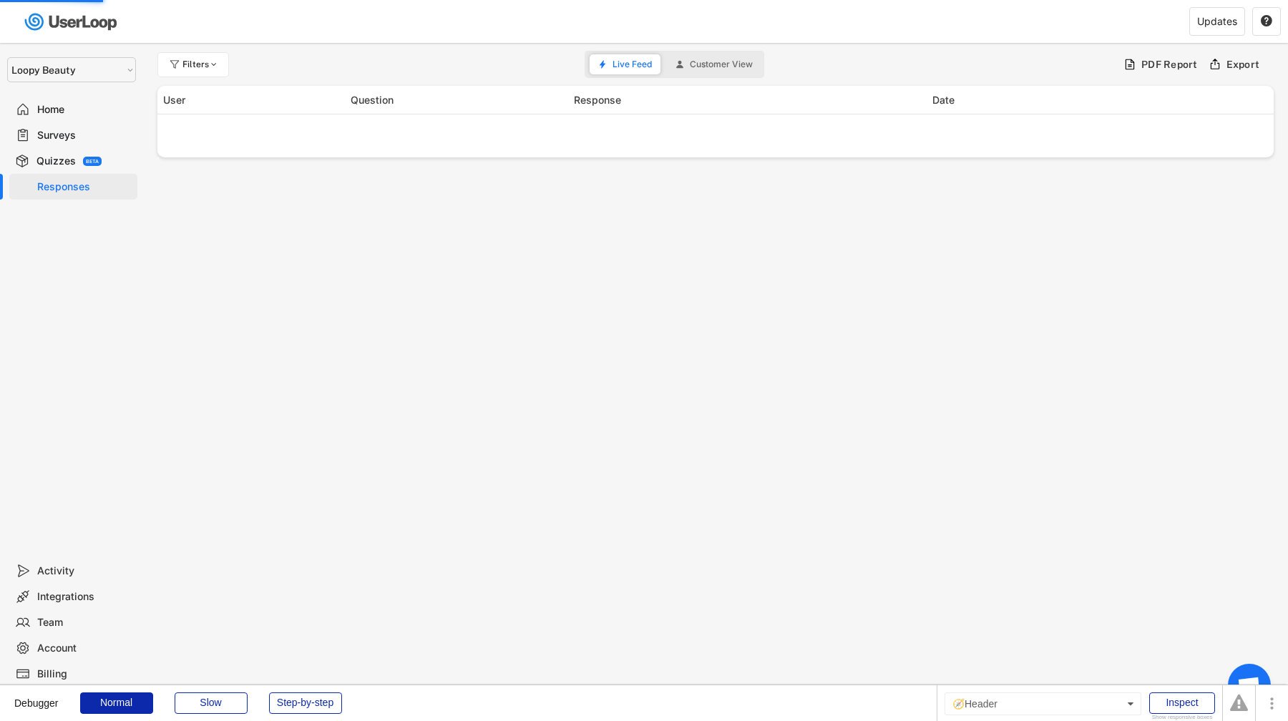
select select ""1348695171700984260__LOOKUP__1621425969652x687239840058835000""
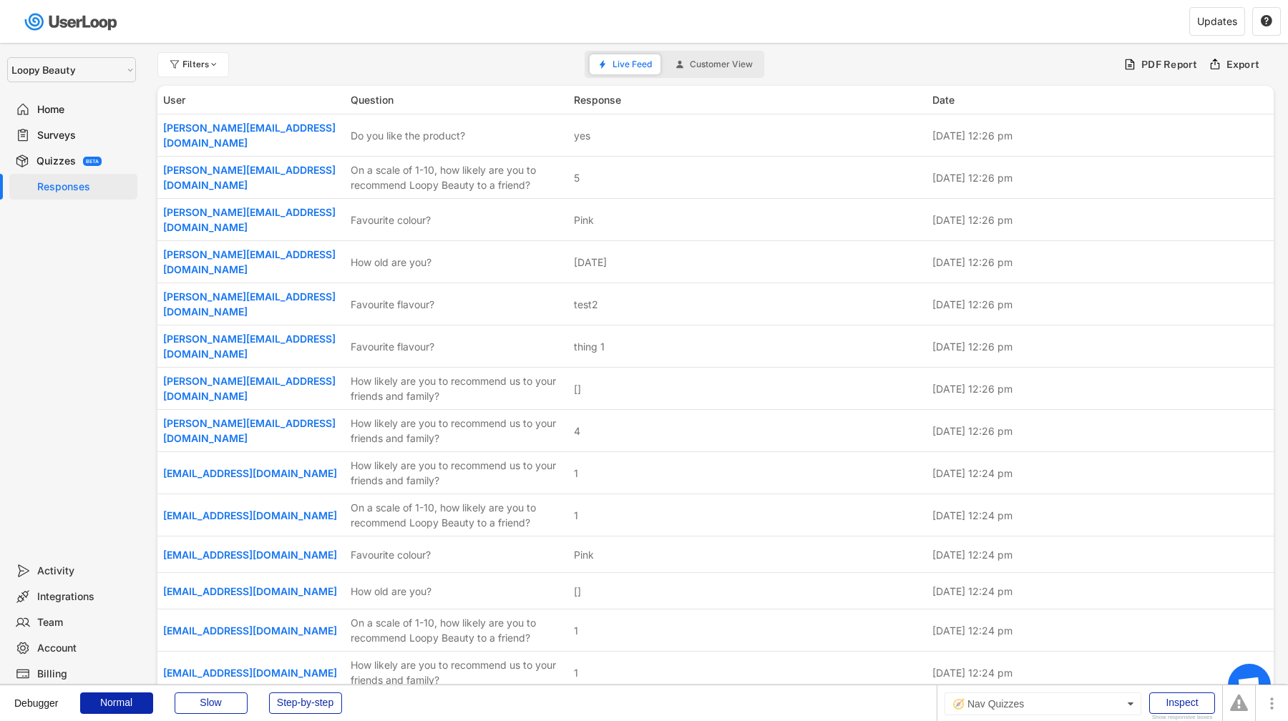
click at [109, 162] on div "Quizzes BETA" at bounding box center [73, 161] width 128 height 26
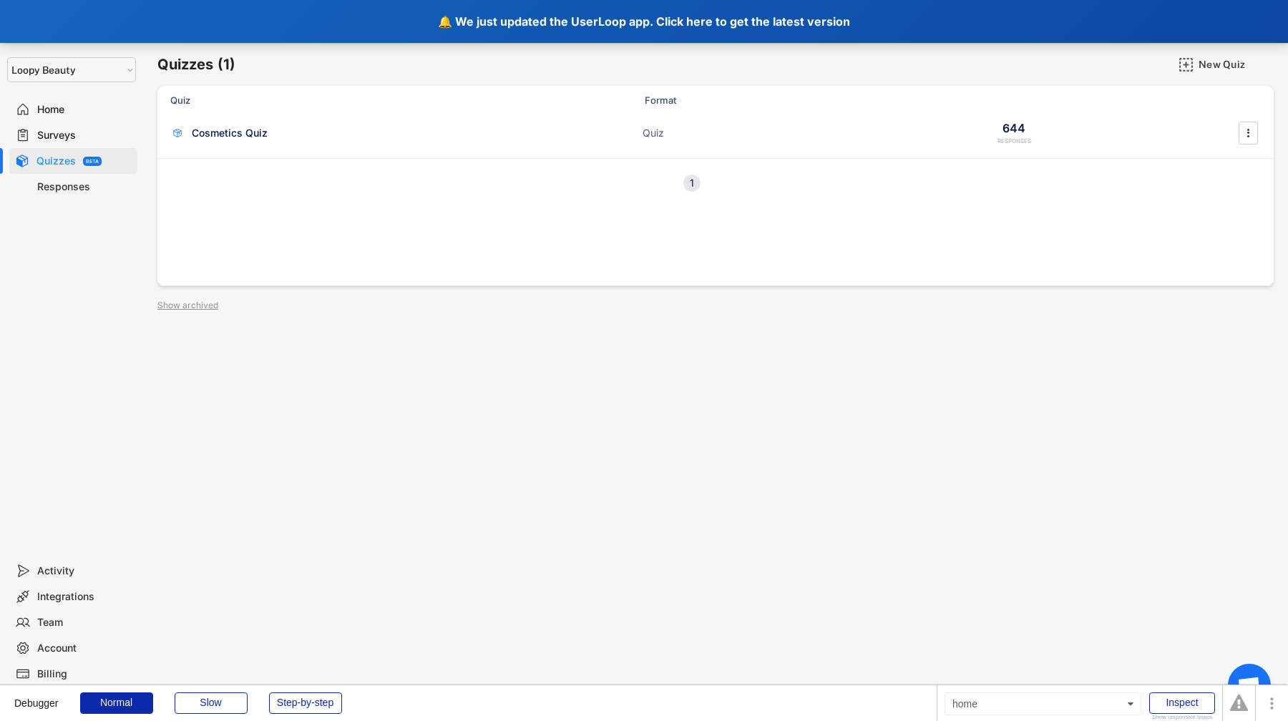
click at [370, 26] on div "🔔 We just updated the UserLoop app. Click here to get the latest version" at bounding box center [644, 21] width 1288 height 43
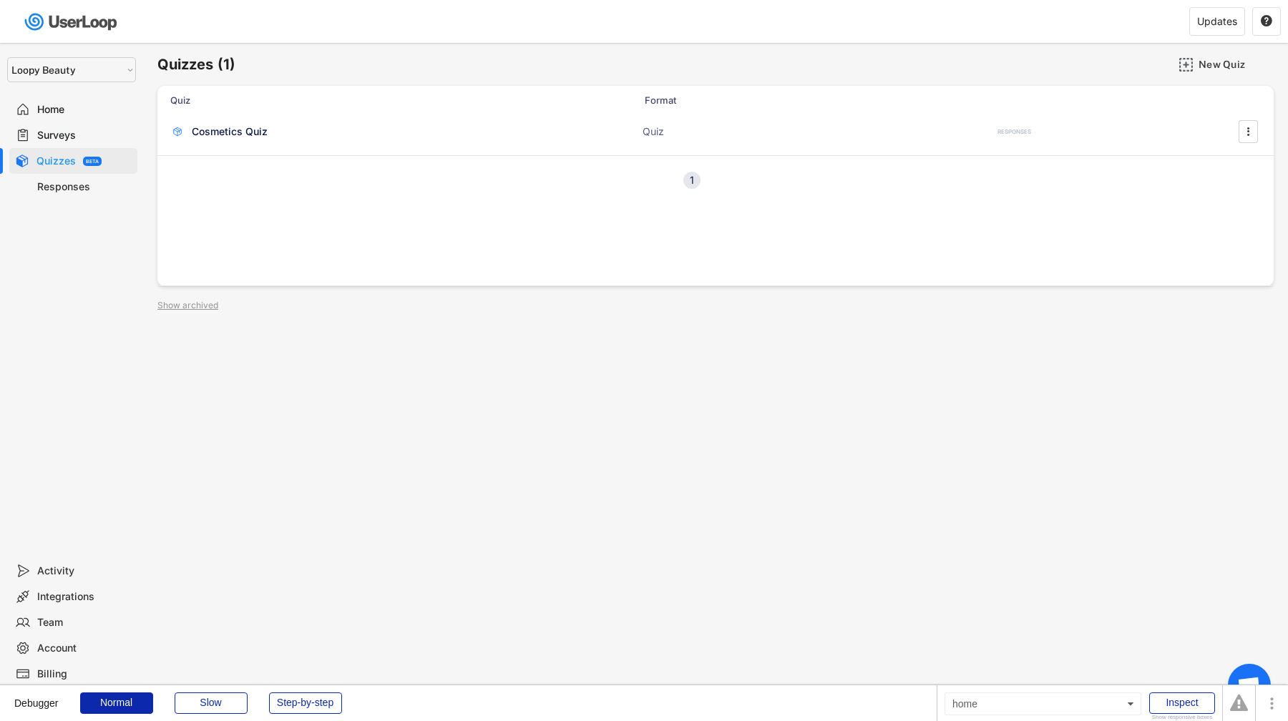
select select ""1348695171700984260__LOOKUP__1621425969652x687239840058835000""
click at [98, 110] on div "Home" at bounding box center [84, 110] width 94 height 14
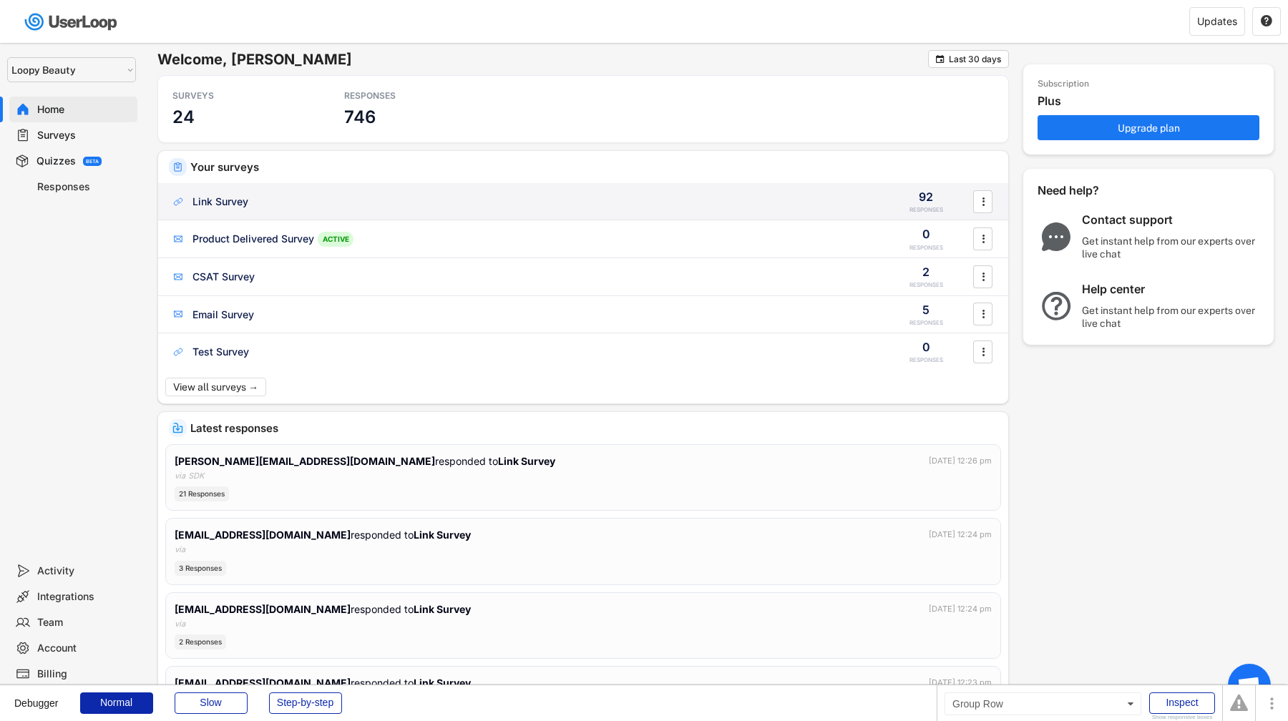
click at [306, 204] on div "Link Survey" at bounding box center [522, 202] width 703 height 14
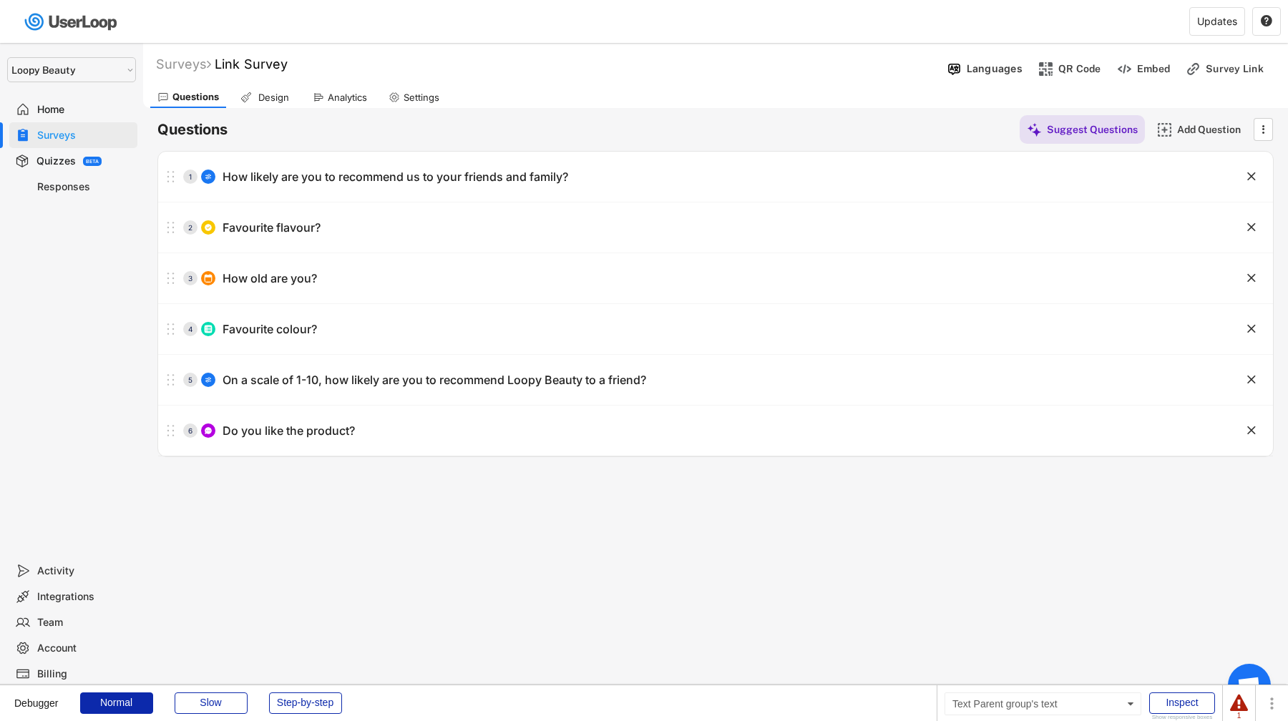
click at [107, 136] on div "Surveys" at bounding box center [84, 136] width 94 height 14
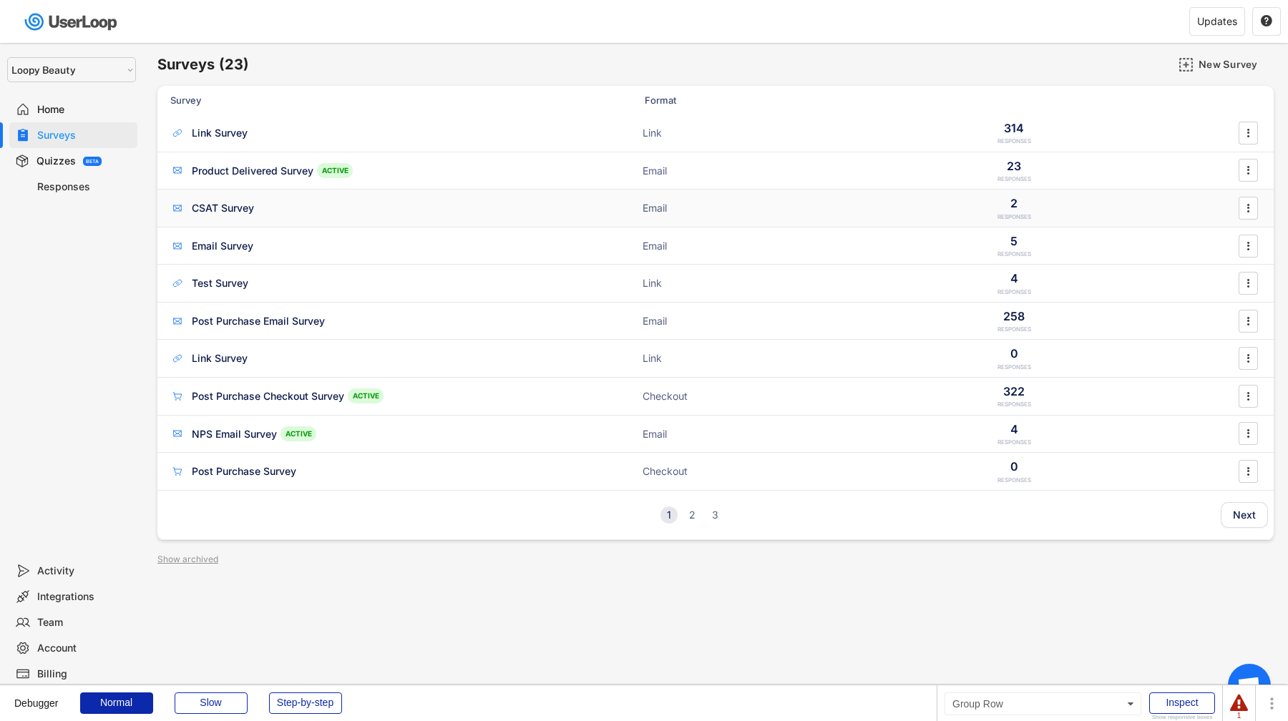
click at [250, 213] on div "CSAT Survey" at bounding box center [223, 208] width 62 height 14
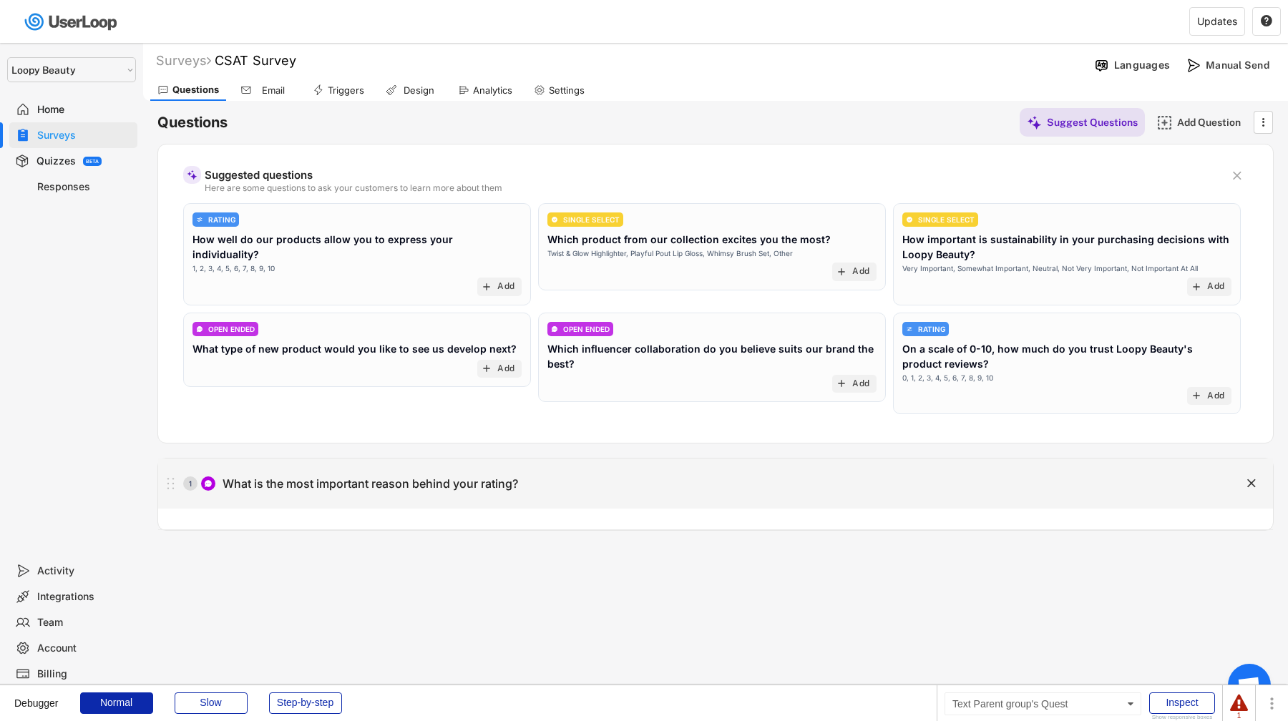
click at [482, 487] on div "What is the most important reason behind your rating?" at bounding box center [371, 484] width 296 height 15
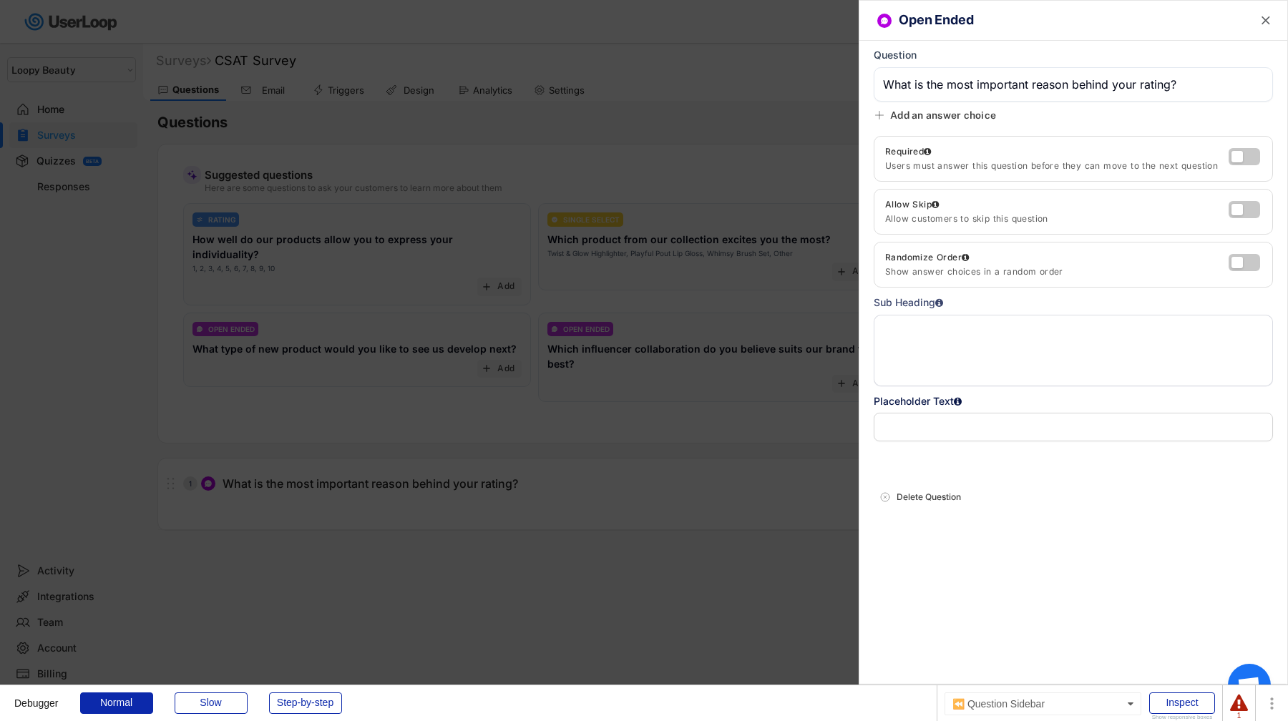
click at [441, 342] on div at bounding box center [644, 360] width 1288 height 721
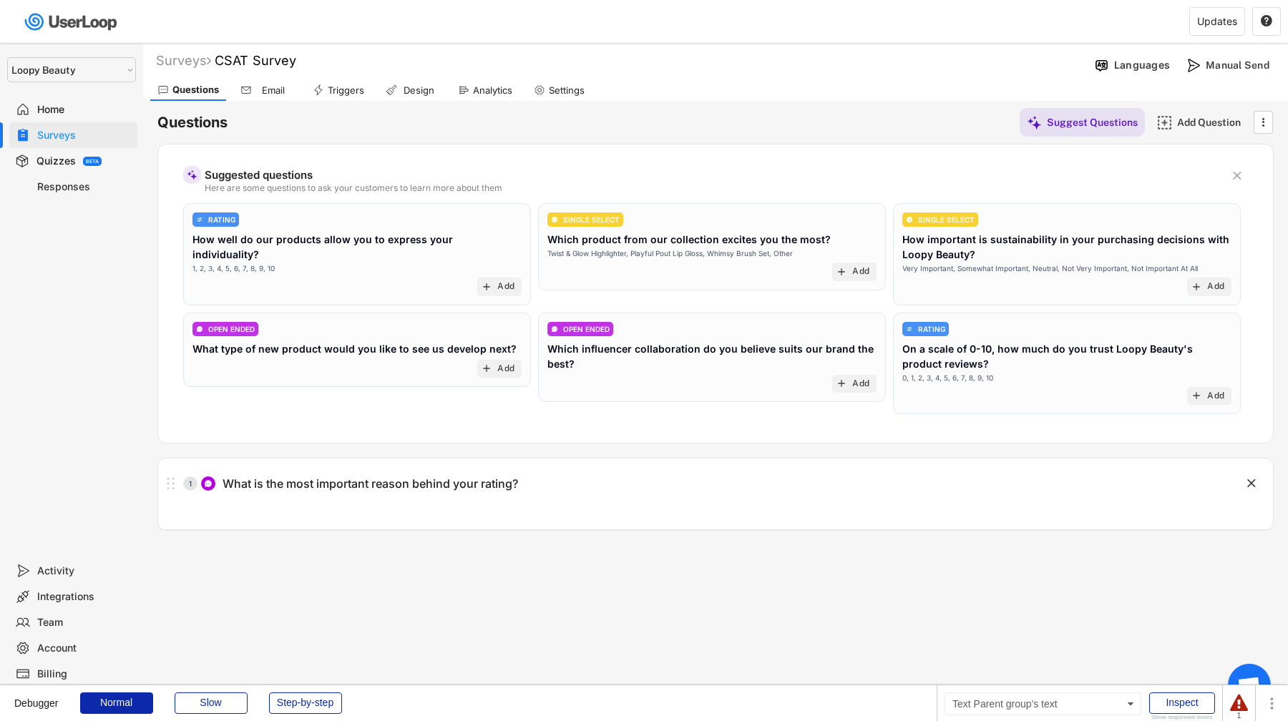
click at [44, 135] on div "Surveys" at bounding box center [84, 136] width 94 height 14
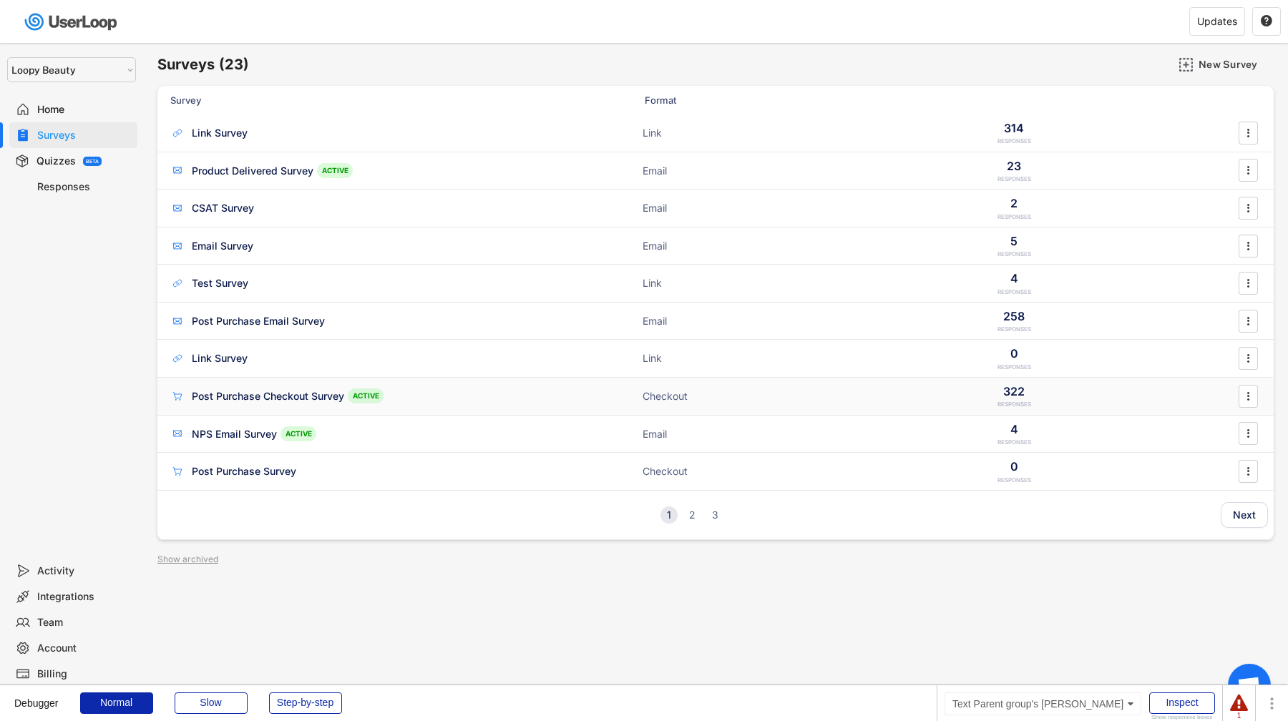
click at [240, 399] on div "Post Purchase Checkout Survey" at bounding box center [268, 396] width 152 height 14
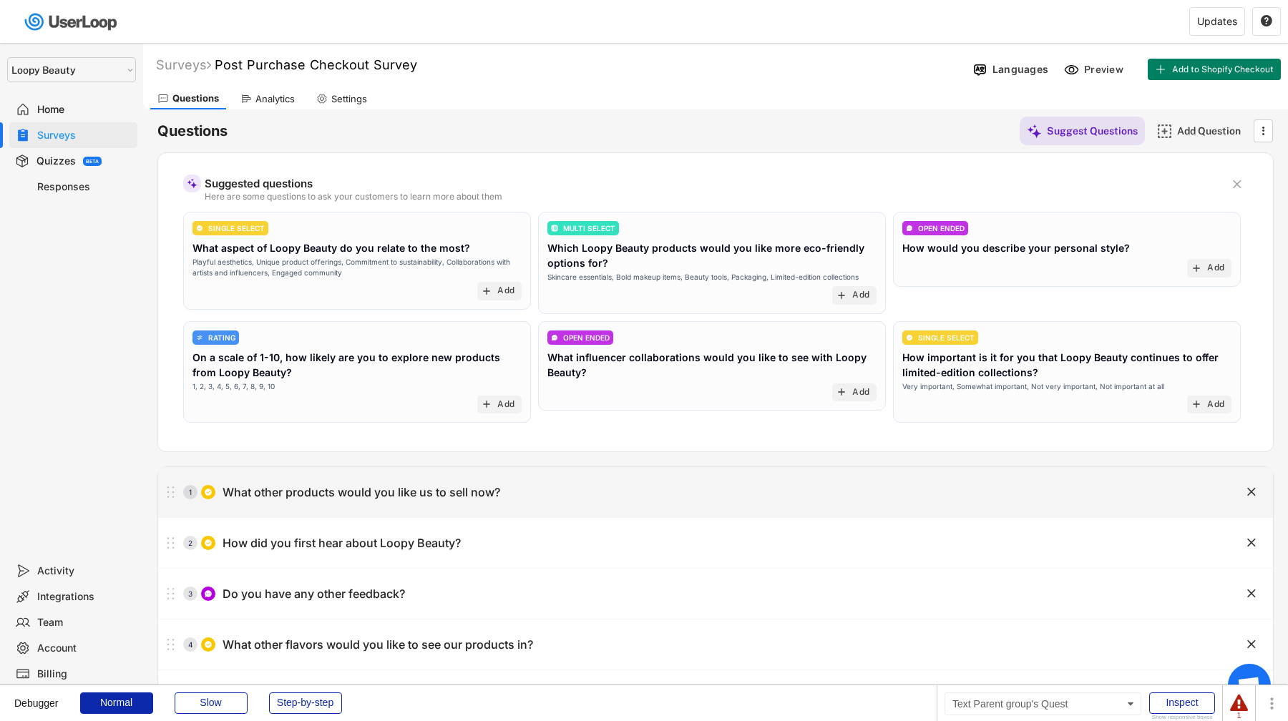
click at [311, 495] on div "What other products would you like us to sell now?" at bounding box center [362, 492] width 278 height 15
type input "What other products would you like us to sell now?"
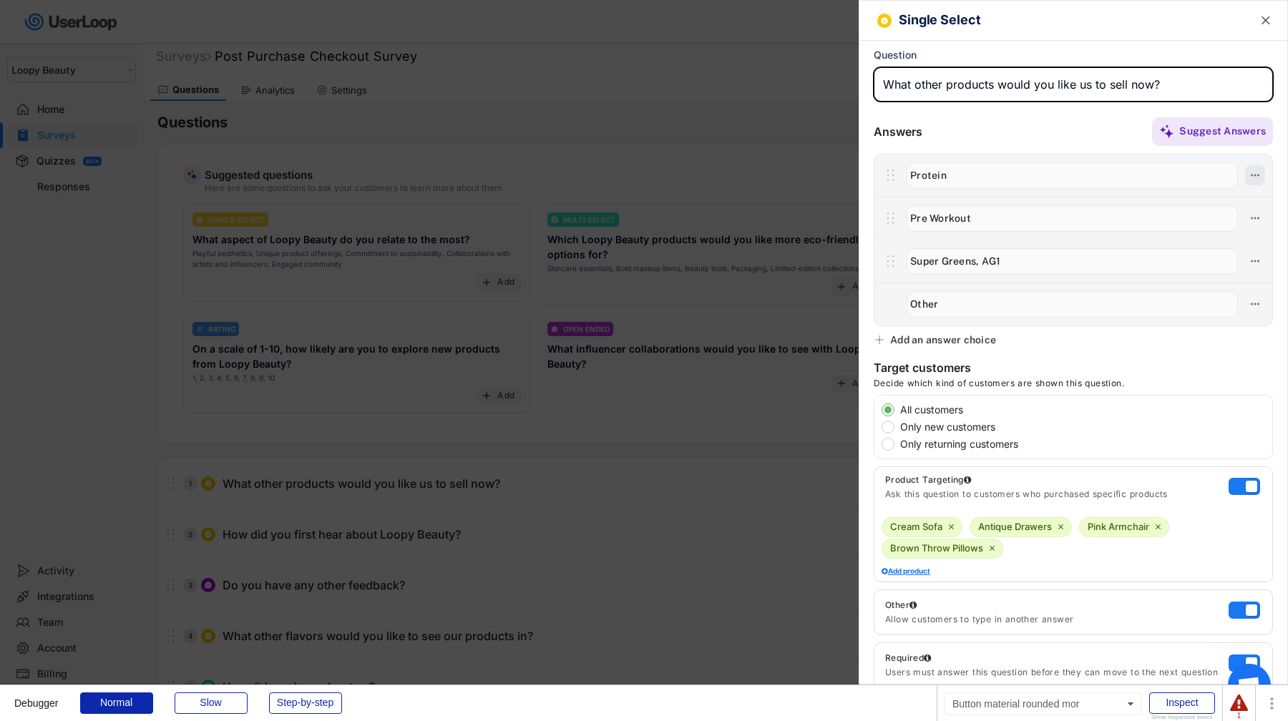
click at [1259, 170] on icon at bounding box center [1255, 175] width 13 height 13
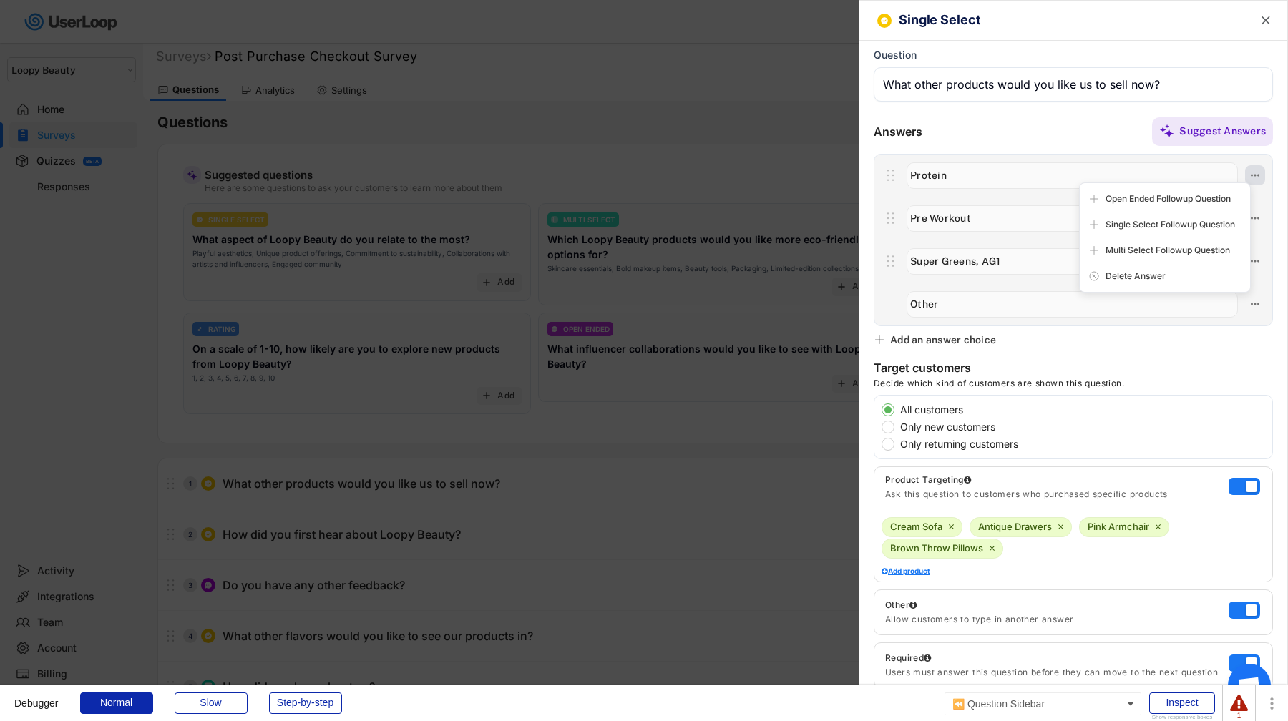
click at [1259, 170] on icon at bounding box center [1255, 175] width 13 height 13
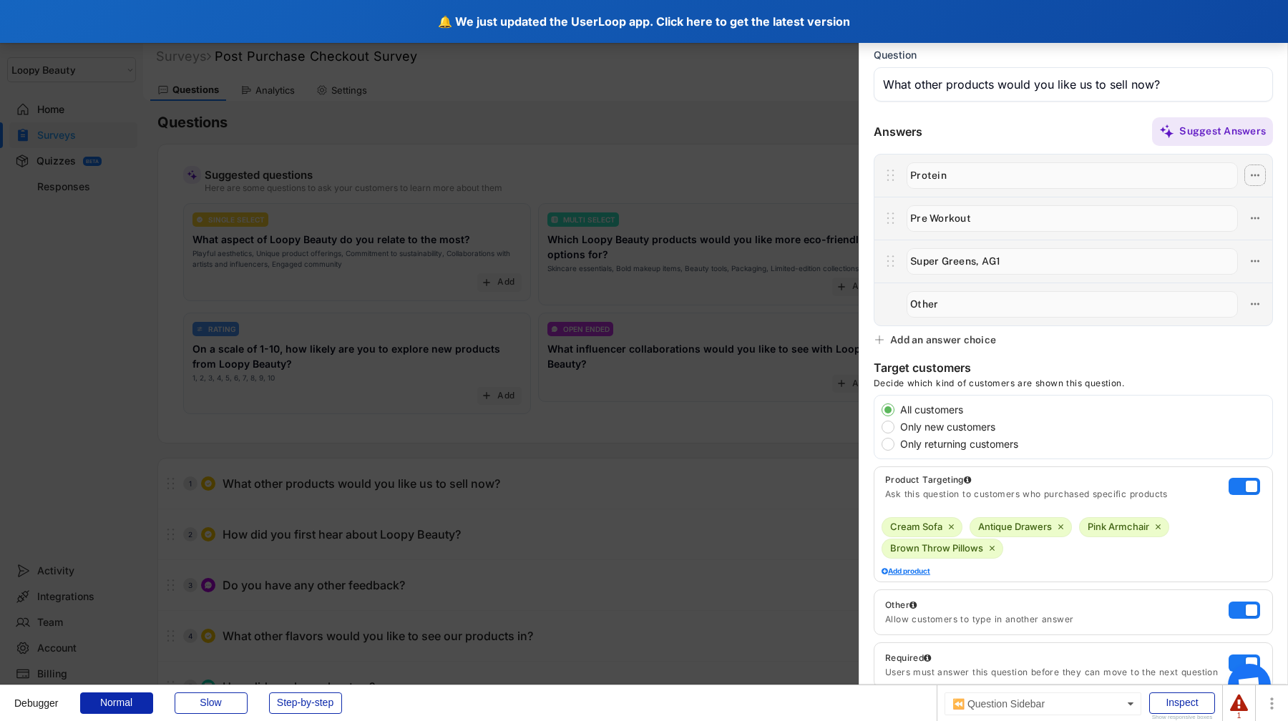
click at [282, 9] on div "🔔 We just updated the UserLoop app. Click here to get the latest version" at bounding box center [644, 21] width 1288 height 43
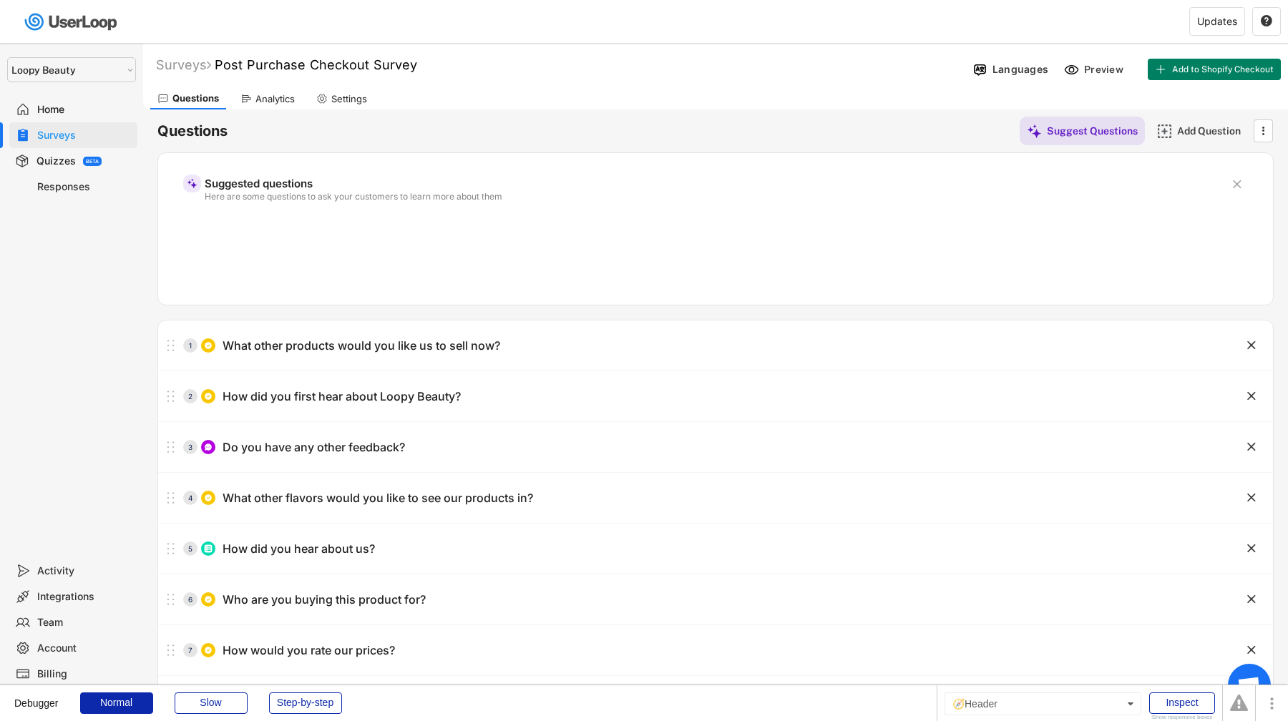
select select ""1348695171700984260__LOOKUP__1621425969652x687239840058835000""
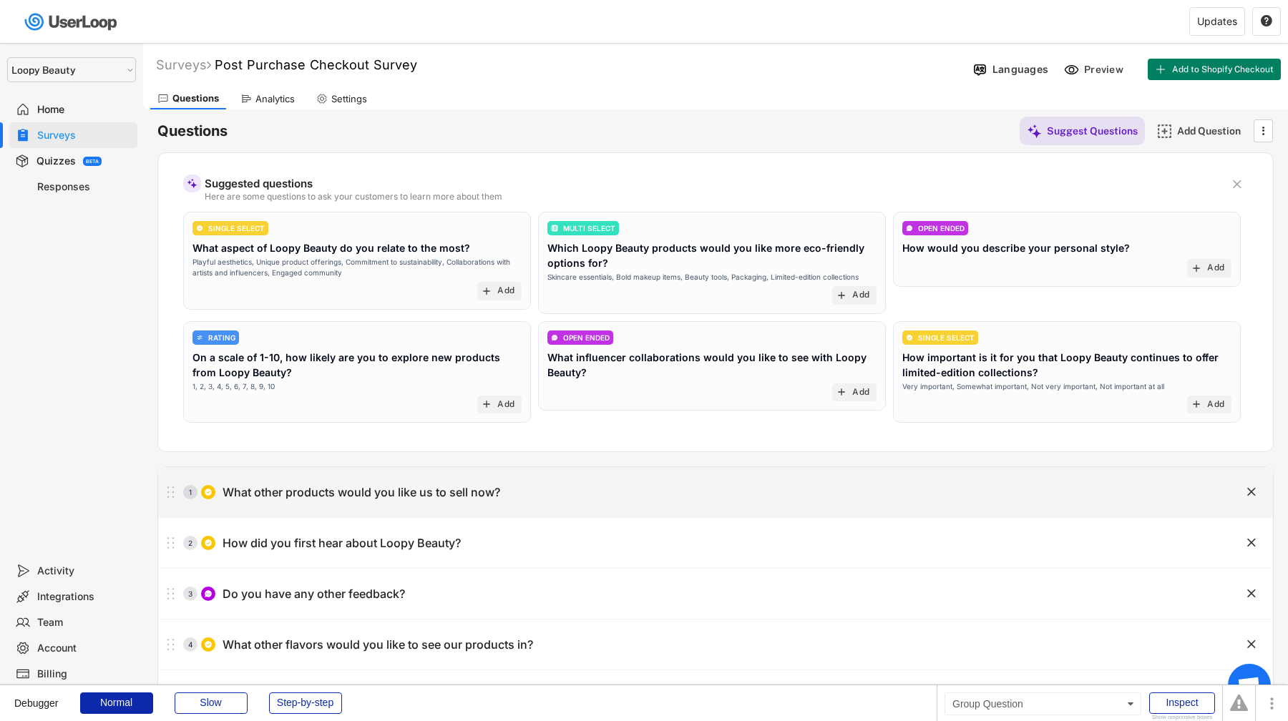
click at [666, 494] on div "1 What other products would you like us to sell now?" at bounding box center [679, 492] width 1043 height 29
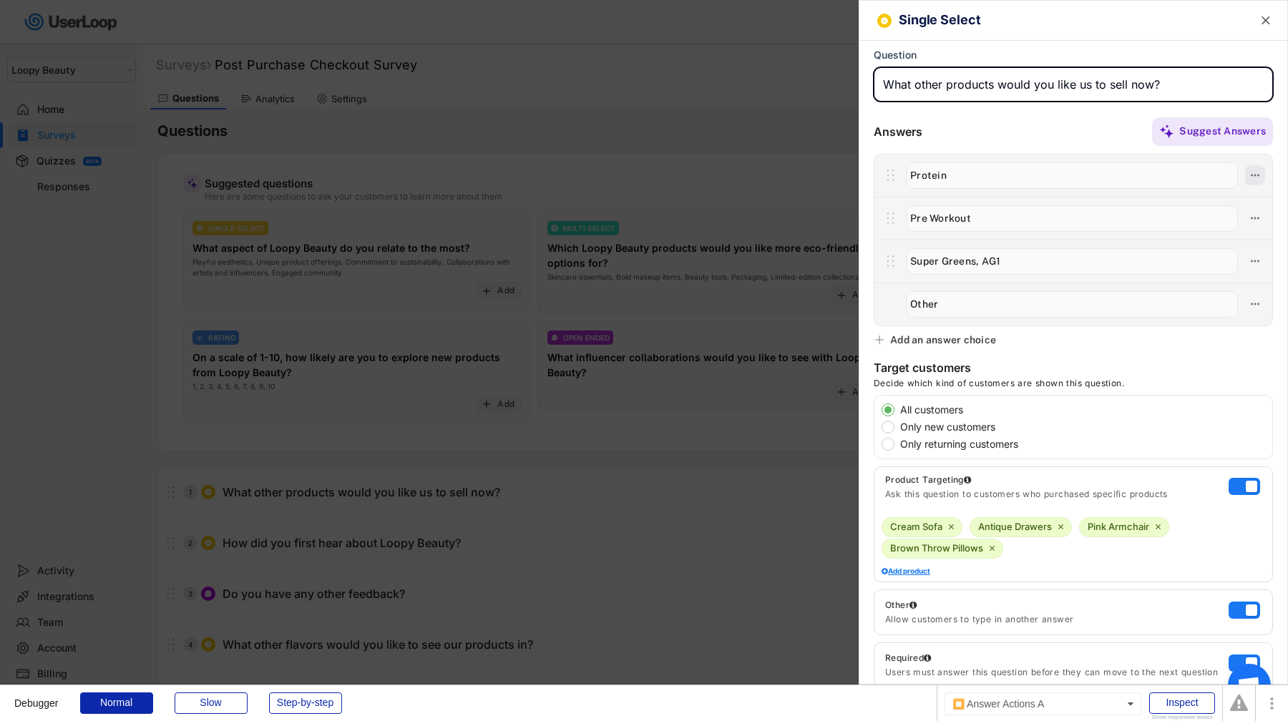
click at [1259, 175] on icon at bounding box center [1255, 175] width 13 height 13
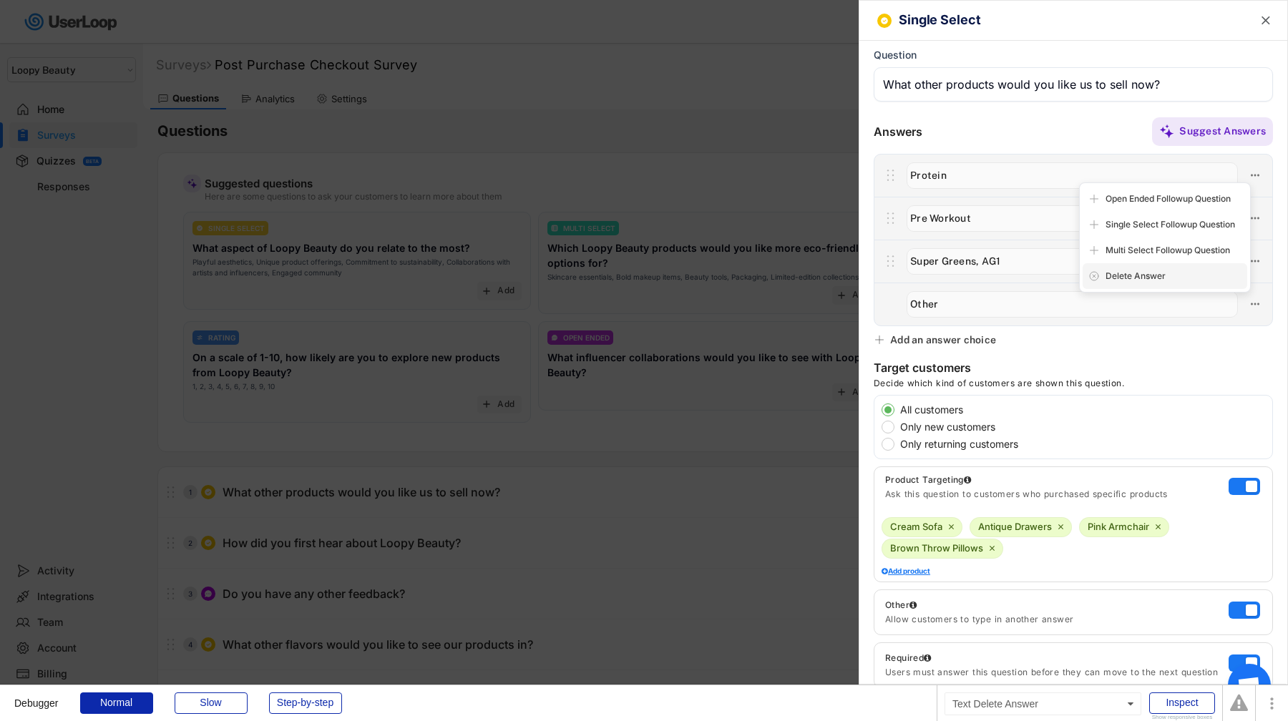
click at [1168, 278] on div "Delete Answer" at bounding box center [1174, 276] width 136 height 13
click at [1027, 157] on div at bounding box center [1073, 176] width 398 height 42
click at [1257, 182] on icon at bounding box center [1255, 175] width 13 height 13
click at [759, 262] on div at bounding box center [644, 360] width 1288 height 721
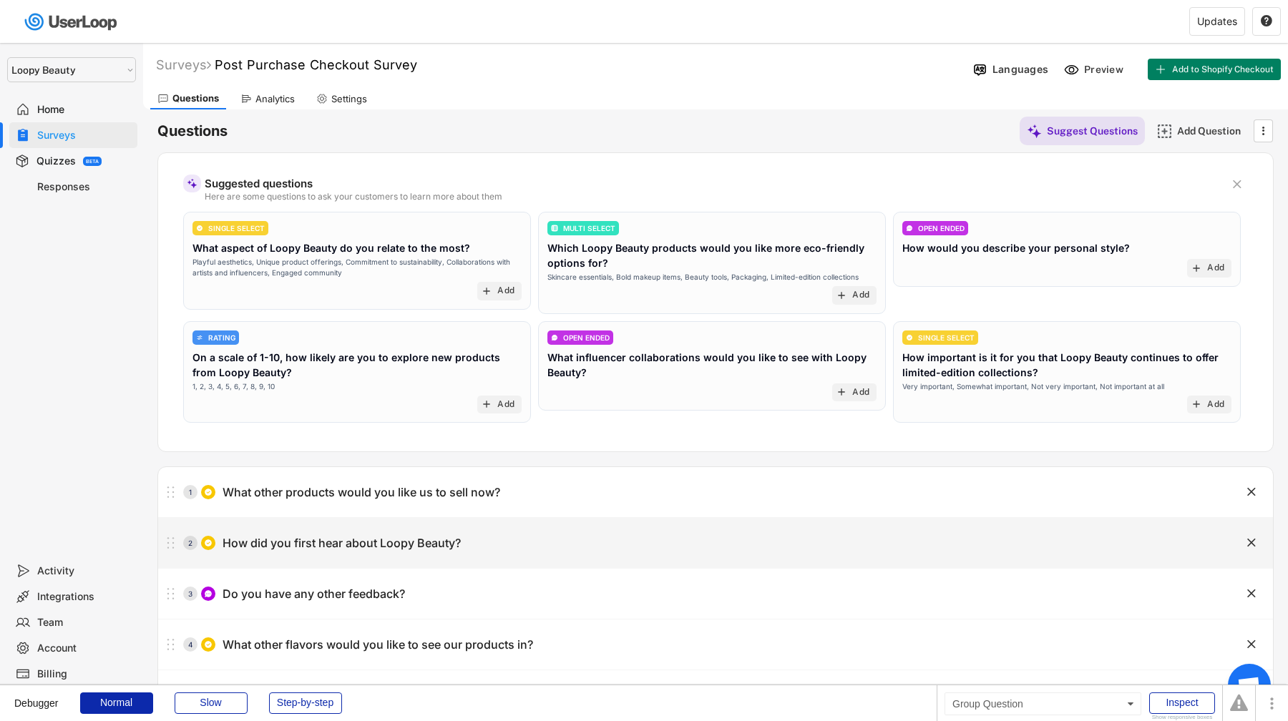
click at [568, 546] on div "2 How did you first hear about Loopy Beauty?" at bounding box center [679, 543] width 1043 height 29
type input "How did you first hear about Loopy Beauty?"
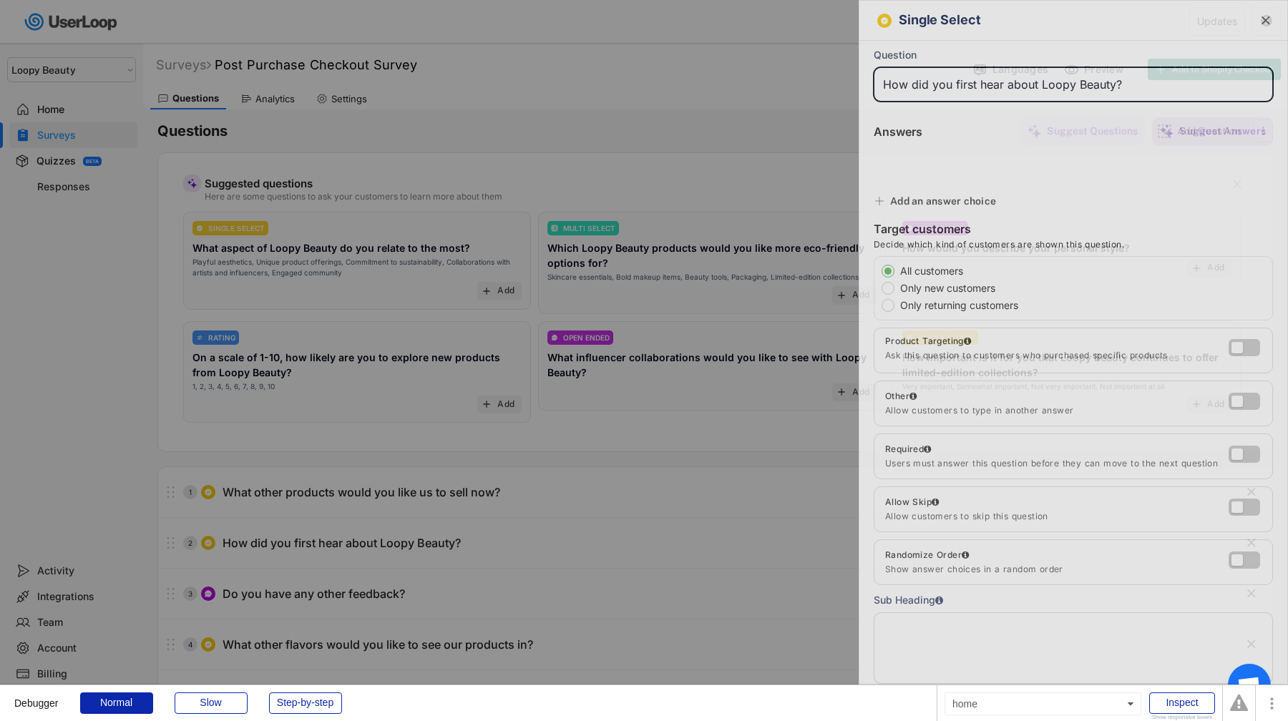
type input "Instagram"
type input "Facebook"
type input "Friend or Family"
type input "Google Search"
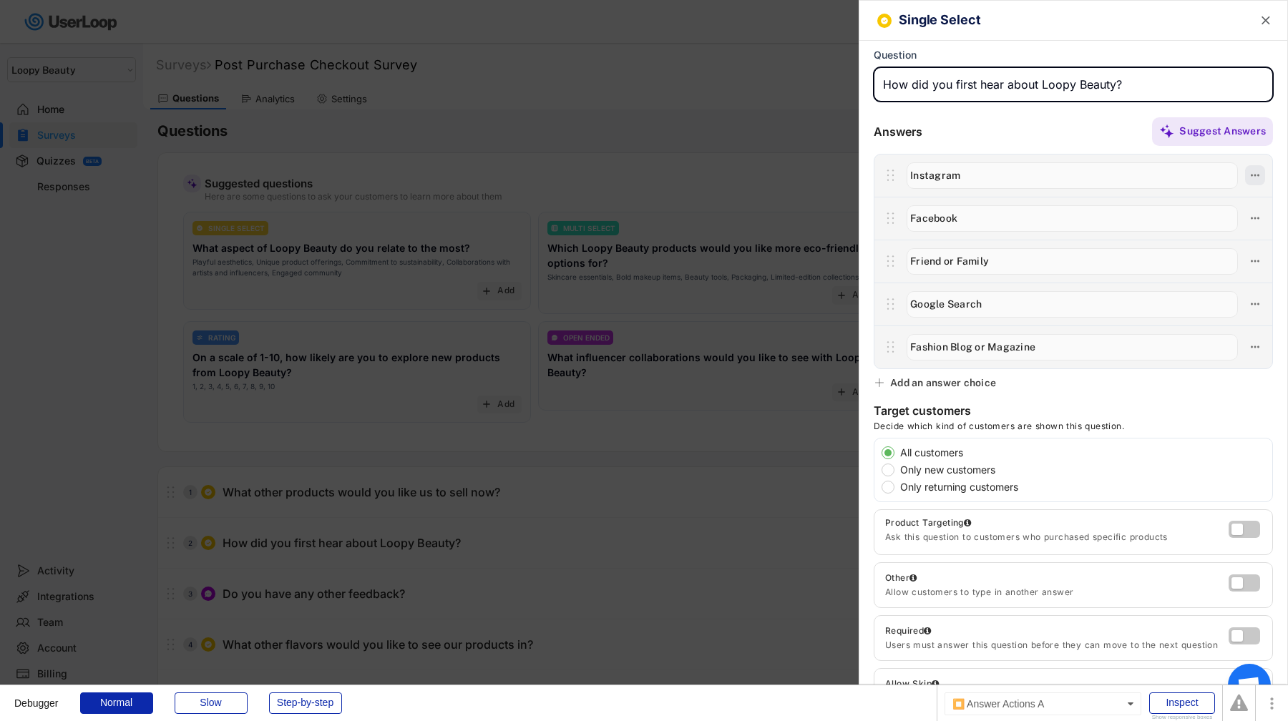
click at [1258, 179] on icon at bounding box center [1255, 175] width 13 height 13
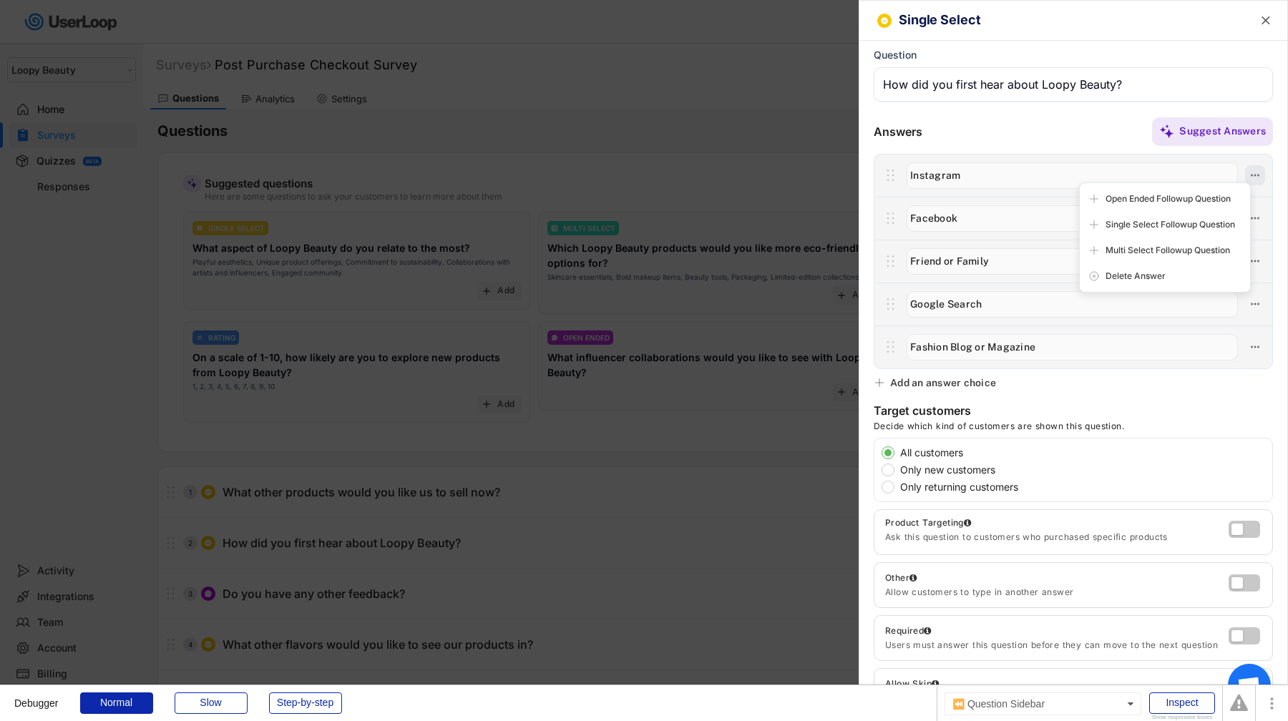
click at [1257, 179] on icon at bounding box center [1255, 175] width 13 height 13
click at [1257, 223] on icon at bounding box center [1255, 218] width 13 height 13
click at [1259, 304] on icon at bounding box center [1255, 304] width 13 height 13
click at [1220, 350] on div "Delete Answer" at bounding box center [1174, 353] width 136 height 13
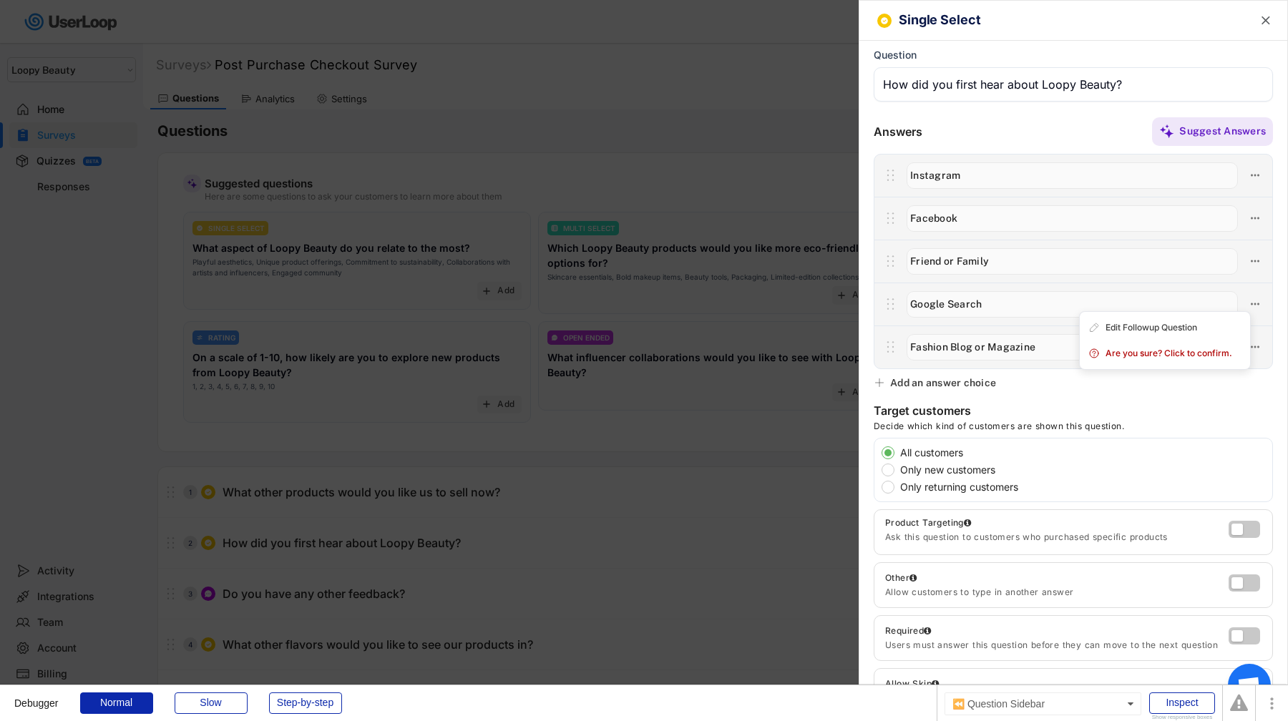
click at [1211, 397] on div "Single Select  Question Answers Suggest Answers Add an answer choice Target cu…" at bounding box center [1073, 360] width 429 height 721
click at [980, 385] on div "Add an answer choice" at bounding box center [943, 382] width 106 height 13
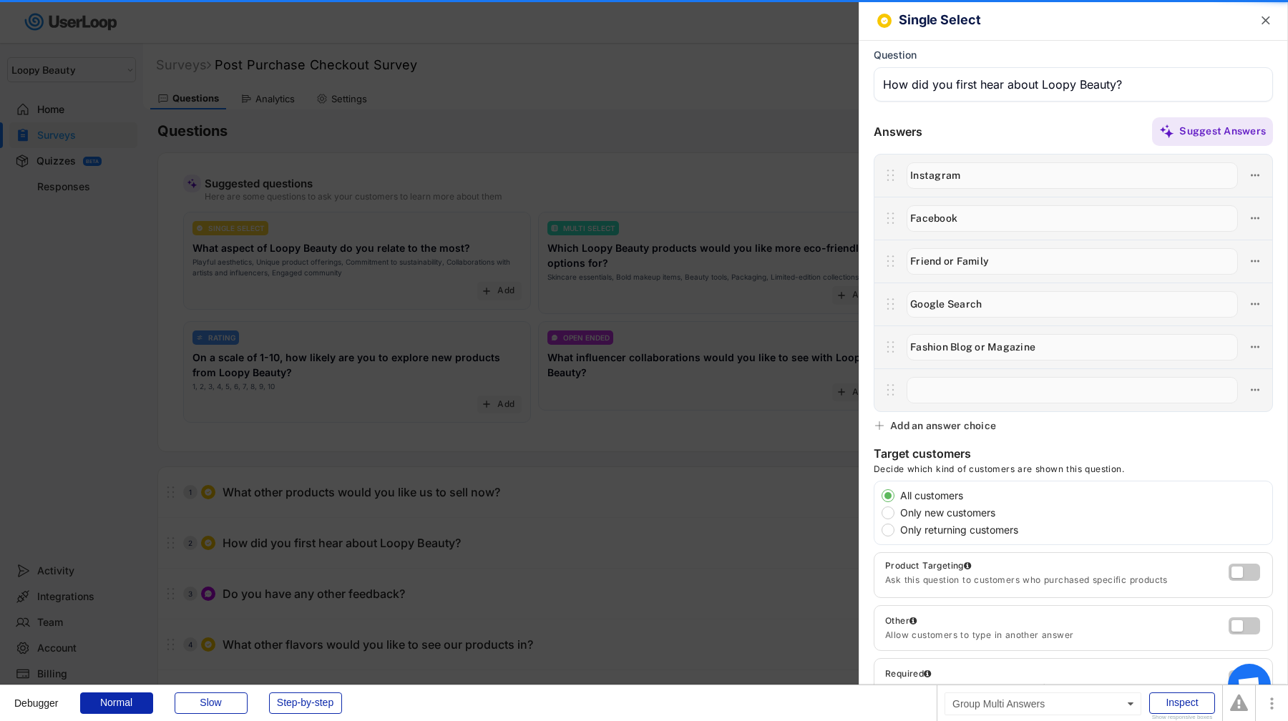
click at [980, 385] on input "input" at bounding box center [1072, 390] width 331 height 26
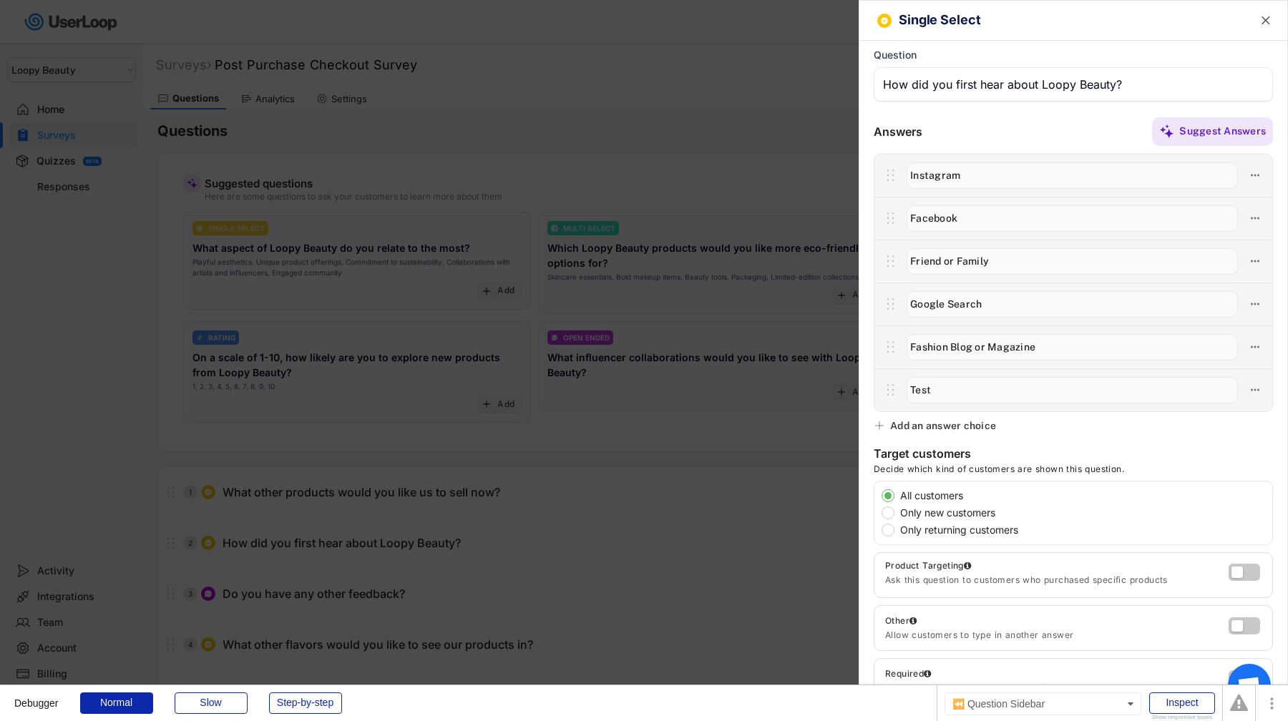
type input "Test"
click at [1209, 447] on div "Target customers Decide which kind of customers are shown this question." at bounding box center [1073, 464] width 399 height 34
click at [1257, 396] on icon at bounding box center [1255, 390] width 13 height 13
click at [1256, 391] on icon at bounding box center [1255, 390] width 13 height 13
click at [1259, 388] on icon at bounding box center [1255, 390] width 13 height 13
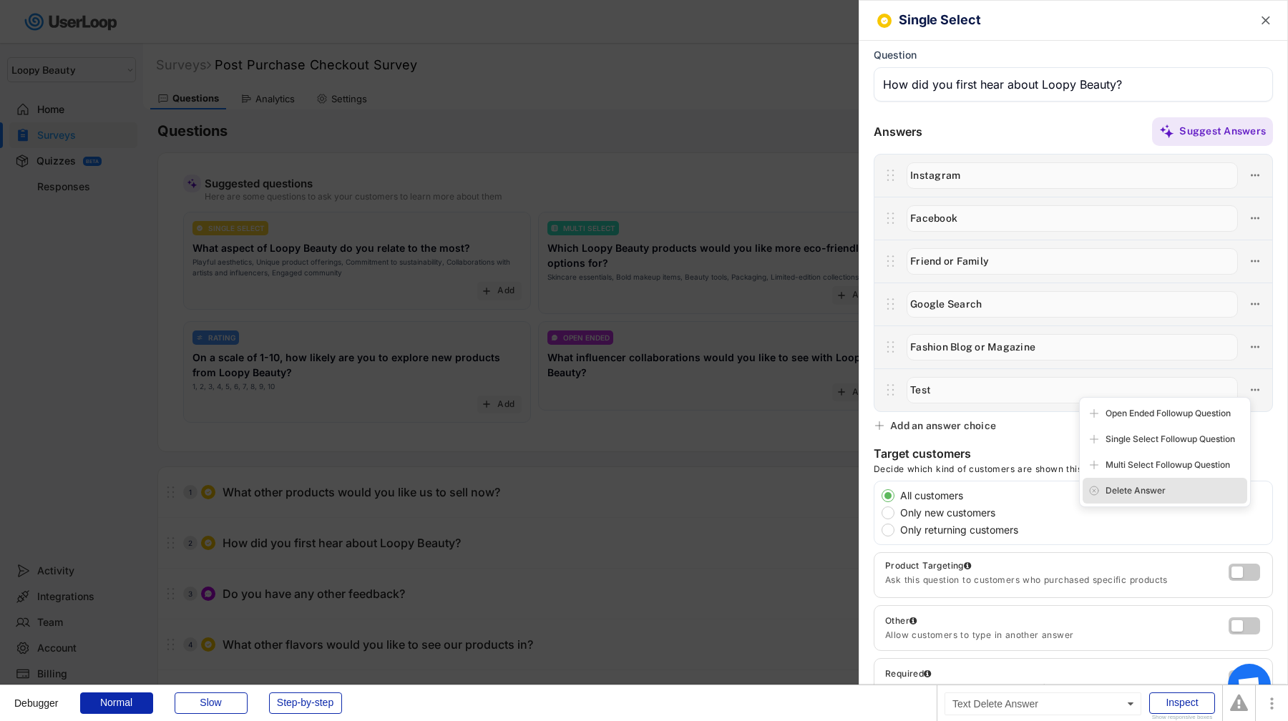
click at [1155, 495] on div "Delete Answer" at bounding box center [1174, 490] width 136 height 13
click at [1155, 495] on div "Are you sure? Click to confirm." at bounding box center [1174, 490] width 136 height 13
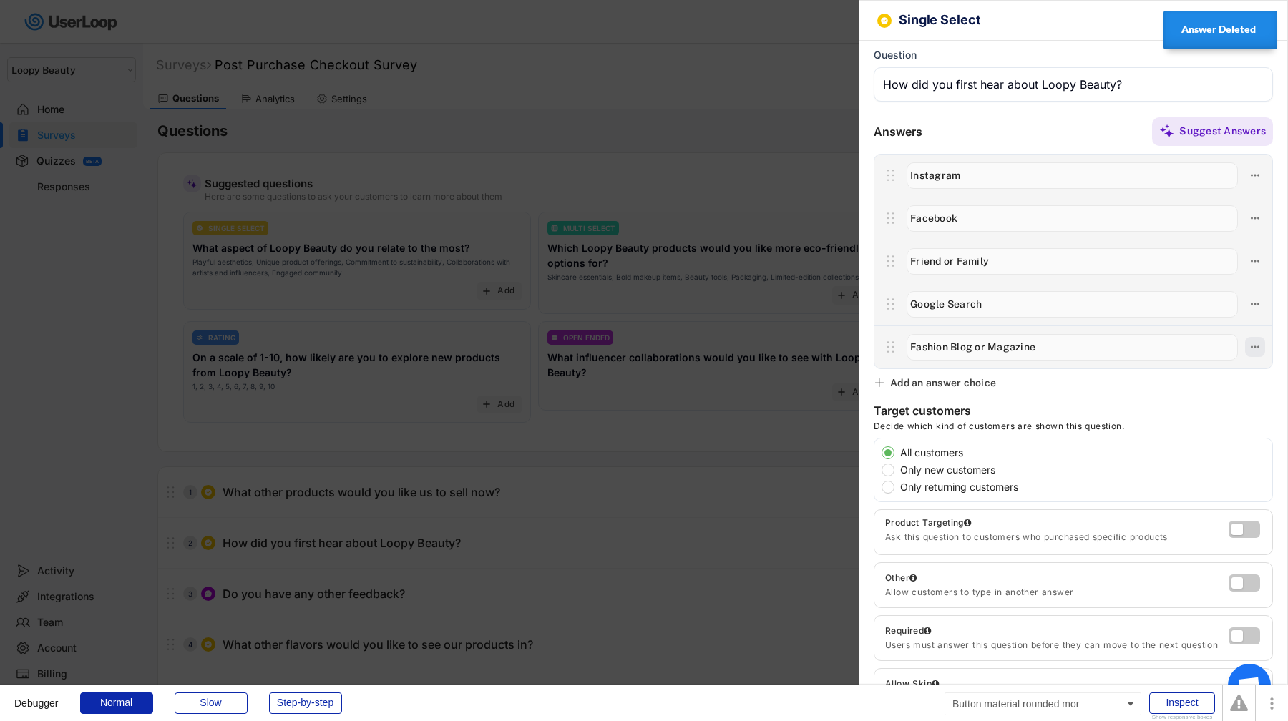
click at [1255, 346] on icon at bounding box center [1255, 347] width 13 height 13
click at [800, 470] on div at bounding box center [644, 360] width 1288 height 721
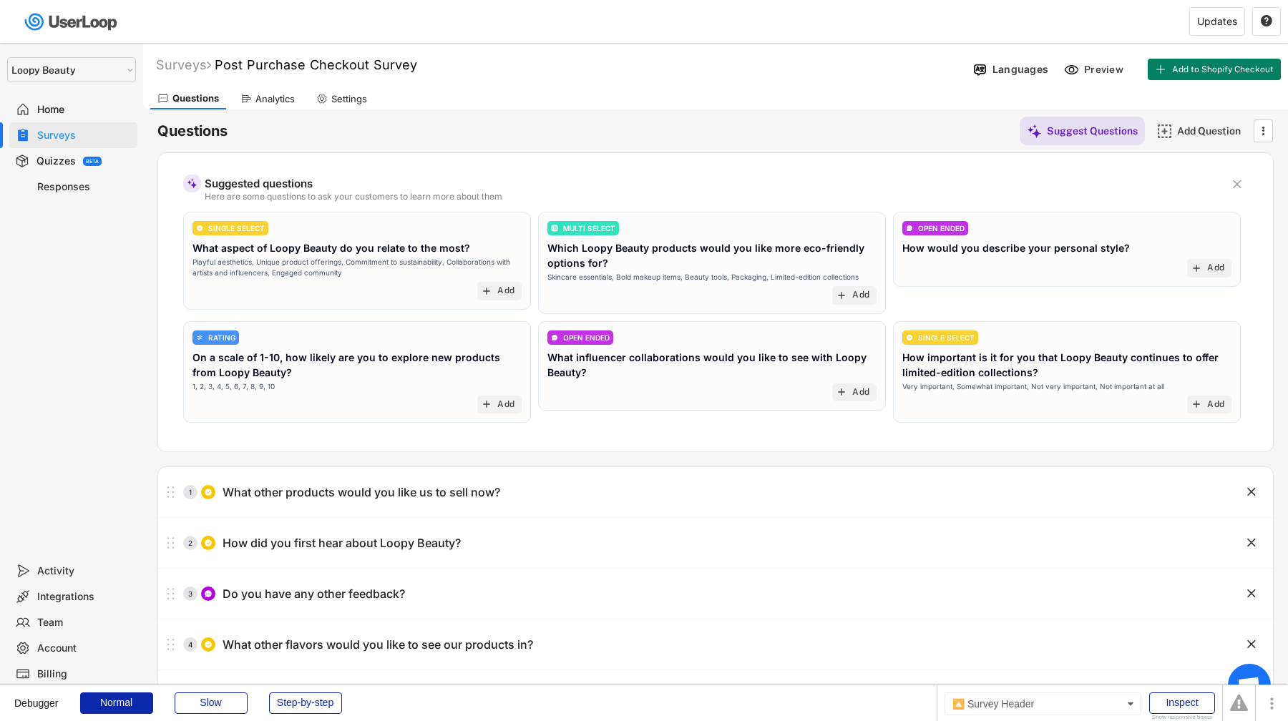
click at [277, 97] on div "Analytics" at bounding box center [274, 99] width 39 height 12
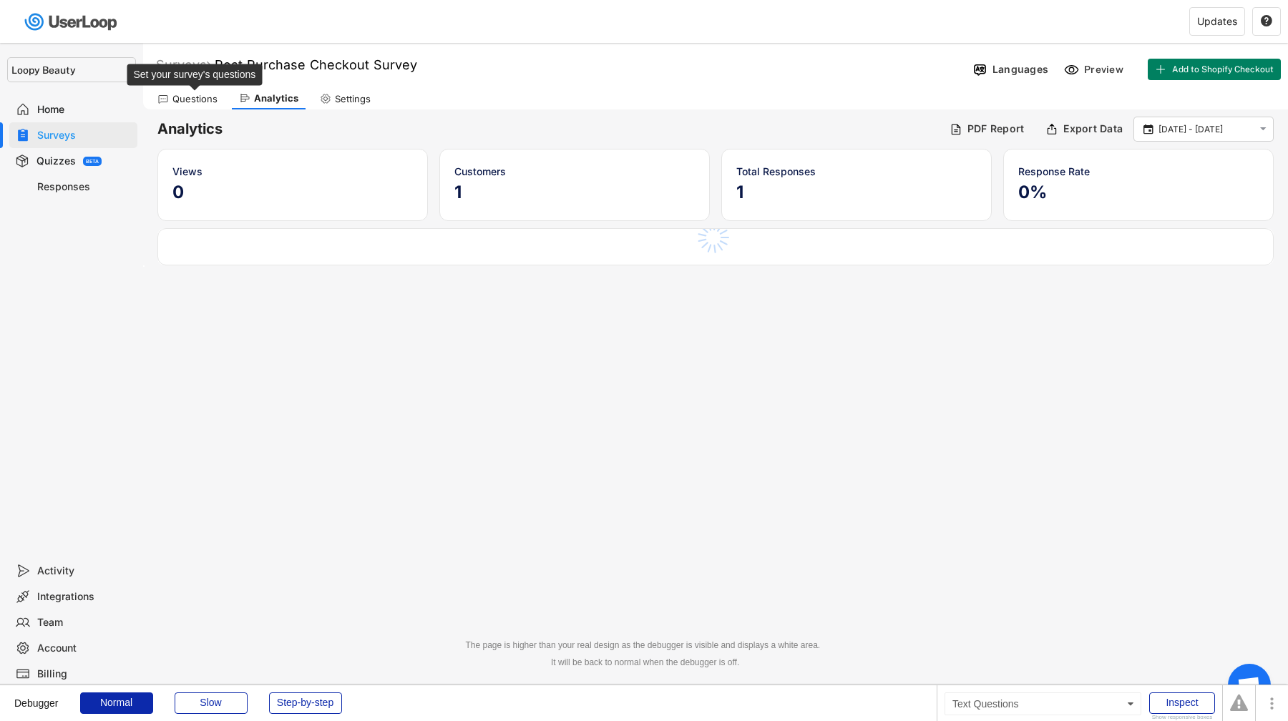
click at [210, 94] on div "Questions" at bounding box center [194, 99] width 45 height 12
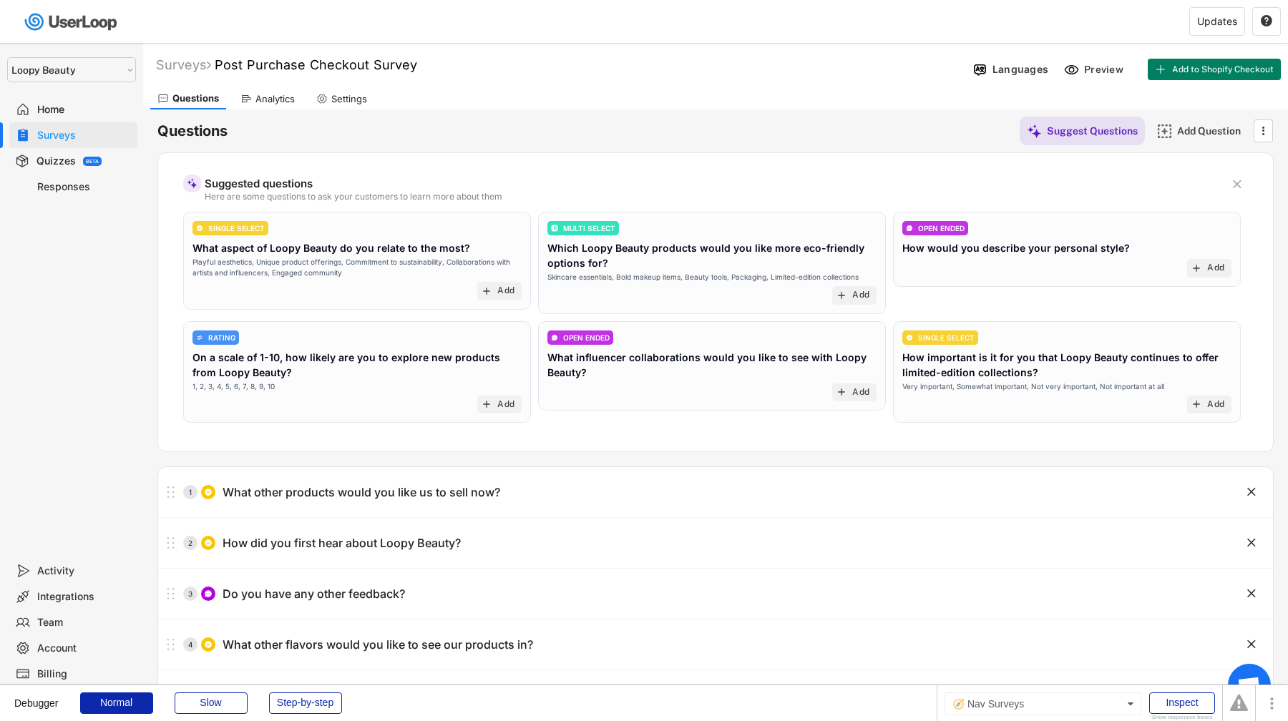
click at [30, 145] on div "Surveys" at bounding box center [73, 135] width 128 height 26
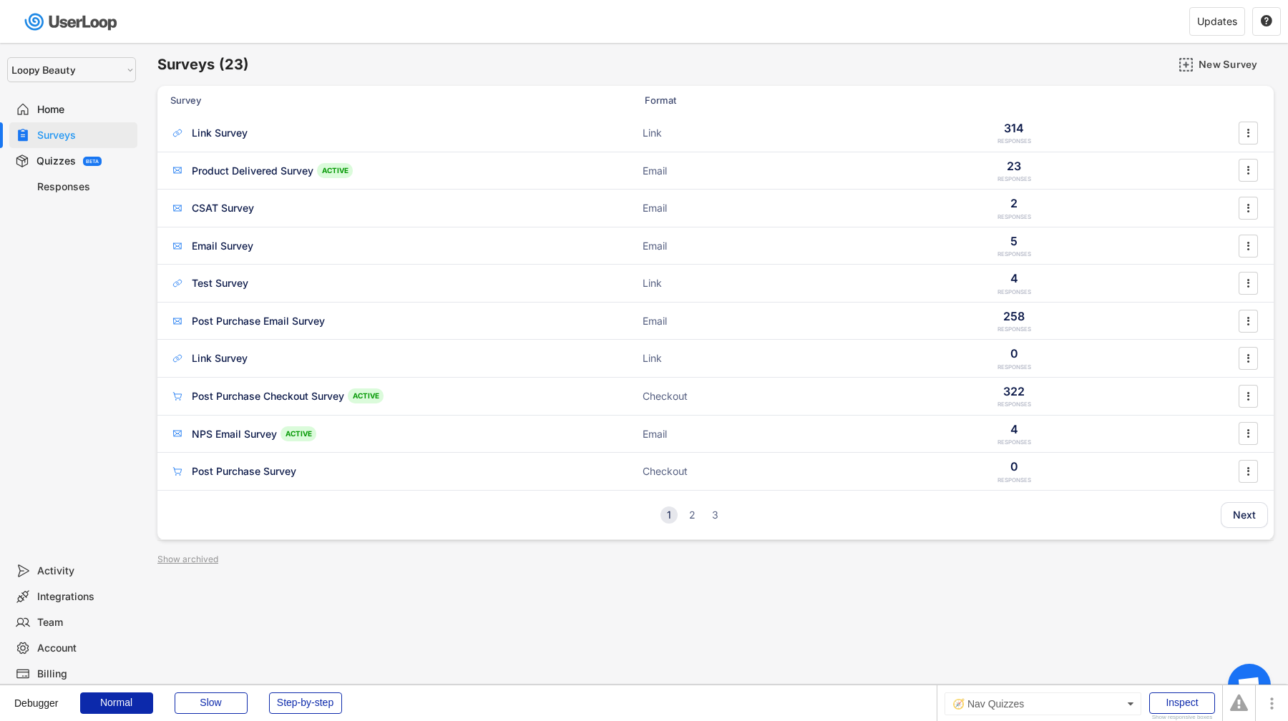
click at [75, 167] on div "Quizzes BETA" at bounding box center [73, 161] width 128 height 26
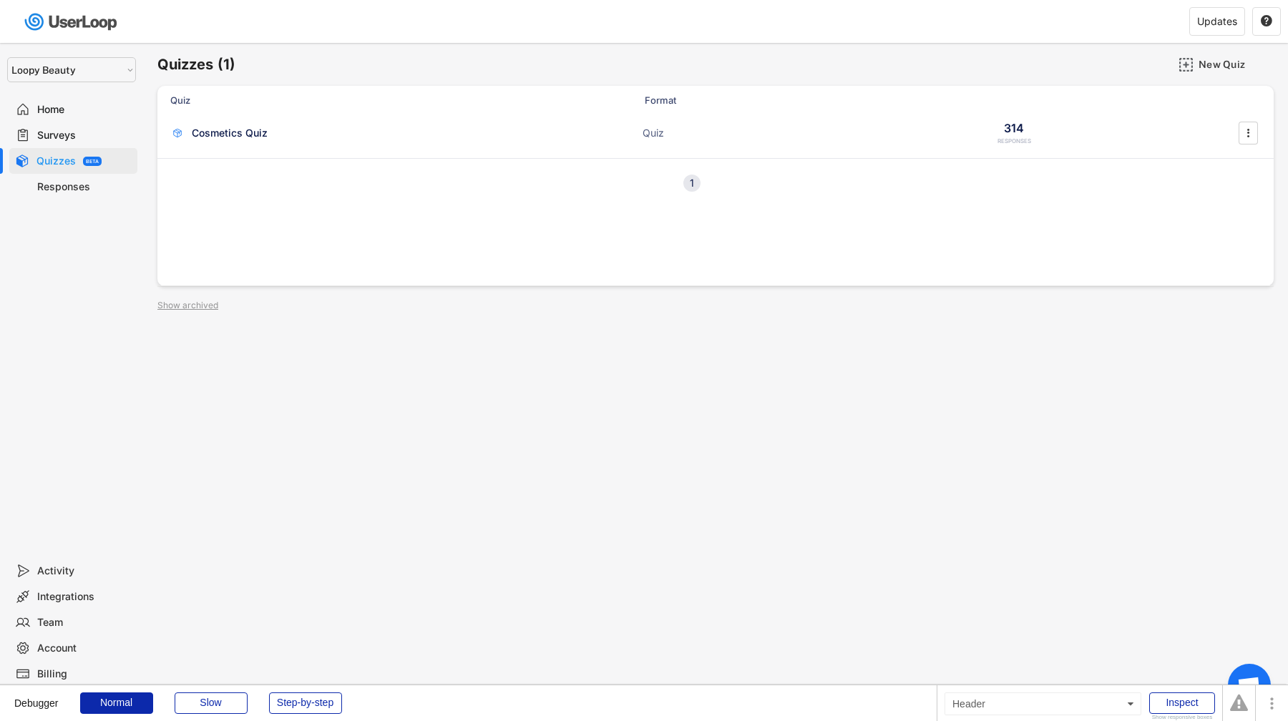
click at [277, 112] on div "Quiz Format" at bounding box center [715, 100] width 1116 height 29
click at [277, 127] on div "Cosmetics Quiz" at bounding box center [313, 133] width 286 height 14
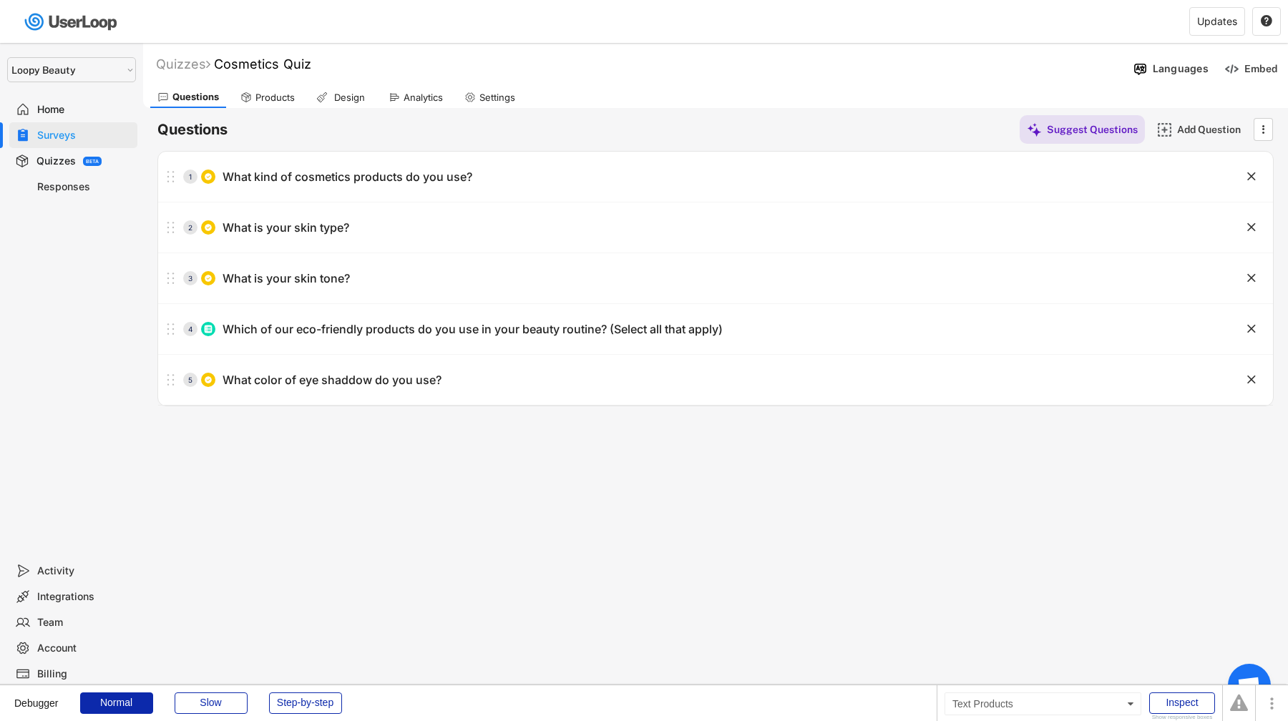
click at [273, 100] on div "Products" at bounding box center [274, 98] width 39 height 12
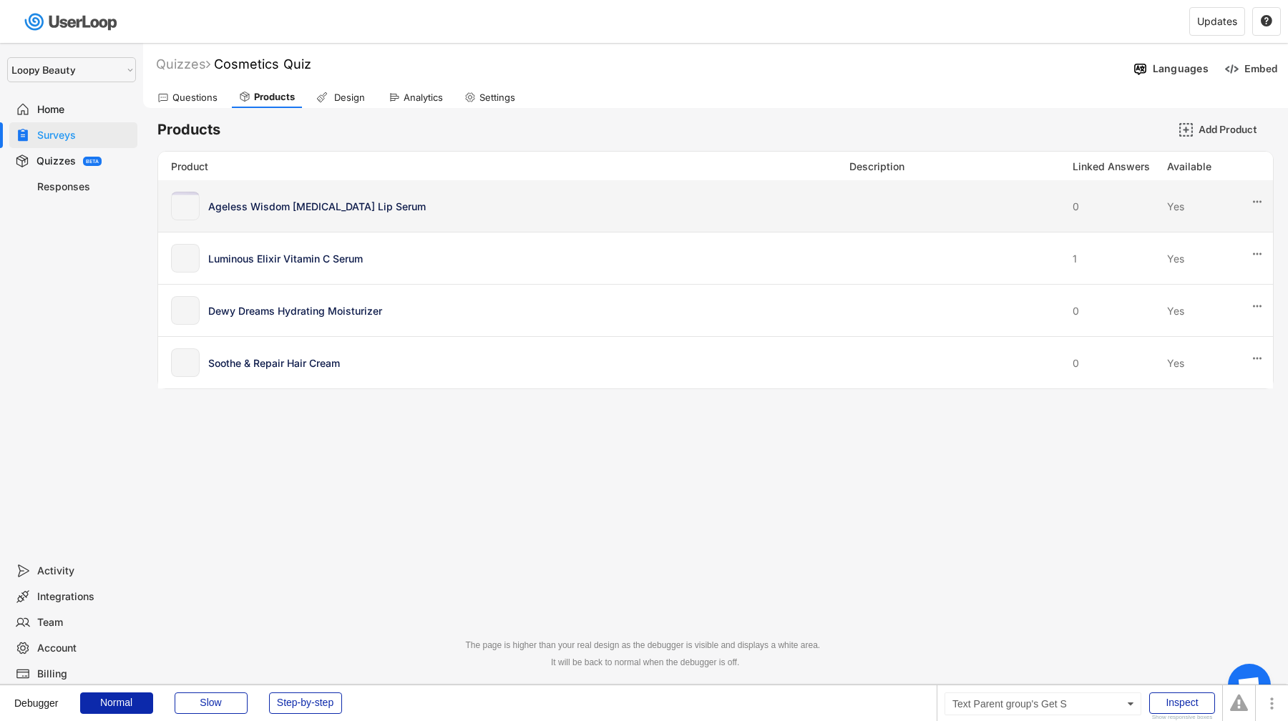
click at [507, 213] on div "Ageless Wisdom Retinol Lip Serum" at bounding box center [524, 206] width 633 height 15
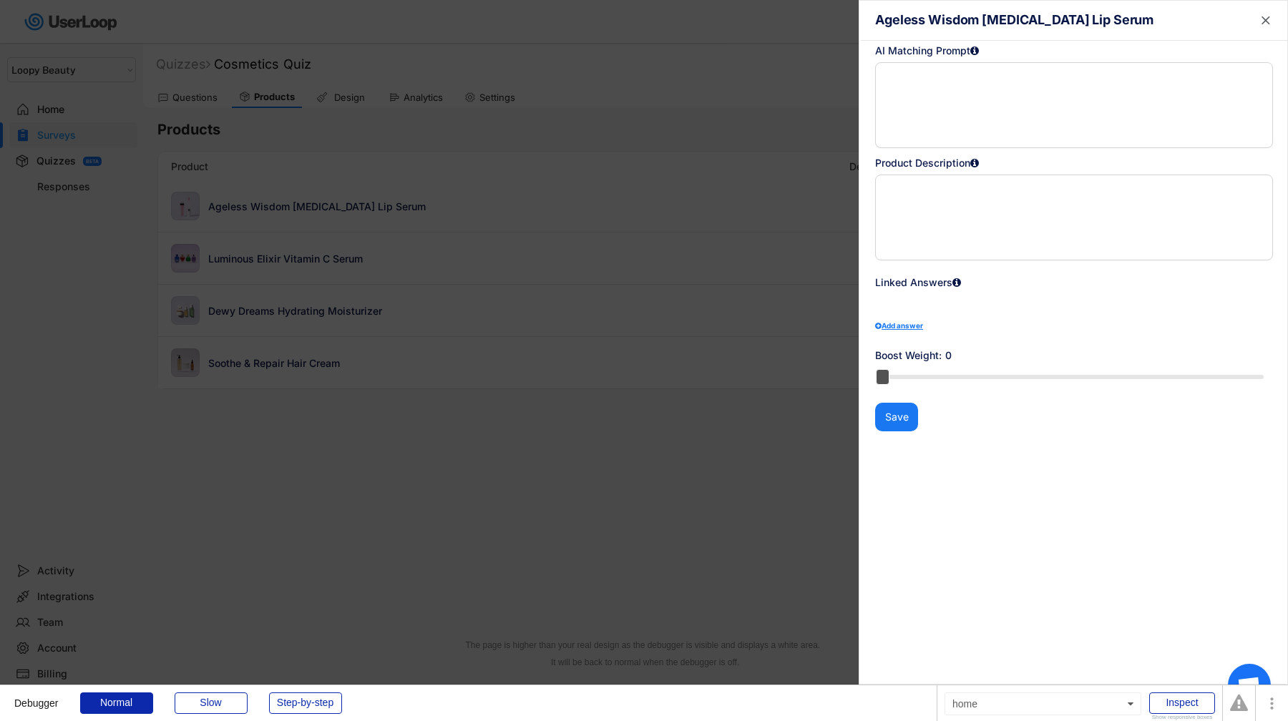
click at [590, 342] on div at bounding box center [644, 360] width 1288 height 721
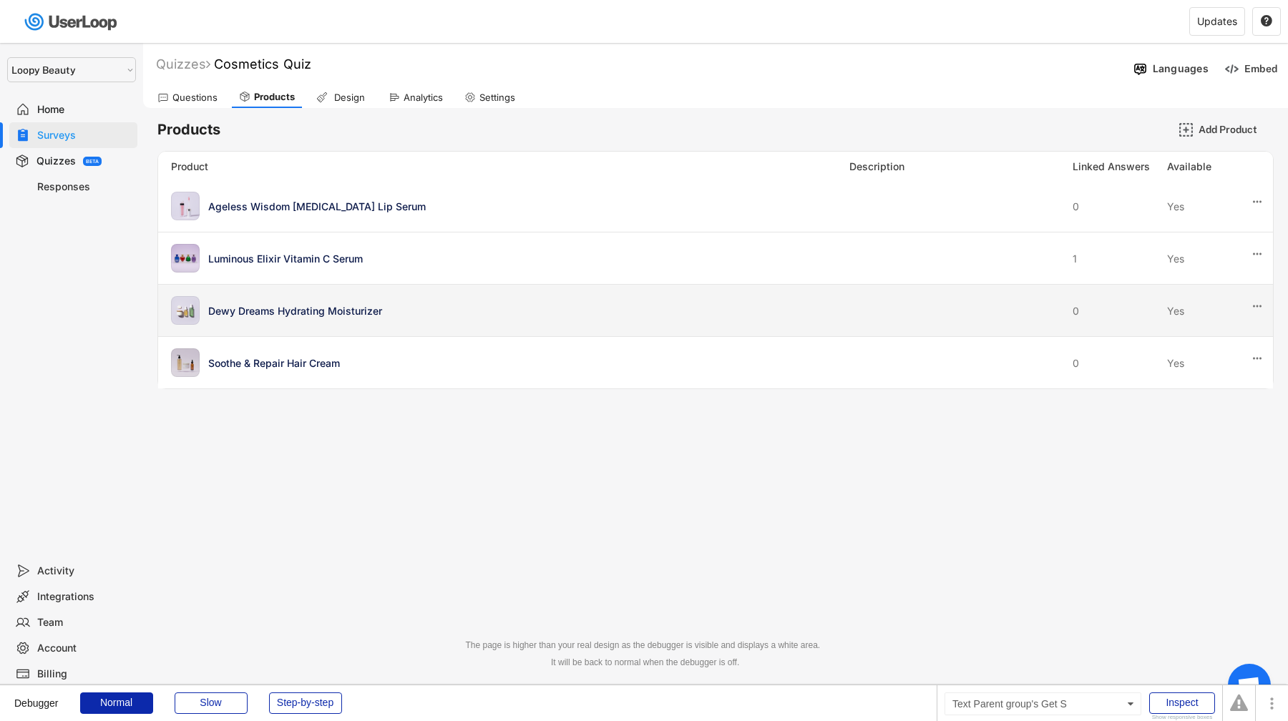
click at [561, 313] on div "Dewy Dreams Hydrating Moisturizer" at bounding box center [524, 310] width 633 height 15
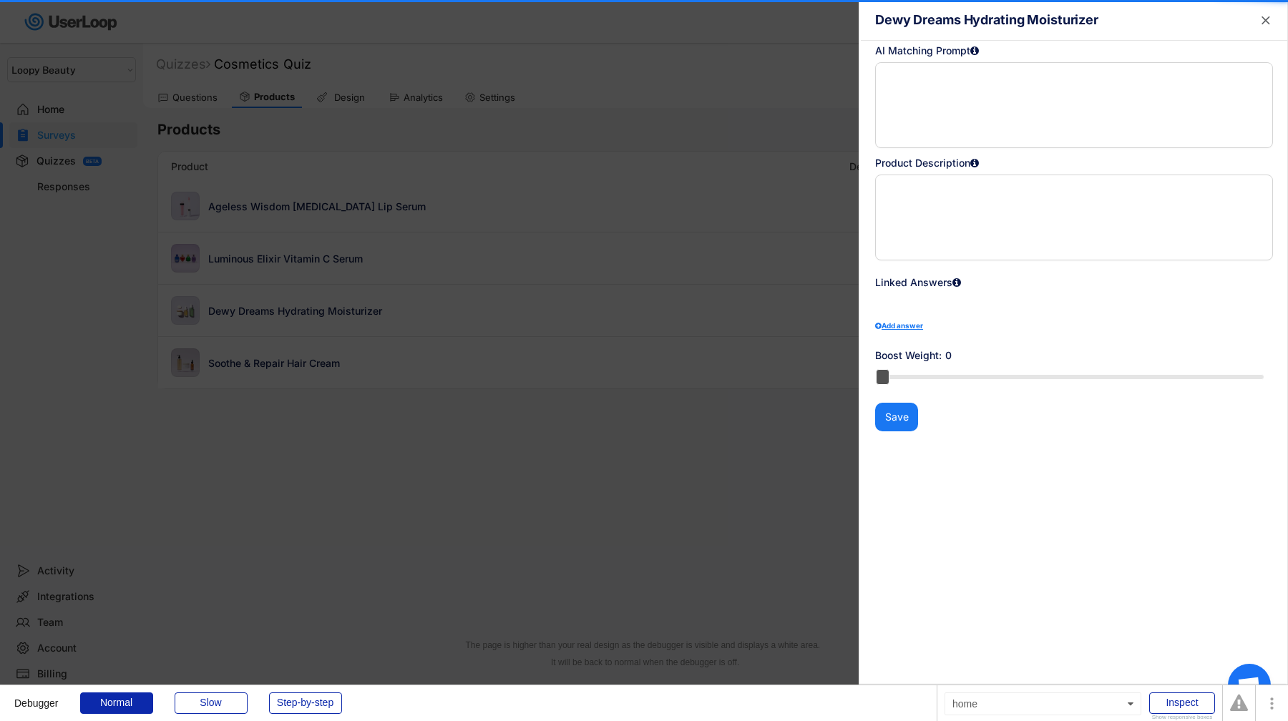
click at [561, 313] on div at bounding box center [644, 360] width 1288 height 721
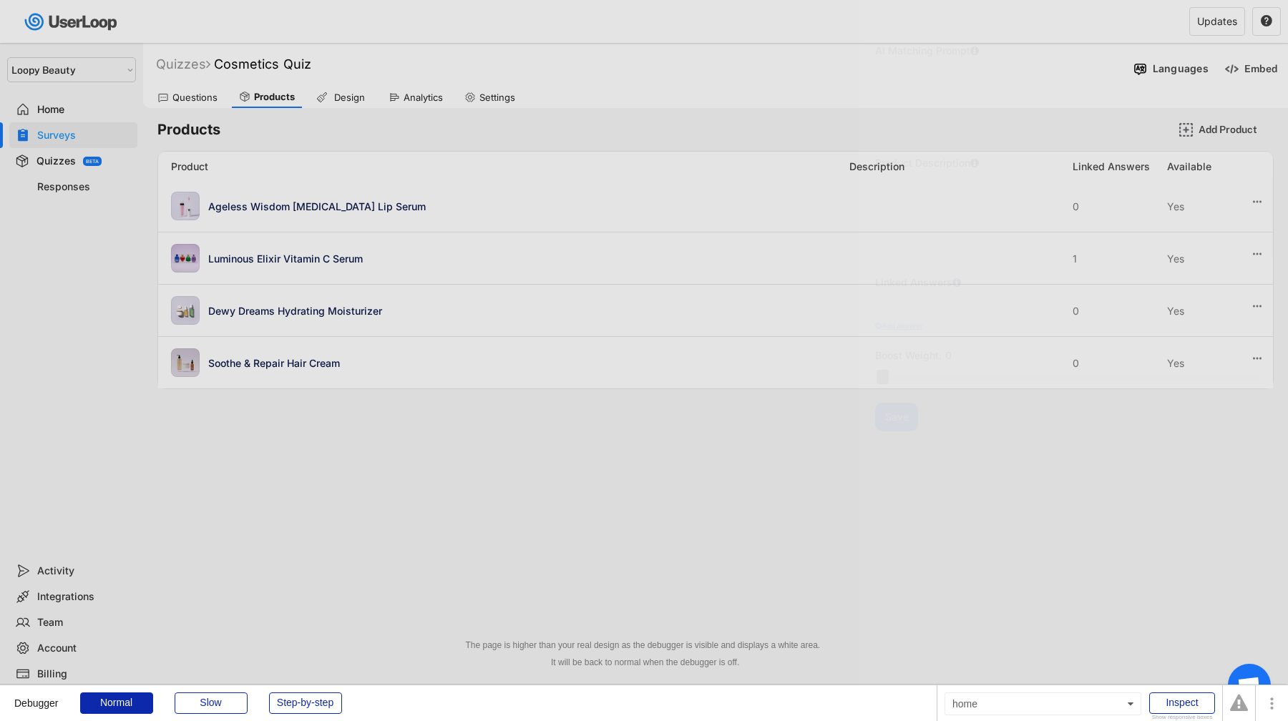
click at [561, 354] on div "Soothe & Repair Hair Cream" at bounding box center [506, 362] width 670 height 29
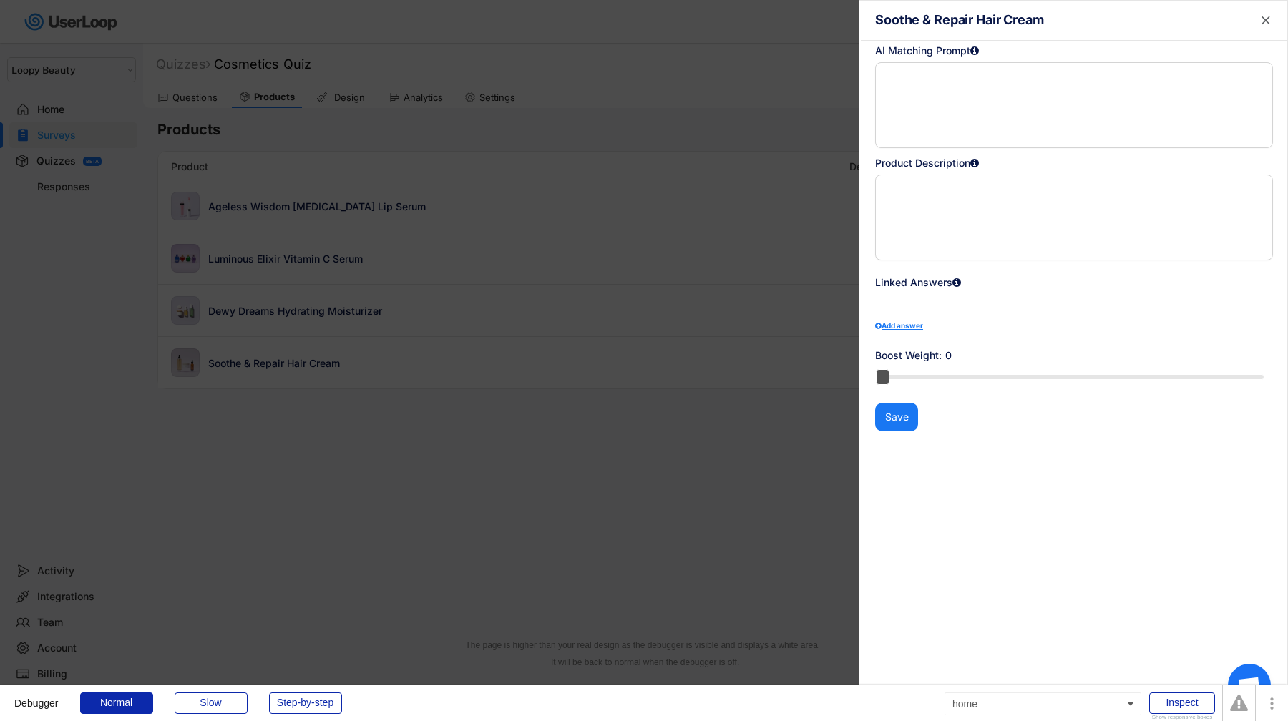
click at [561, 354] on div at bounding box center [644, 360] width 1288 height 721
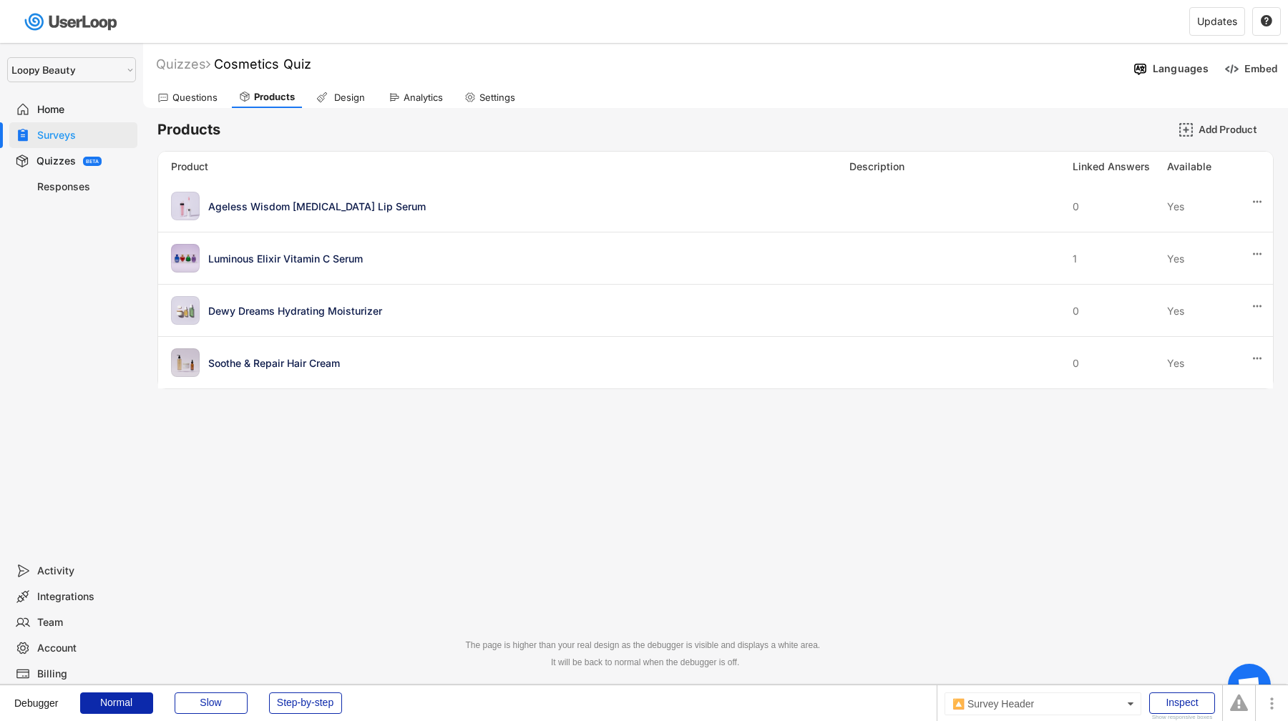
click at [332, 97] on div "Design" at bounding box center [349, 98] width 36 height 12
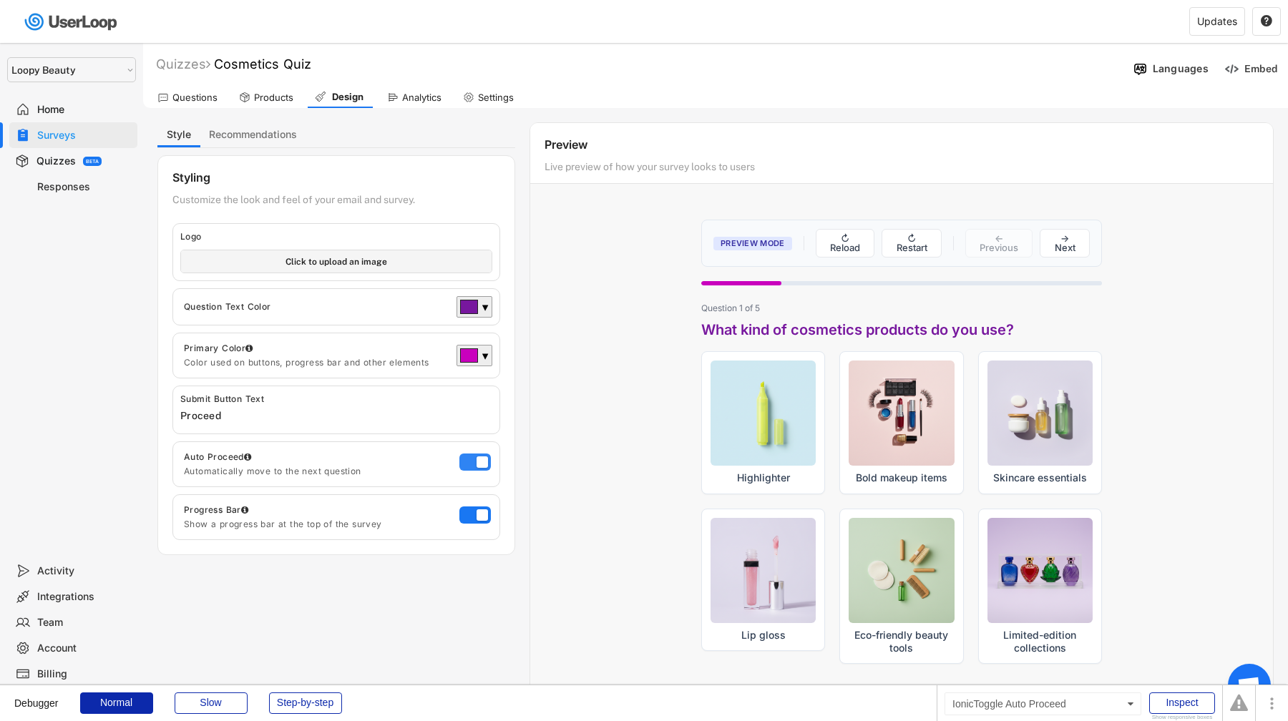
click at [482, 464] on label at bounding box center [471, 458] width 31 height 17
click at [0, 0] on input "checkbox" at bounding box center [0, 0] width 0 height 0
click at [482, 464] on label at bounding box center [471, 458] width 31 height 17
click at [0, 0] on input "checkbox" at bounding box center [0, 0] width 0 height 0
click at [482, 514] on label at bounding box center [471, 511] width 31 height 17
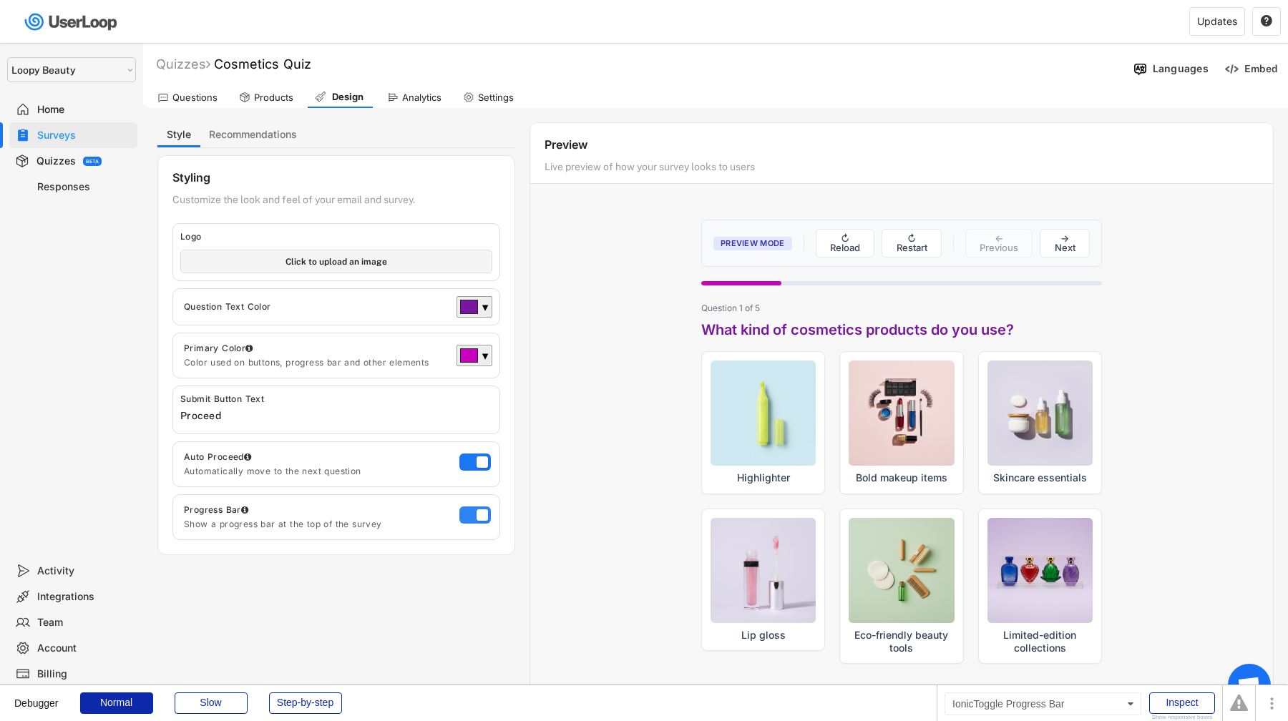
click at [0, 0] on input "checkbox" at bounding box center [0, 0] width 0 height 0
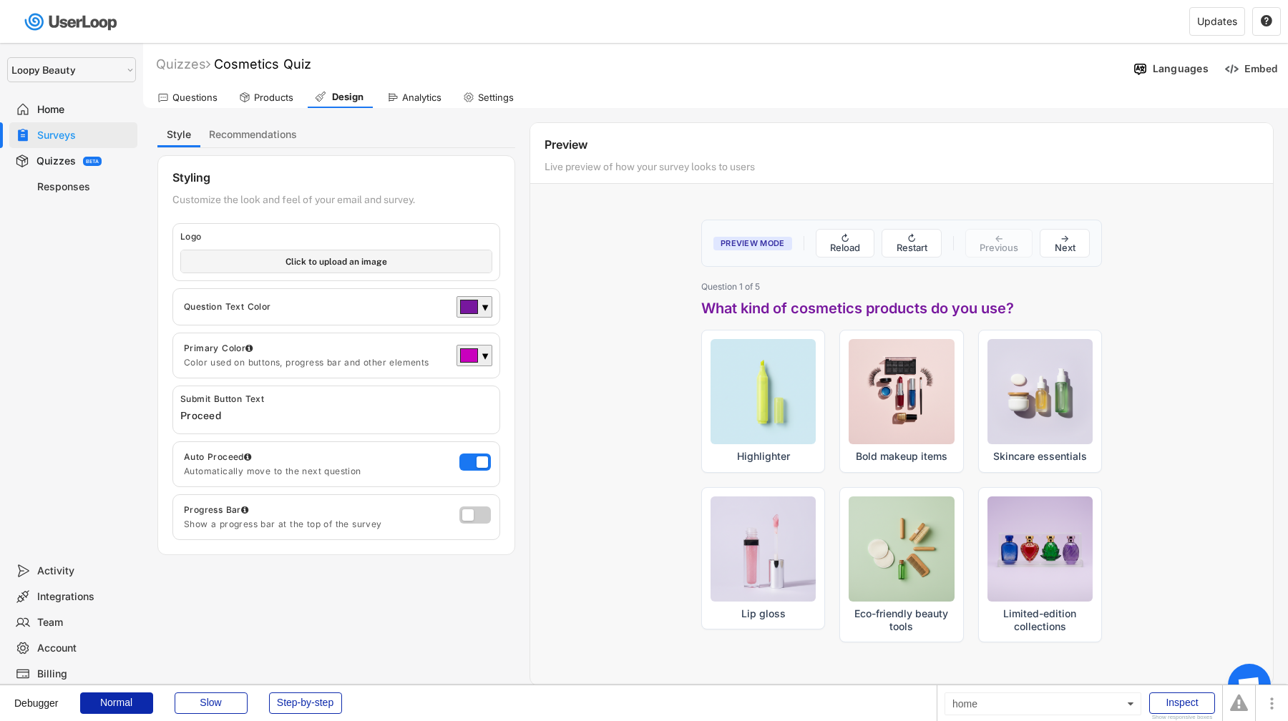
click at [482, 514] on label at bounding box center [471, 511] width 31 height 17
click at [0, 0] on input "checkbox" at bounding box center [0, 0] width 0 height 0
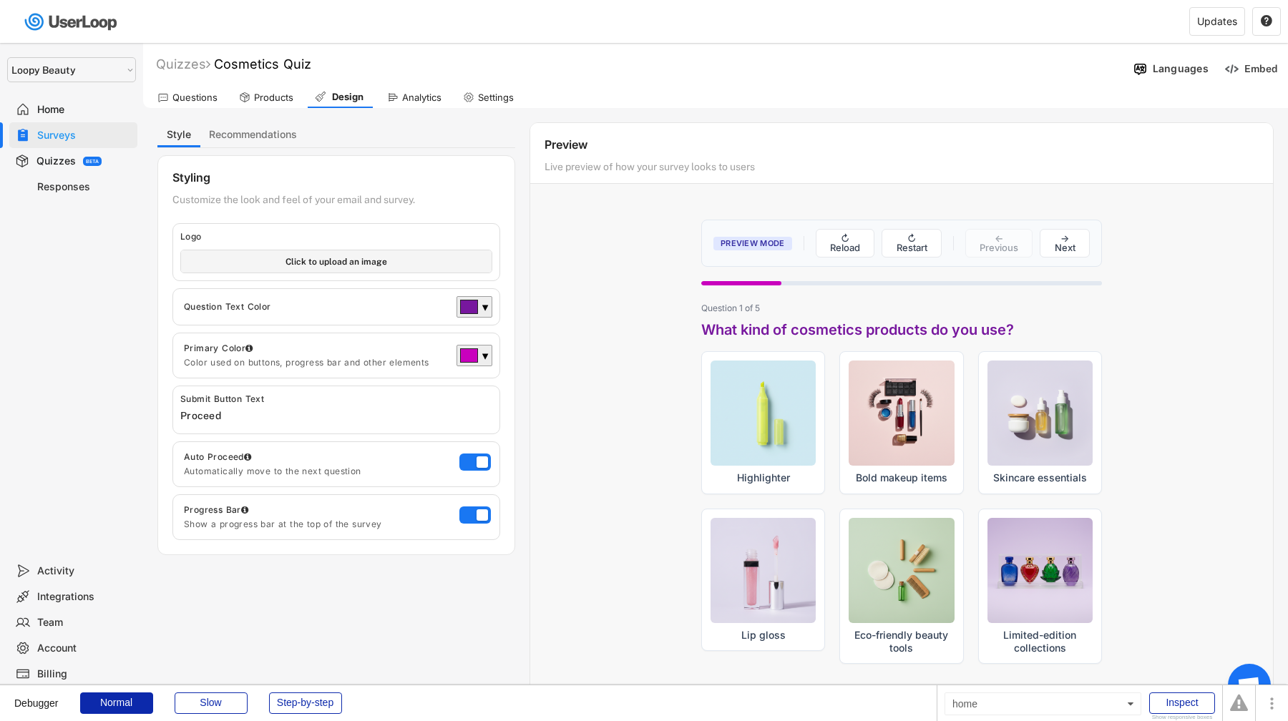
click at [422, 109] on div "Quizzes Cosmetics Quiz Languages Embed Questions Products Design Analytics Sett…" at bounding box center [715, 401] width 1145 height 716
click at [422, 104] on div "Analytics" at bounding box center [414, 97] width 69 height 21
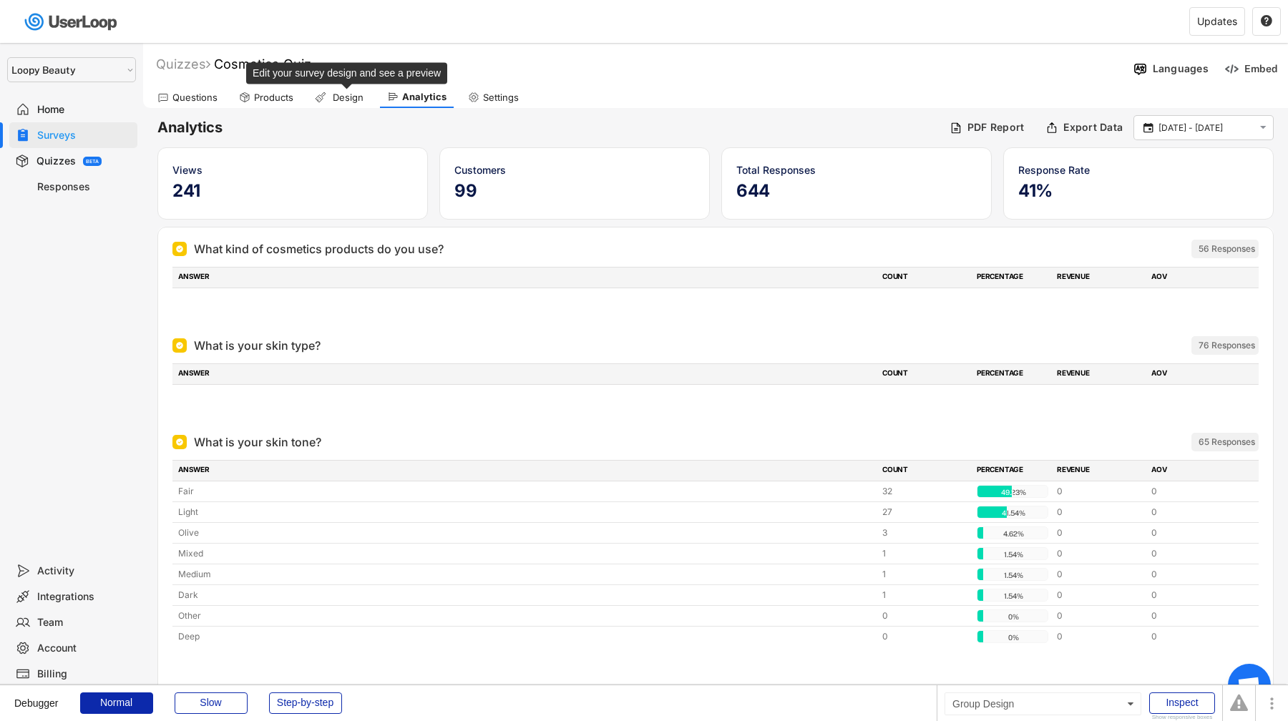
click at [339, 93] on div "Design" at bounding box center [348, 98] width 36 height 12
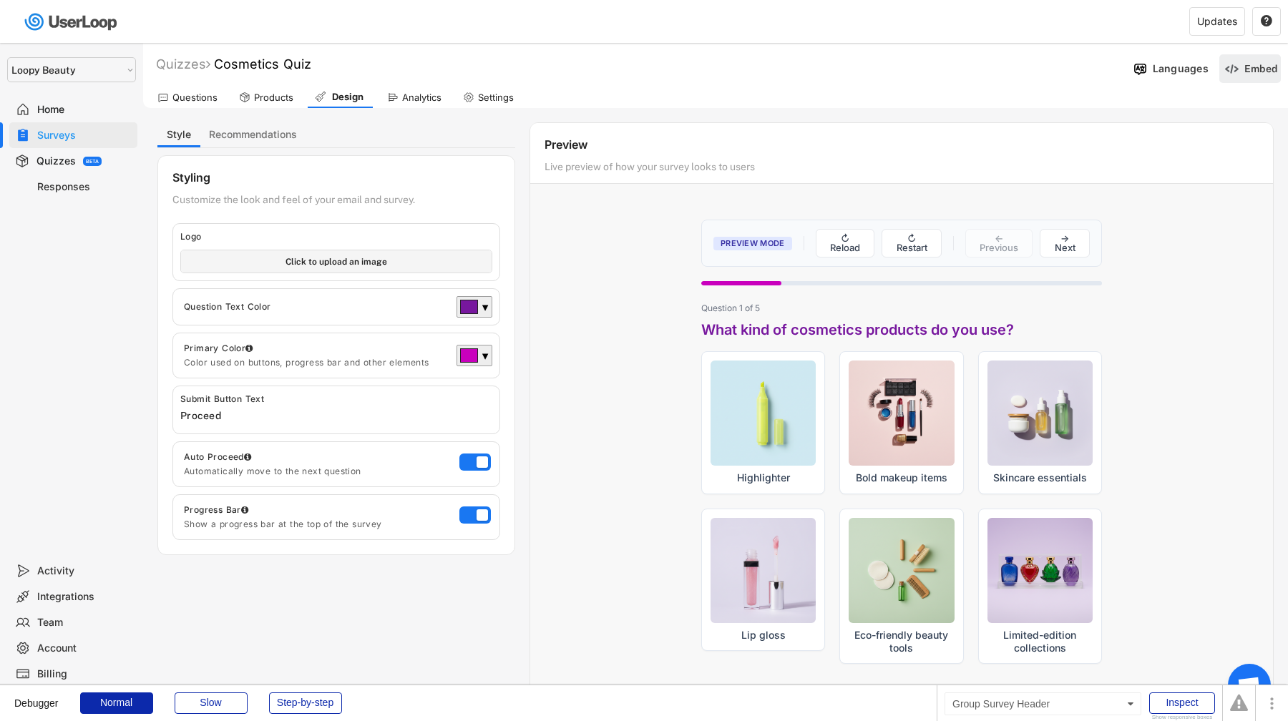
click at [1250, 72] on div "Embed" at bounding box center [1260, 68] width 33 height 13
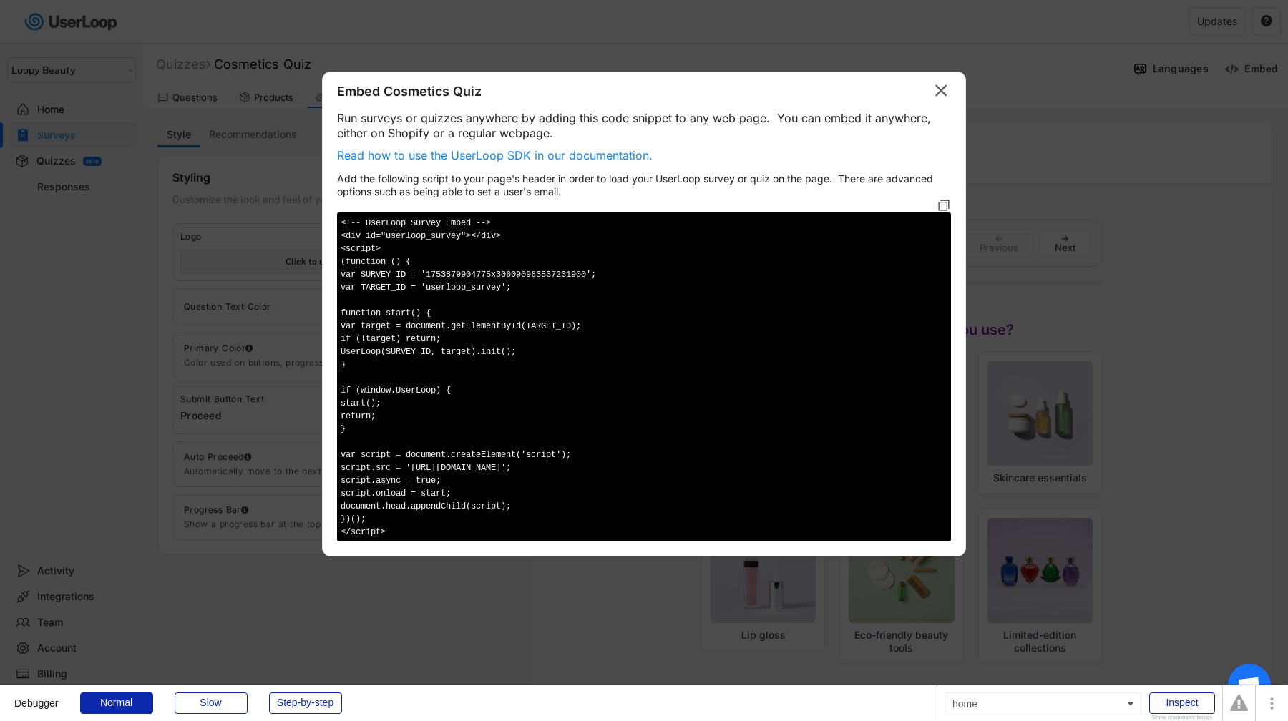
click at [1075, 241] on div at bounding box center [644, 360] width 1288 height 721
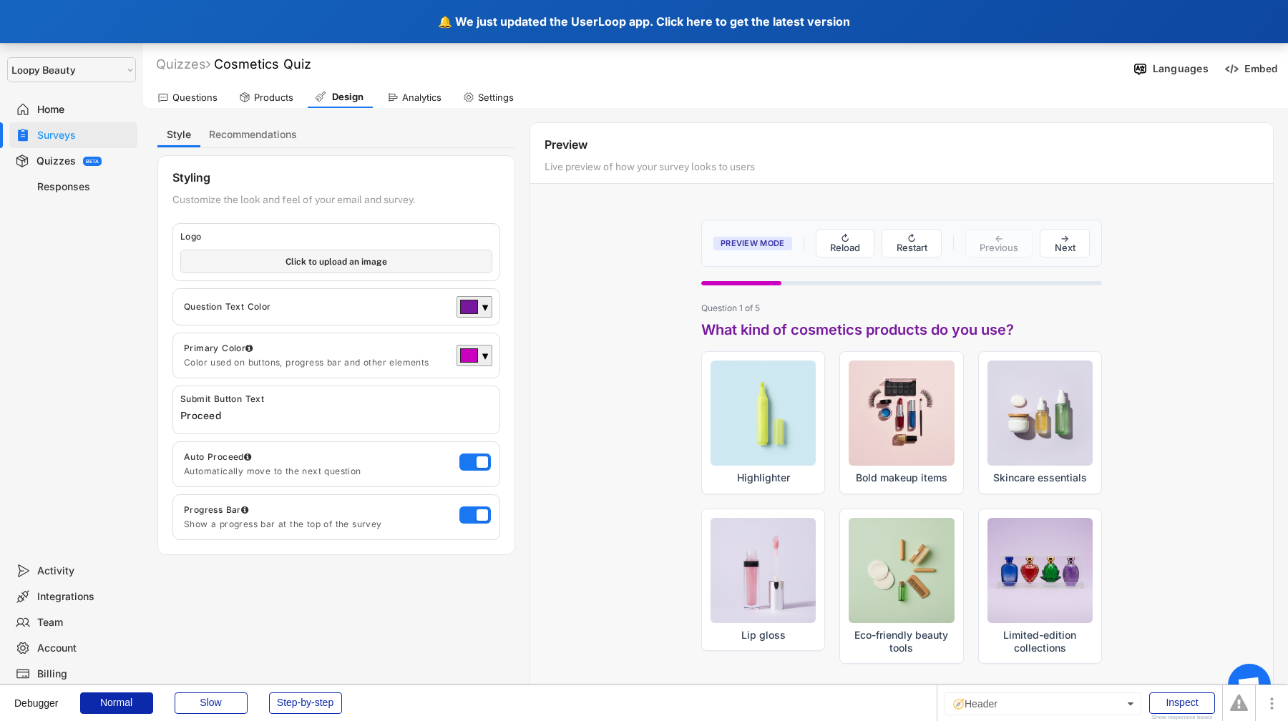
click at [263, 26] on div "🔔 We just updated the UserLoop app. Click here to get the latest version" at bounding box center [644, 21] width 1288 height 43
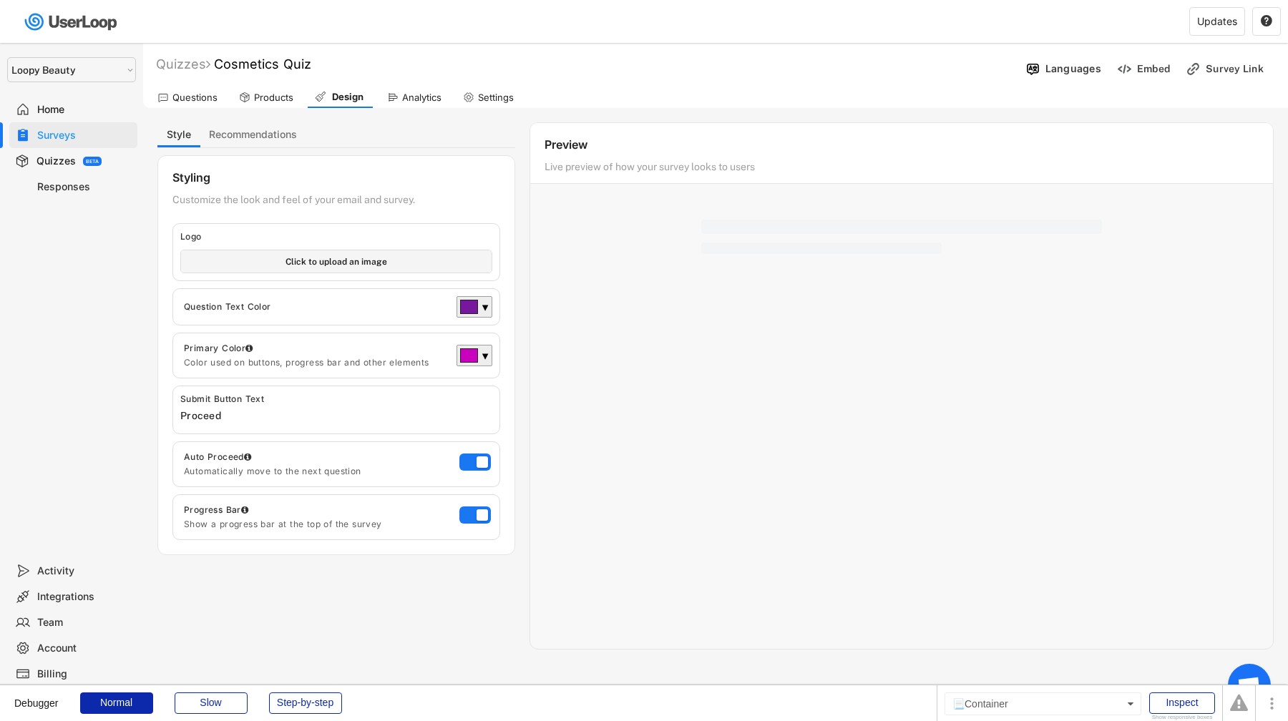
select select ""1348695171700984260__LOOKUP__1621425969652x687239840058835000""
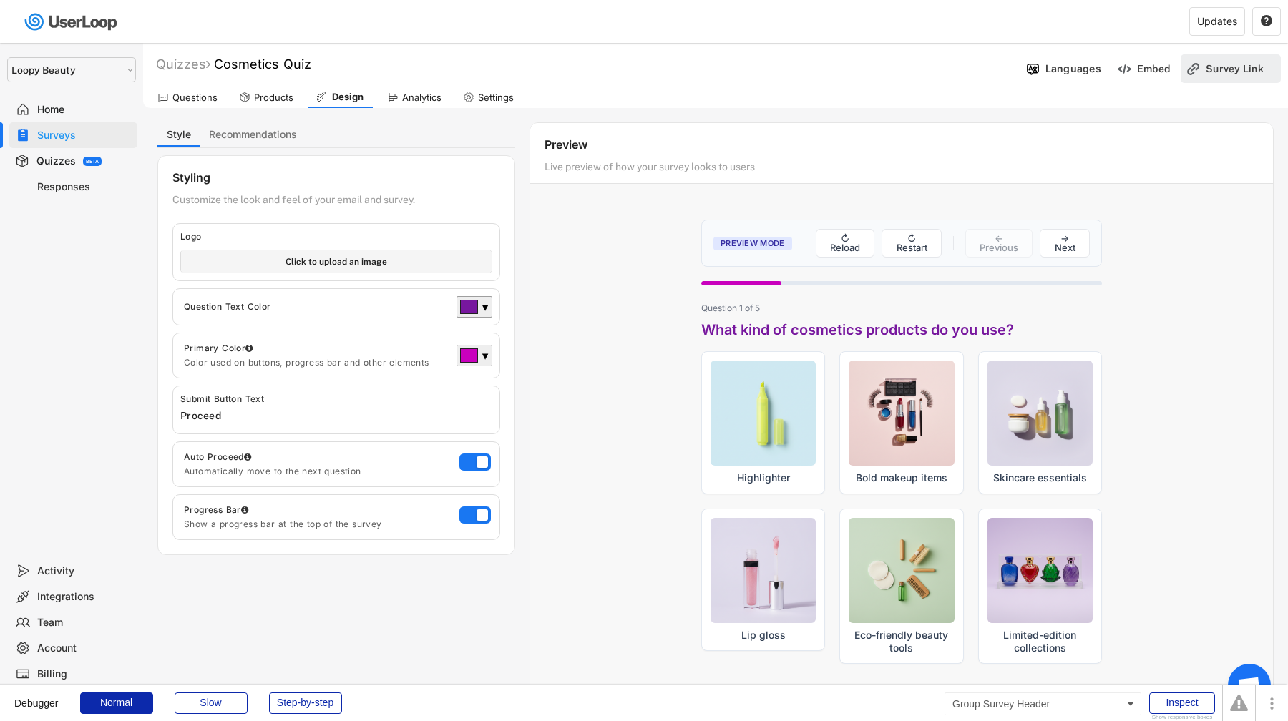
click at [1226, 75] on div "Survey Link" at bounding box center [1242, 68] width 72 height 29
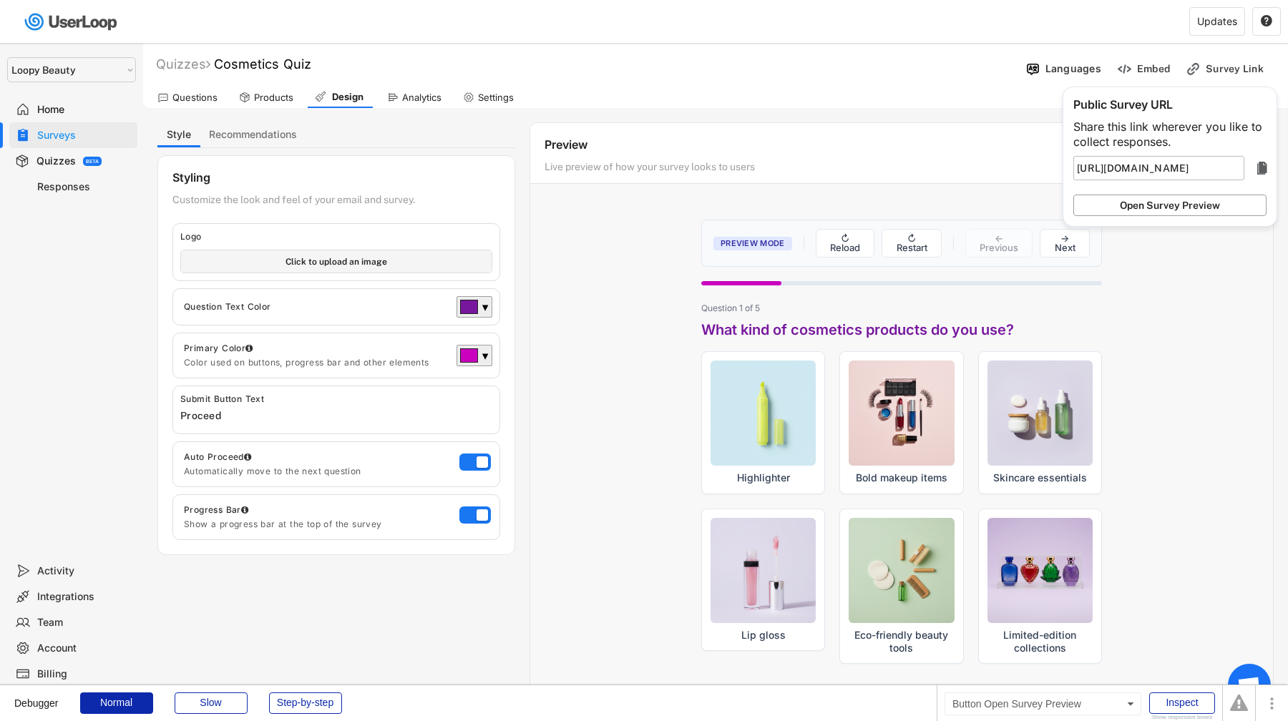
click at [1170, 209] on button "Open Survey Preview" at bounding box center [1169, 205] width 193 height 21
click at [496, 102] on div "Settings" at bounding box center [496, 98] width 36 height 12
select select ""monthly""
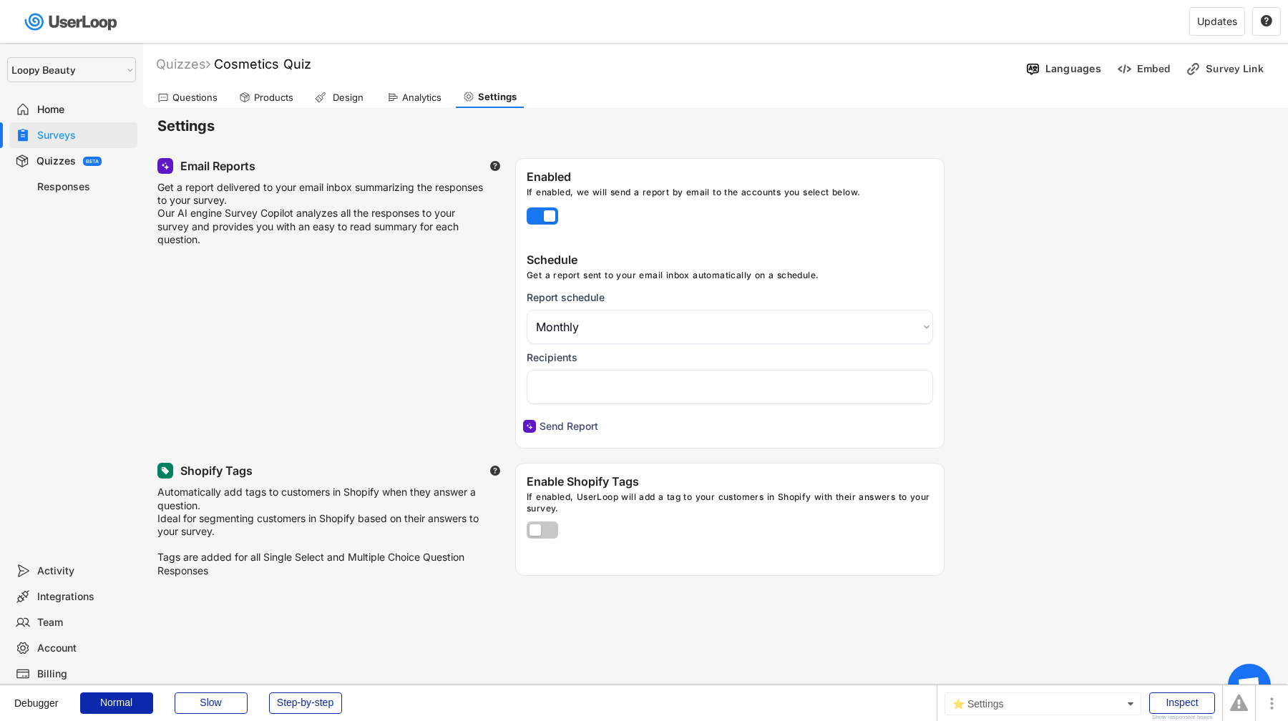
select select "1348695171700984260__LOOKUP__1621425946483x437467764361997950"
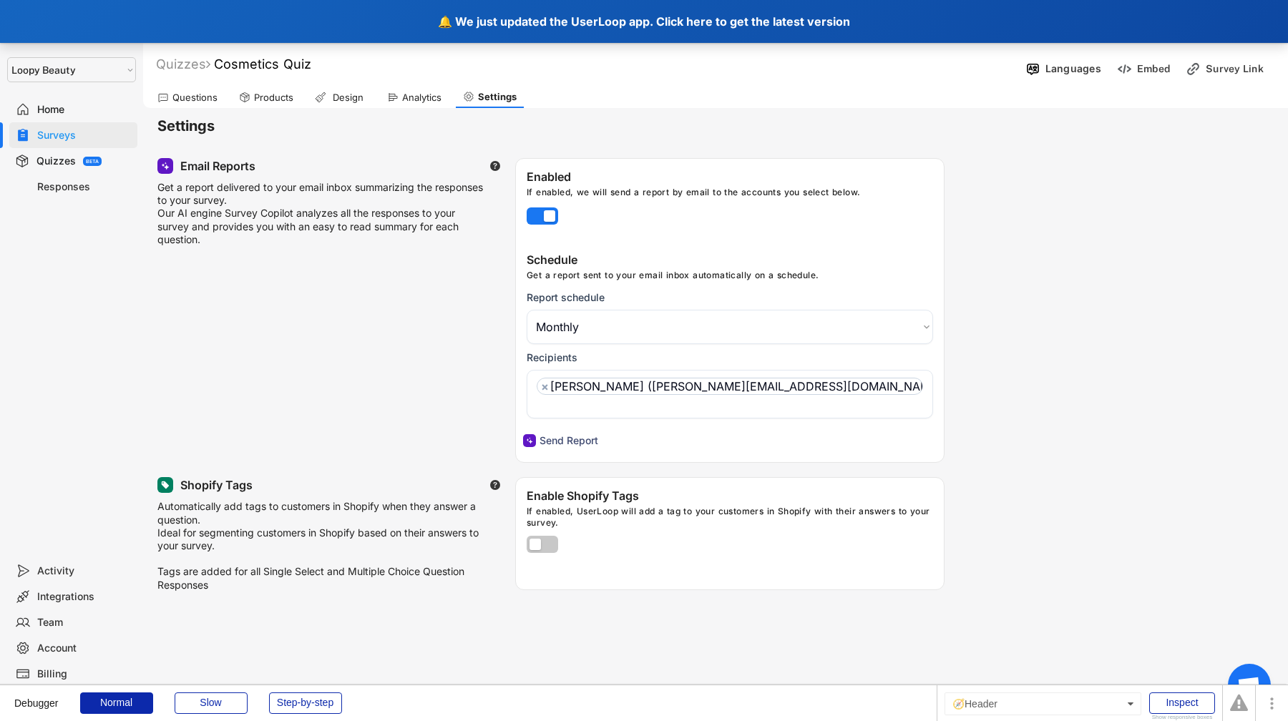
click at [223, 24] on div "🔔 We just updated the UserLoop app. Click here to get the latest version" at bounding box center [644, 21] width 1288 height 43
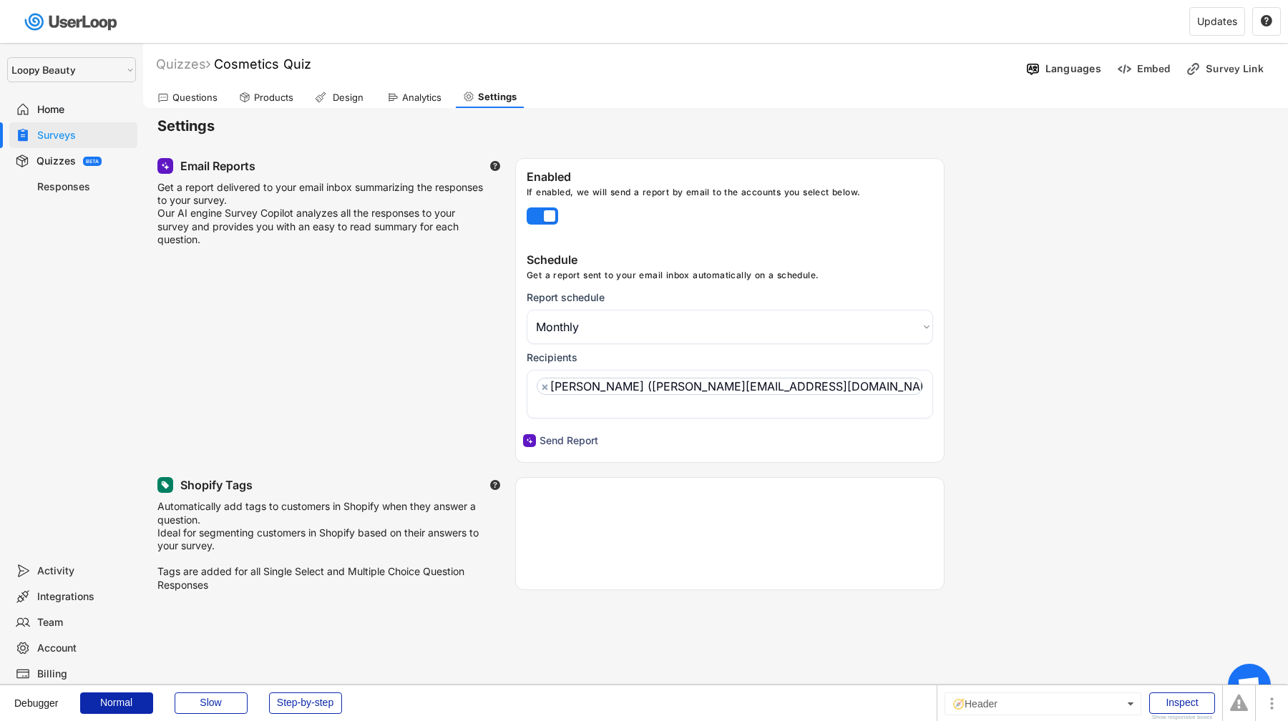
select select ""monthly""
select select ""1348695171700984260__LOOKUP__1621425969652x687239840058835000""
click at [55, 108] on div "Home" at bounding box center [84, 110] width 94 height 14
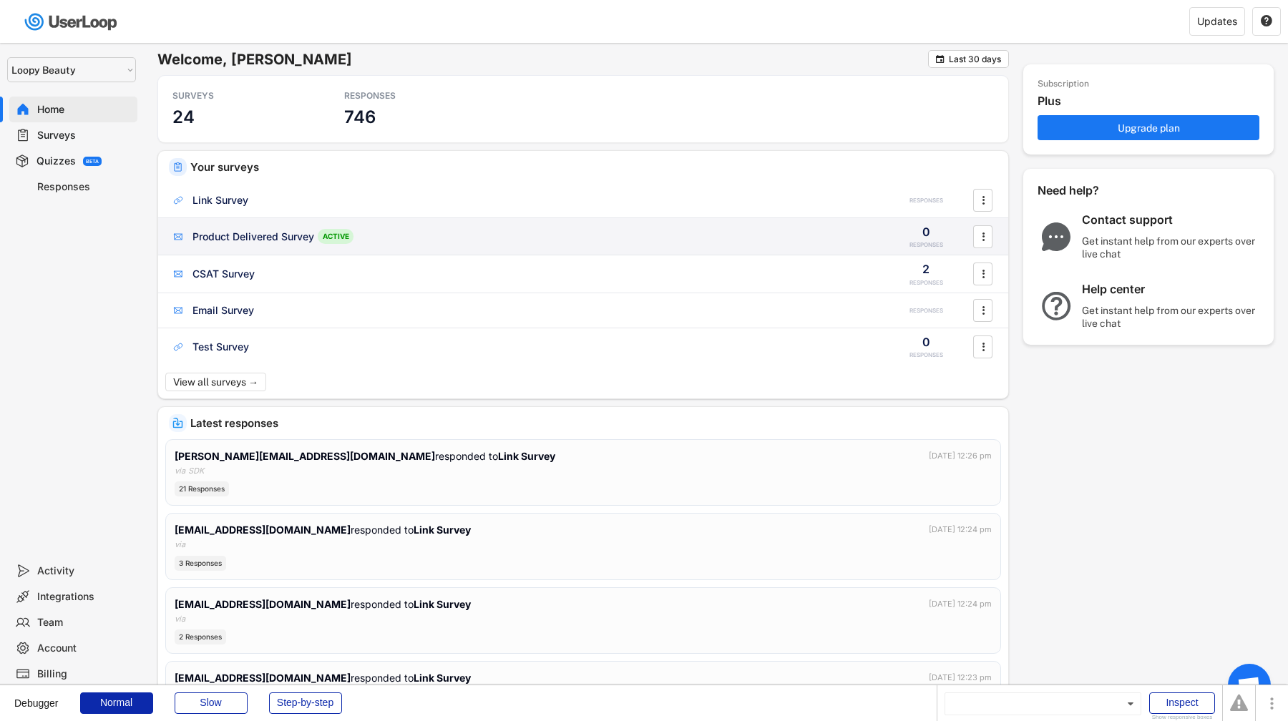
click at [366, 227] on div "Product Delivered Survey ACTIVE 0 RESPONSES " at bounding box center [583, 236] width 850 height 37
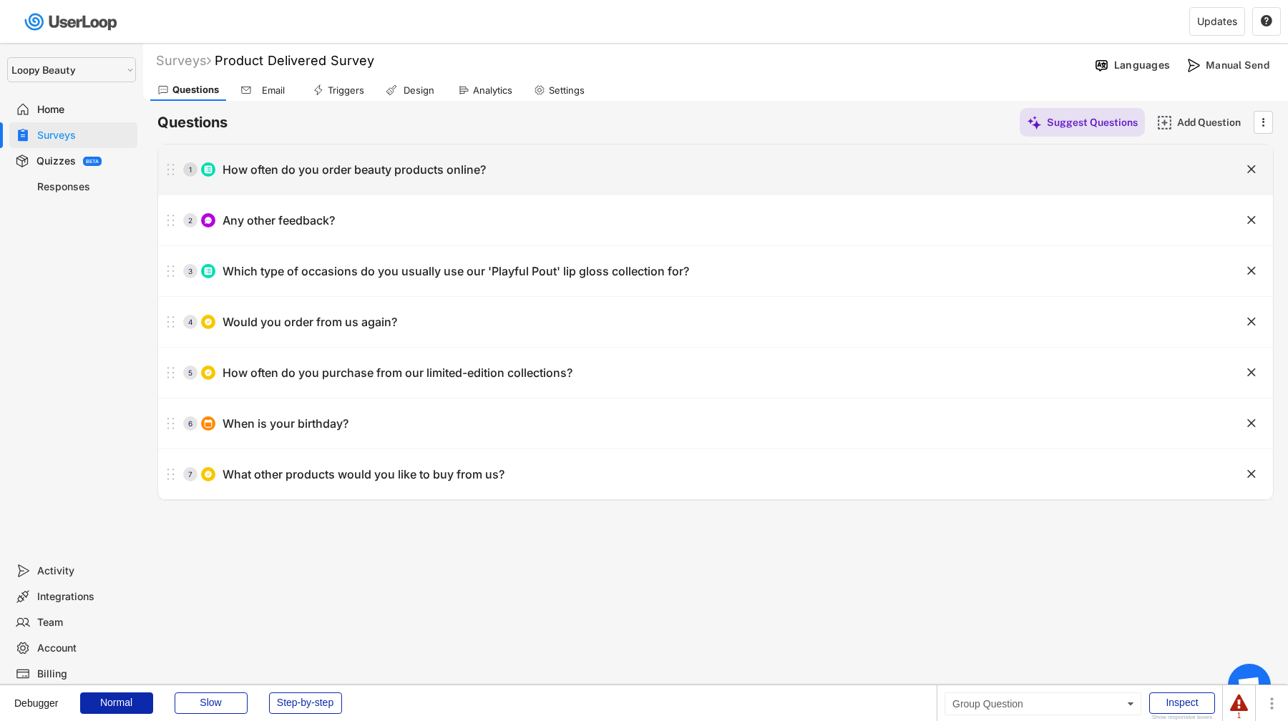
click at [366, 182] on div "1 How often do you order beauty products online?" at bounding box center [679, 169] width 1043 height 29
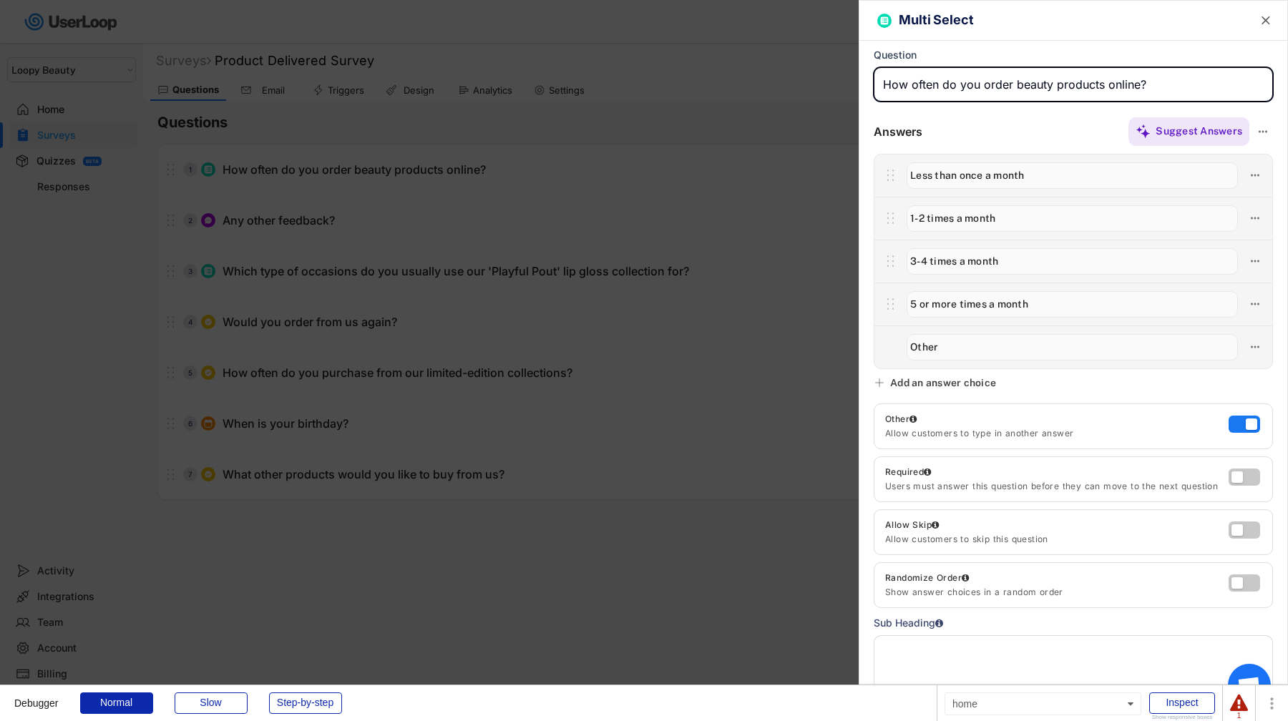
click at [366, 182] on div at bounding box center [644, 360] width 1288 height 721
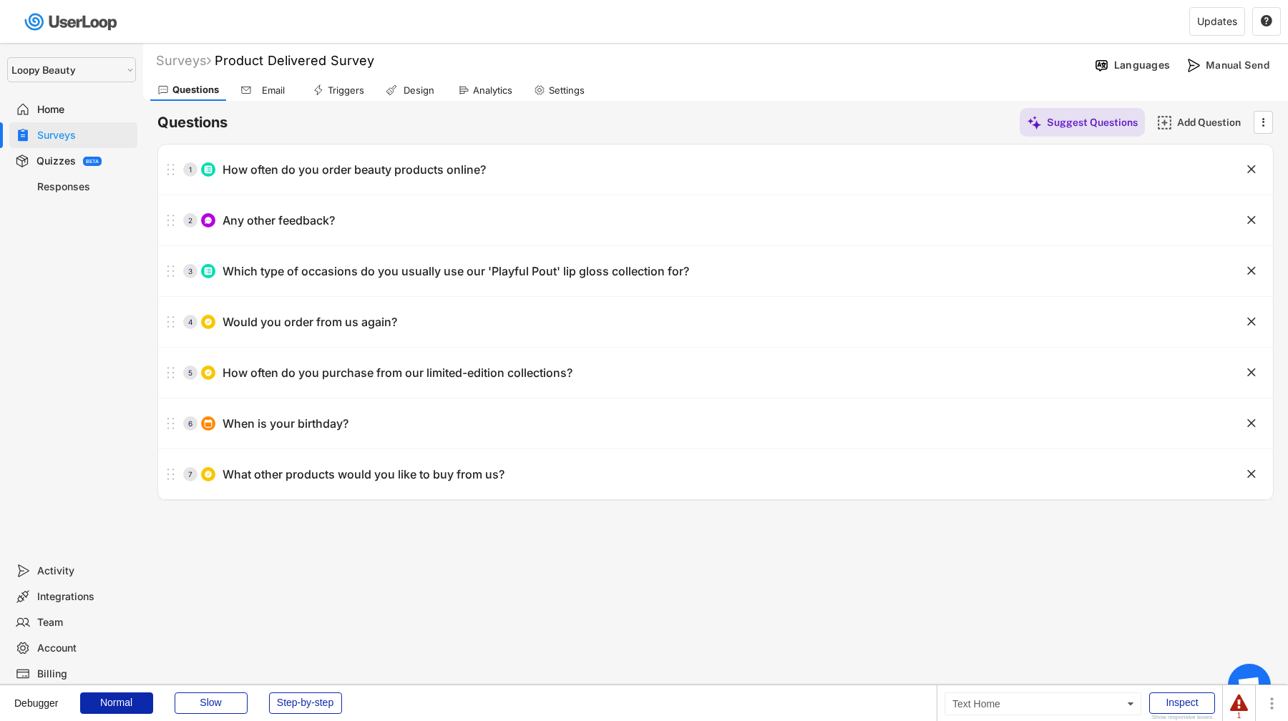
click at [88, 112] on div "Home" at bounding box center [84, 110] width 94 height 14
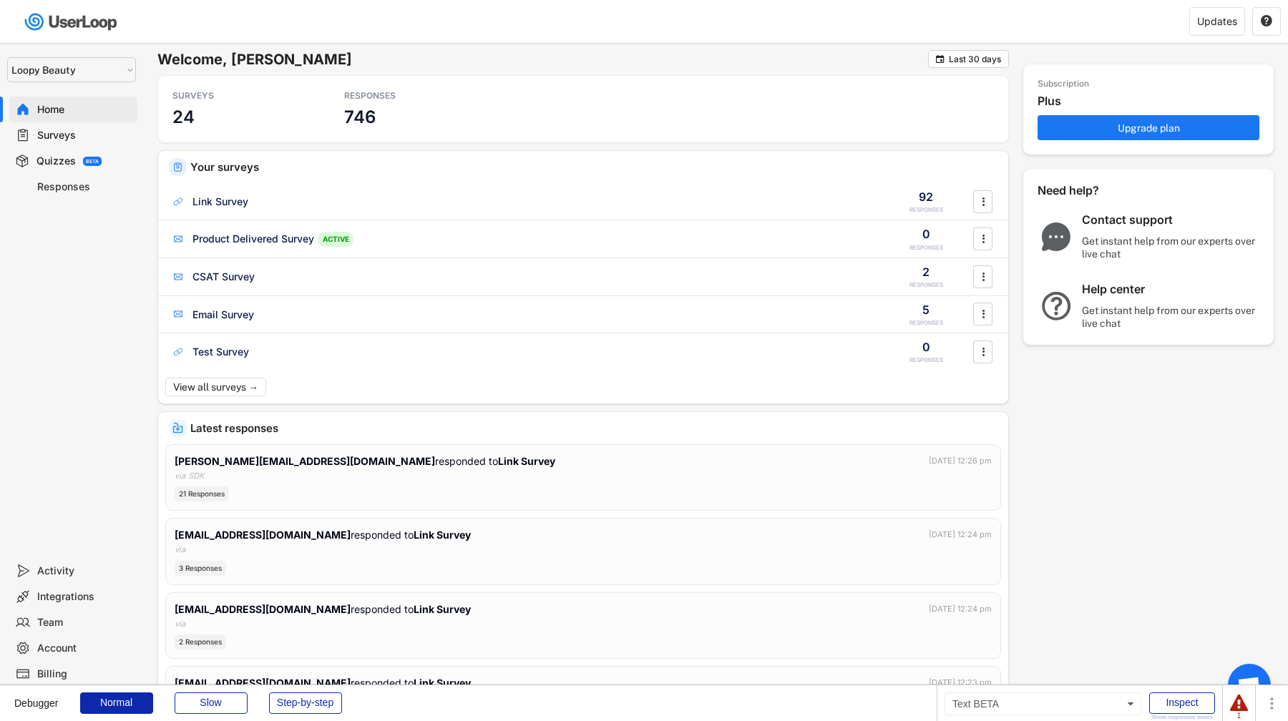
click at [94, 163] on div "BETA" at bounding box center [92, 161] width 13 height 5
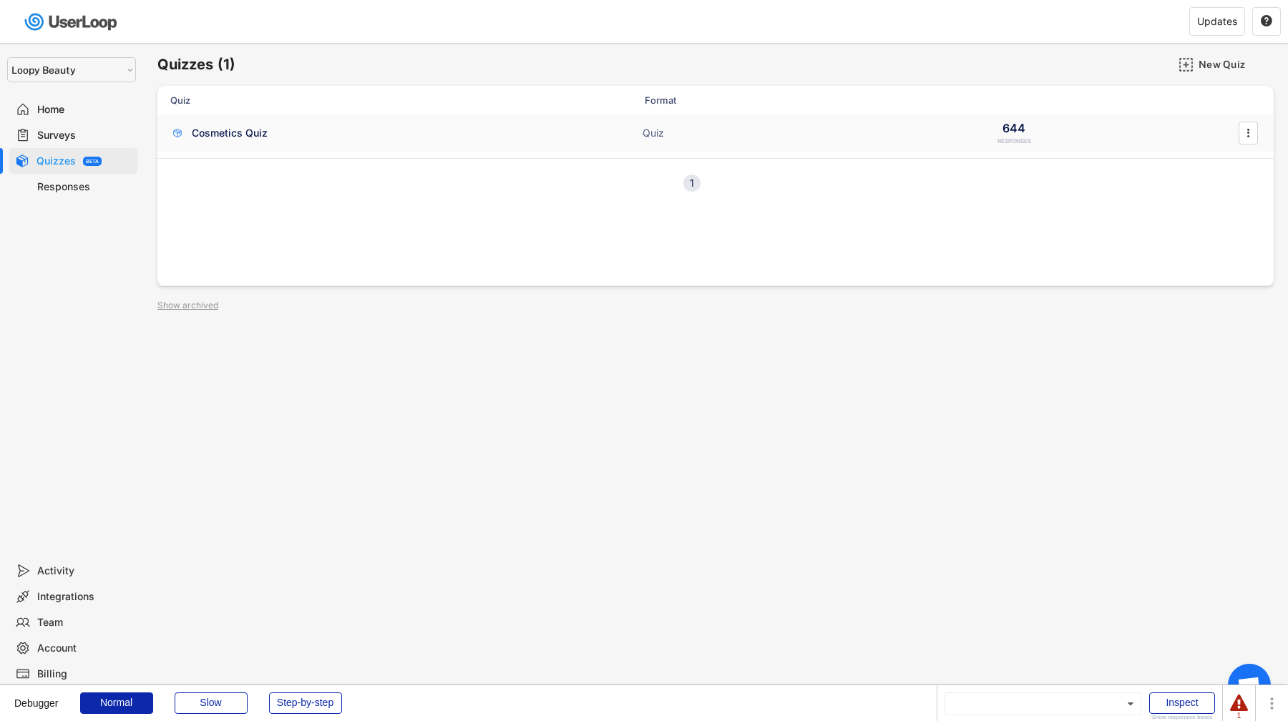
click at [211, 150] on div "Cosmetics Quiz Quiz 644 RESPONSES " at bounding box center [715, 132] width 1116 height 37
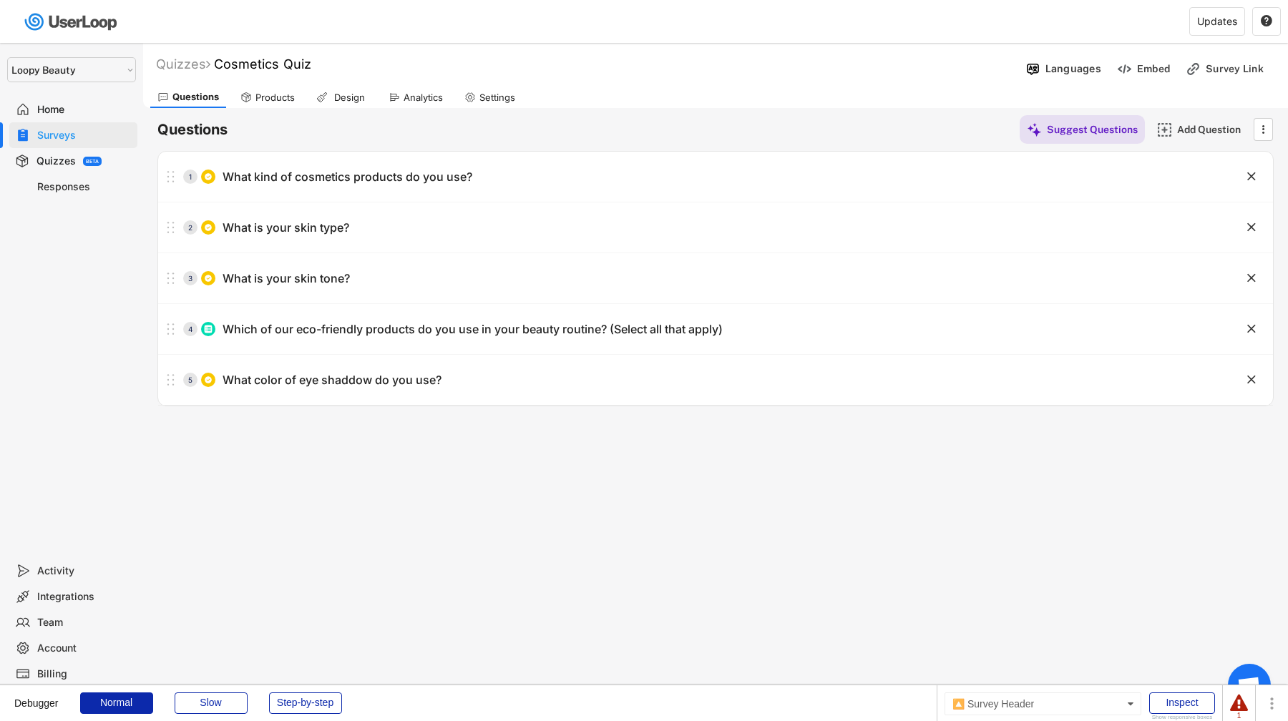
click at [265, 96] on div "Products" at bounding box center [274, 98] width 39 height 12
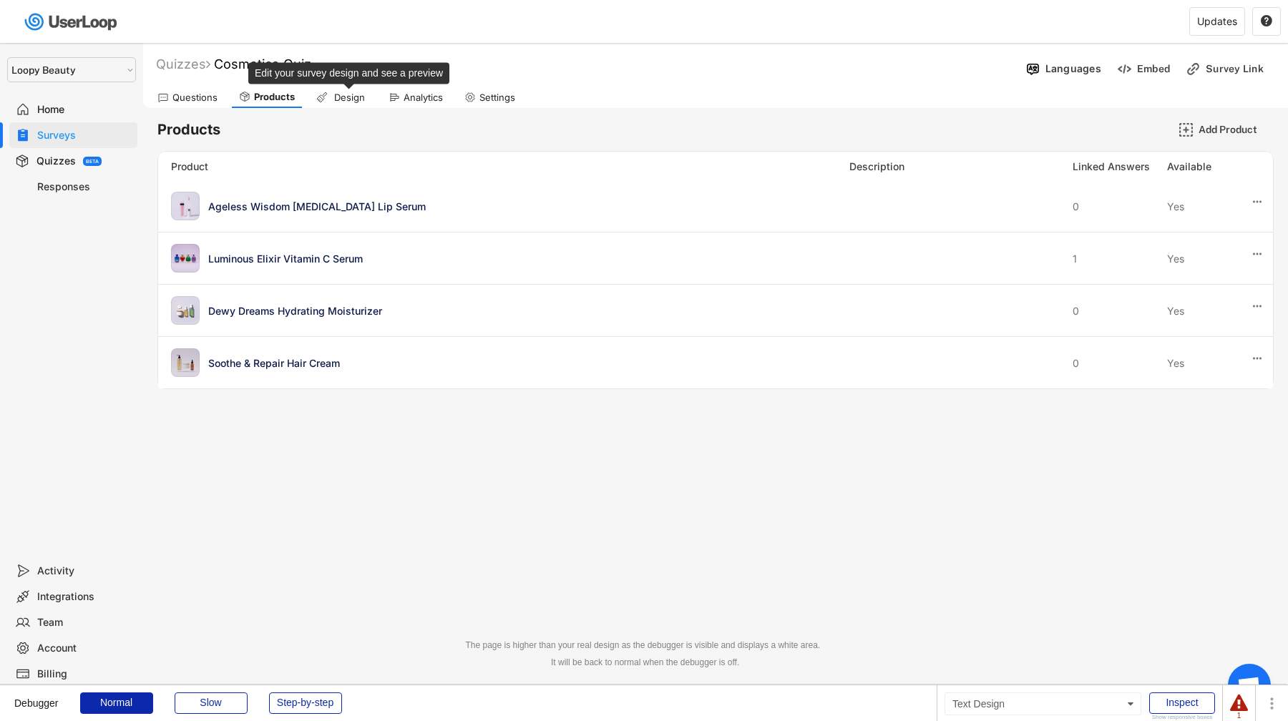
click at [335, 94] on div "Design" at bounding box center [349, 98] width 36 height 12
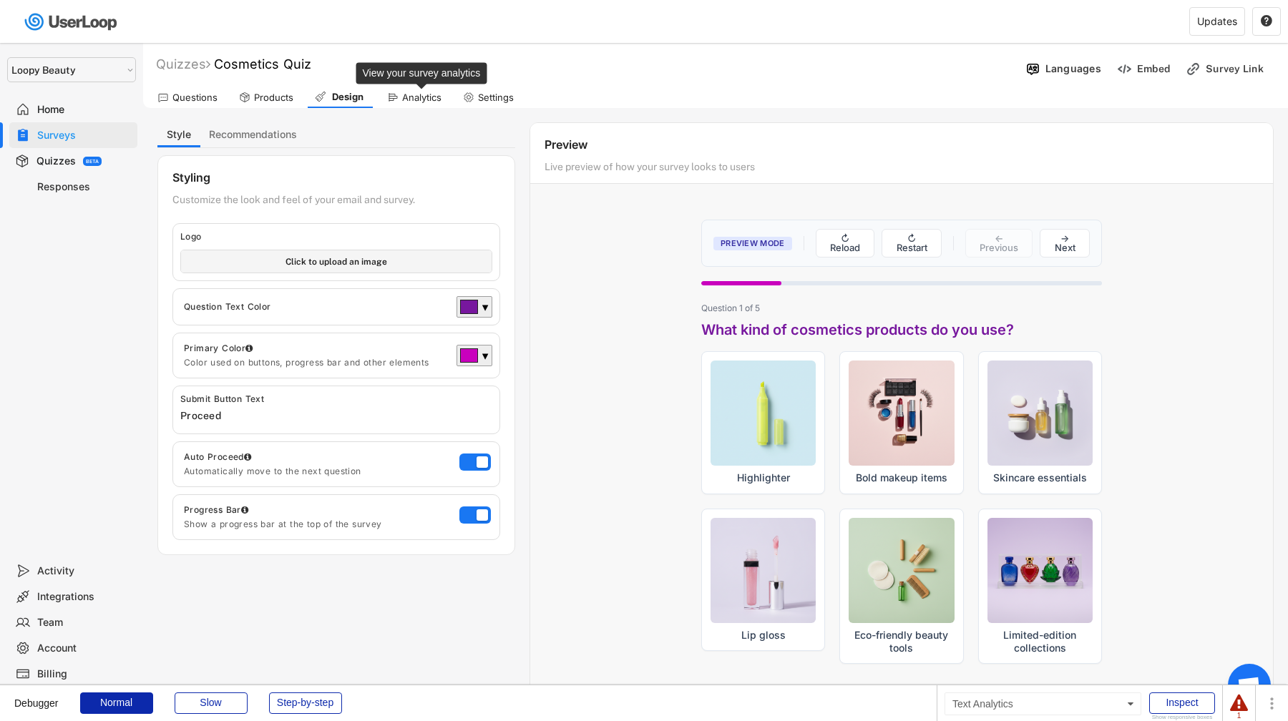
click at [406, 97] on div "Analytics" at bounding box center [421, 98] width 39 height 12
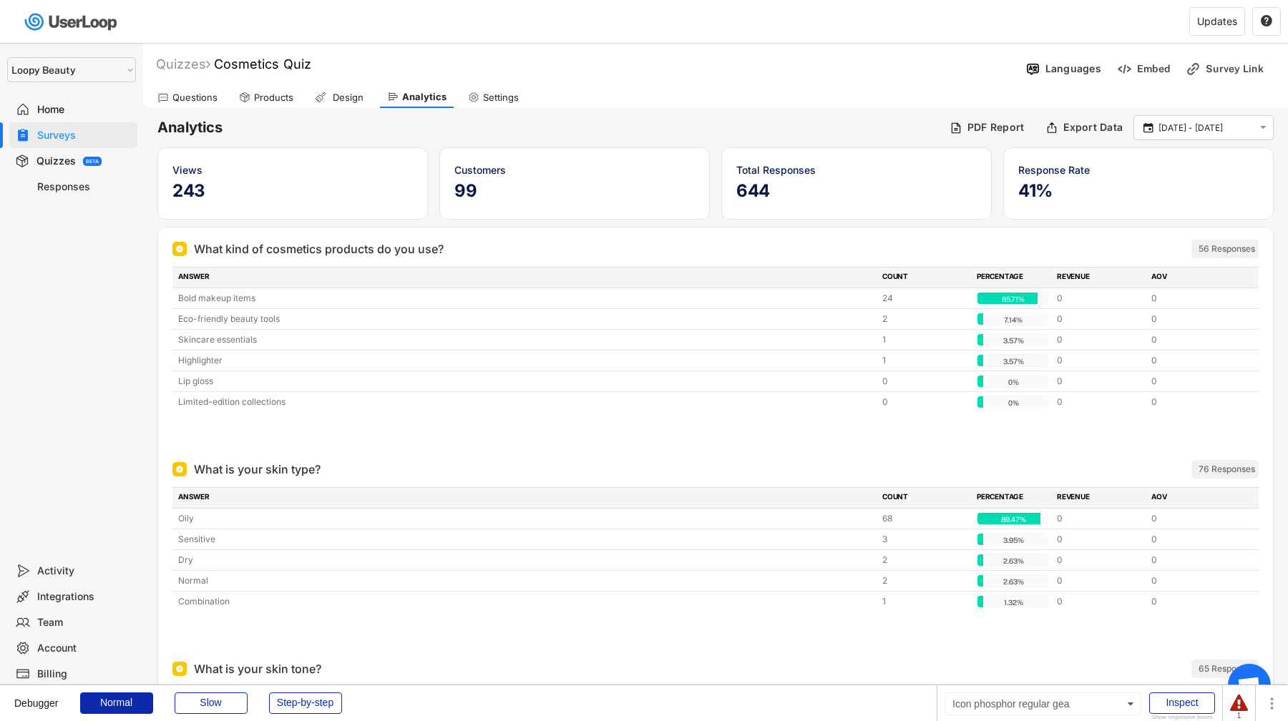
click at [472, 94] on icon at bounding box center [473, 97] width 11 height 11
select select "1348695171700984260__LOOKUP__1621425946483x437467764361997950"
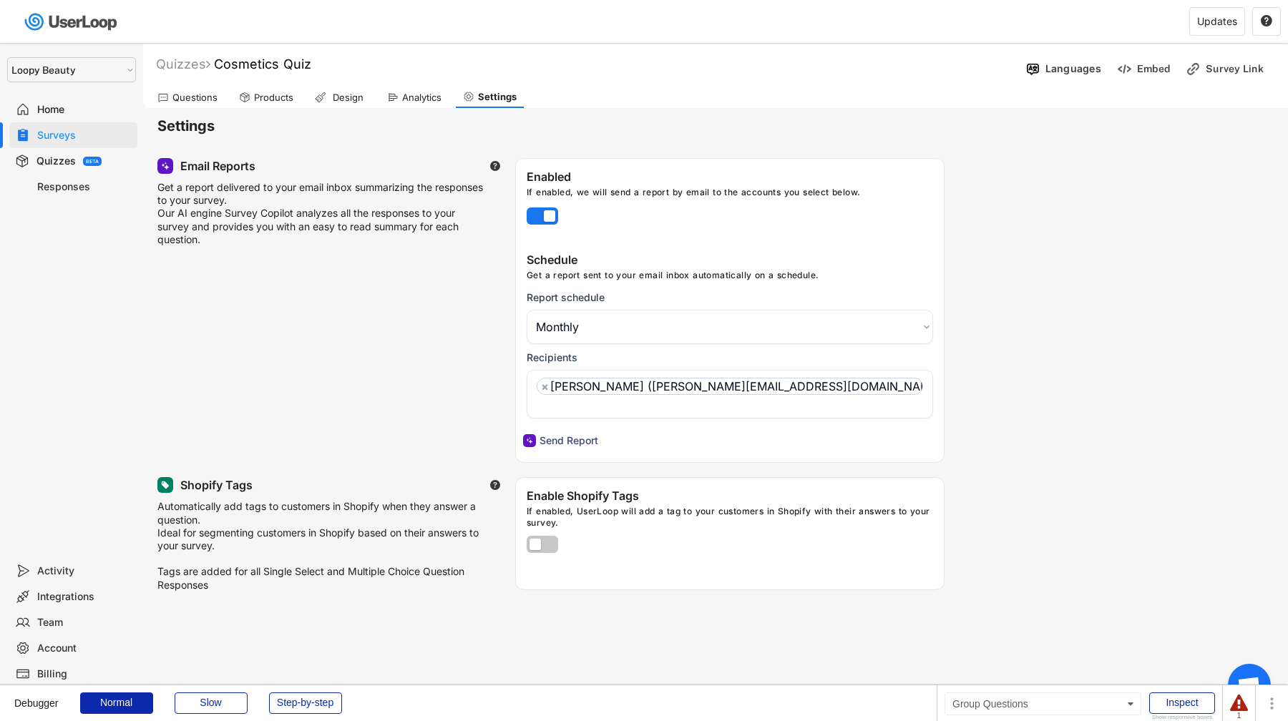
click at [222, 96] on div "Questions" at bounding box center [187, 97] width 74 height 21
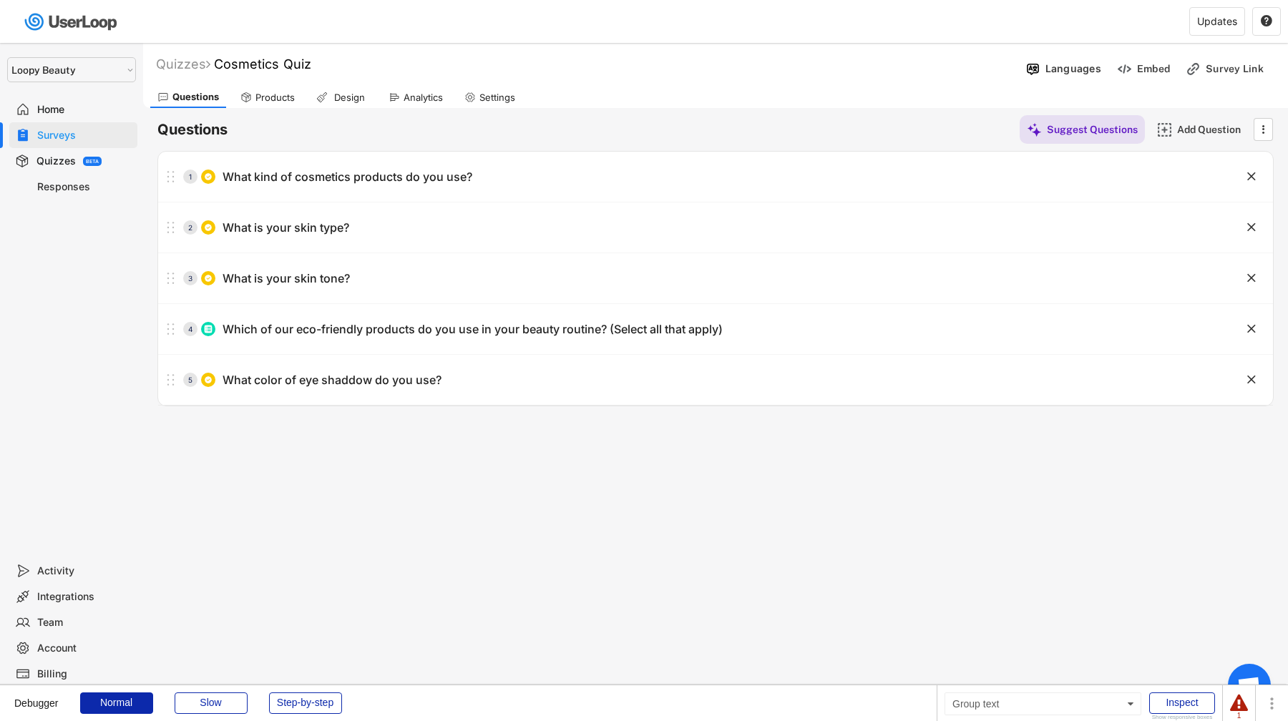
click at [62, 121] on div "Home" at bounding box center [73, 110] width 128 height 26
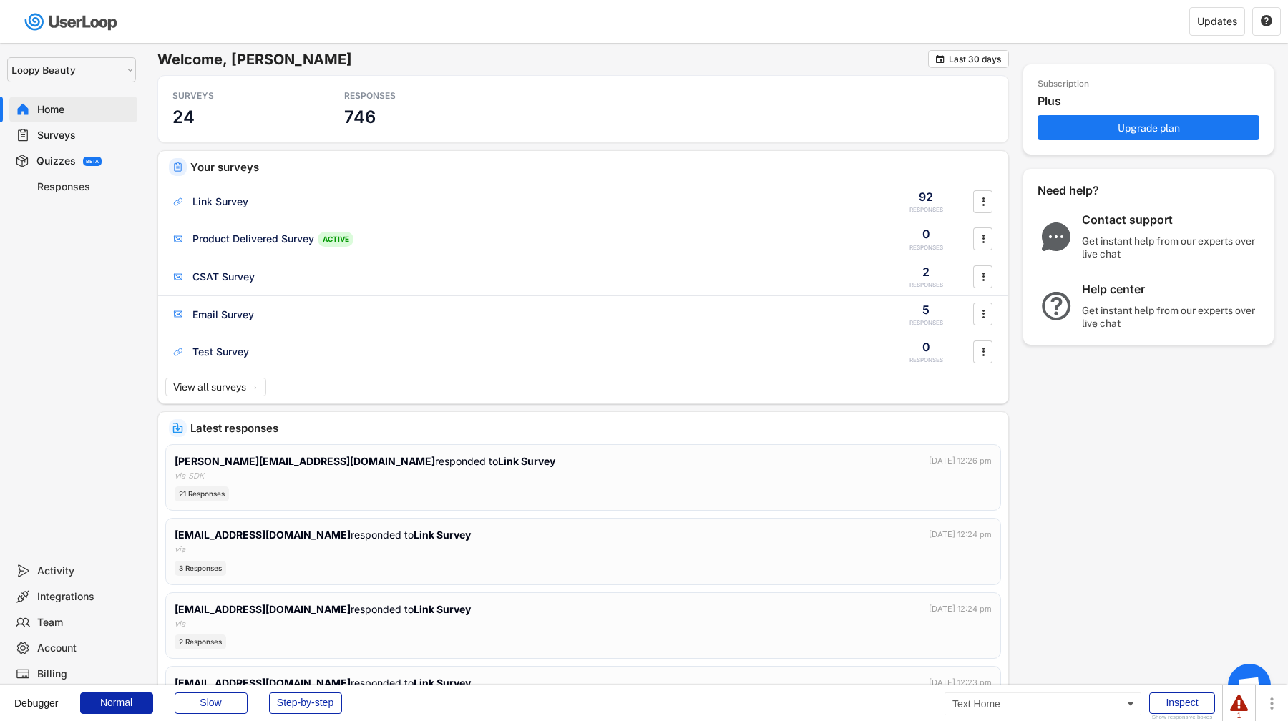
click at [87, 103] on div "Home" at bounding box center [84, 110] width 94 height 14
click at [80, 107] on div "Home" at bounding box center [84, 110] width 94 height 14
